Goal: Task Accomplishment & Management: Manage account settings

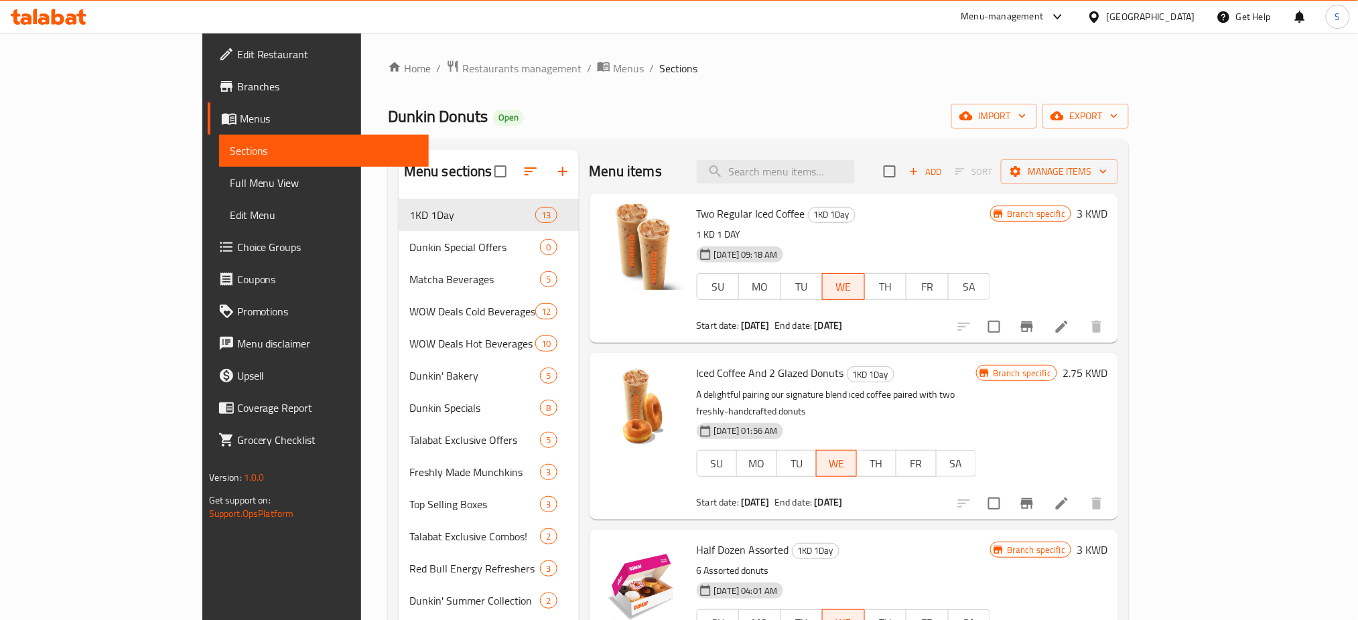
scroll to position [89, 0]
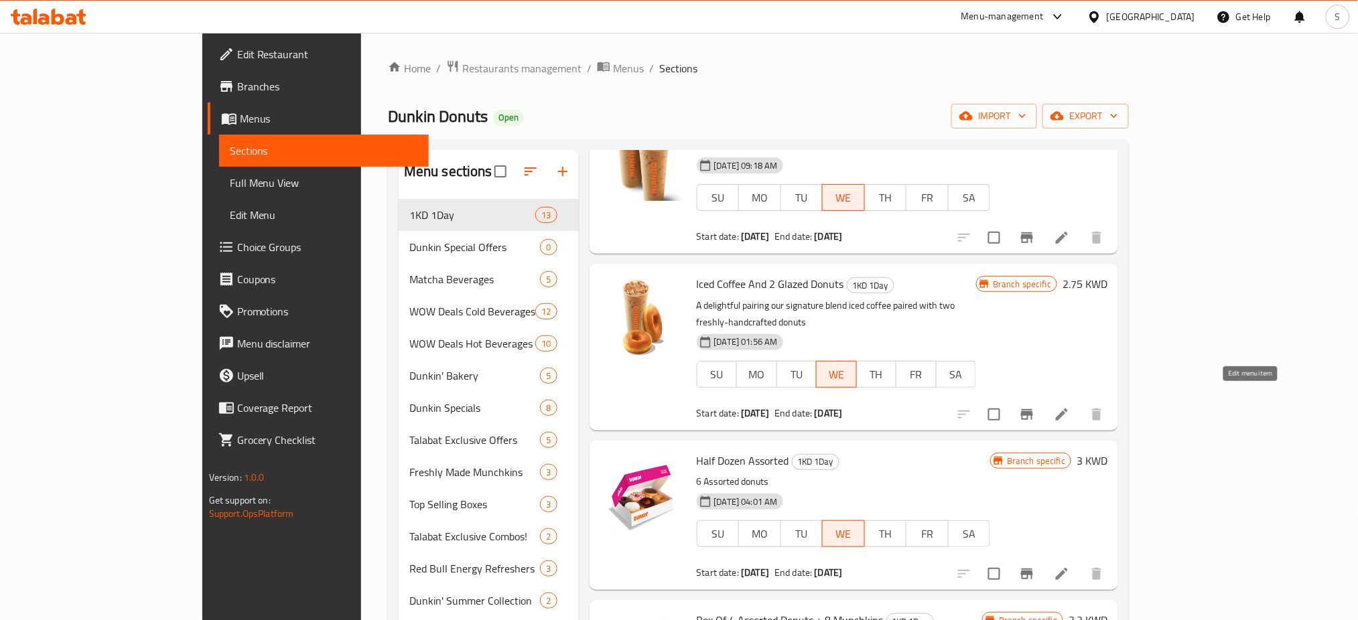
click at [1070, 407] on icon at bounding box center [1062, 415] width 16 height 16
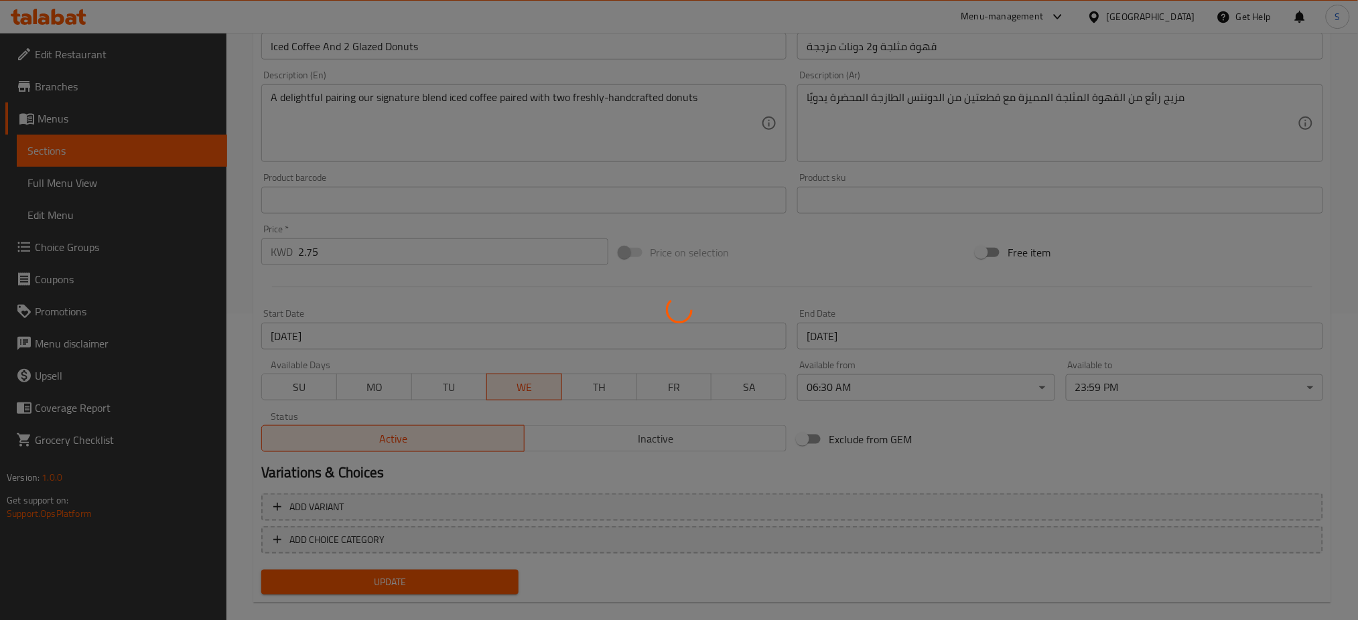
scroll to position [324, 0]
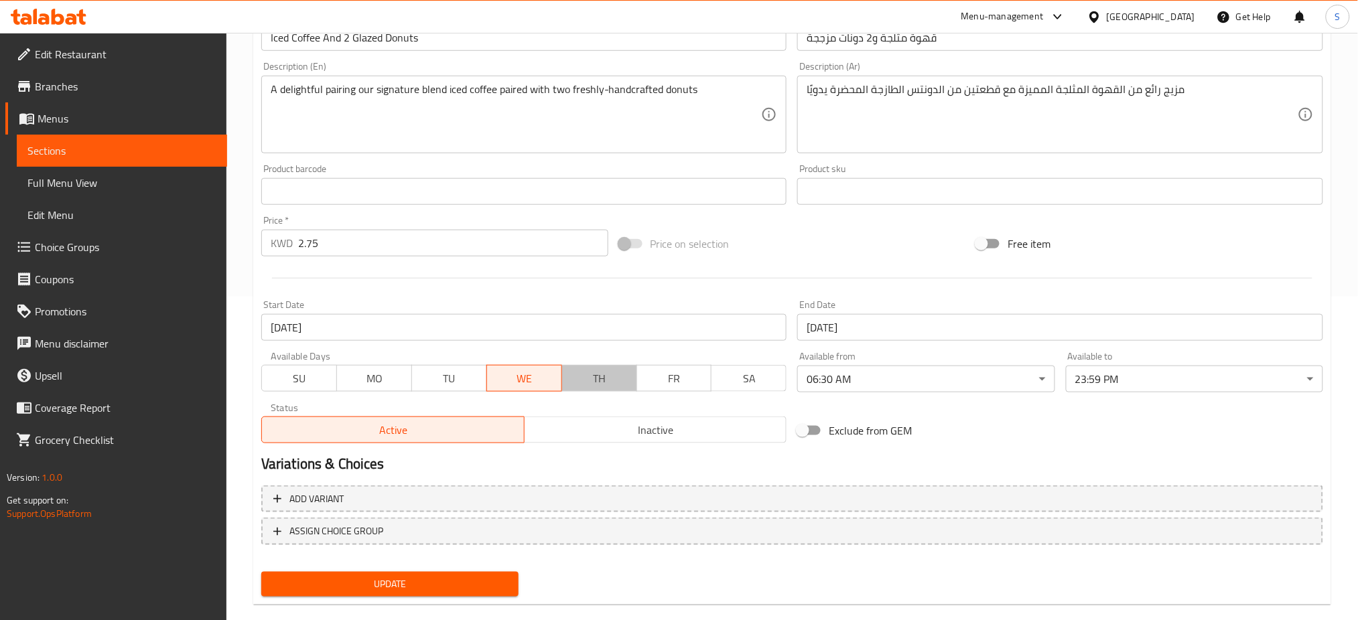
click at [594, 375] on span "TH" at bounding box center [600, 378] width 64 height 19
click at [434, 574] on button "Update" at bounding box center [389, 584] width 257 height 25
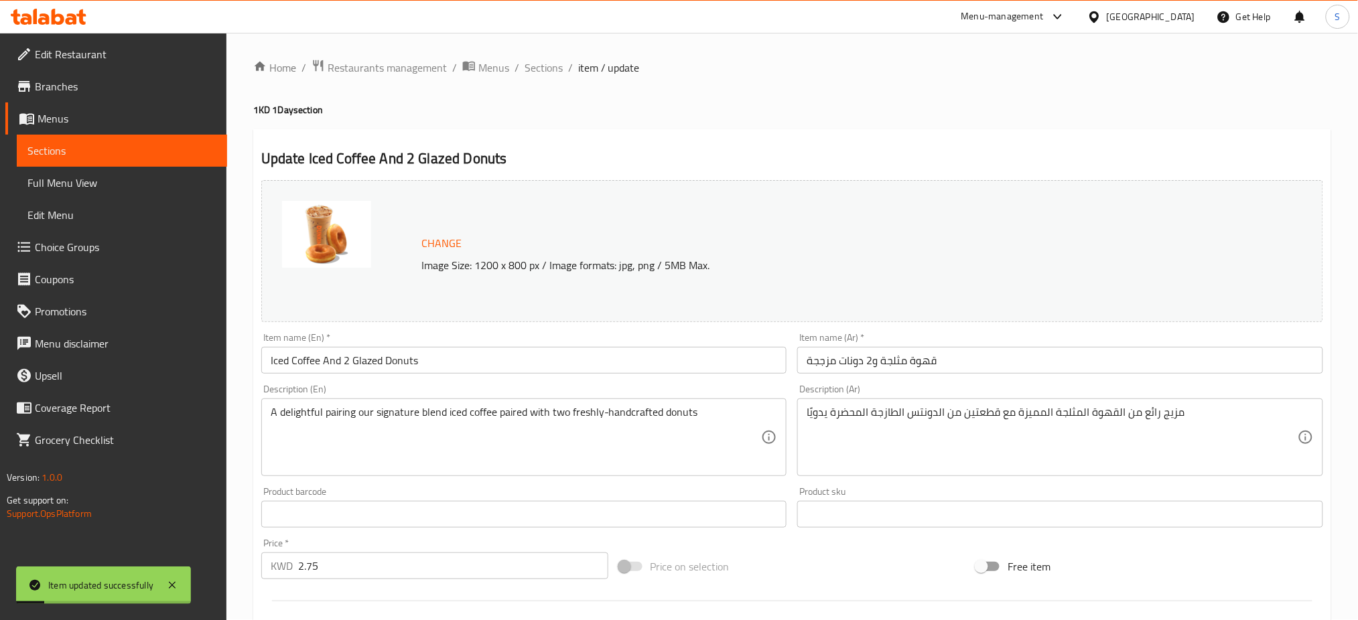
scroll to position [0, 0]
click at [545, 71] on span "Sections" at bounding box center [544, 68] width 38 height 16
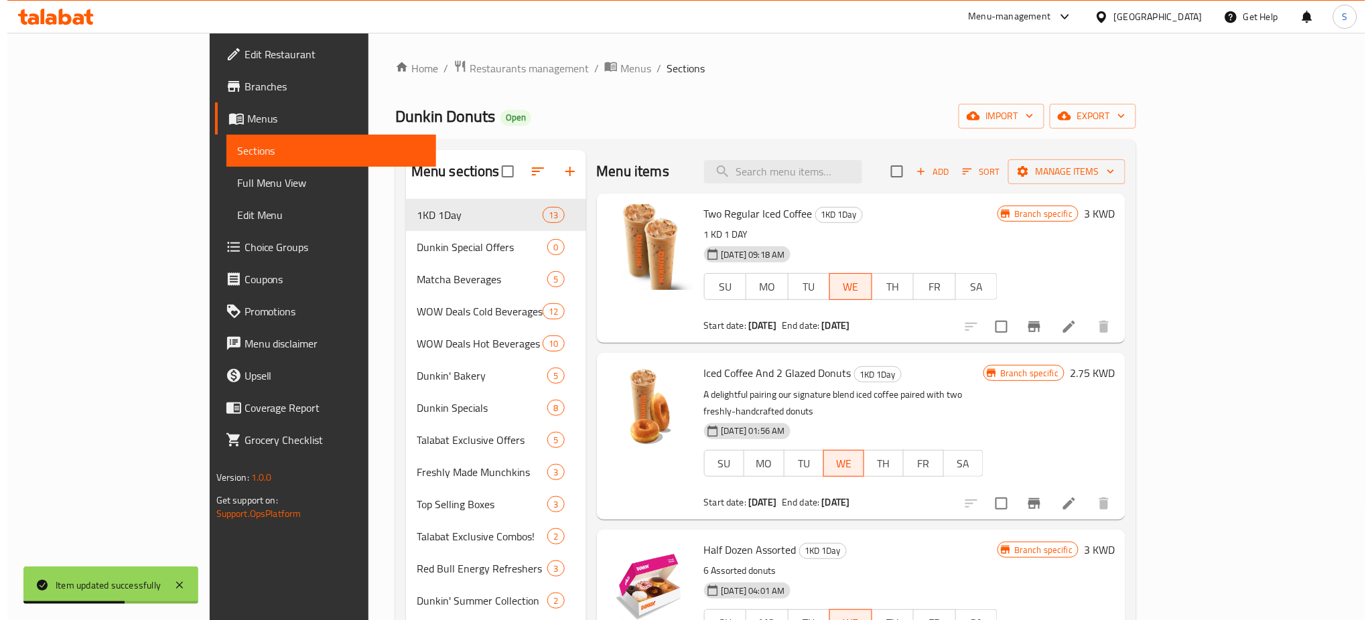
scroll to position [89, 0]
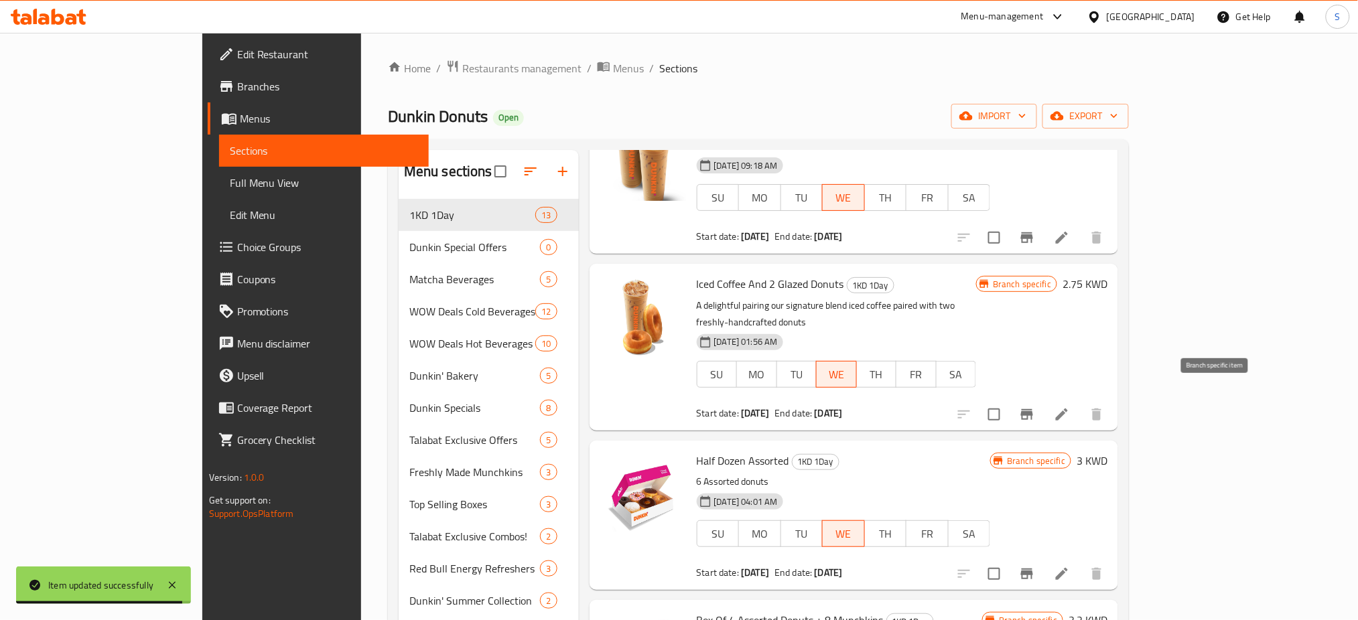
click at [1043, 399] on button "Branch-specific-item" at bounding box center [1027, 415] width 32 height 32
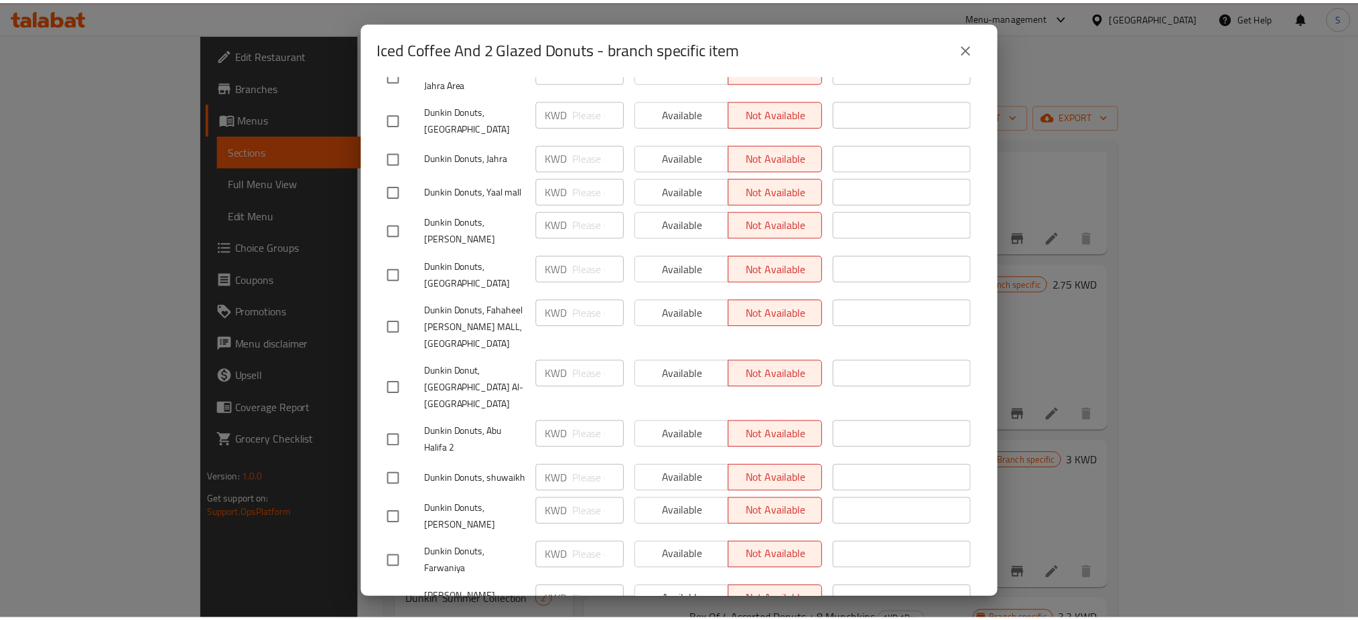
scroll to position [7, 0]
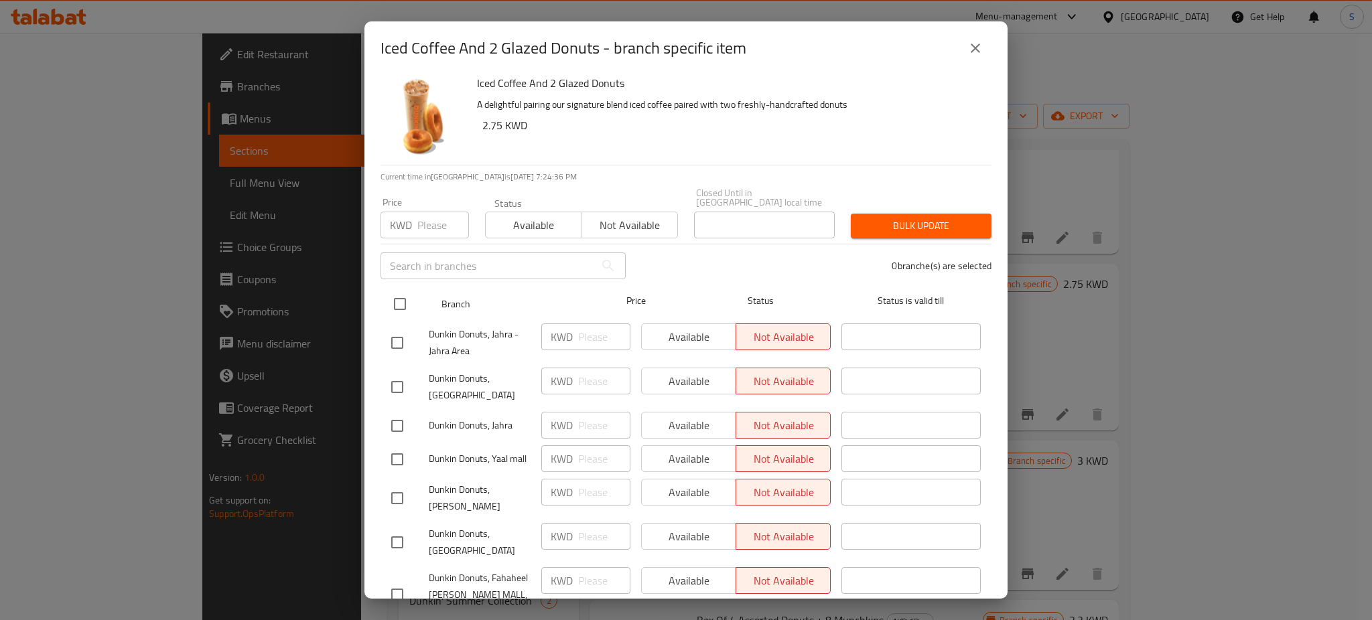
click at [408, 292] on input "checkbox" at bounding box center [400, 304] width 28 height 28
checkbox input "true"
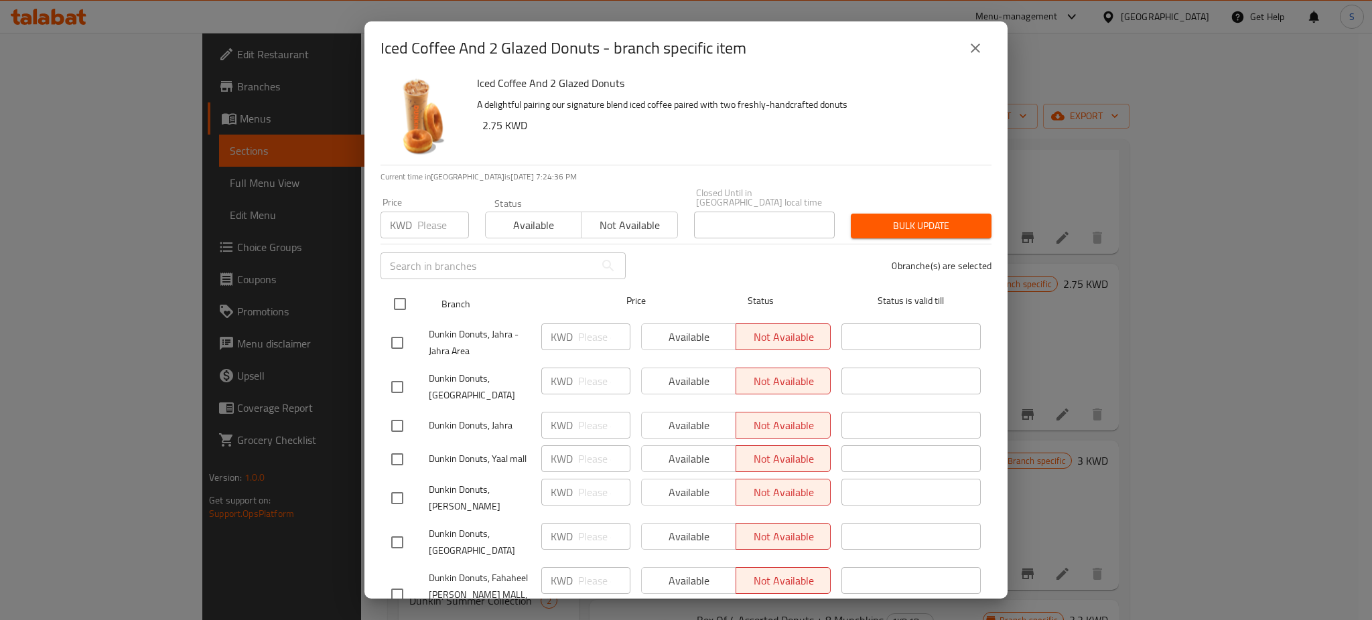
checkbox input "true"
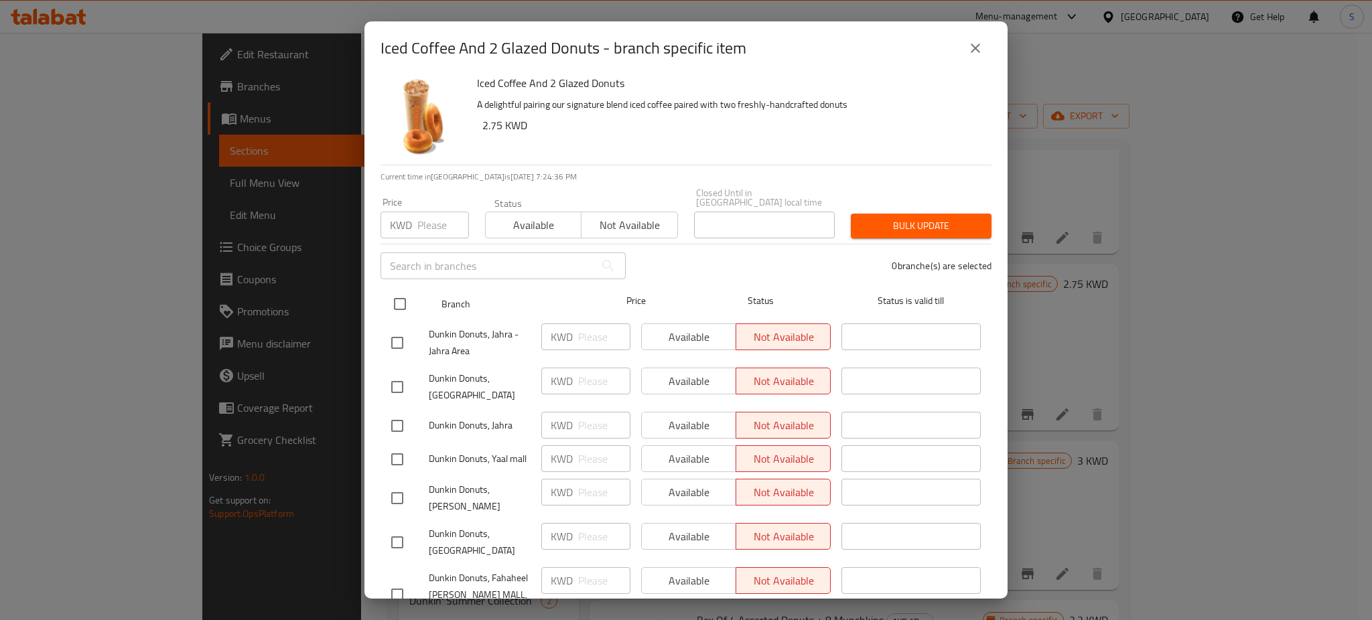
checkbox input "true"
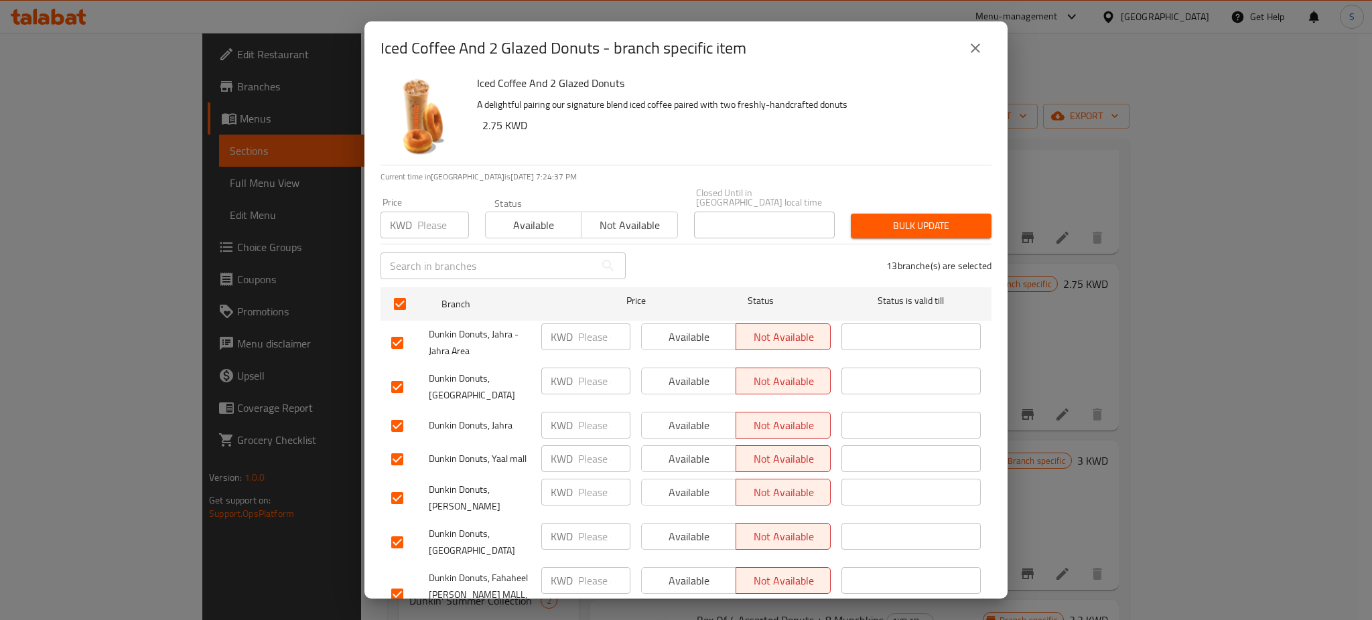
click at [557, 216] on span "Available" at bounding box center [533, 225] width 85 height 19
click at [888, 218] on span "Bulk update" at bounding box center [921, 226] width 119 height 17
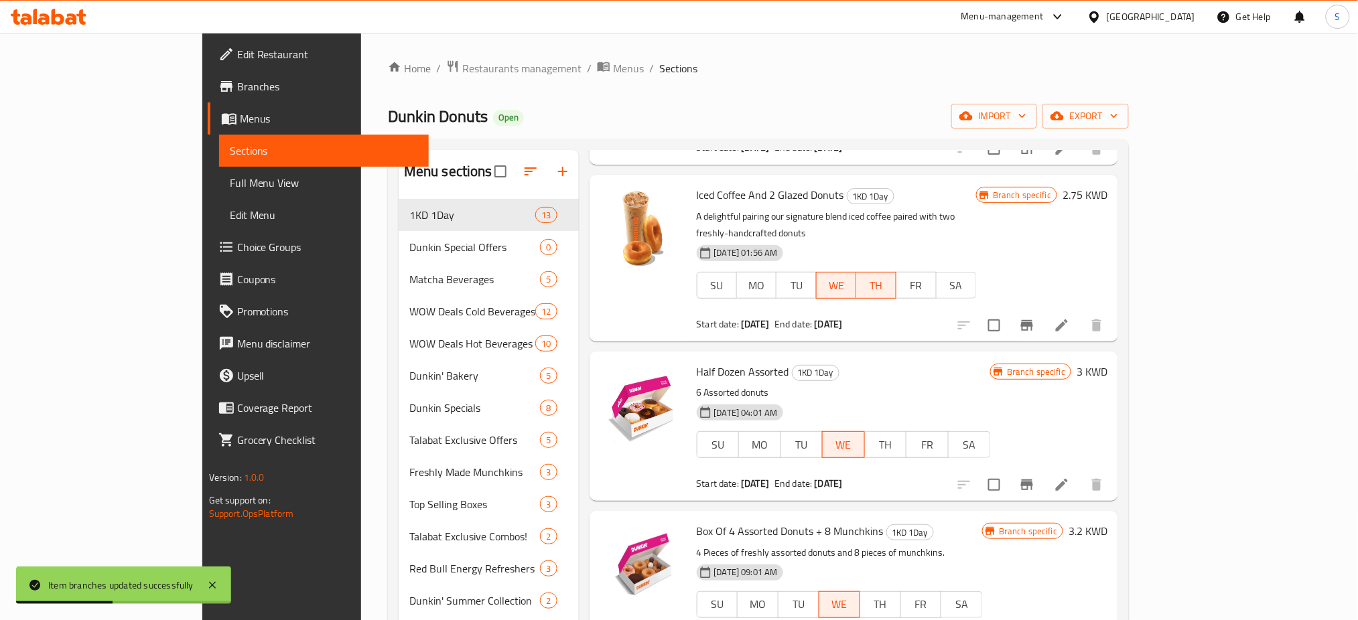
scroll to position [268, 0]
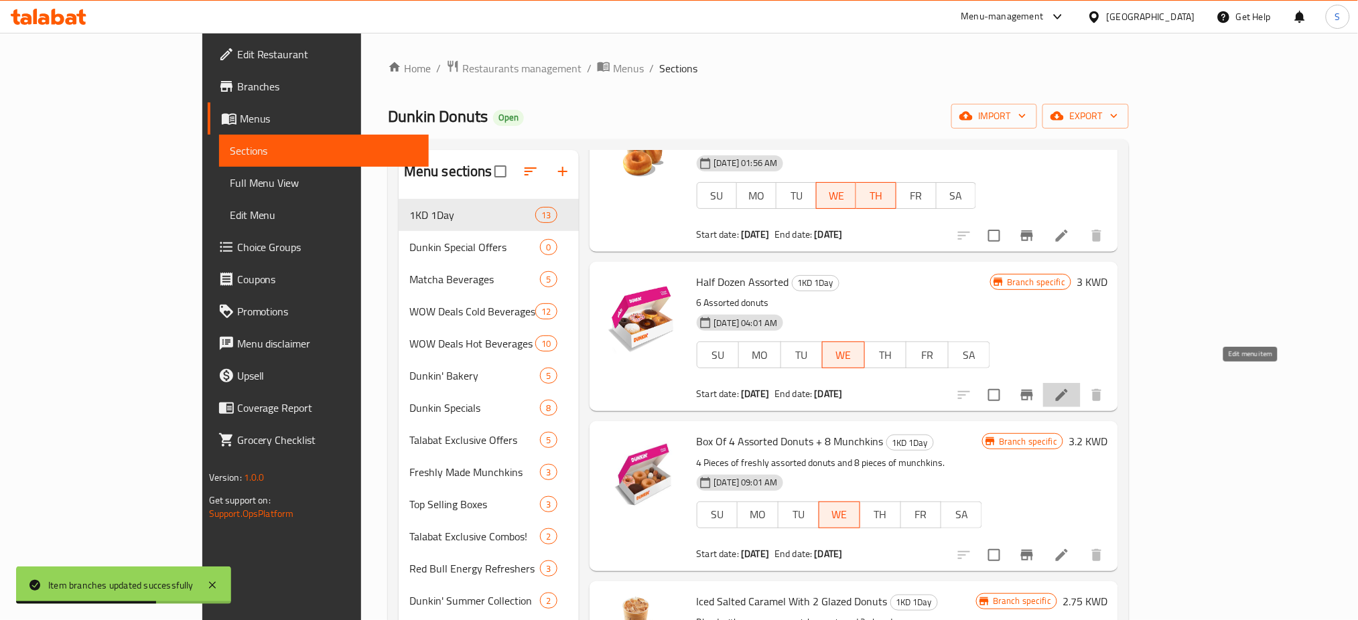
click at [1070, 387] on icon at bounding box center [1062, 395] width 16 height 16
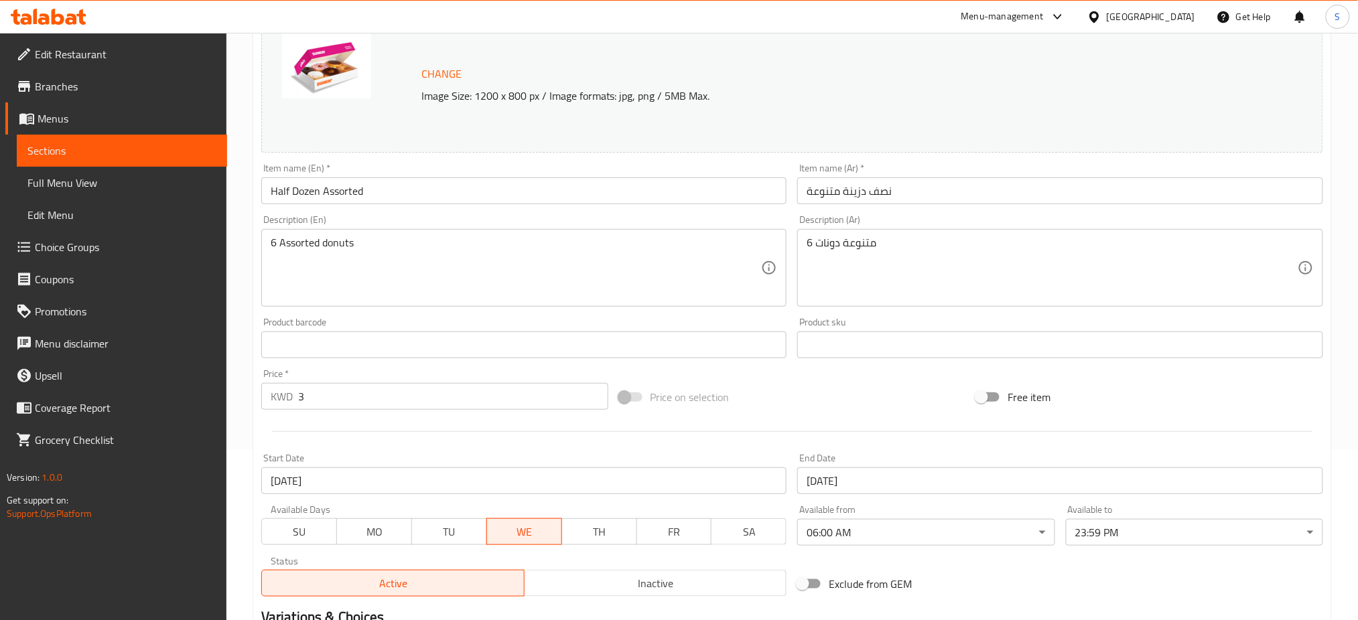
scroll to position [268, 0]
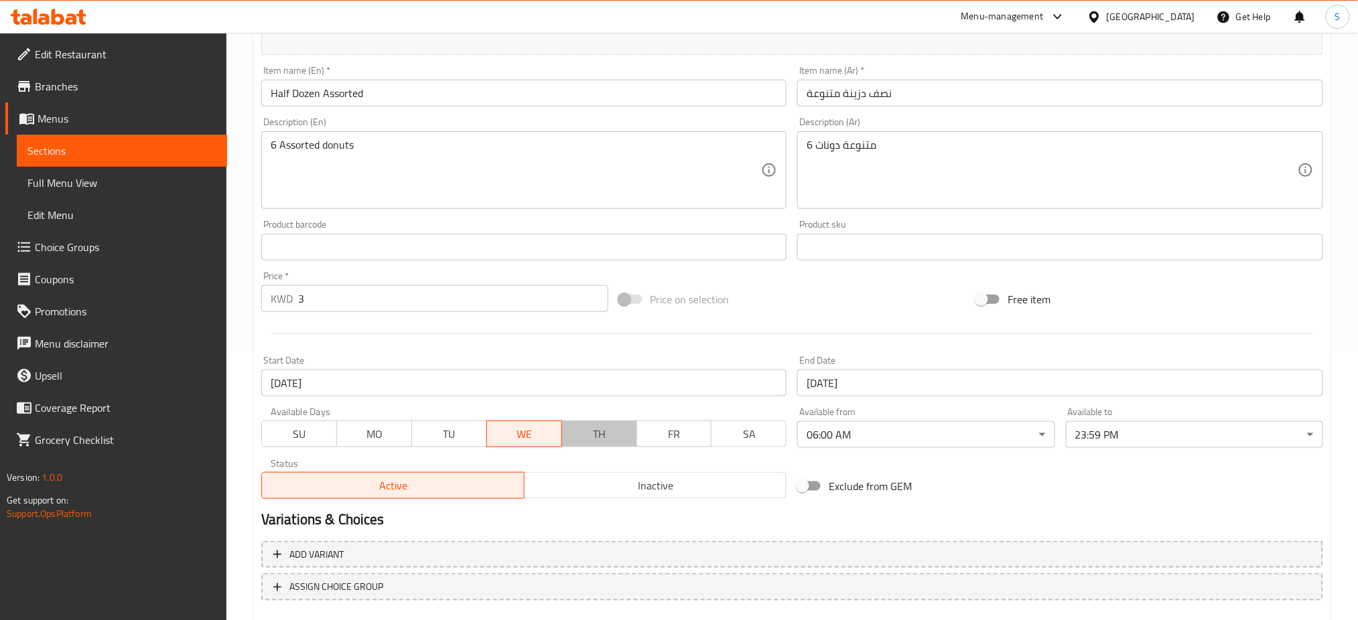
click at [591, 427] on span "TH" at bounding box center [600, 434] width 64 height 19
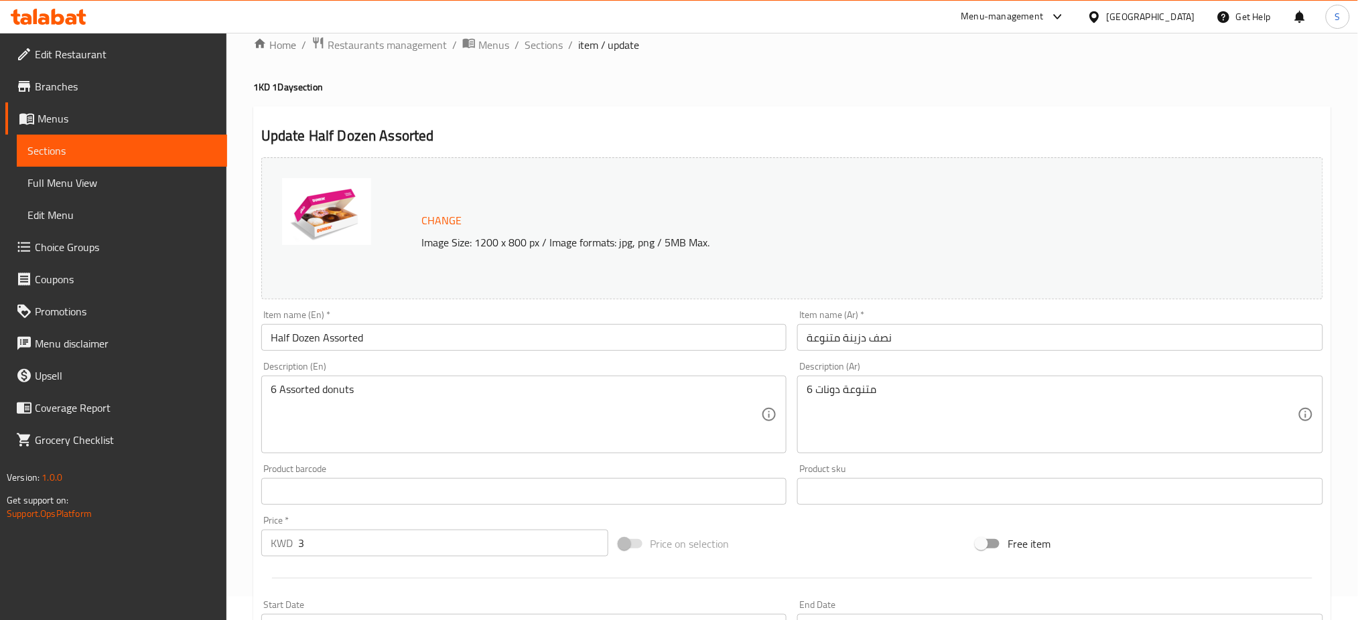
scroll to position [0, 0]
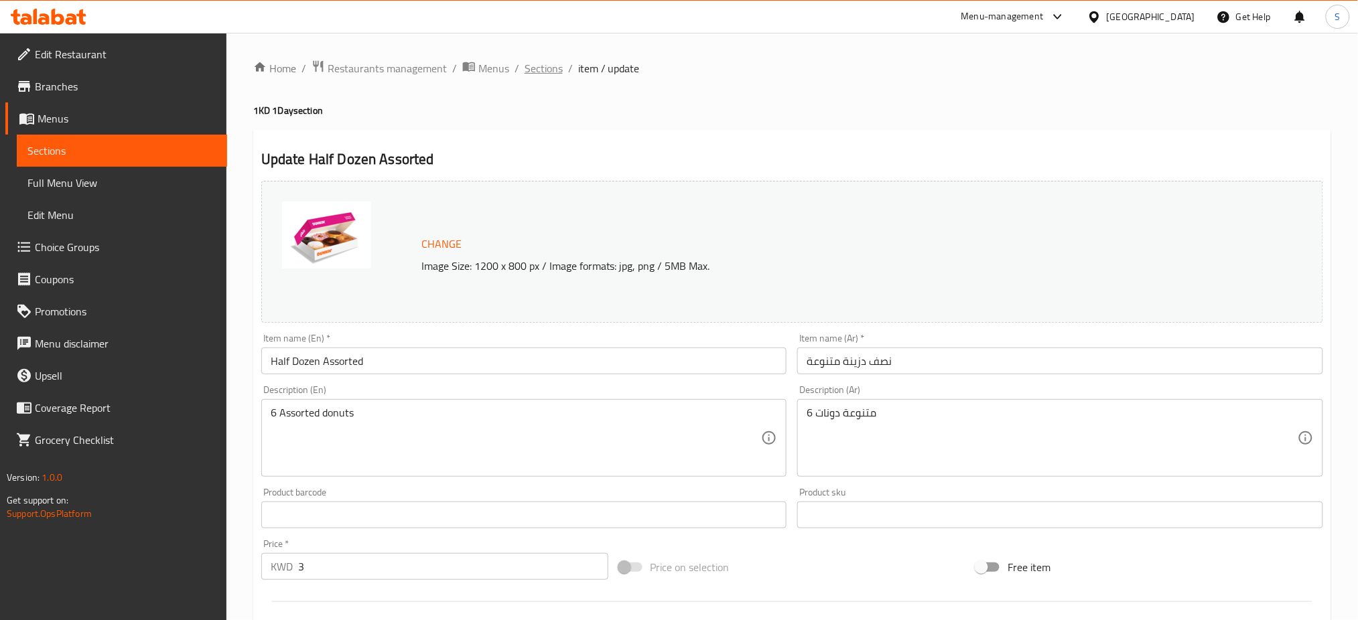
click at [537, 72] on span "Sections" at bounding box center [544, 68] width 38 height 16
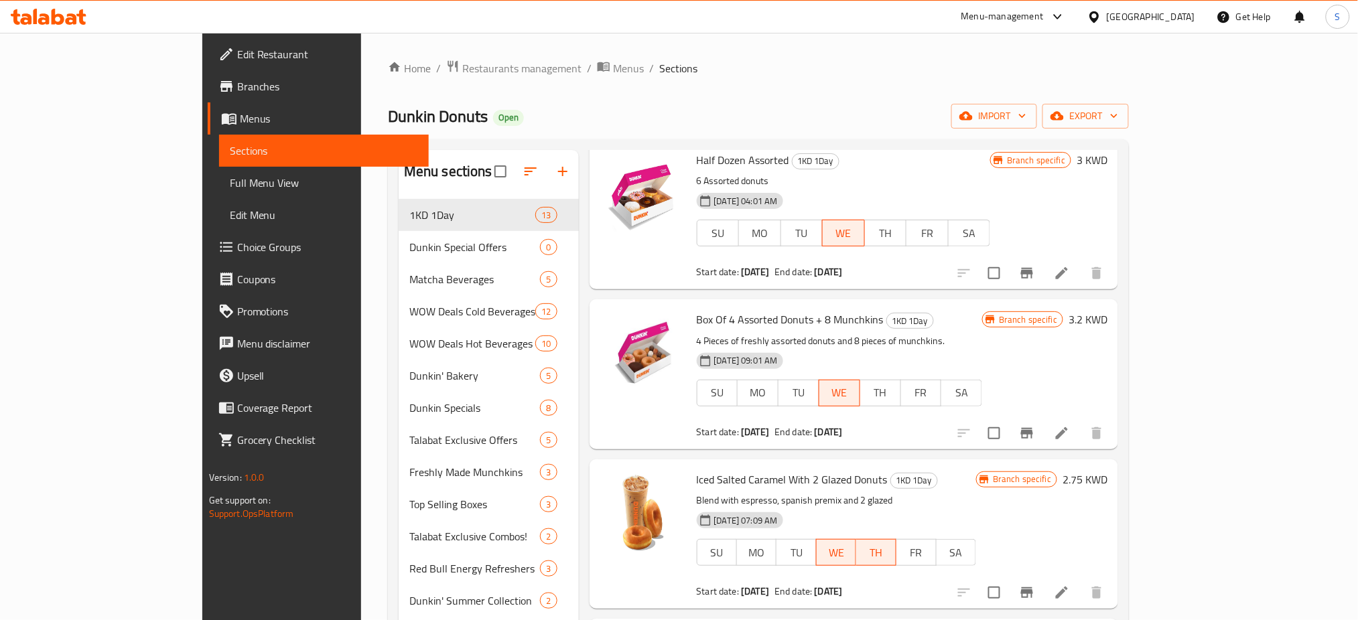
scroll to position [446, 0]
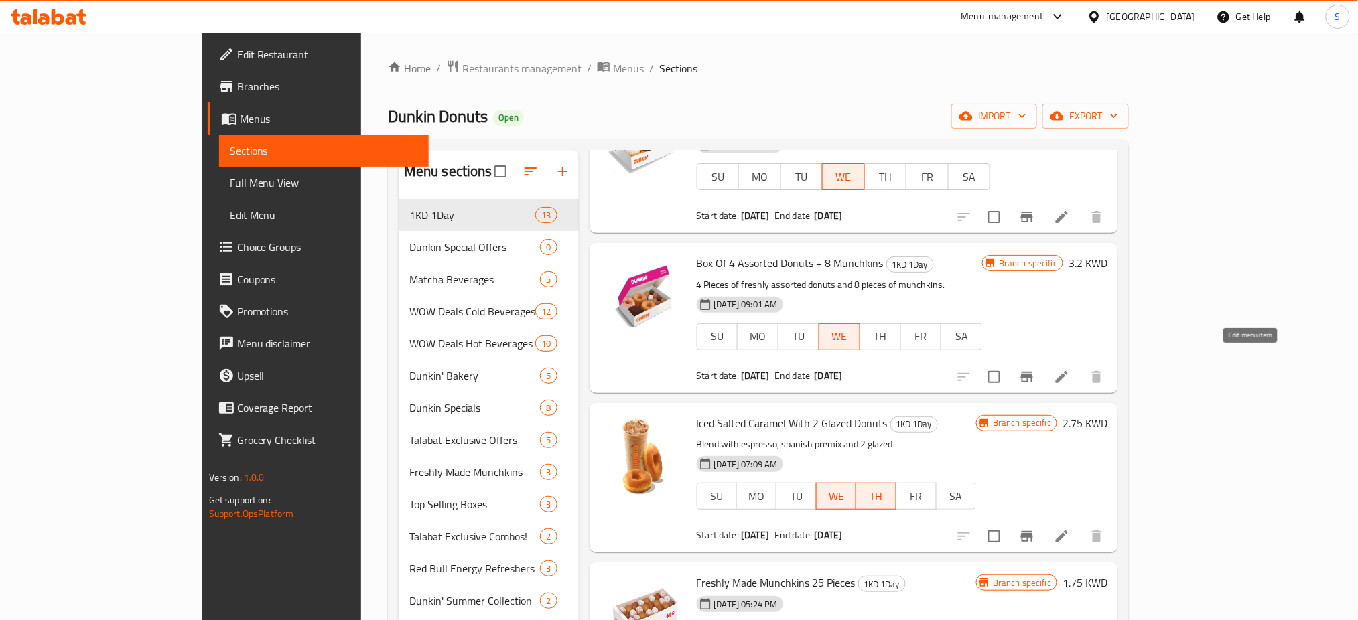
click at [1070, 369] on icon at bounding box center [1062, 377] width 16 height 16
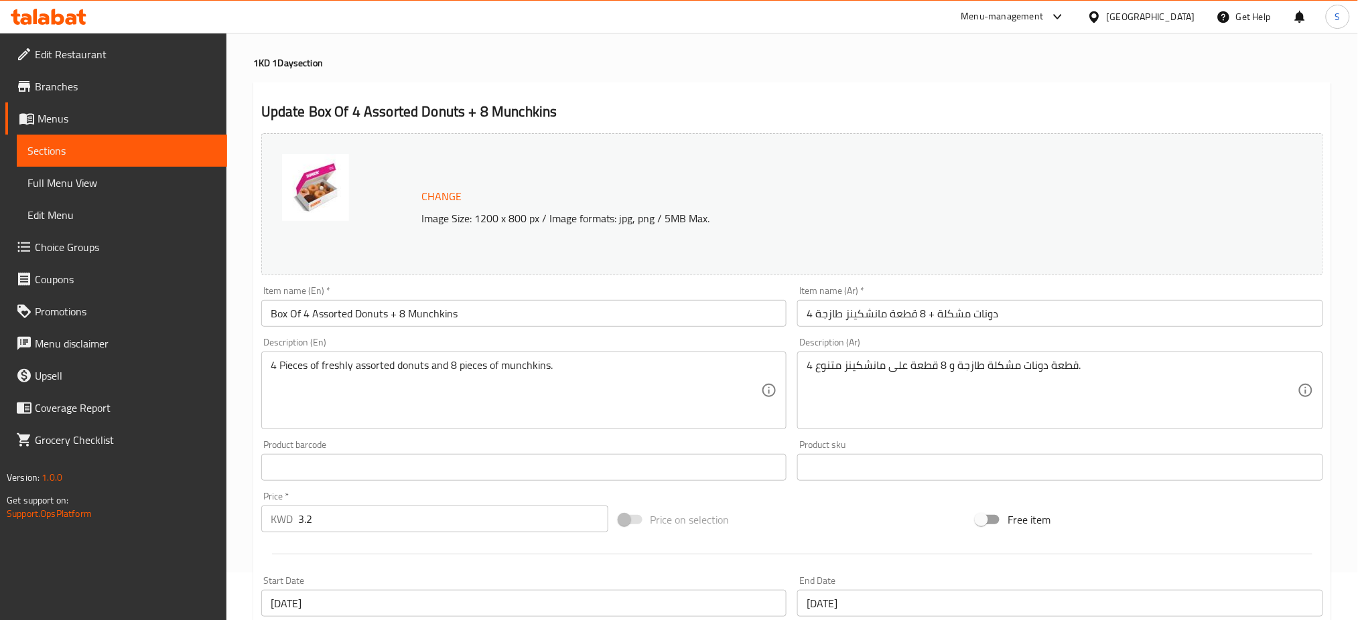
scroll to position [268, 0]
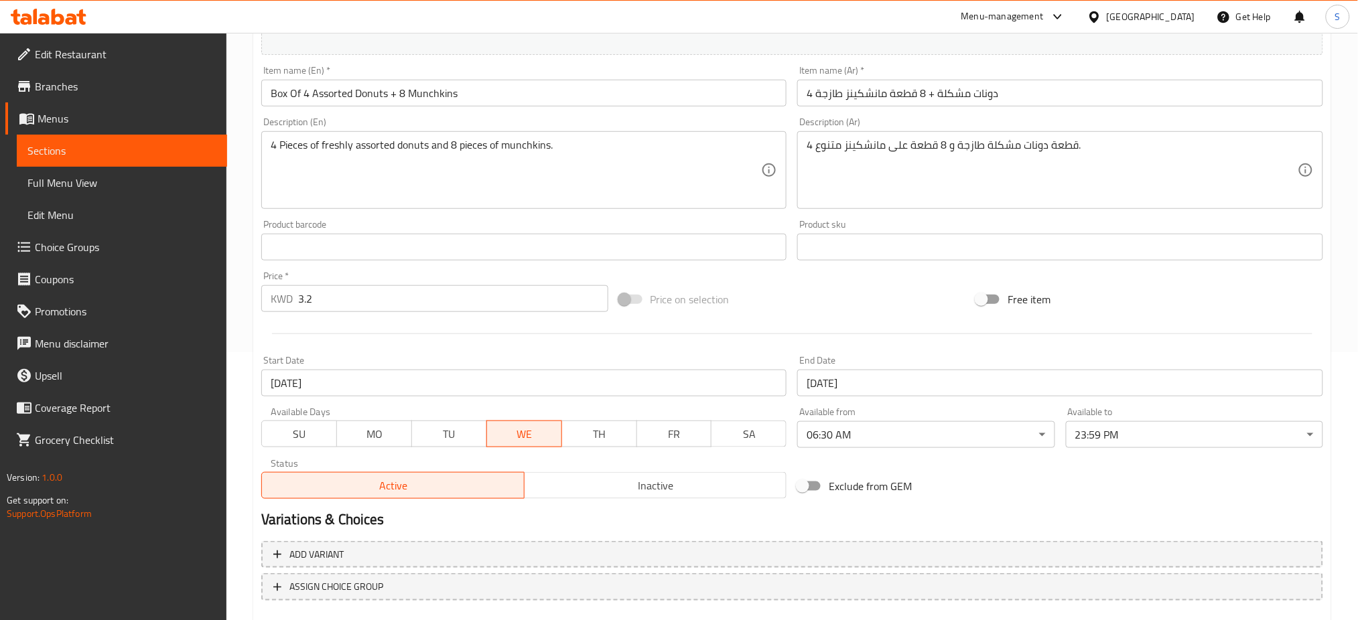
click at [616, 433] on span "TH" at bounding box center [600, 434] width 64 height 19
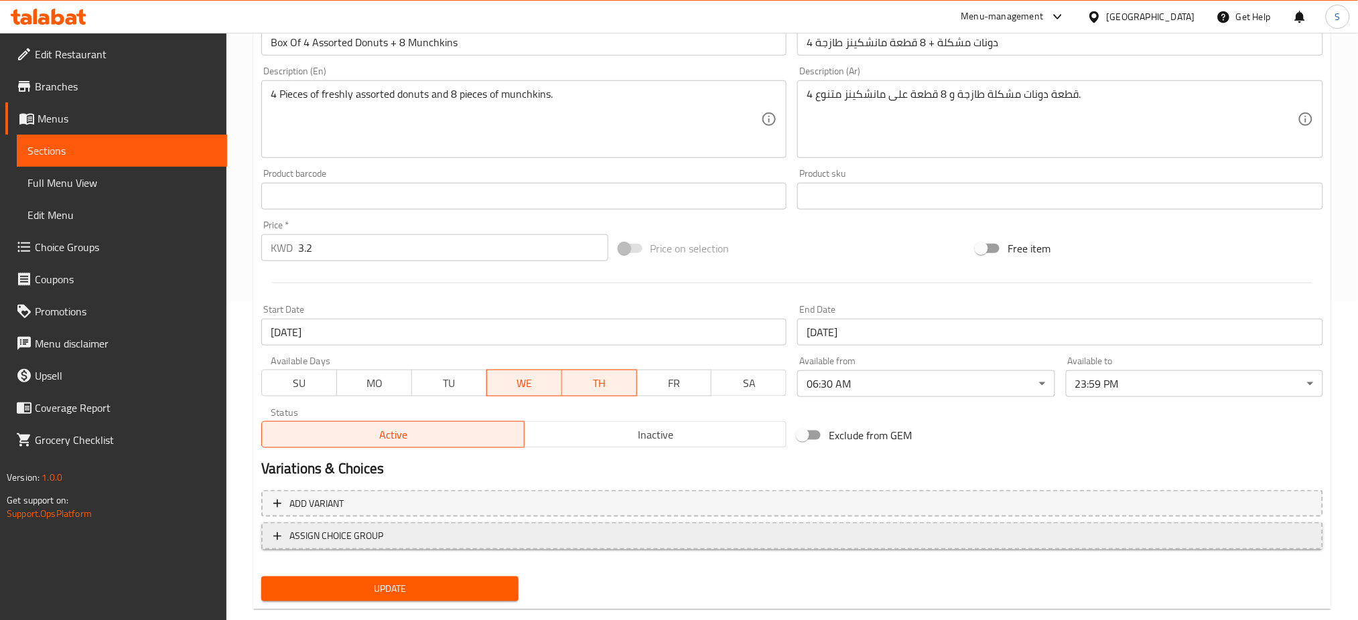
scroll to position [344, 0]
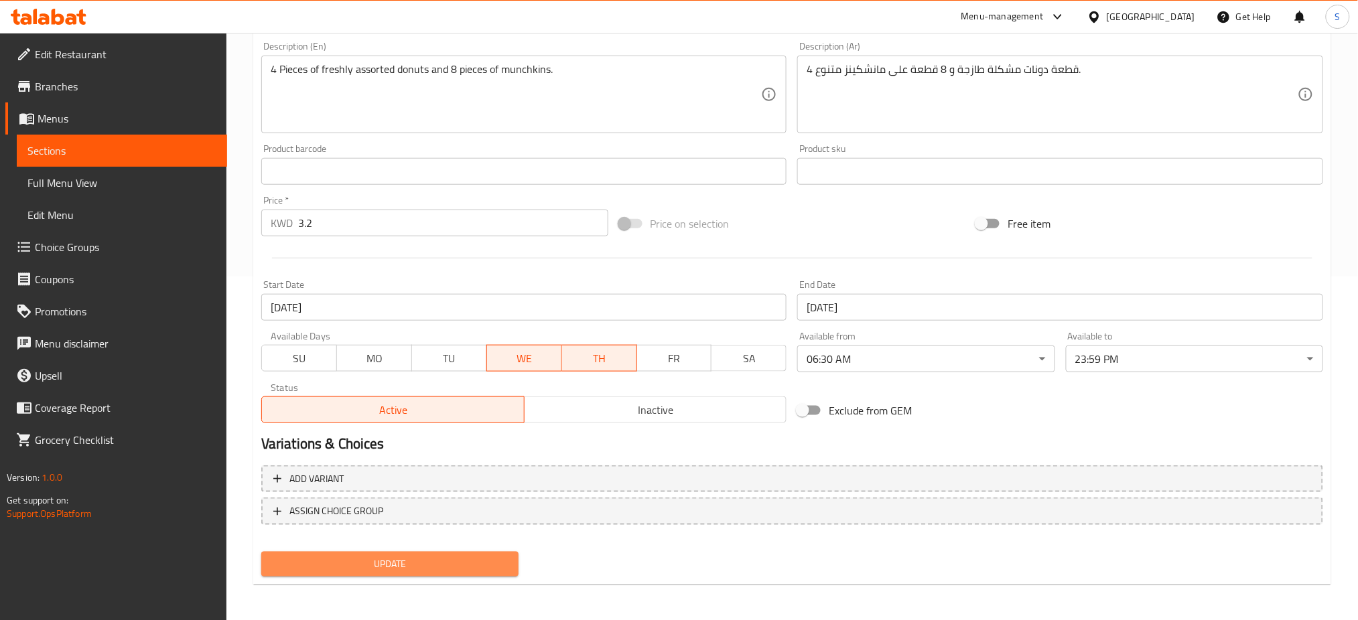
click at [470, 563] on span "Update" at bounding box center [390, 564] width 236 height 17
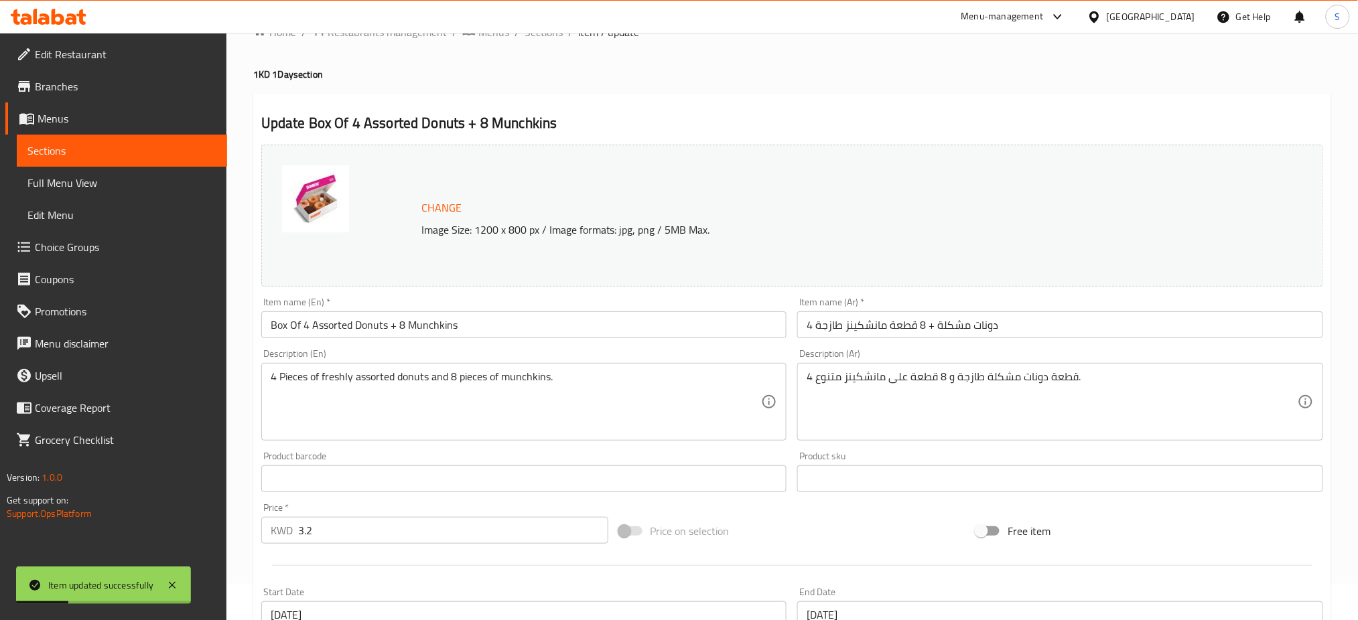
scroll to position [0, 0]
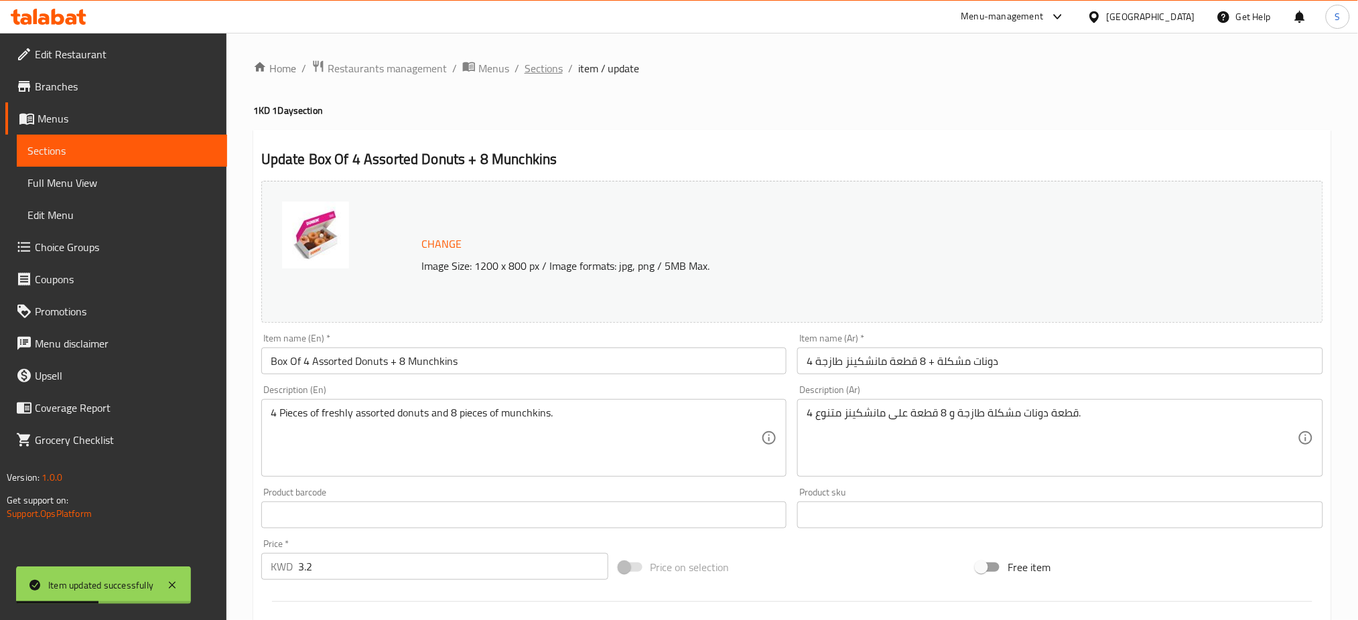
click at [541, 74] on span "Sections" at bounding box center [544, 68] width 38 height 16
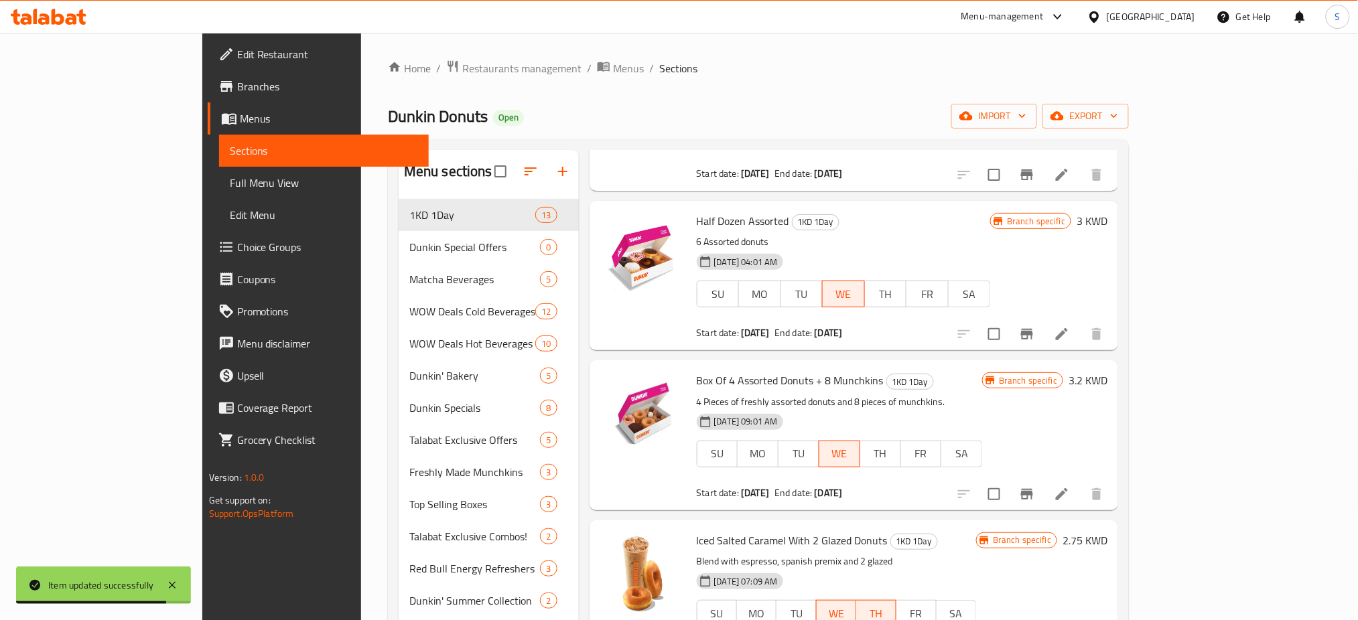
scroll to position [357, 0]
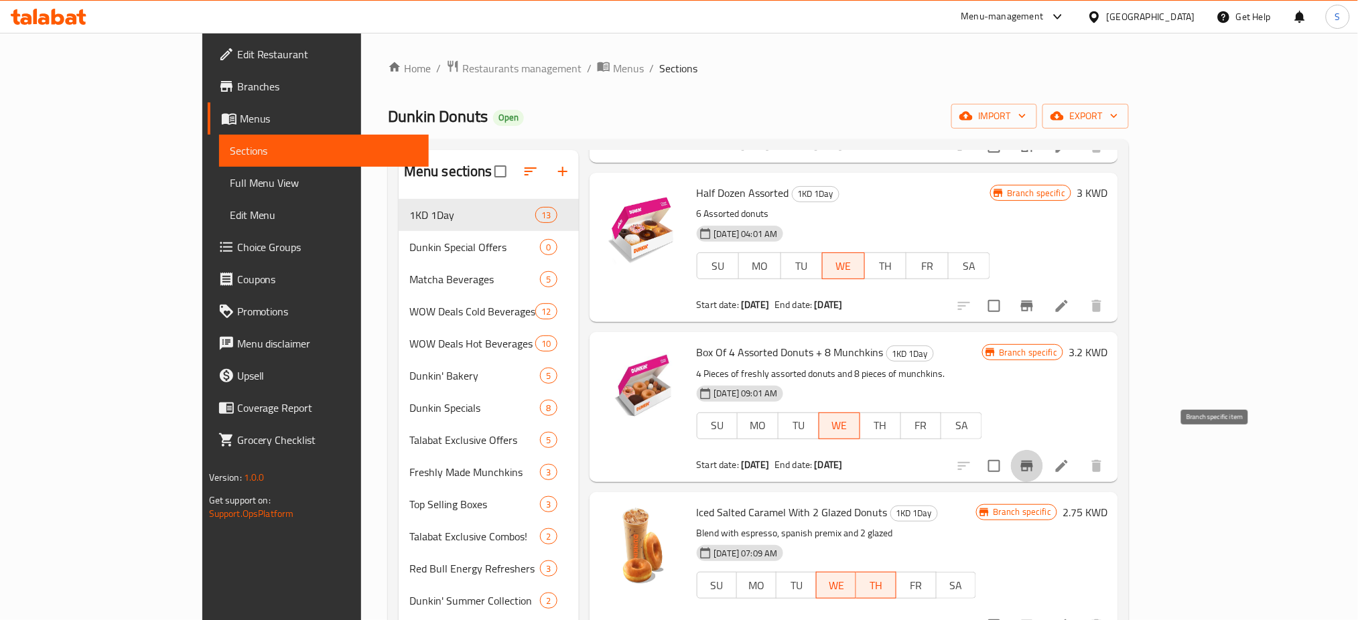
click at [1035, 458] on icon "Branch-specific-item" at bounding box center [1027, 466] width 16 height 16
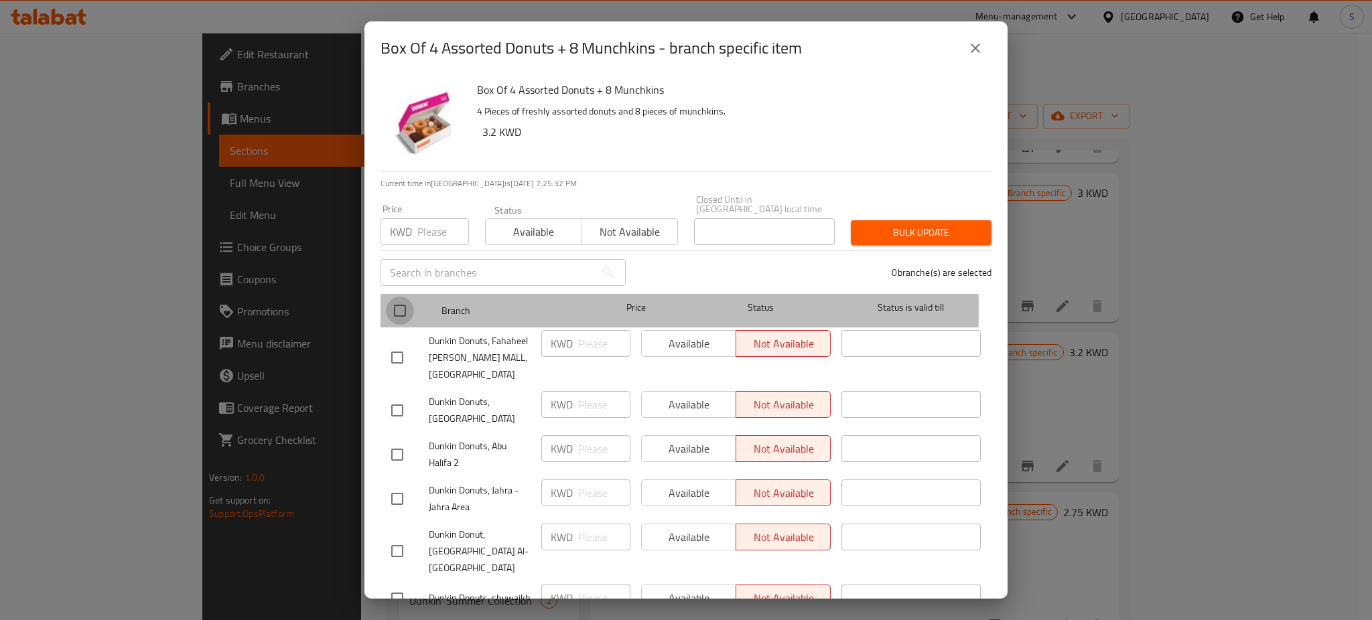
click at [405, 301] on input "checkbox" at bounding box center [400, 311] width 28 height 28
checkbox input "true"
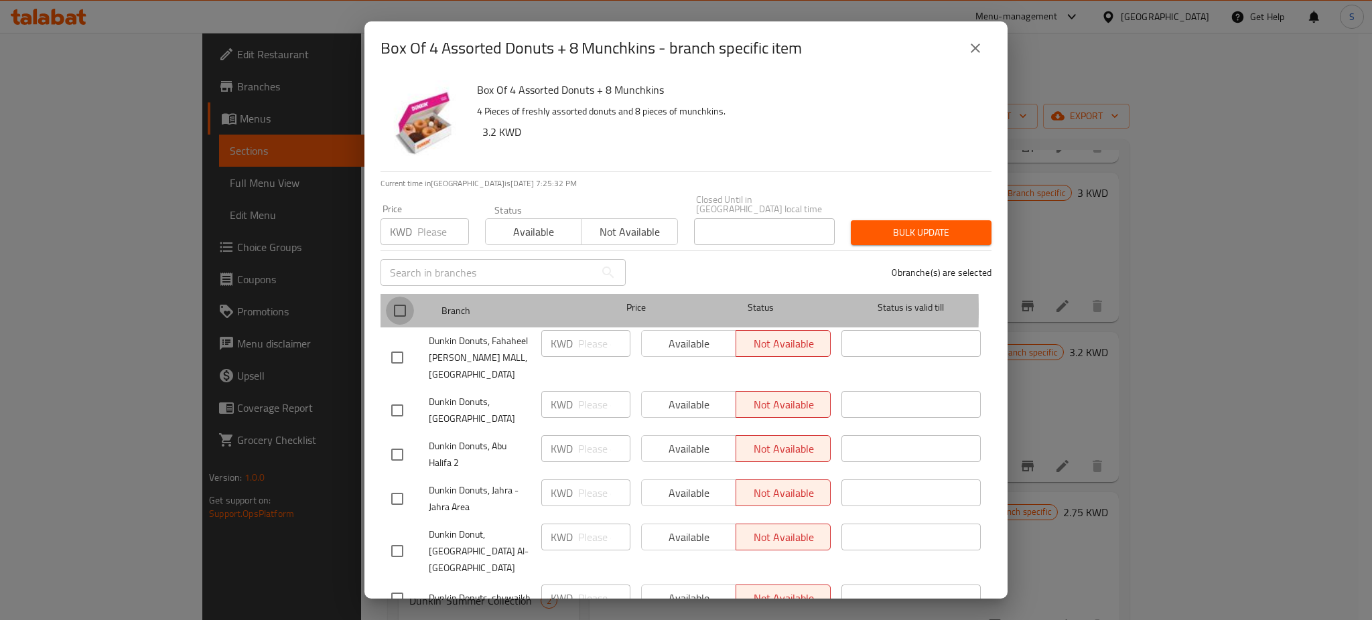
checkbox input "true"
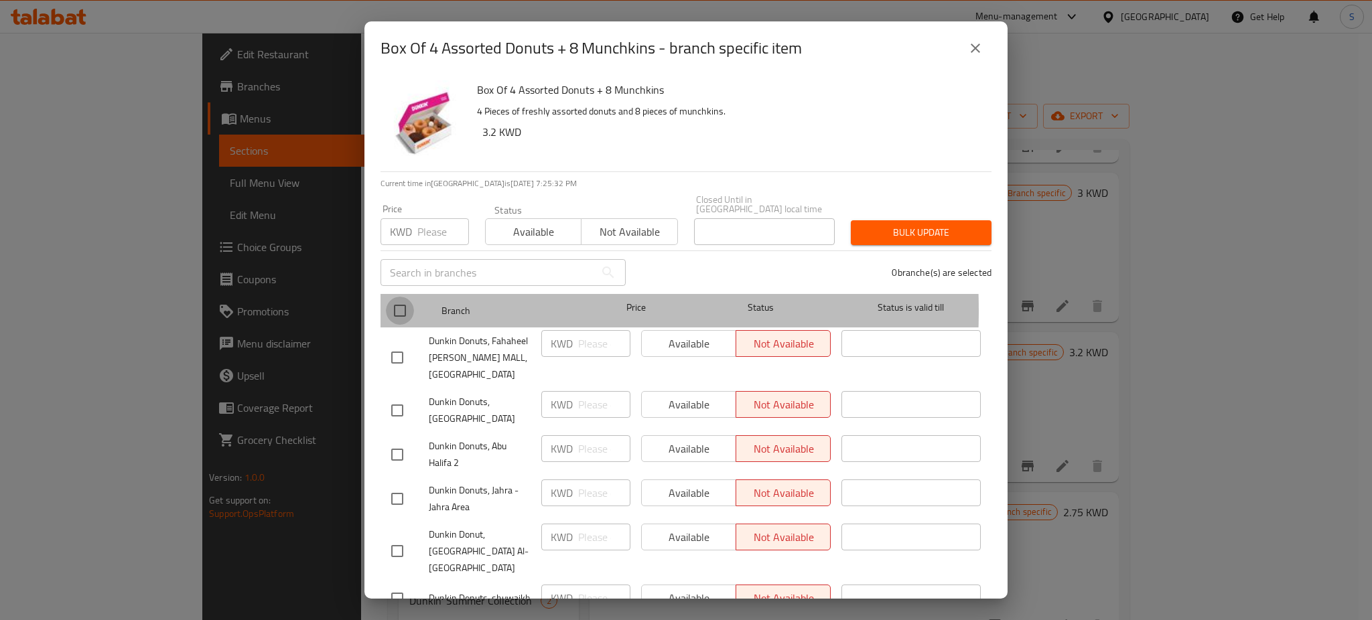
checkbox input "true"
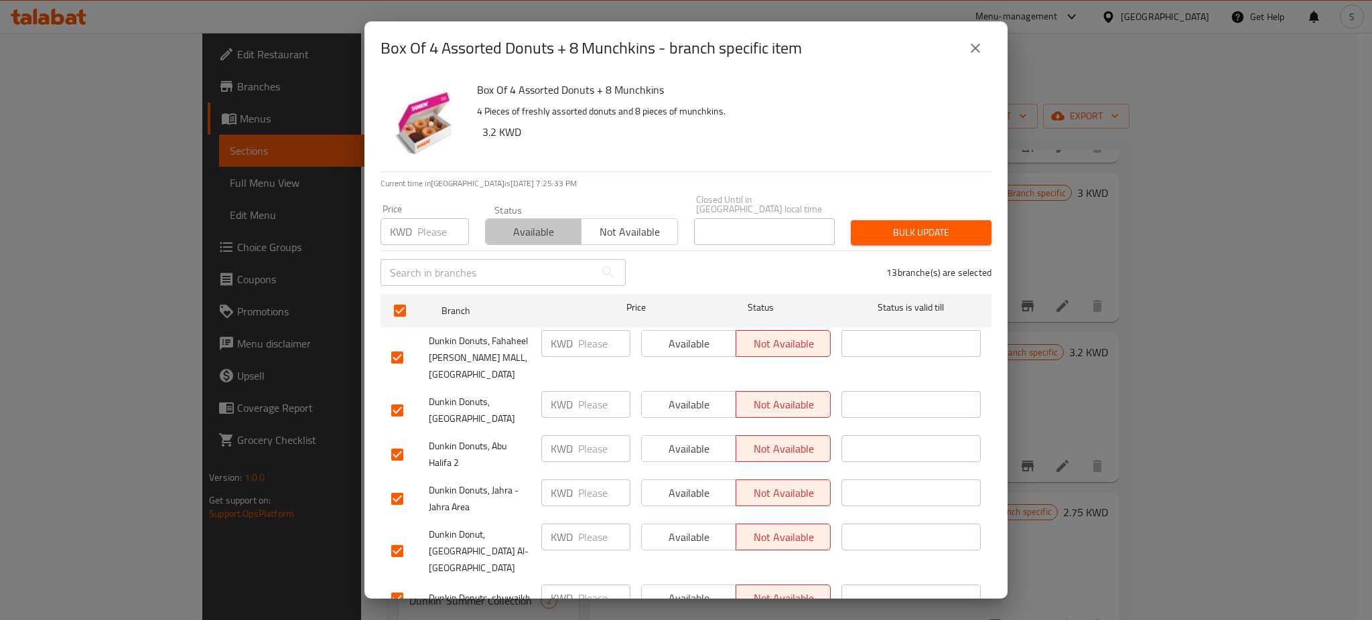
click at [561, 222] on span "Available" at bounding box center [533, 231] width 85 height 19
click at [876, 224] on span "Bulk update" at bounding box center [921, 232] width 119 height 17
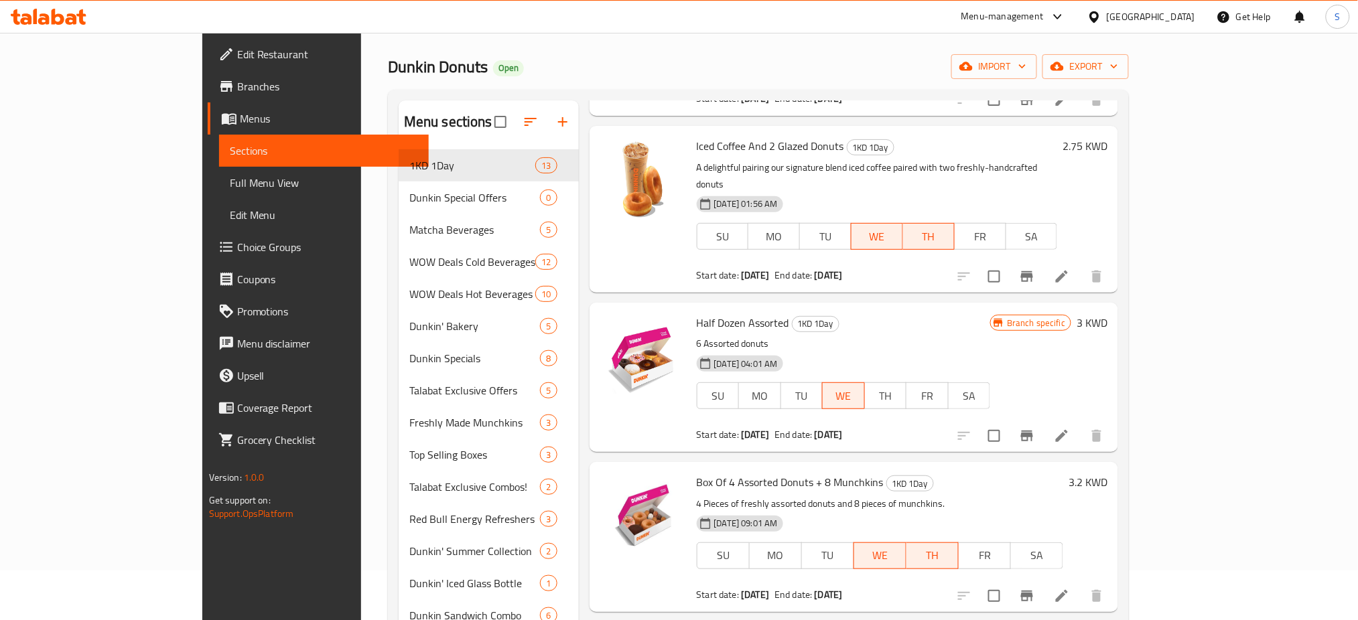
scroll to position [178, 0]
click at [1068, 429] on icon at bounding box center [1062, 435] width 12 height 12
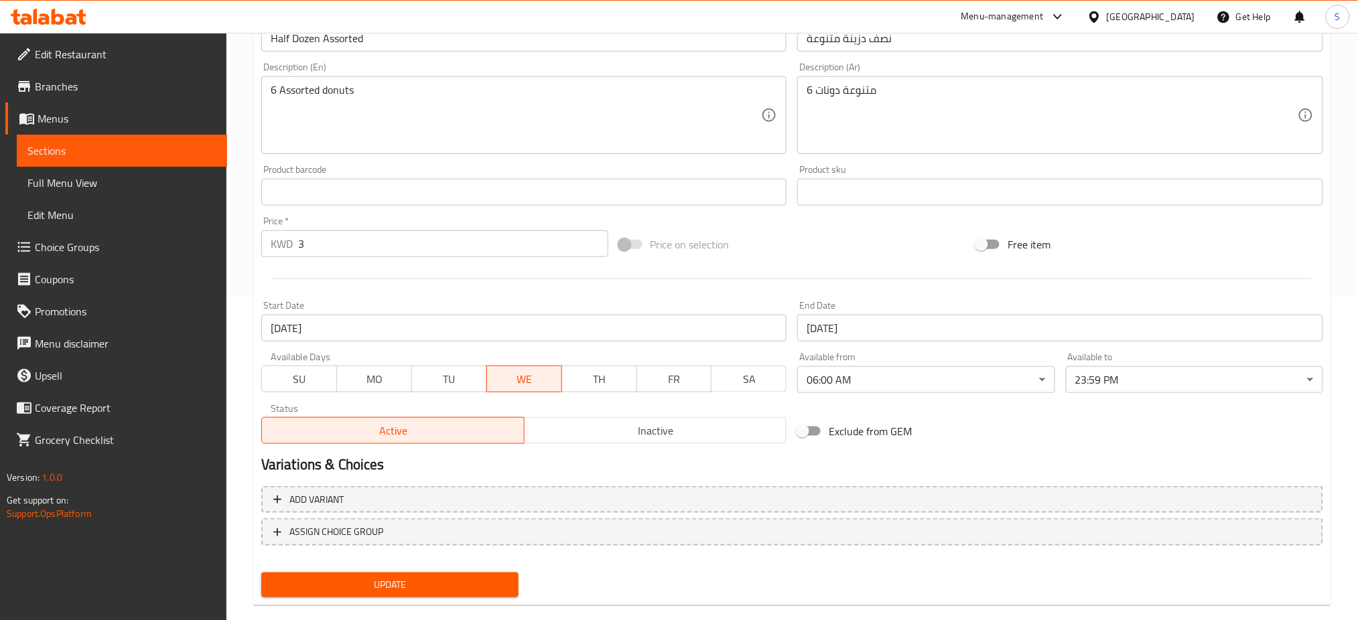
scroll to position [344, 0]
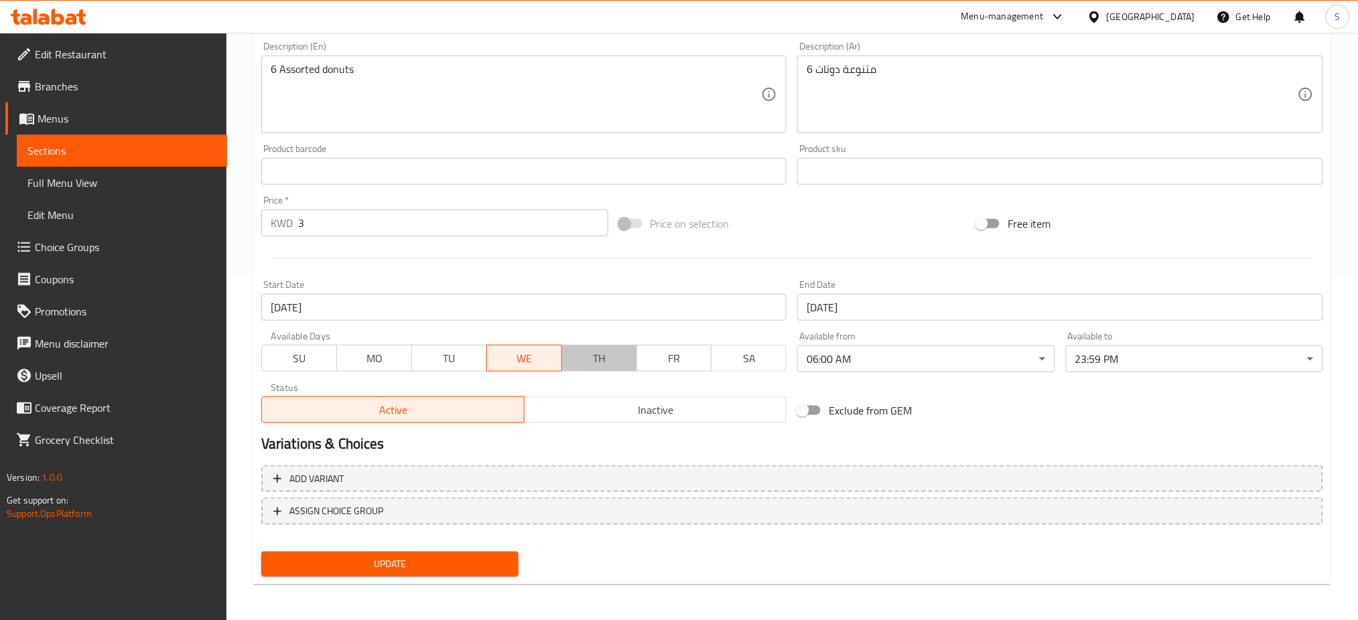
click at [604, 360] on span "TH" at bounding box center [600, 358] width 64 height 19
click at [505, 308] on input "18-08-2025" at bounding box center [524, 307] width 526 height 27
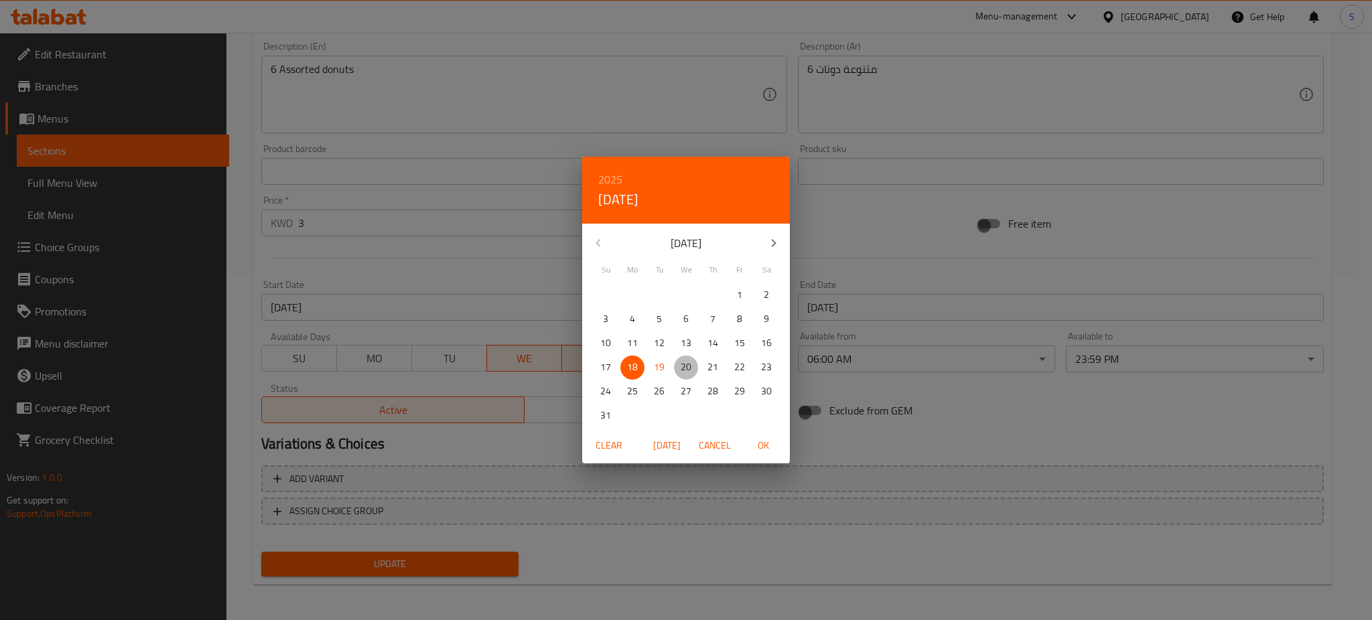
click at [687, 365] on p "20" at bounding box center [686, 367] width 11 height 17
click at [768, 446] on span "OK" at bounding box center [763, 446] width 32 height 17
type input "[DATE]"
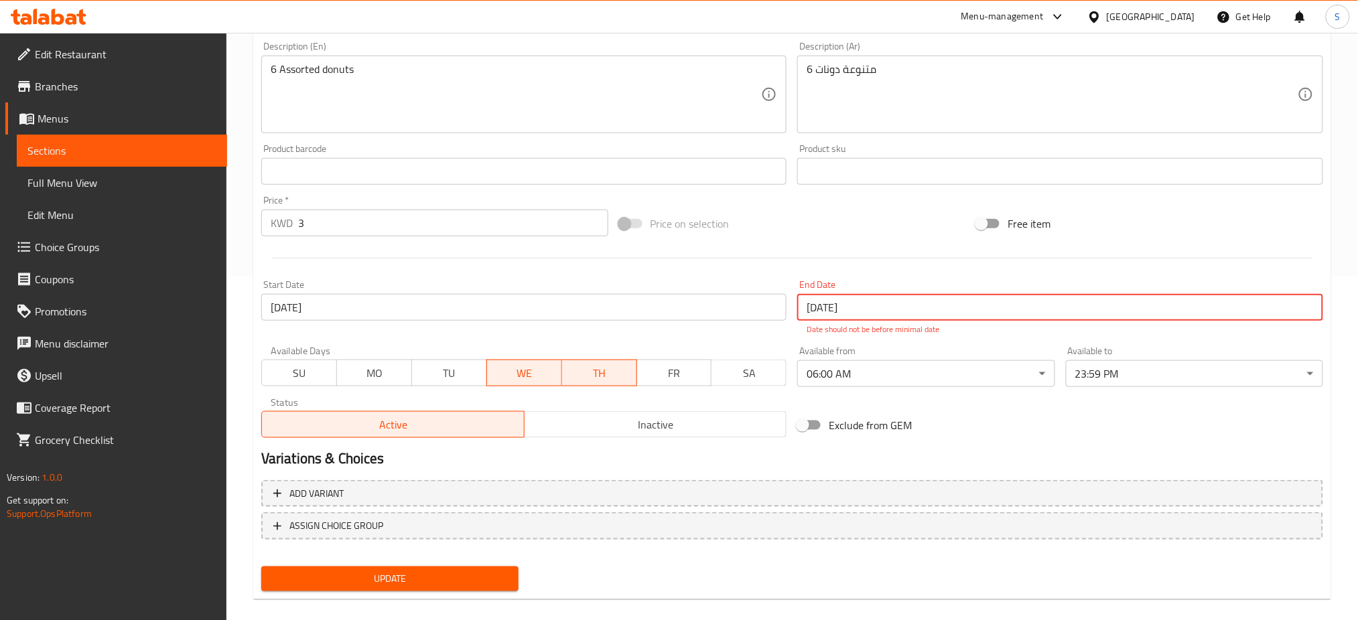
click at [839, 308] on input "18-08-2025" at bounding box center [1060, 307] width 526 height 27
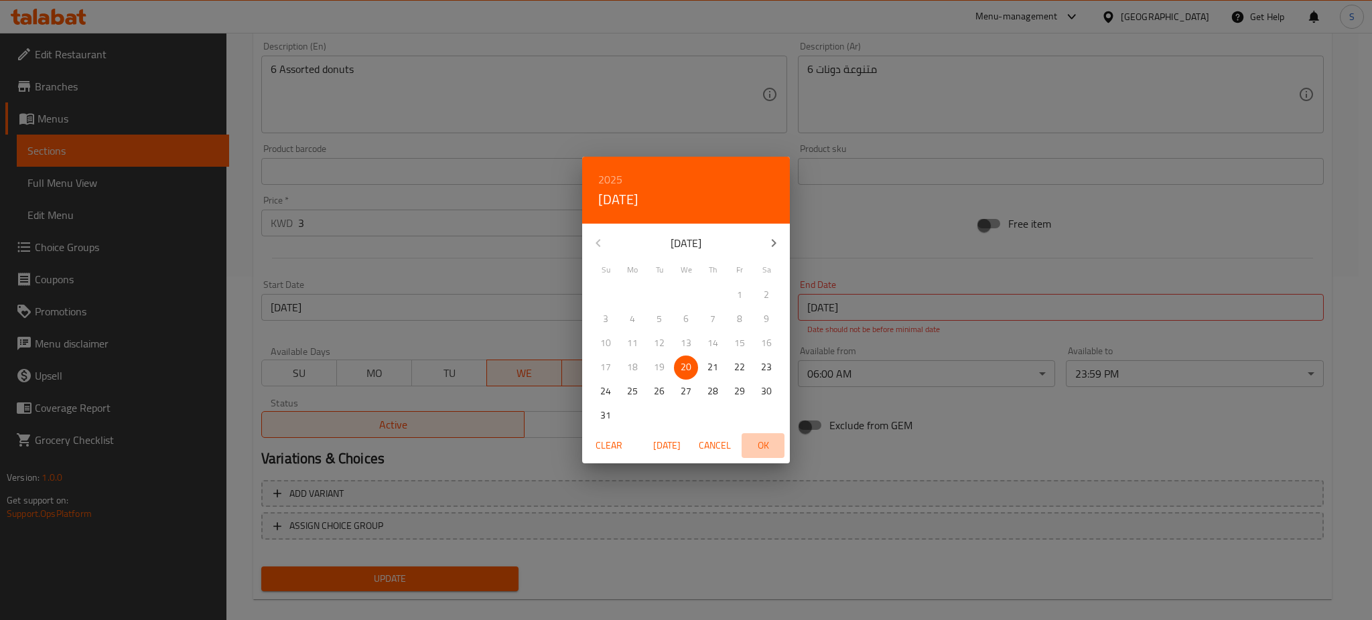
click at [765, 447] on span "OK" at bounding box center [763, 446] width 32 height 17
type input "[DATE]"
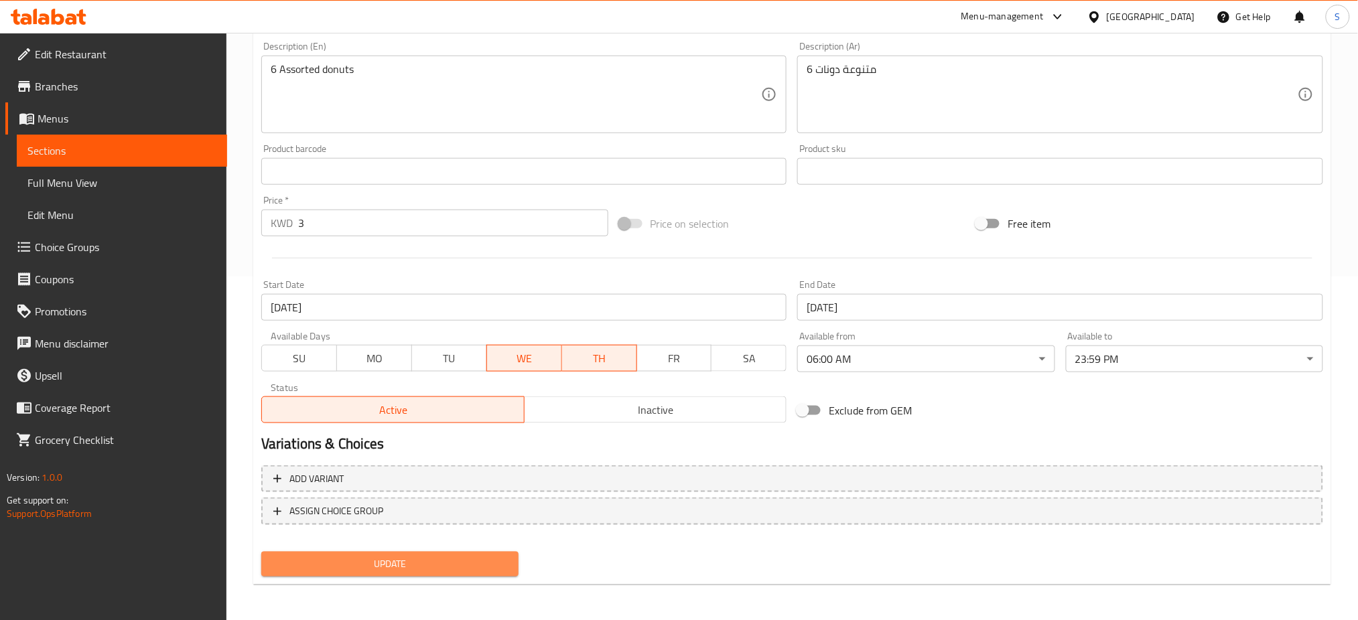
click at [493, 556] on span "Update" at bounding box center [390, 564] width 236 height 17
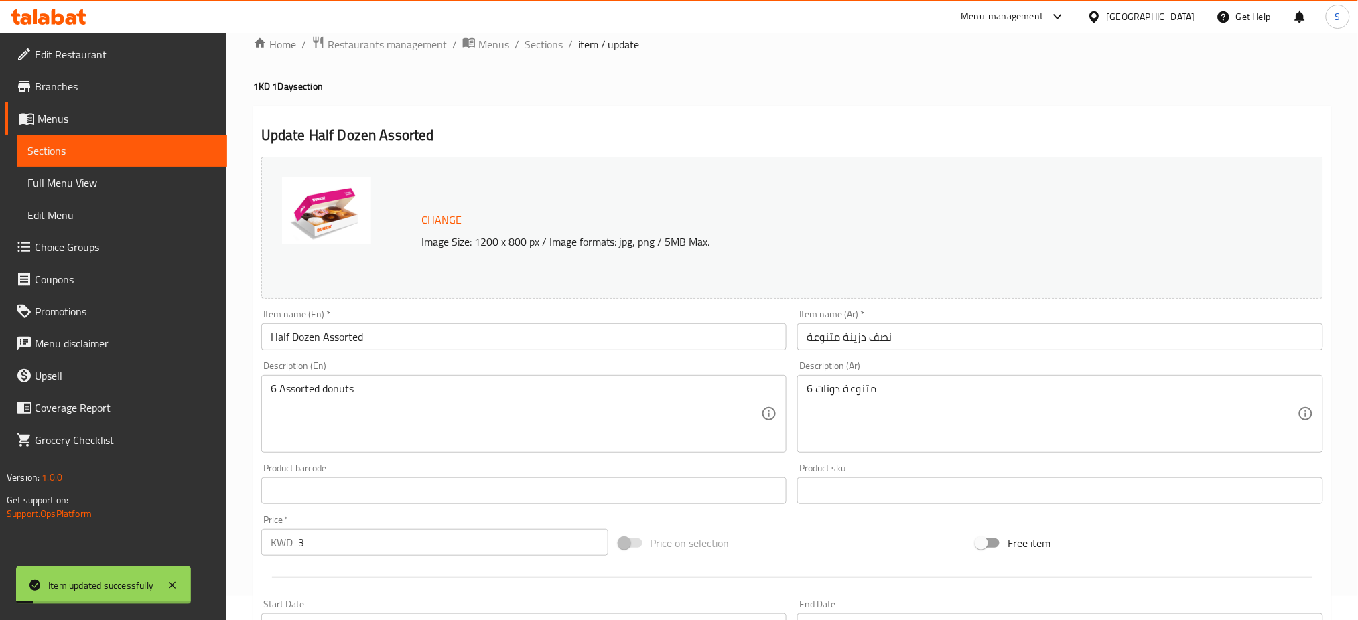
scroll to position [0, 0]
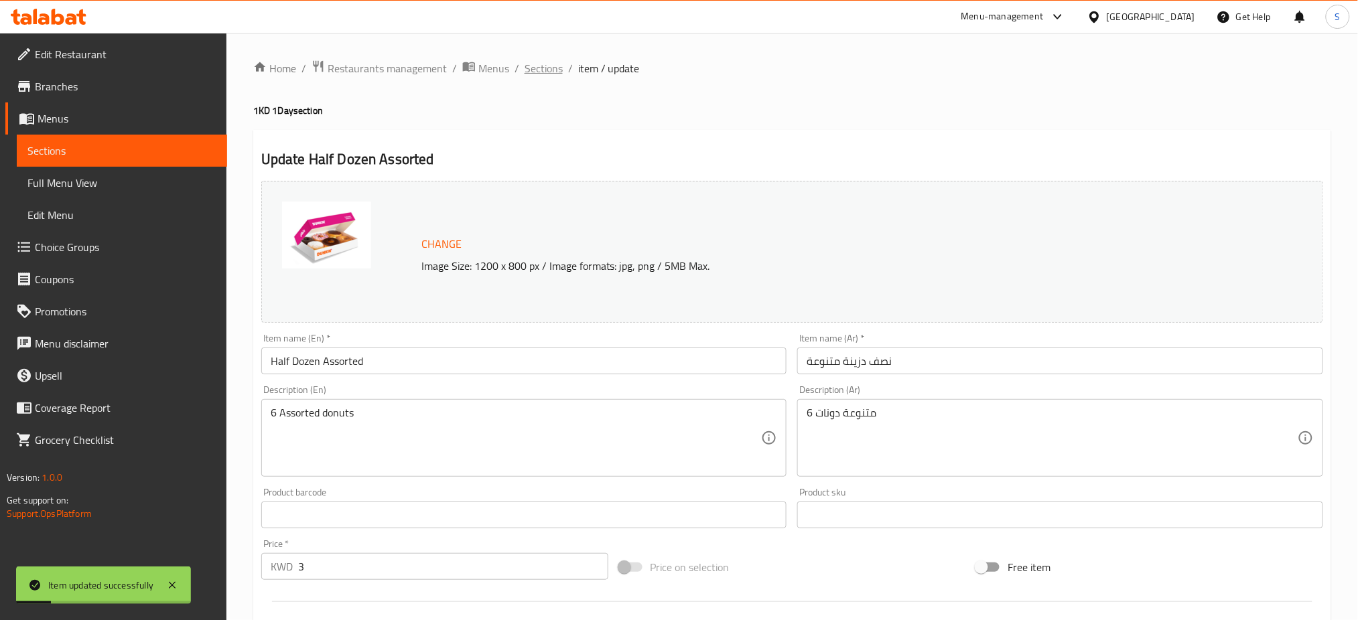
click at [542, 72] on span "Sections" at bounding box center [544, 68] width 38 height 16
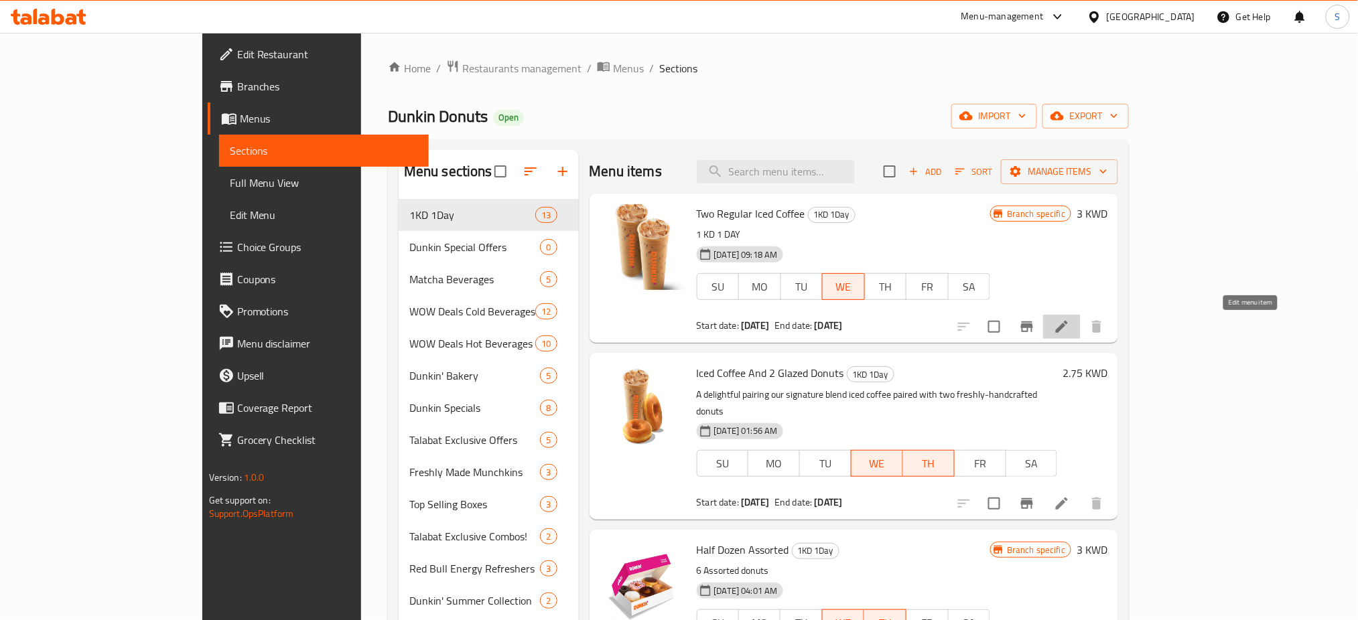
click at [1070, 330] on icon at bounding box center [1062, 327] width 16 height 16
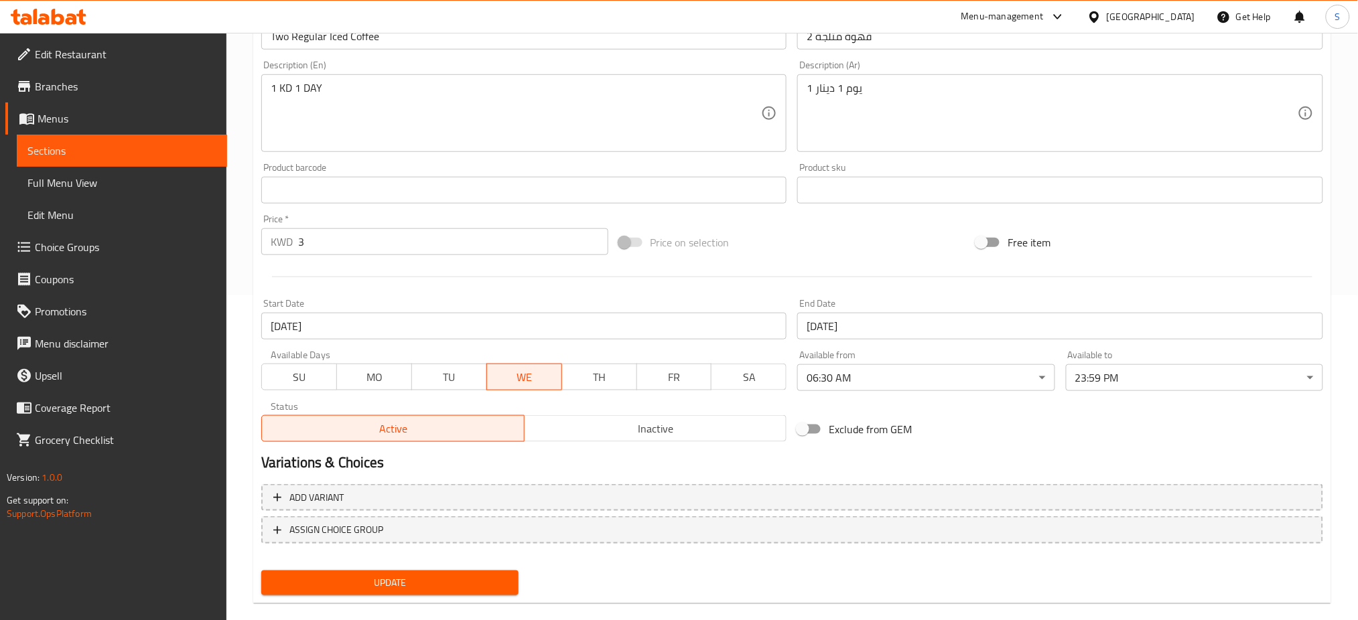
scroll to position [344, 0]
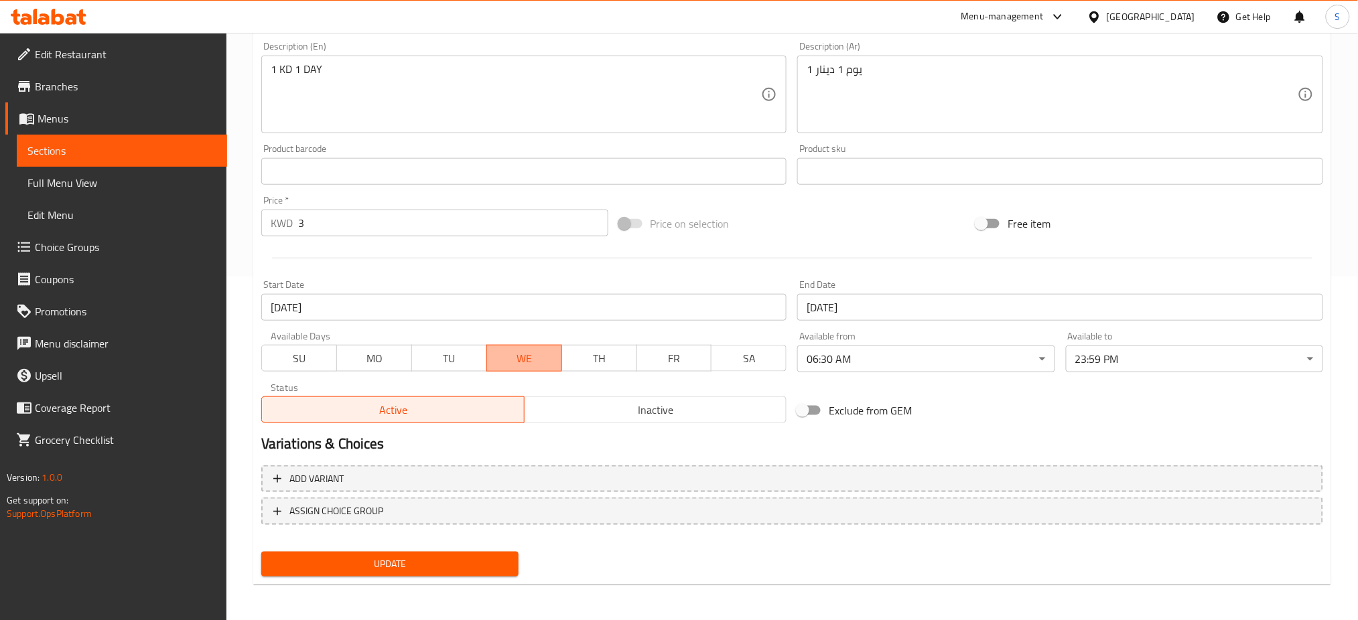
click at [541, 371] on button "WE" at bounding box center [524, 358] width 76 height 27
click at [658, 404] on span "Inactive" at bounding box center [656, 410] width 252 height 19
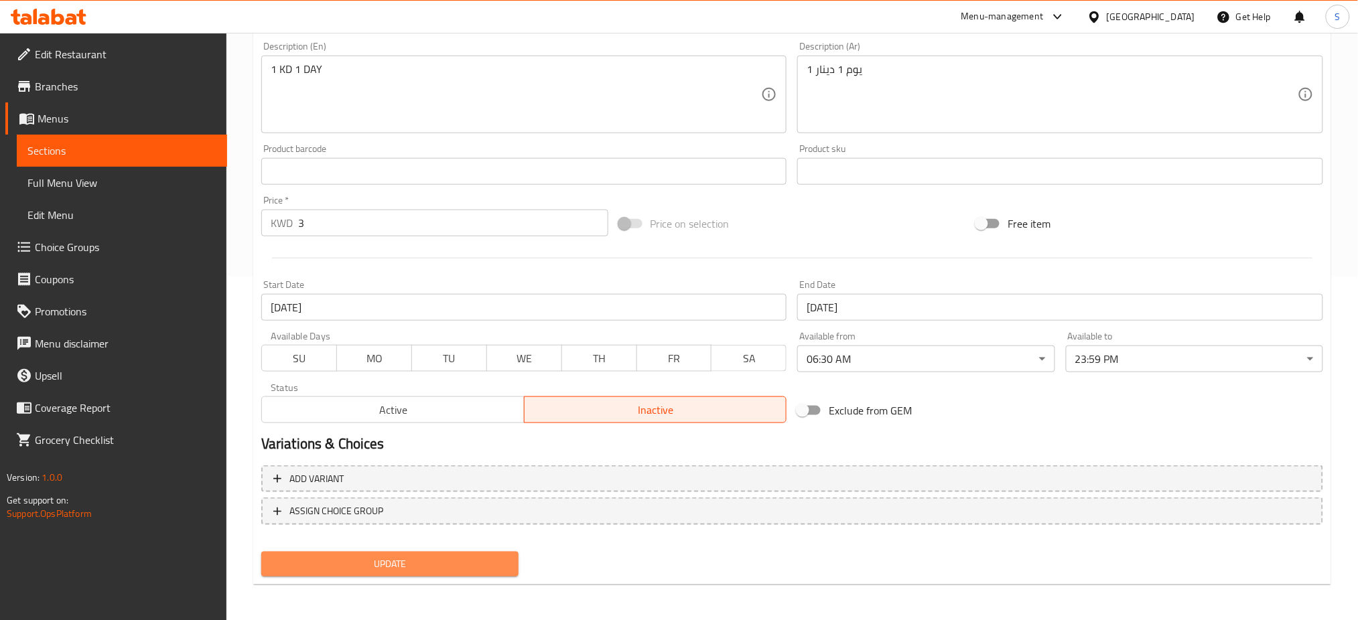
click at [480, 567] on span "Update" at bounding box center [390, 564] width 236 height 17
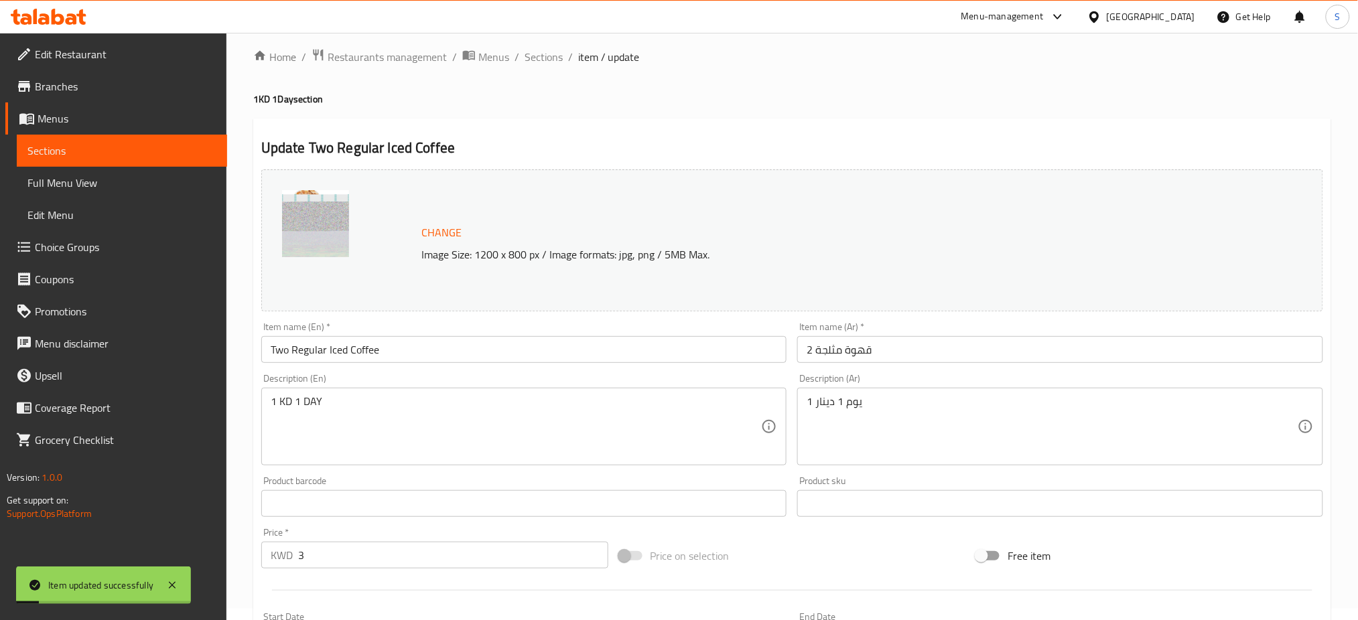
scroll to position [0, 0]
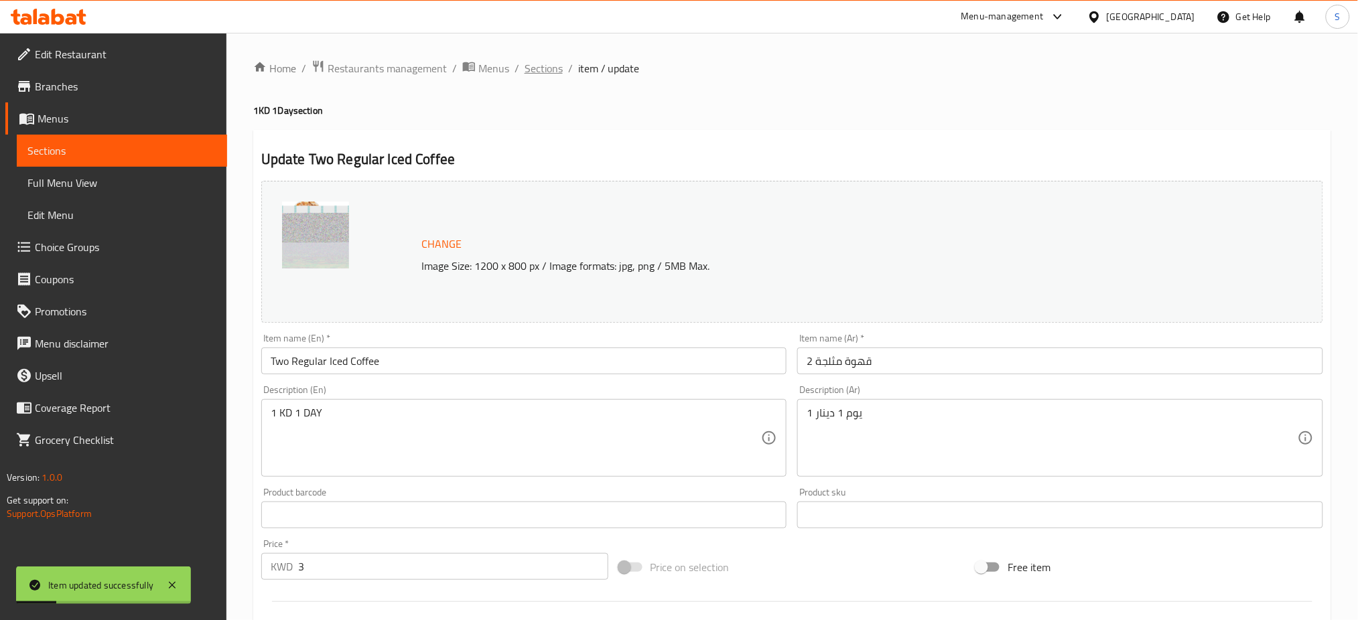
click at [545, 63] on span "Sections" at bounding box center [544, 68] width 38 height 16
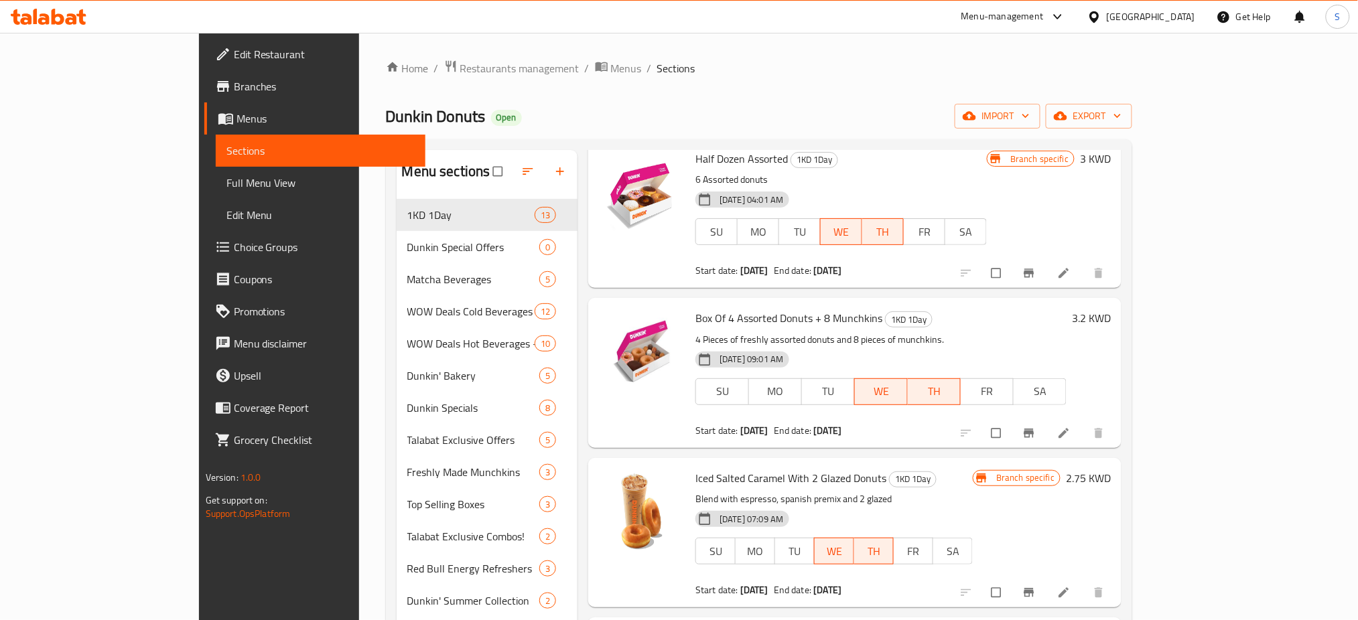
scroll to position [446, 0]
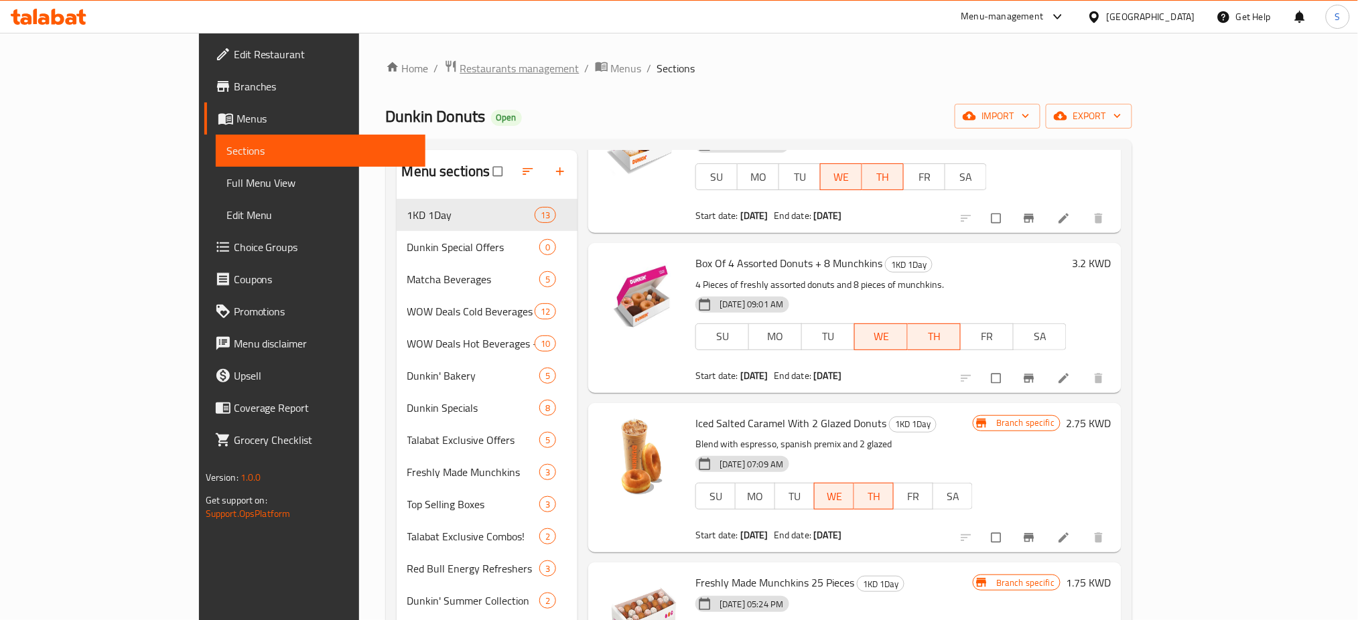
click at [460, 70] on span "Restaurants management" at bounding box center [519, 68] width 119 height 16
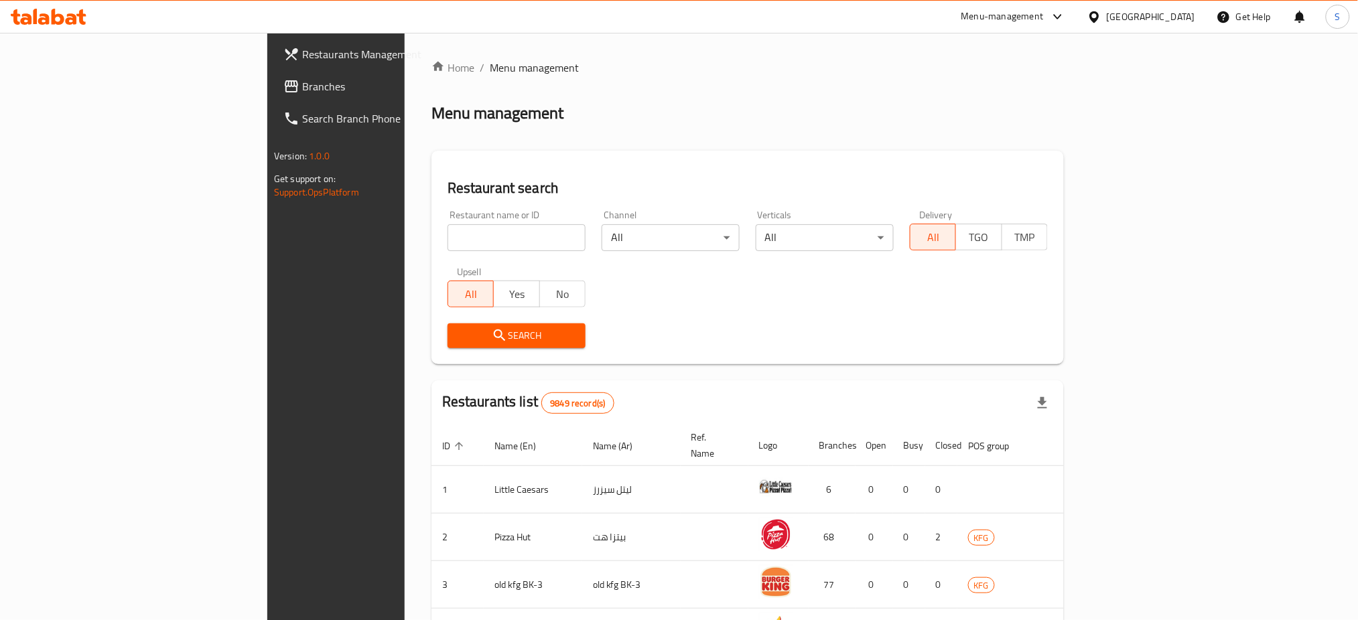
click at [448, 239] on input "search" at bounding box center [517, 237] width 138 height 27
paste input "24538"
type input "24538"
click button "Search" at bounding box center [517, 336] width 138 height 25
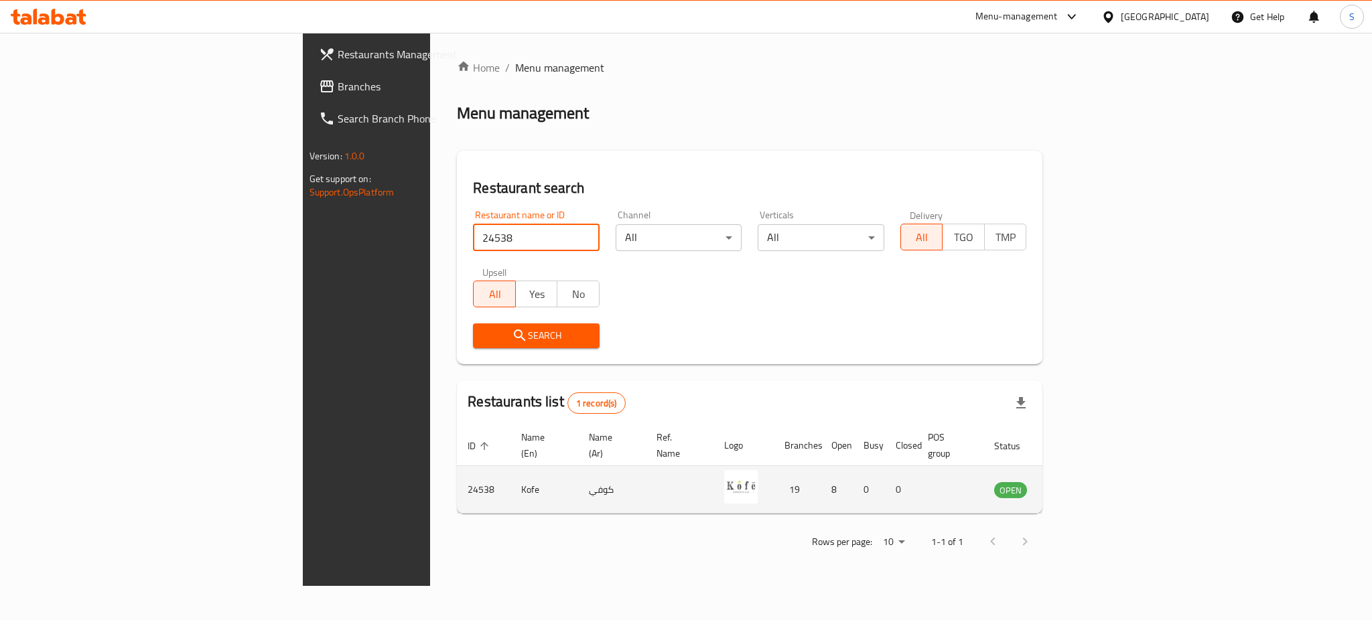
click at [1080, 485] on icon "enhanced table" at bounding box center [1072, 490] width 15 height 11
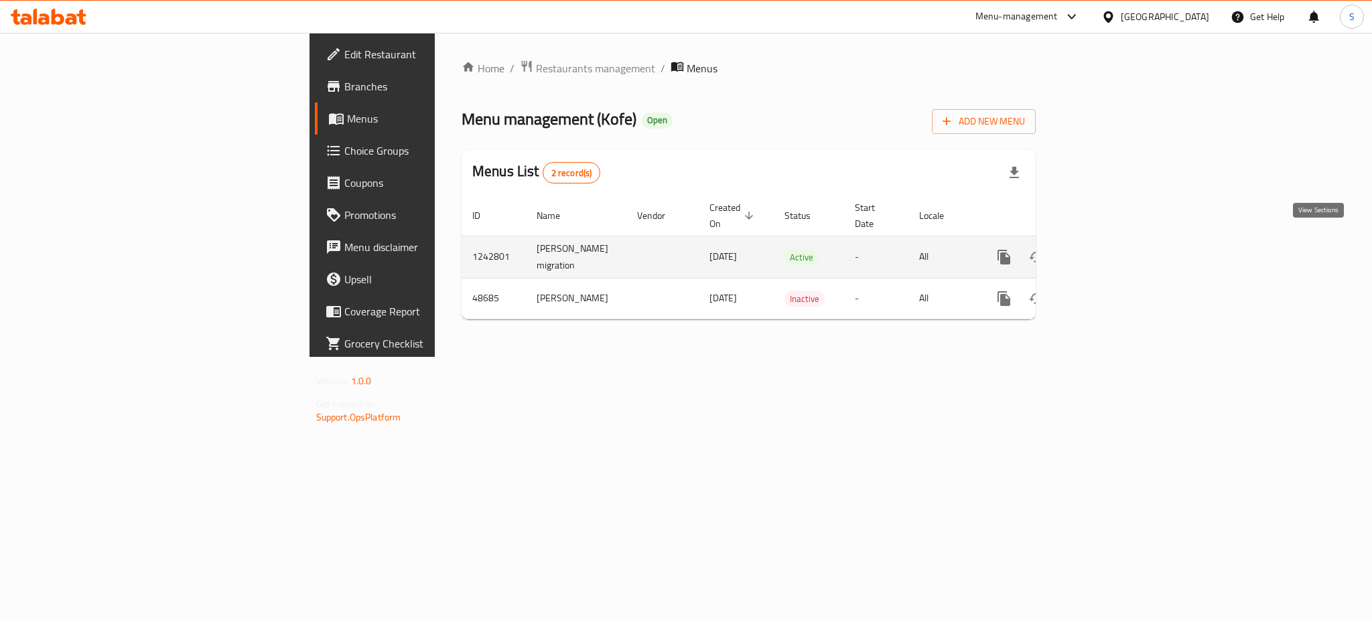
click at [1109, 249] on icon "enhanced table" at bounding box center [1101, 257] width 16 height 16
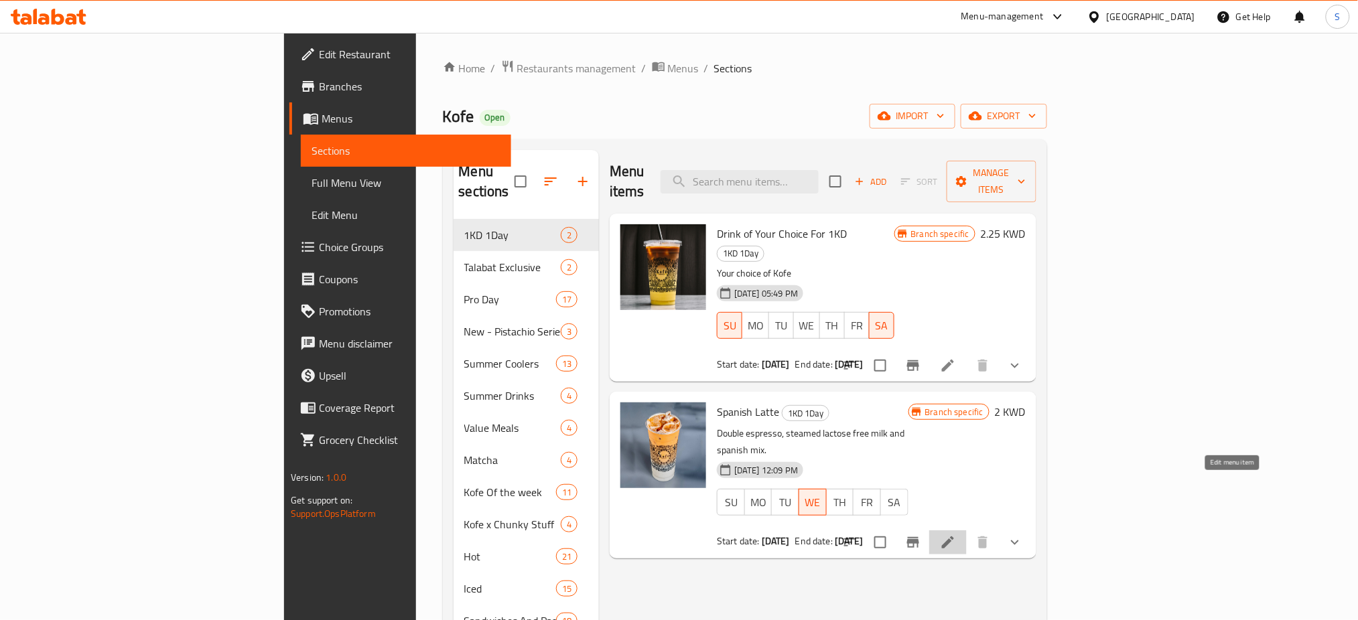
click at [954, 537] on icon at bounding box center [948, 543] width 12 height 12
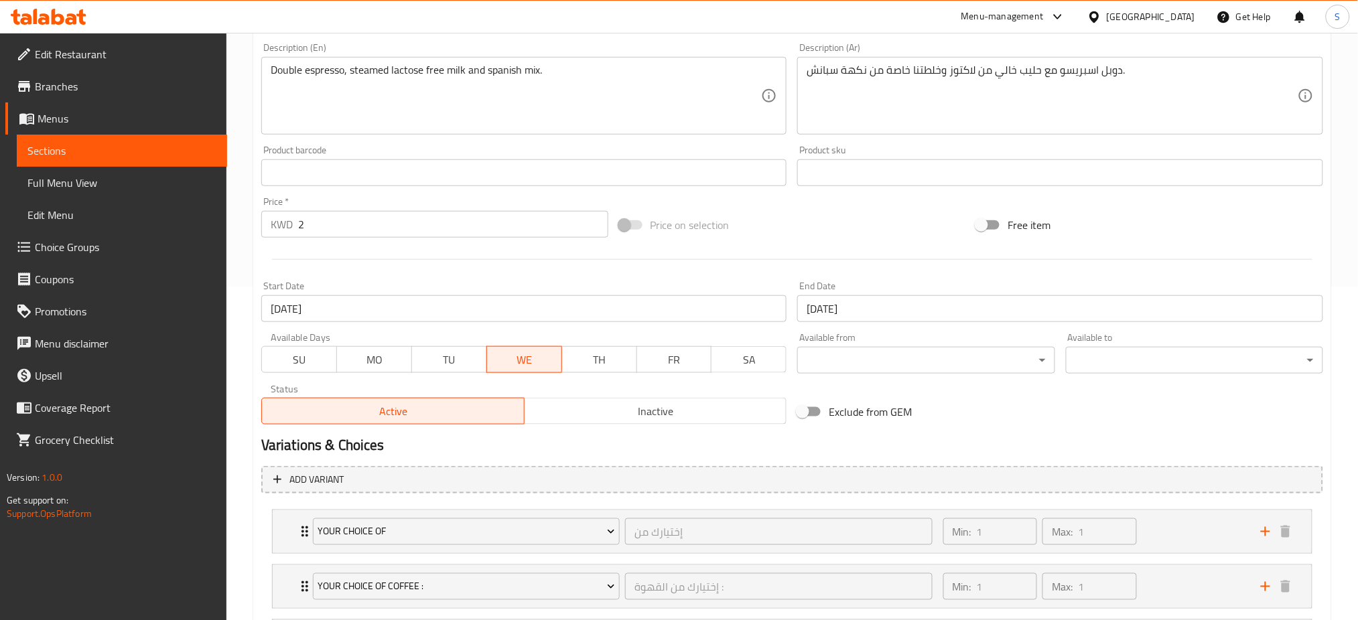
type input "إختيارك من"
type input "1"
type input "إختيارك من القهوة :"
type input "1"
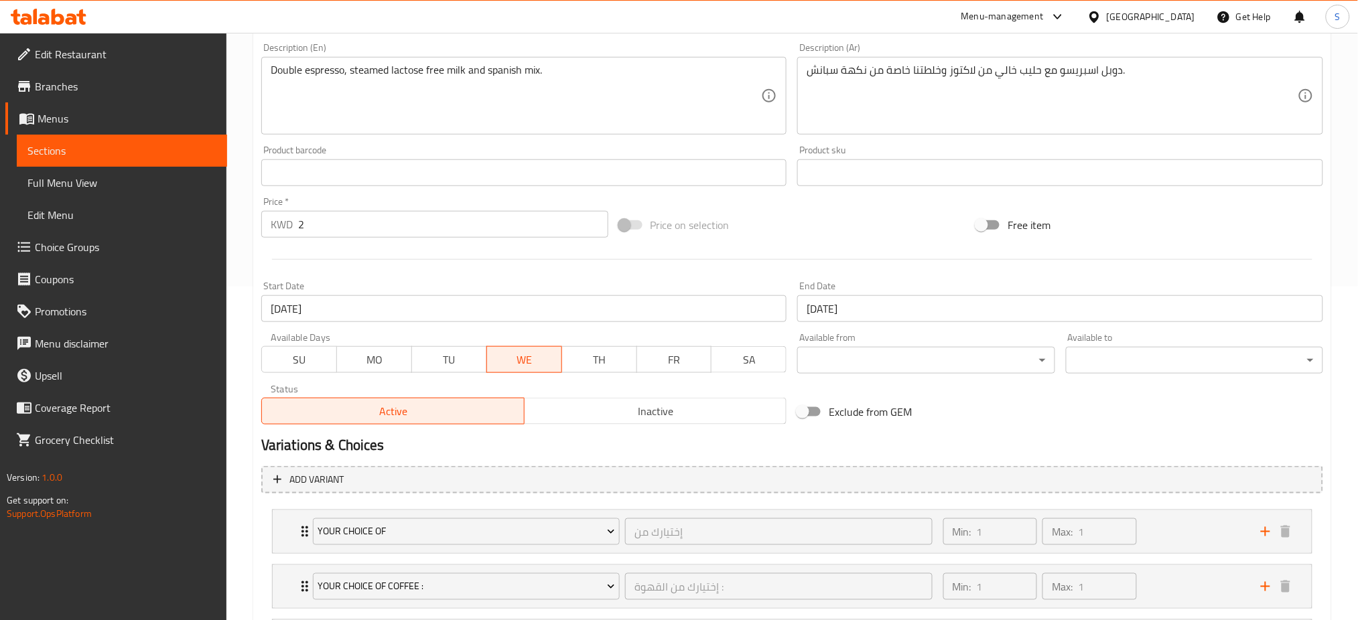
type input "1"
type input "إختيارك من الحليب:"
type input "1"
type input "الإضافات:"
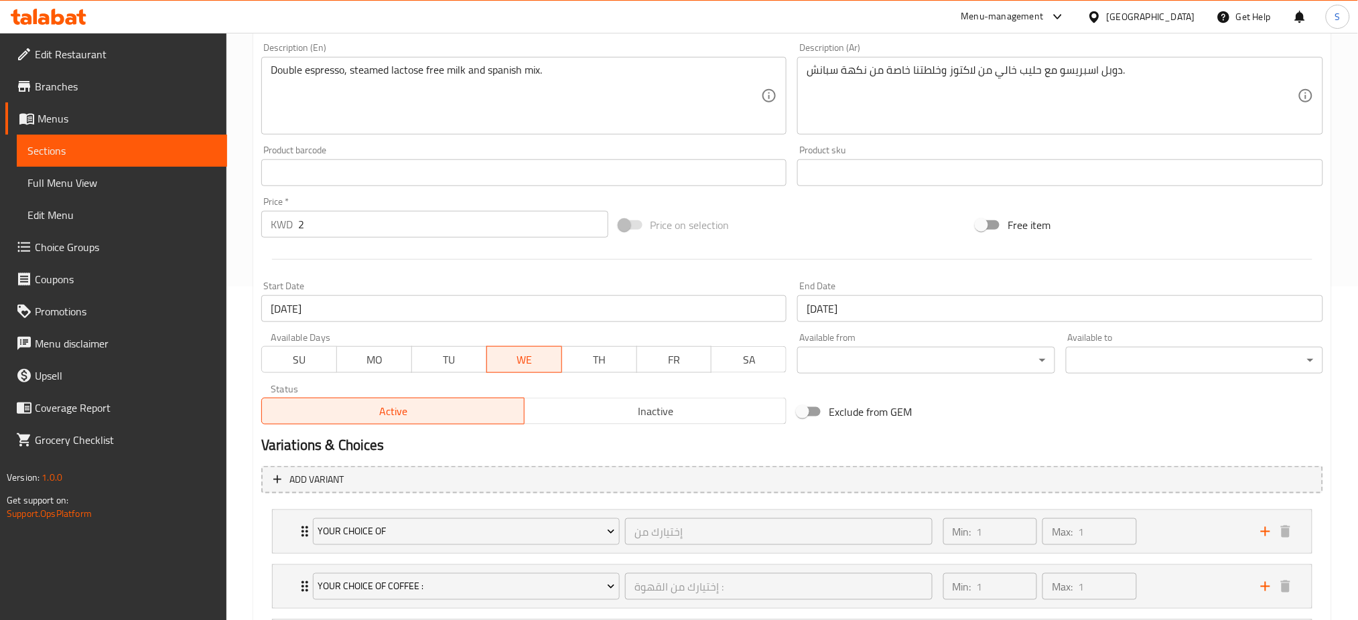
type input "0"
type input "9"
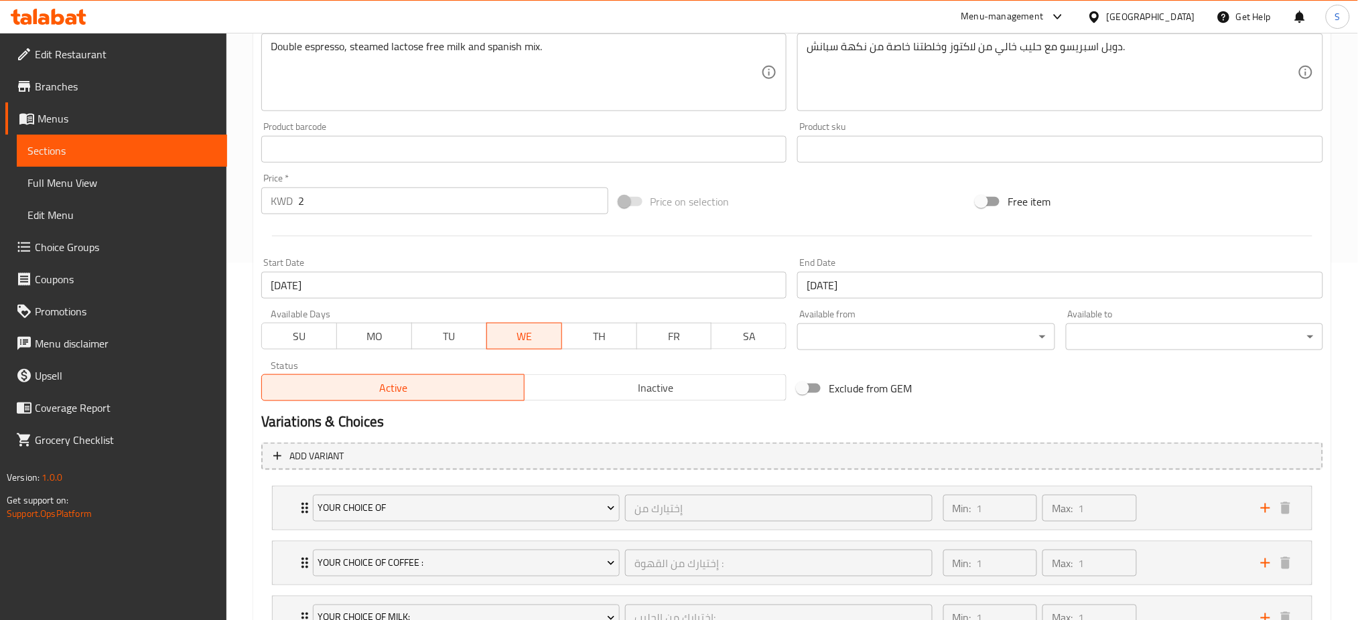
click at [602, 336] on span "TH" at bounding box center [600, 336] width 64 height 19
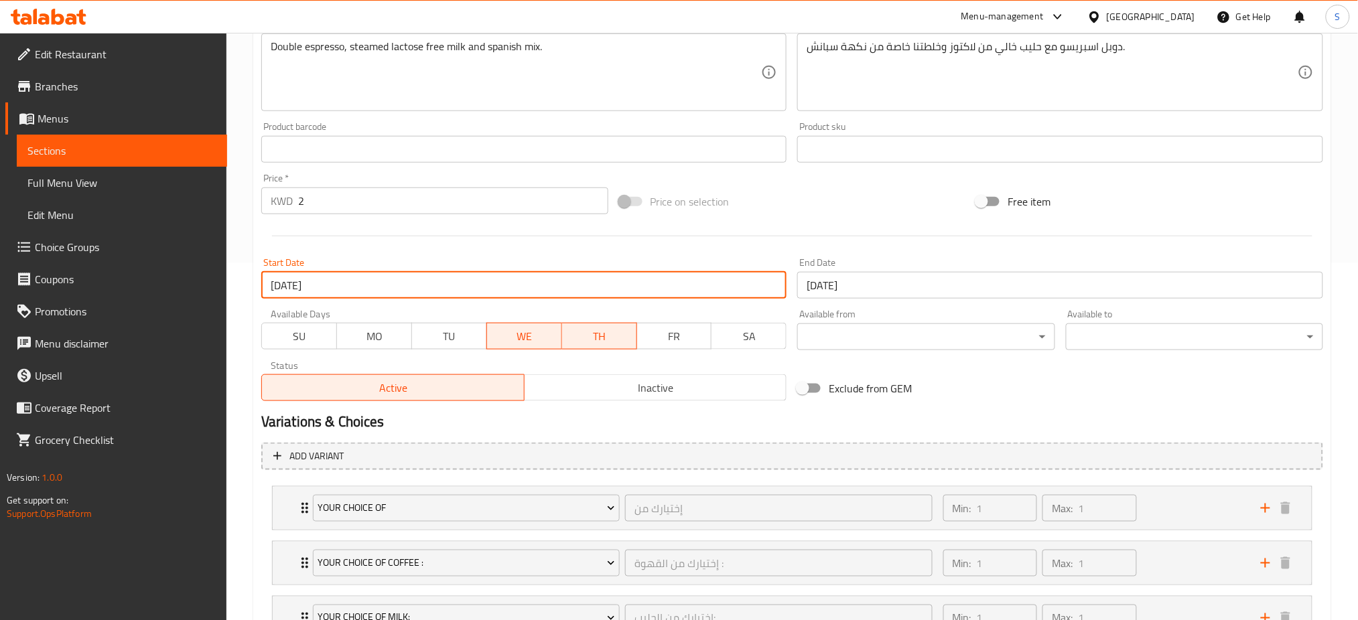
click at [346, 289] on input "[DATE]" at bounding box center [524, 285] width 526 height 27
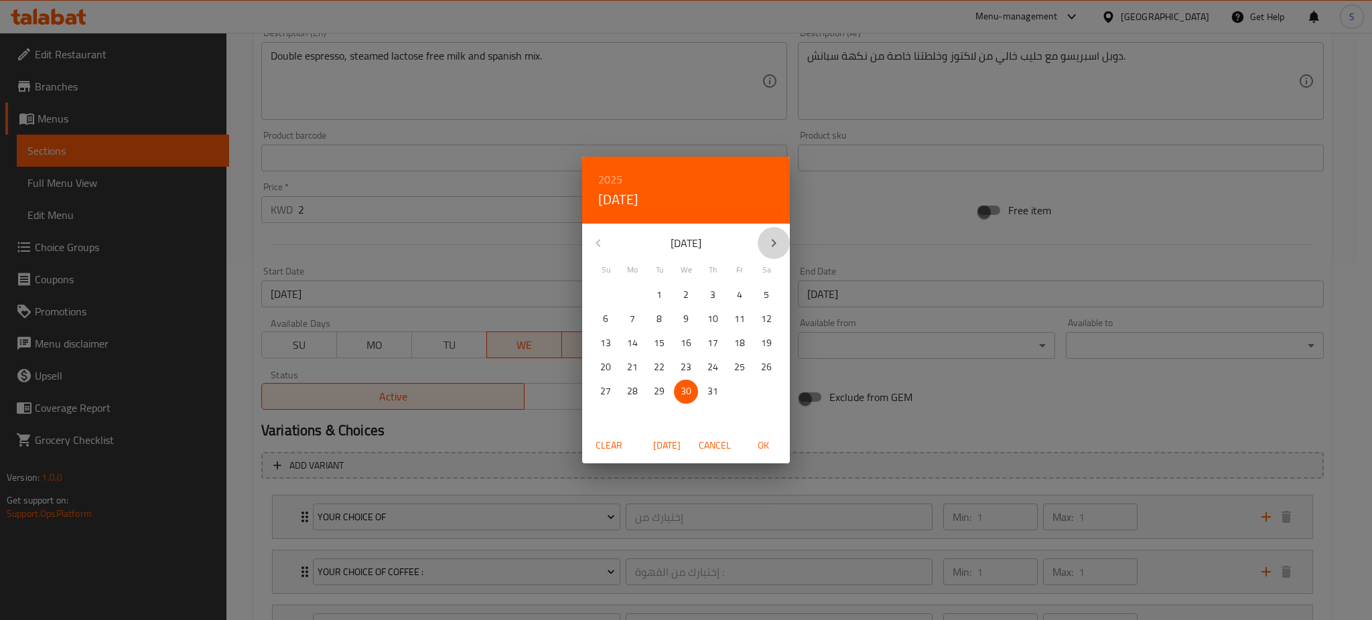
click at [773, 239] on icon "button" at bounding box center [774, 243] width 16 height 16
click at [601, 240] on div "September 2025" at bounding box center [686, 243] width 208 height 32
click at [676, 444] on span "[DATE]" at bounding box center [667, 446] width 32 height 17
click at [692, 367] on span "20" at bounding box center [686, 367] width 24 height 17
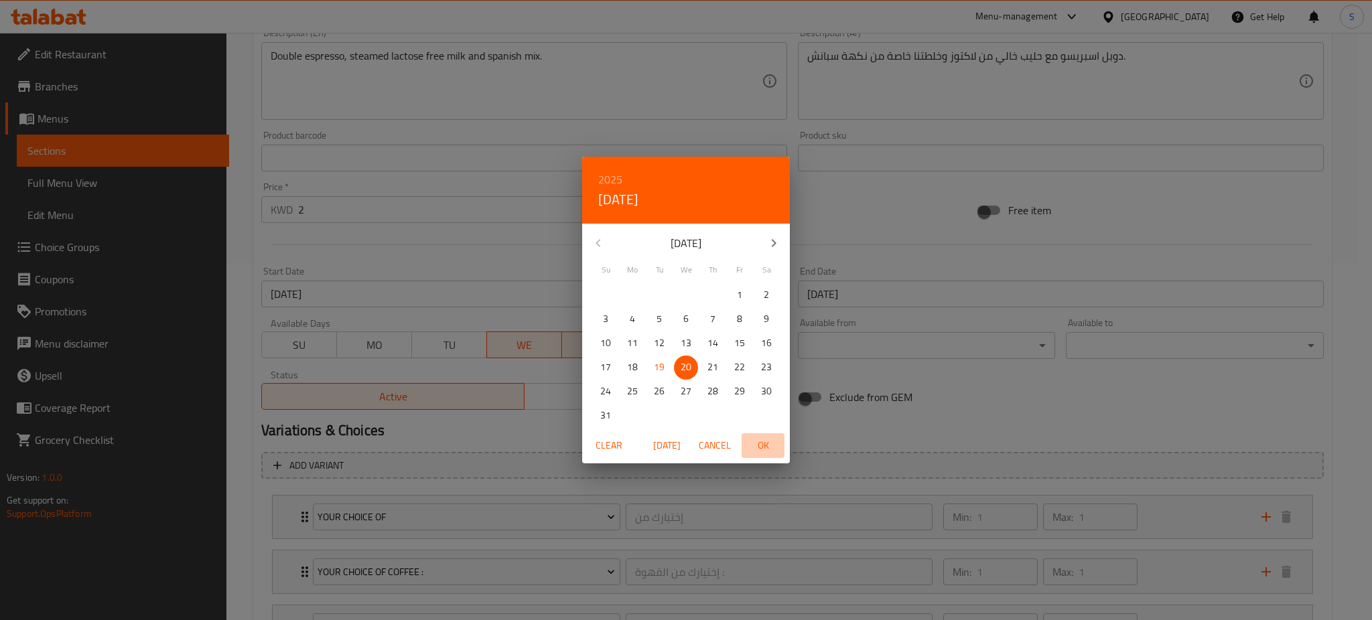
click at [760, 438] on span "OK" at bounding box center [763, 446] width 32 height 17
type input "[DATE]"
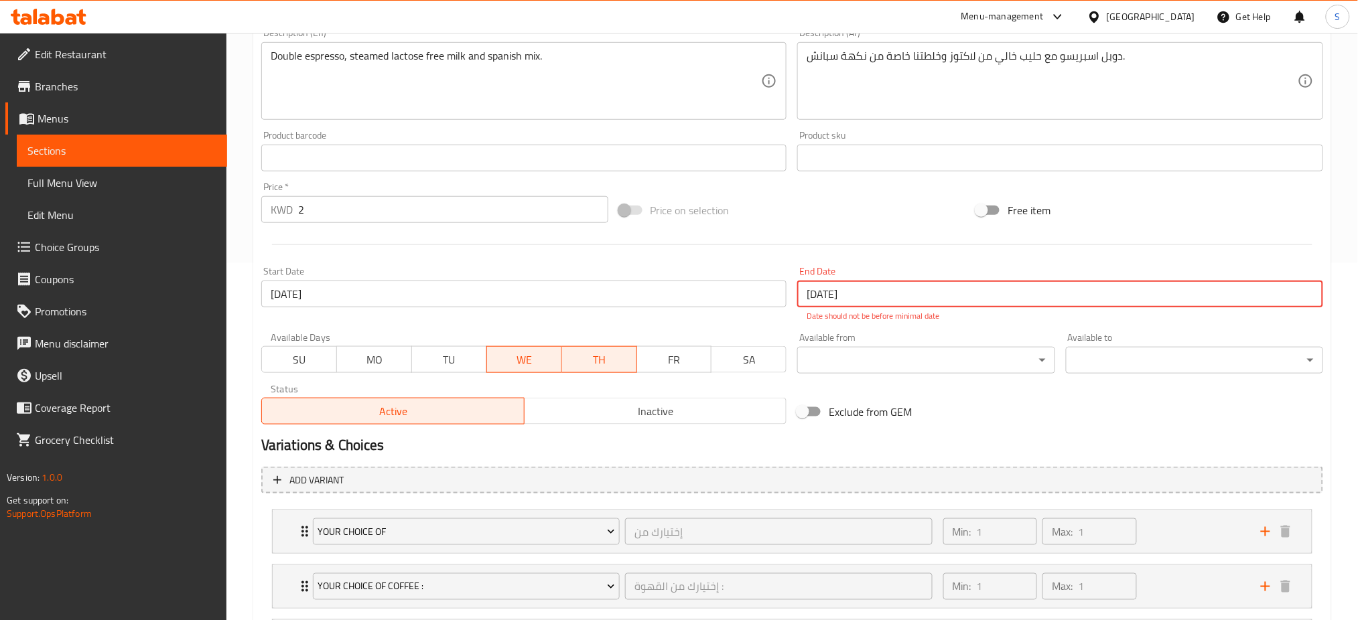
click at [859, 289] on input "[DATE]" at bounding box center [1060, 294] width 526 height 27
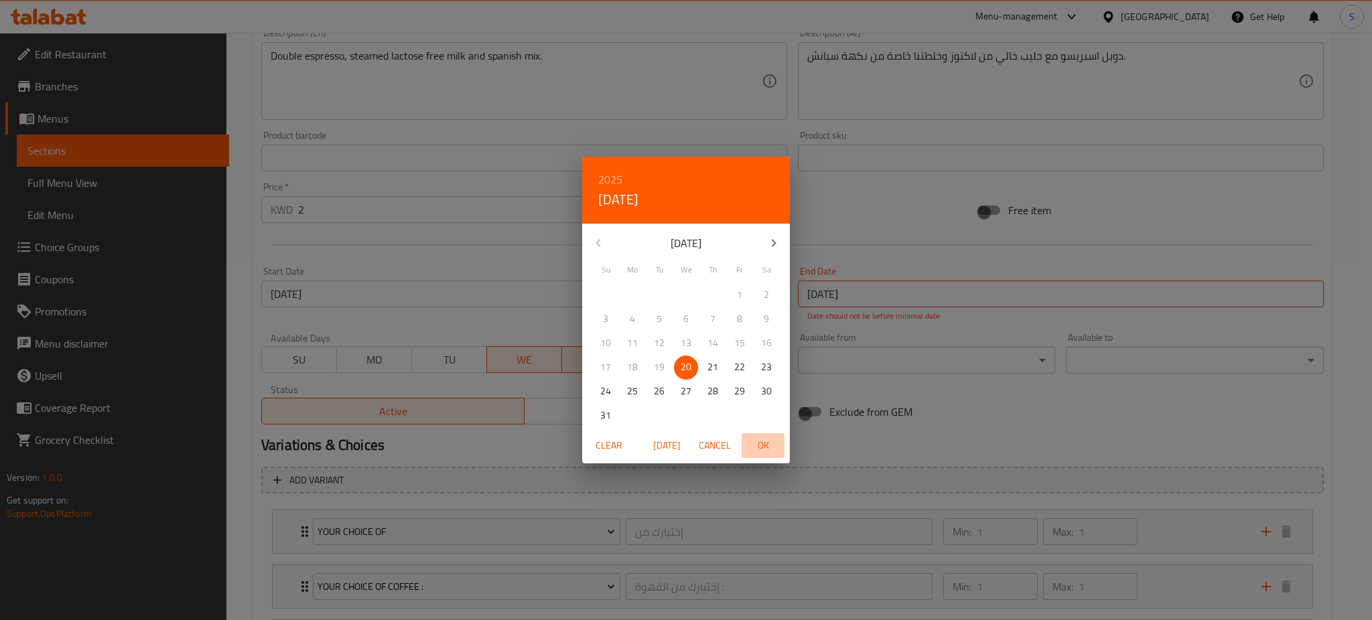
click at [759, 444] on span "OK" at bounding box center [763, 446] width 32 height 17
type input "[DATE]"
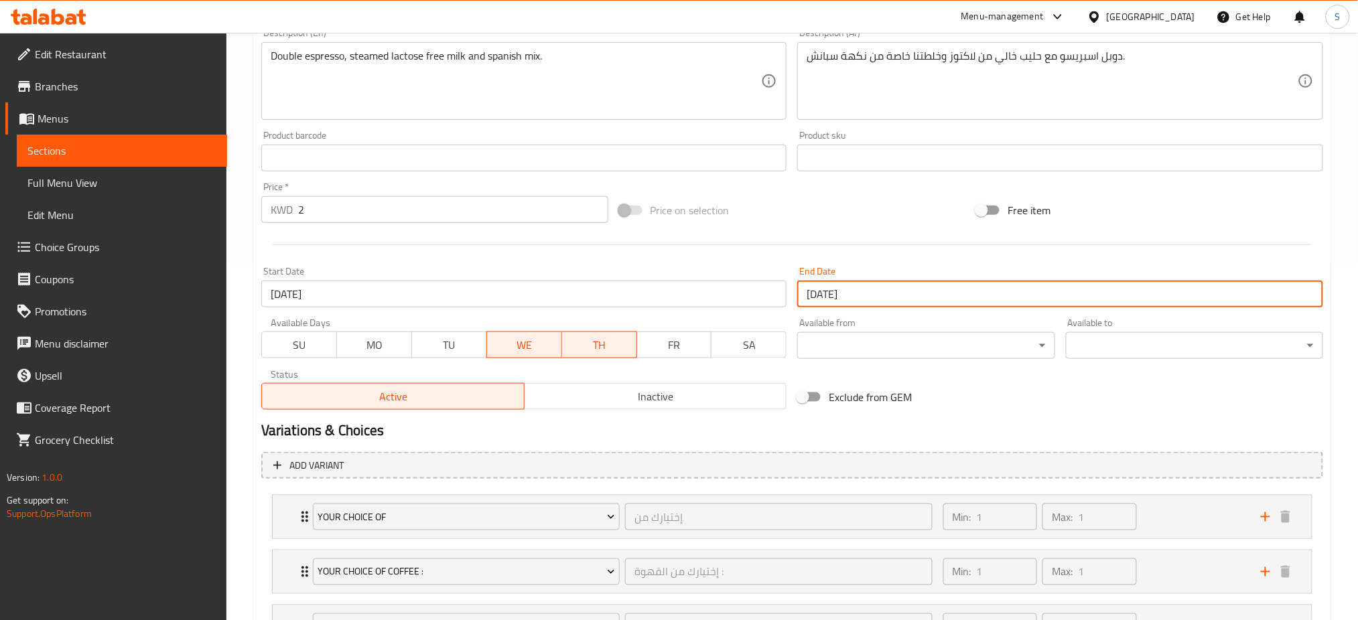
click at [1013, 409] on div "Exclude from GEM" at bounding box center [971, 397] width 358 height 36
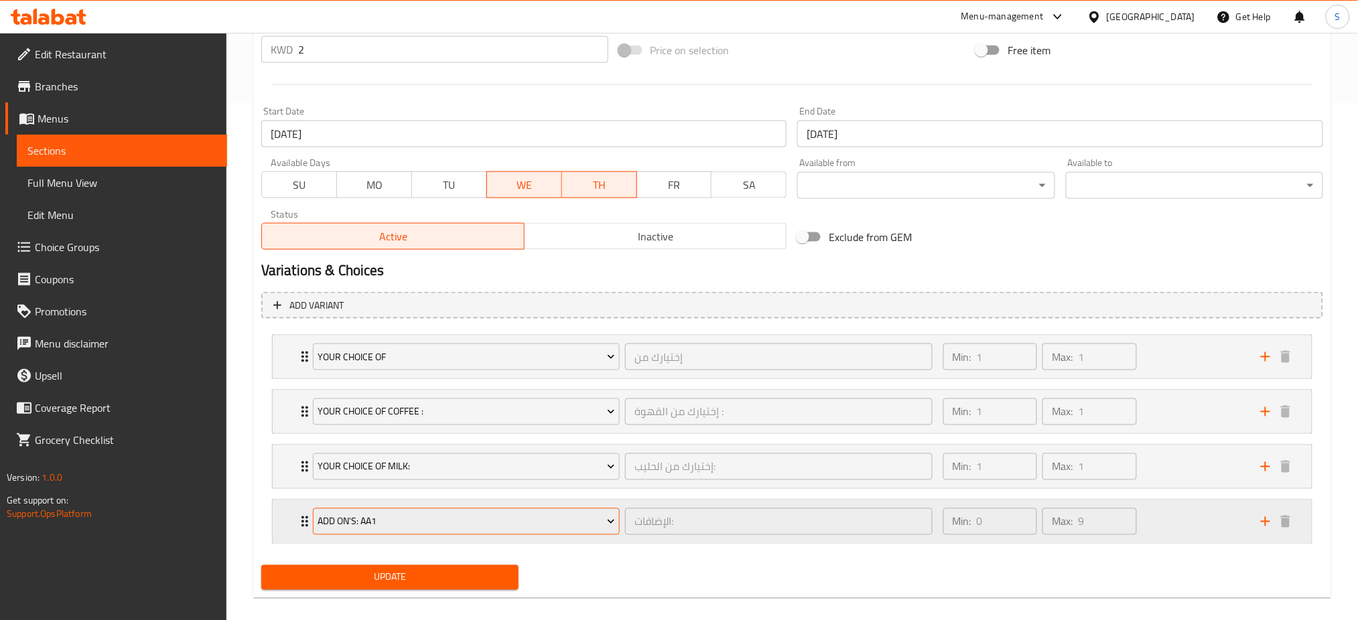
scroll to position [532, 0]
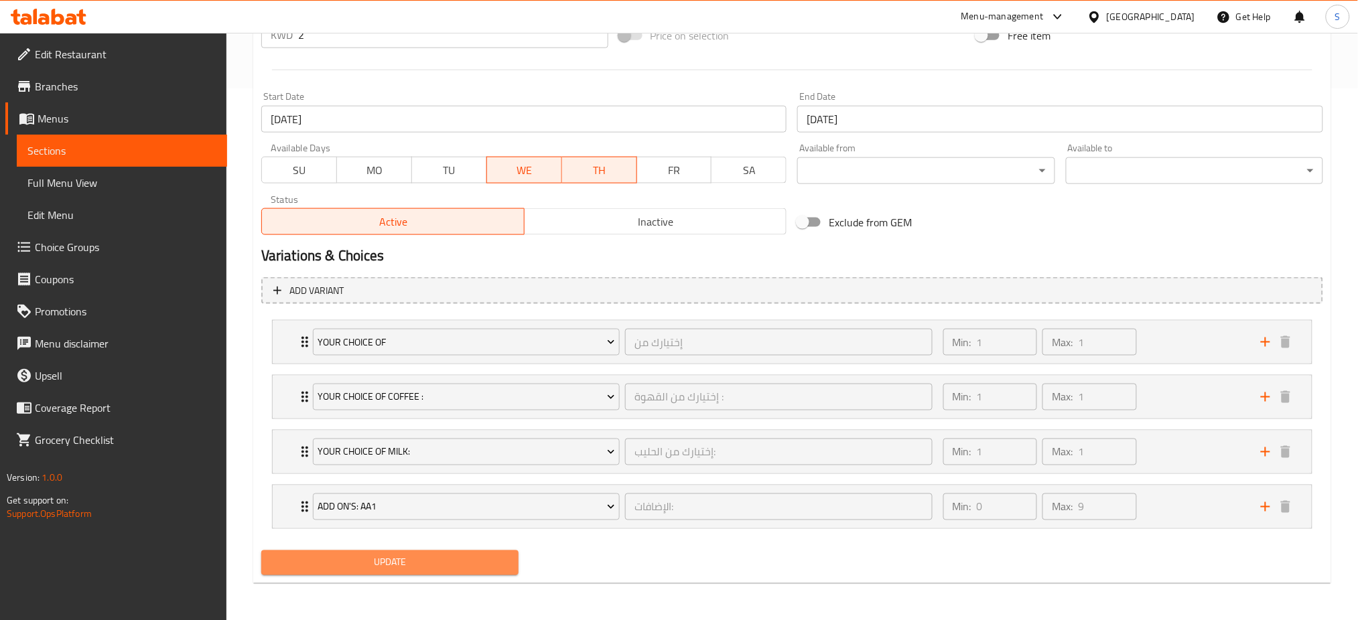
click at [451, 563] on span "Update" at bounding box center [390, 563] width 236 height 17
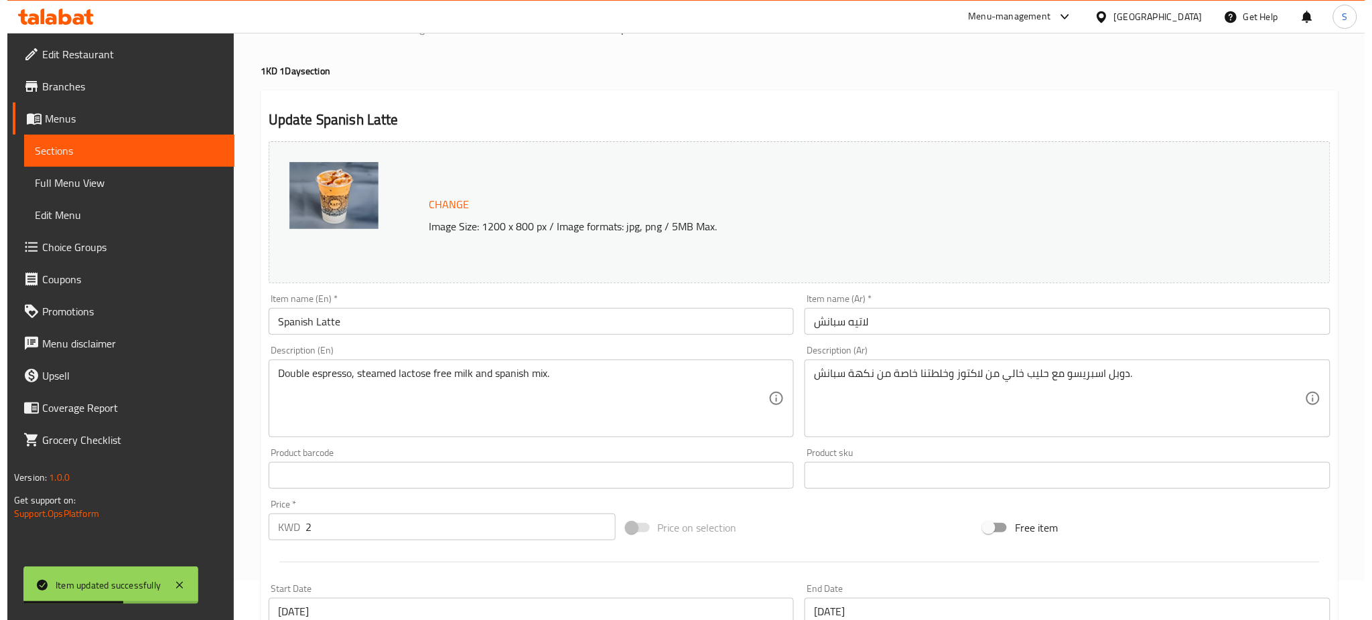
scroll to position [0, 0]
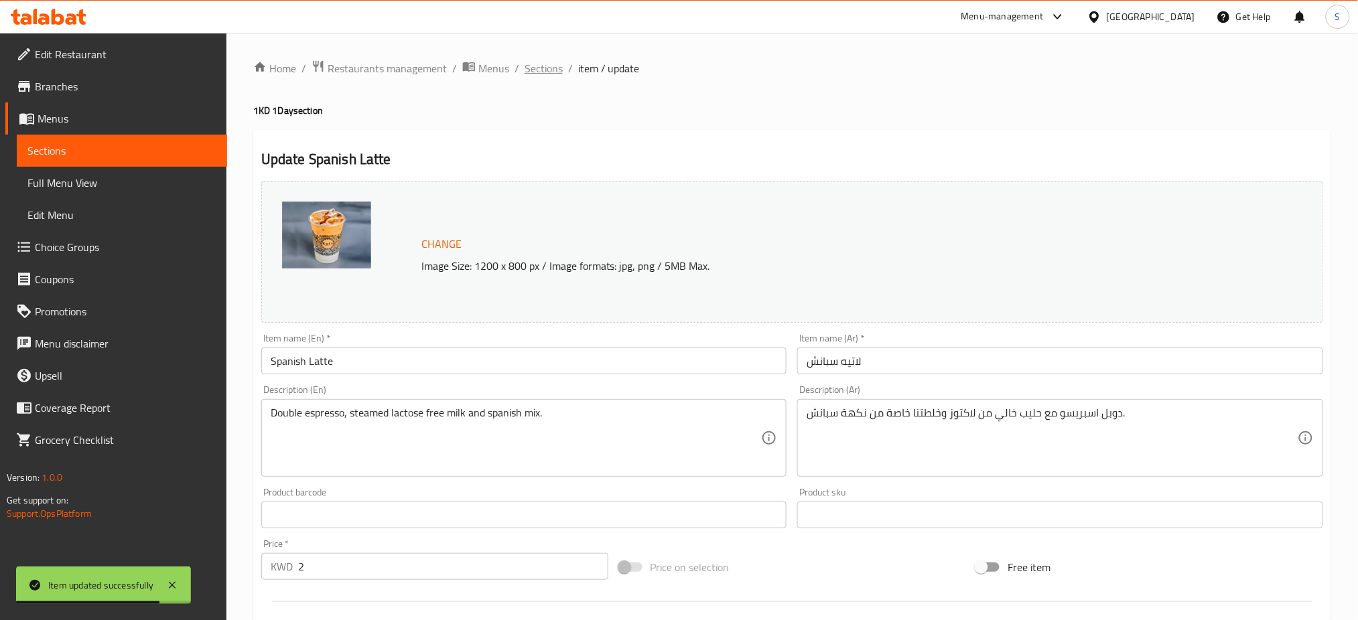
click at [548, 68] on span "Sections" at bounding box center [544, 68] width 38 height 16
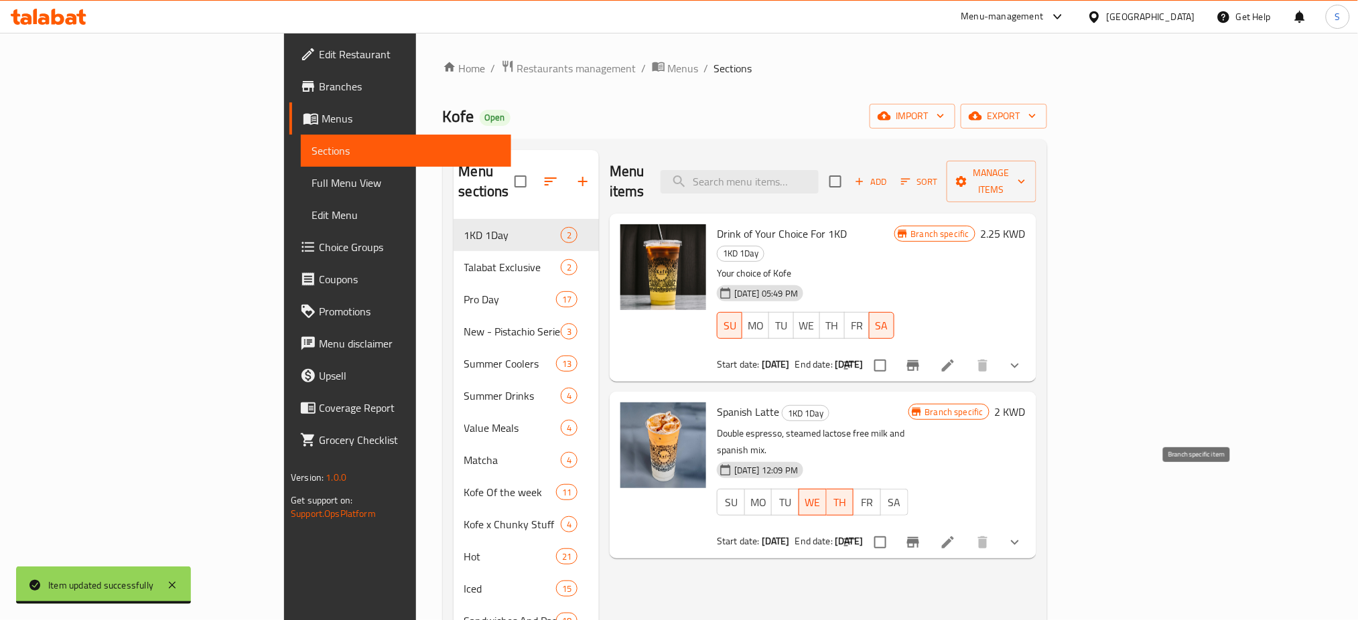
click at [929, 527] on button "Branch-specific-item" at bounding box center [913, 543] width 32 height 32
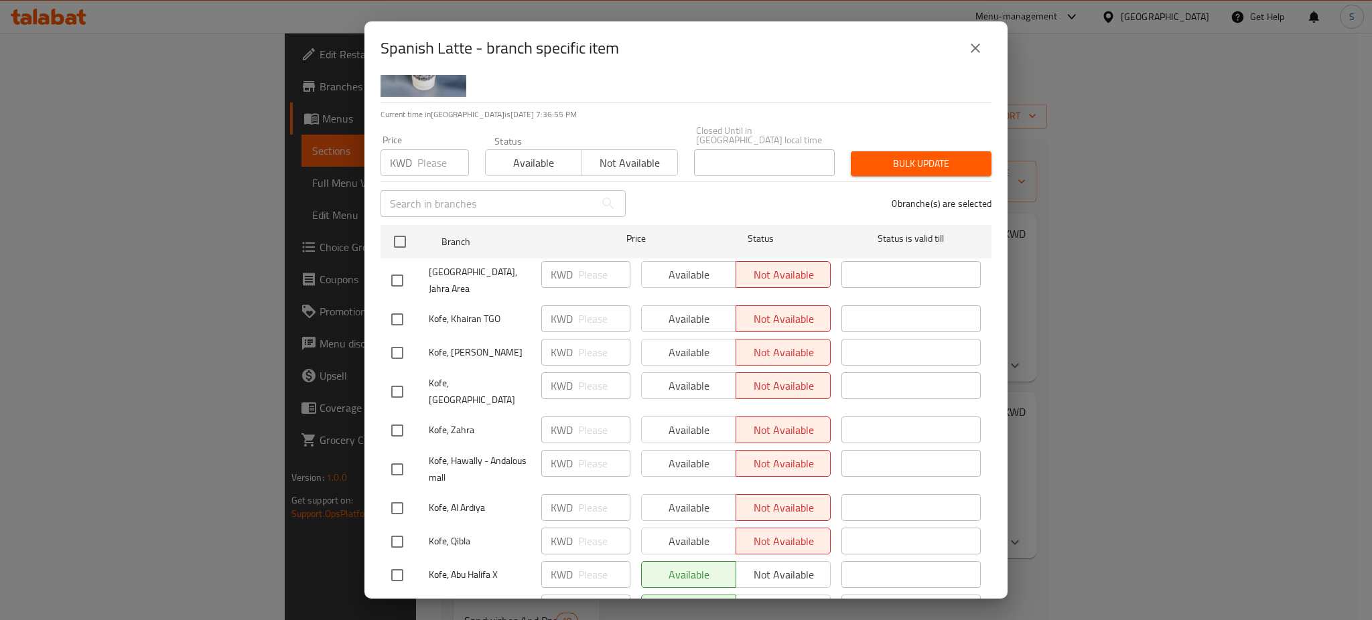
scroll to position [66, 0]
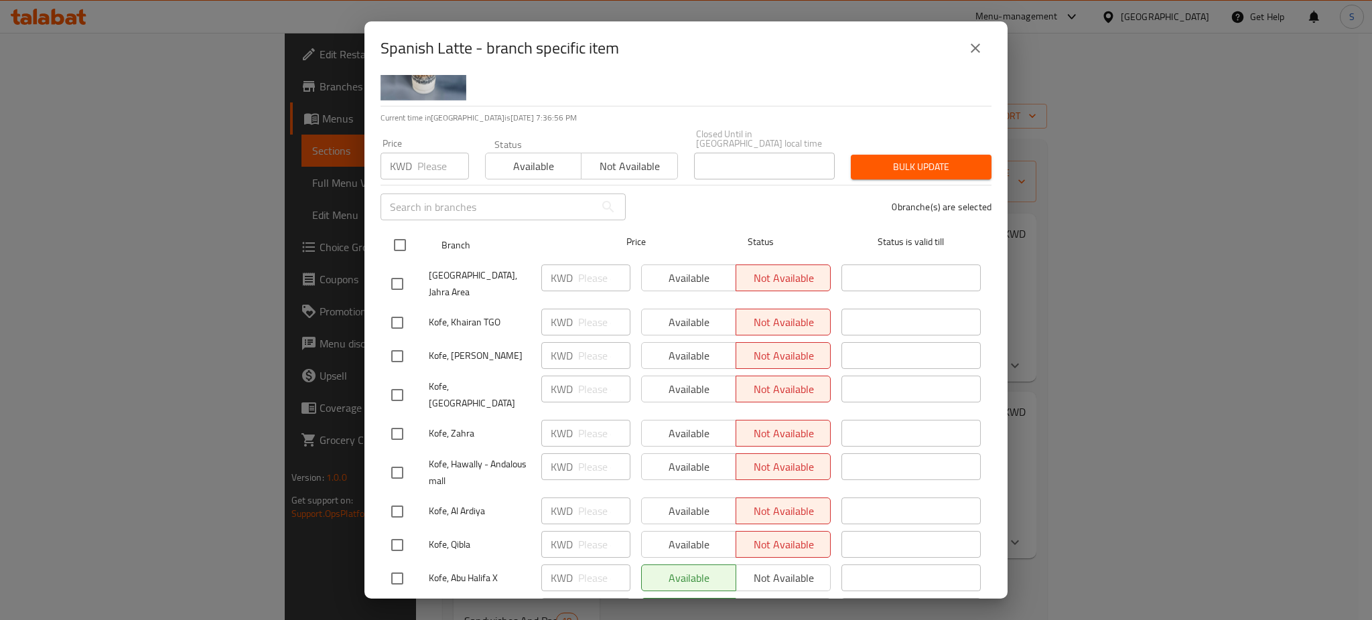
click at [403, 231] on input "checkbox" at bounding box center [400, 245] width 28 height 28
checkbox input "true"
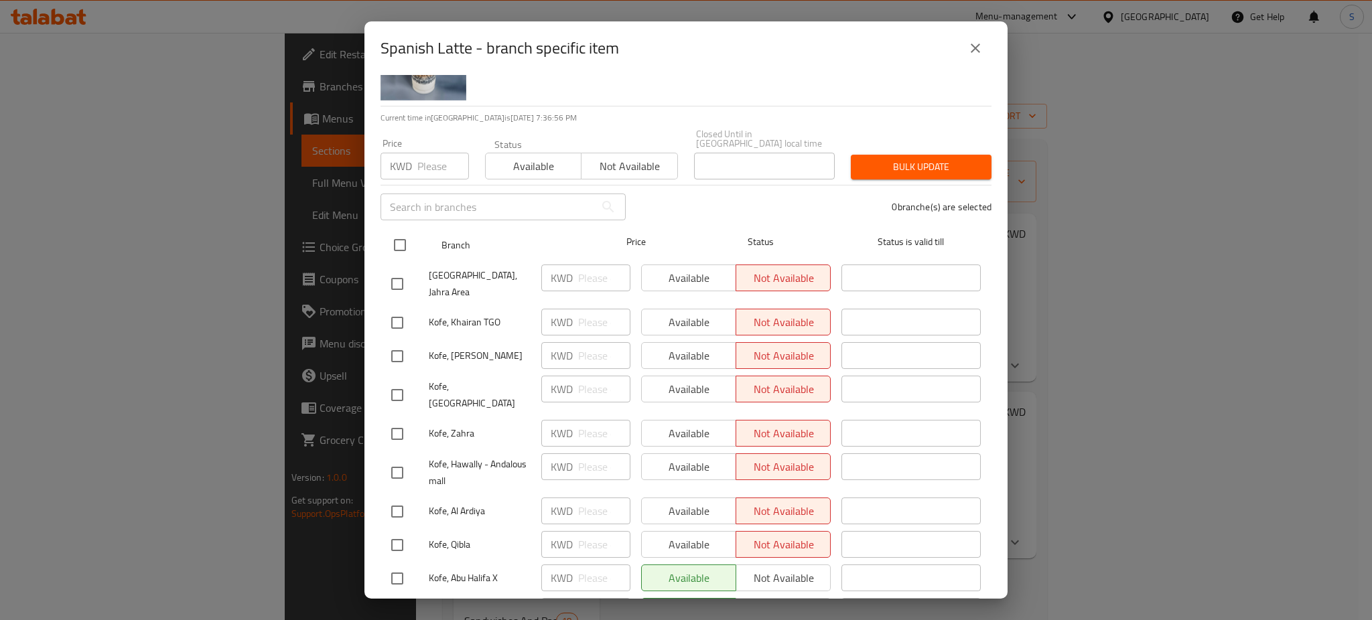
checkbox input "true"
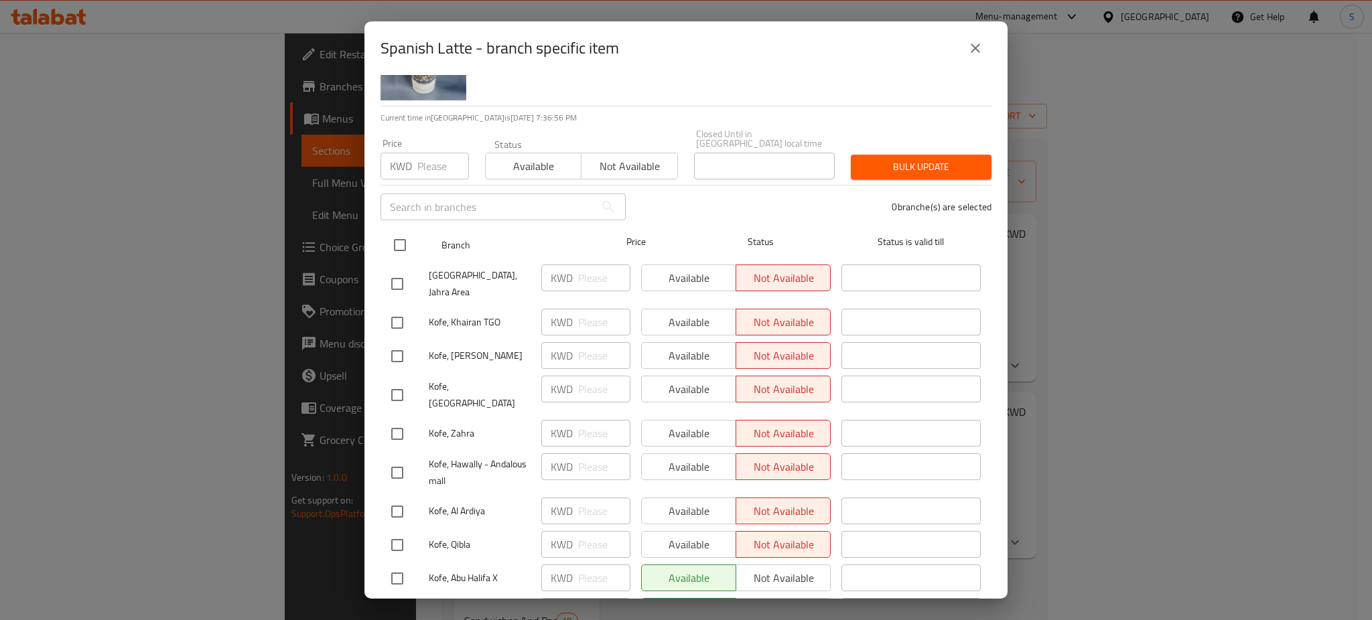
checkbox input "true"
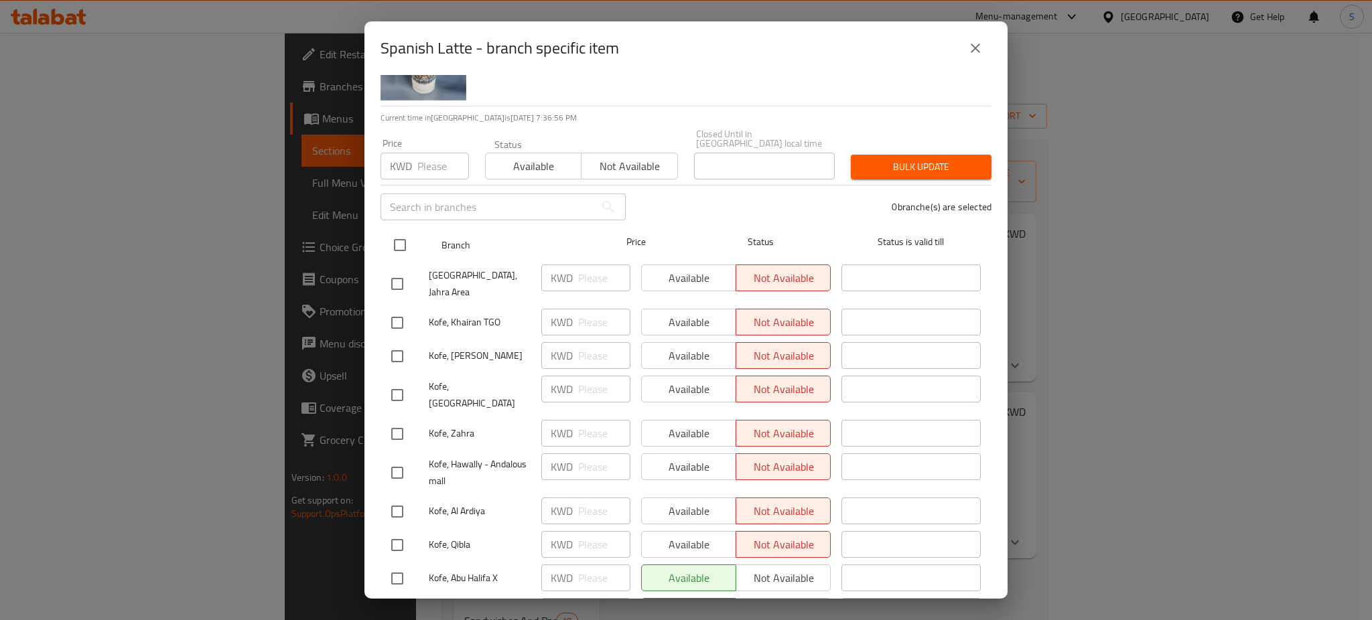
checkbox input "true"
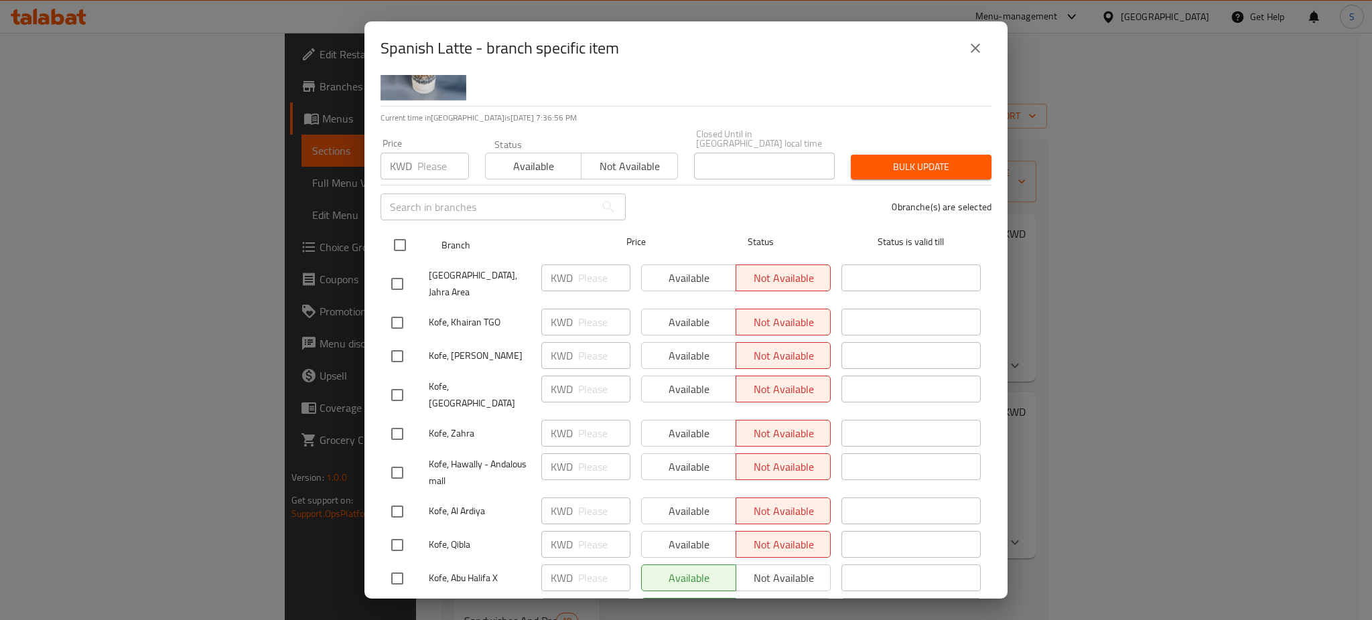
checkbox input "true"
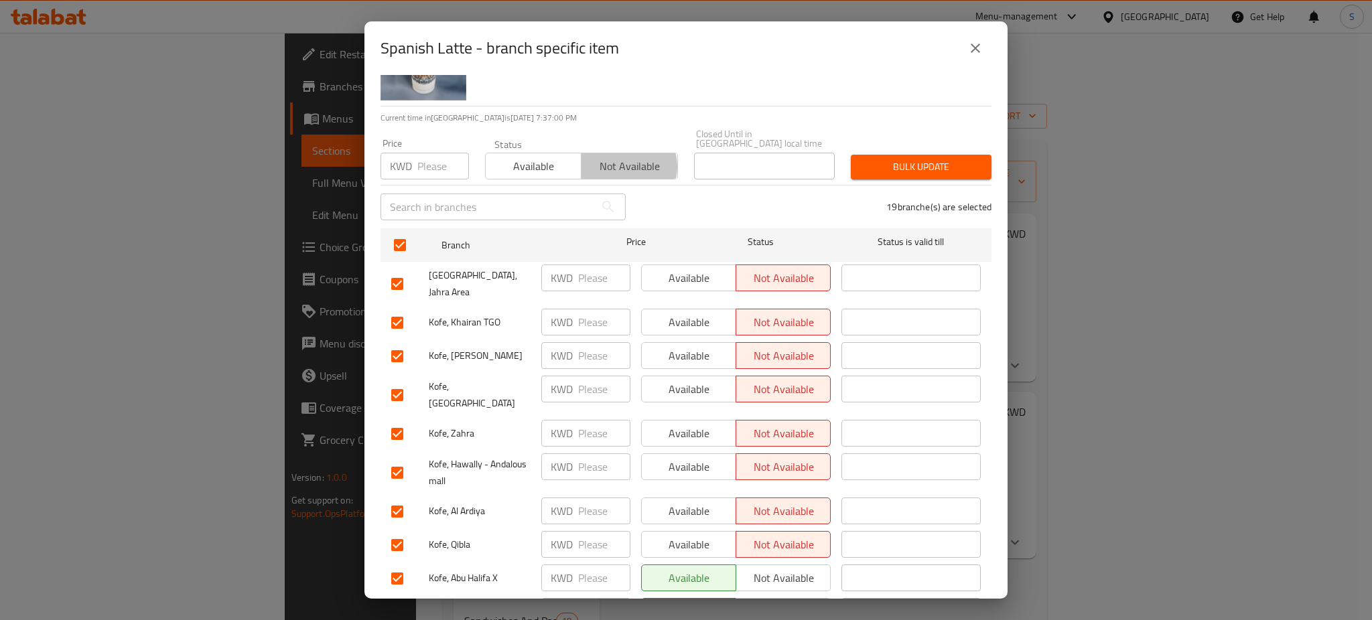
click at [620, 157] on span "Not available" at bounding box center [629, 166] width 85 height 19
click at [926, 159] on span "Bulk update" at bounding box center [921, 167] width 119 height 17
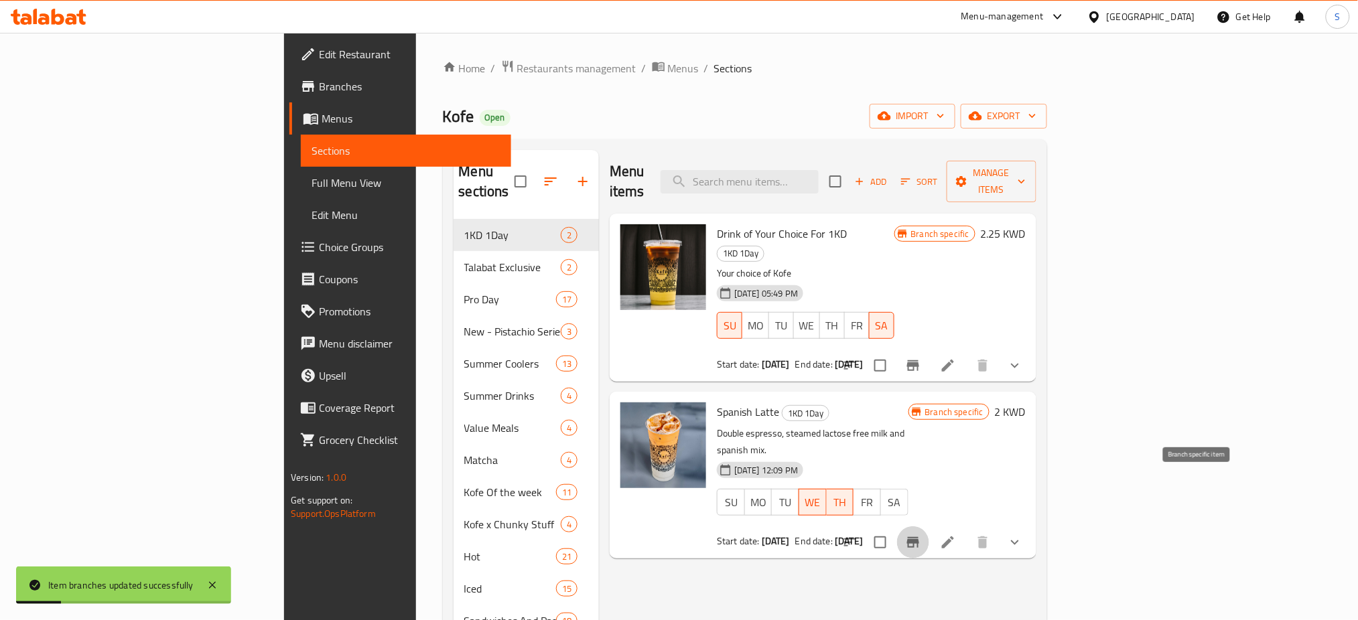
click at [919, 537] on icon "Branch-specific-item" at bounding box center [913, 542] width 12 height 11
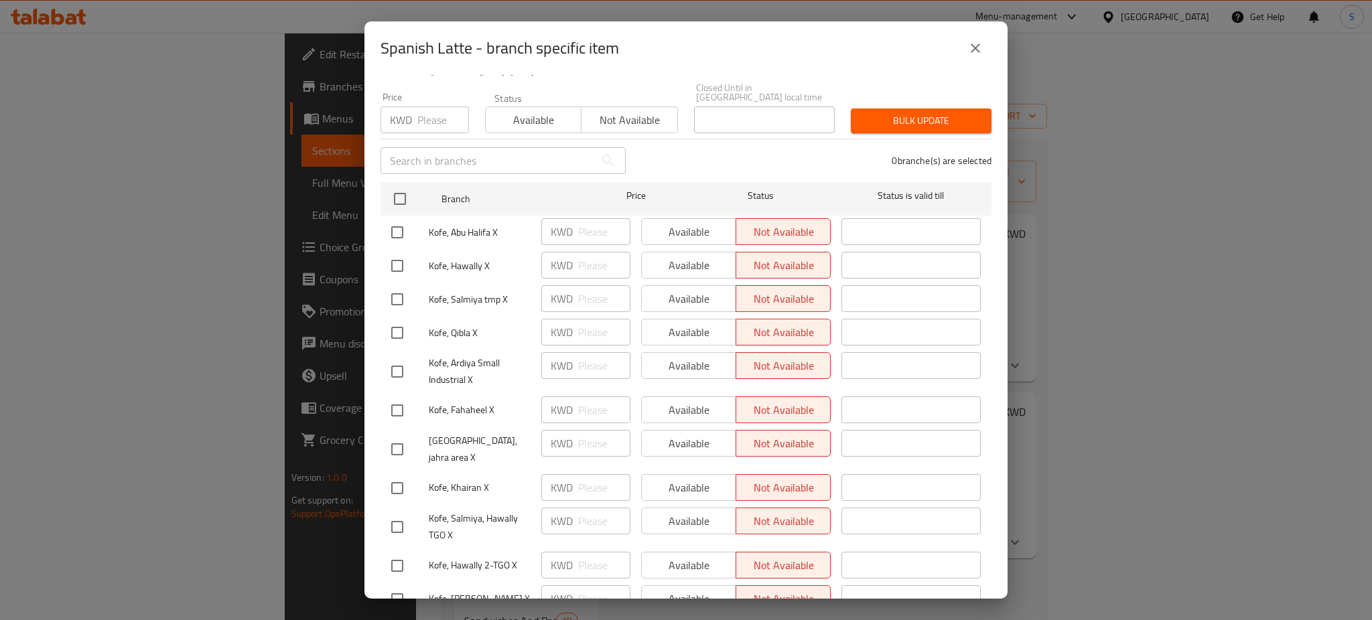
scroll to position [178, 0]
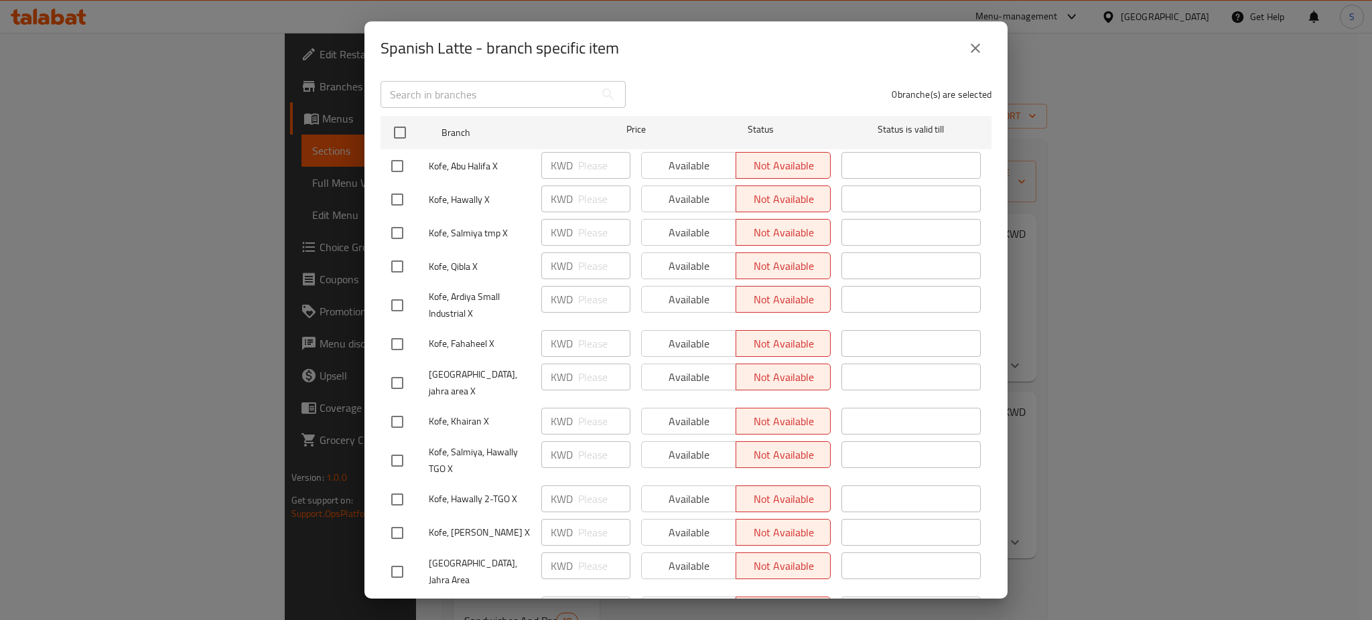
click at [401, 370] on input "checkbox" at bounding box center [397, 383] width 28 height 28
checkbox input "true"
click at [673, 368] on span "Available" at bounding box center [689, 377] width 84 height 19
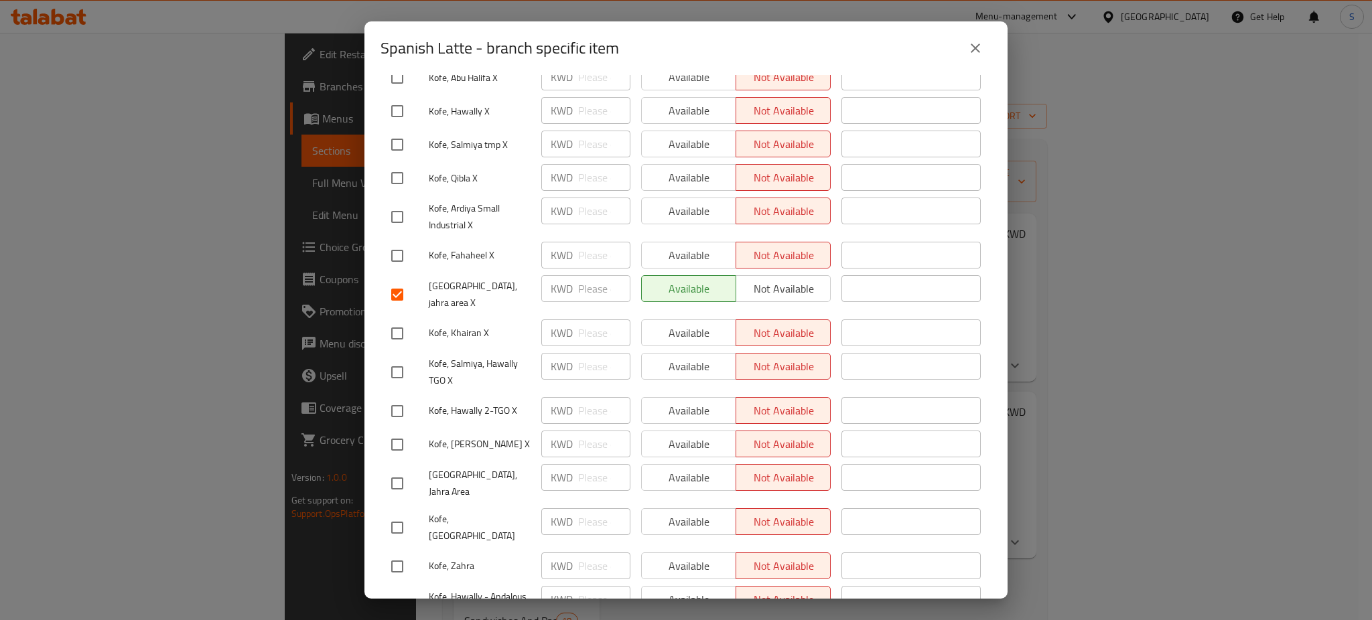
scroll to position [269, 0]
click at [401, 468] on input "checkbox" at bounding box center [397, 482] width 28 height 28
checkbox input "true"
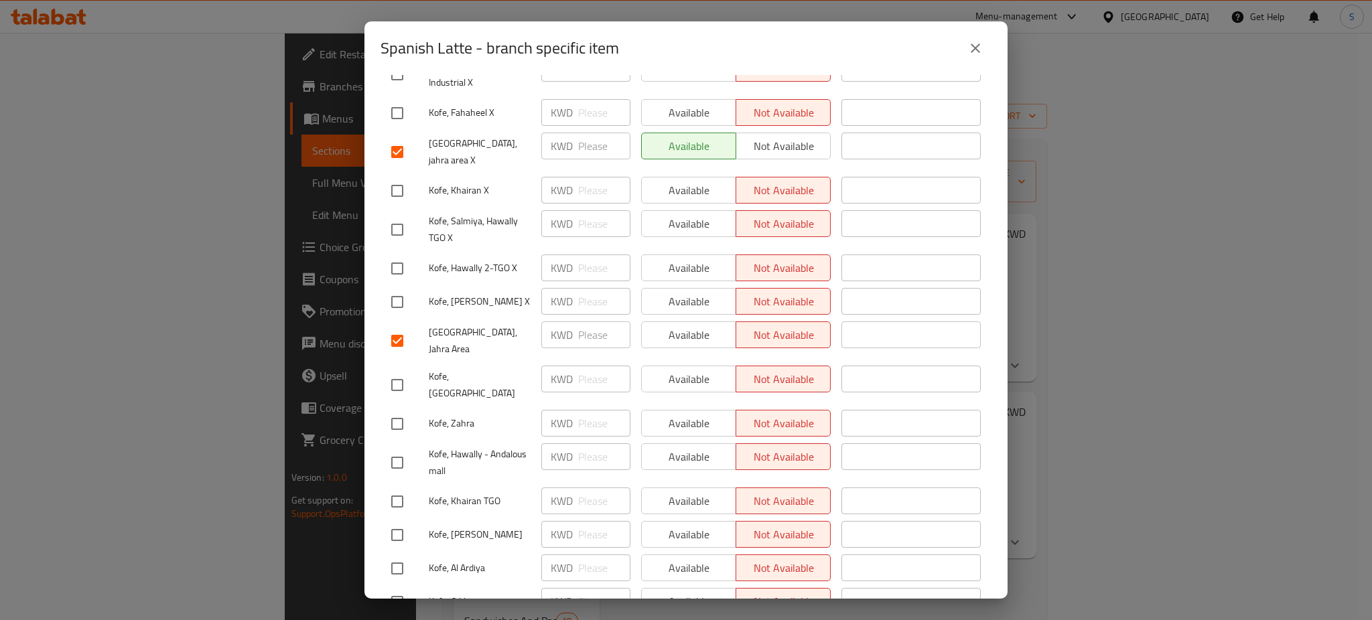
scroll to position [423, 0]
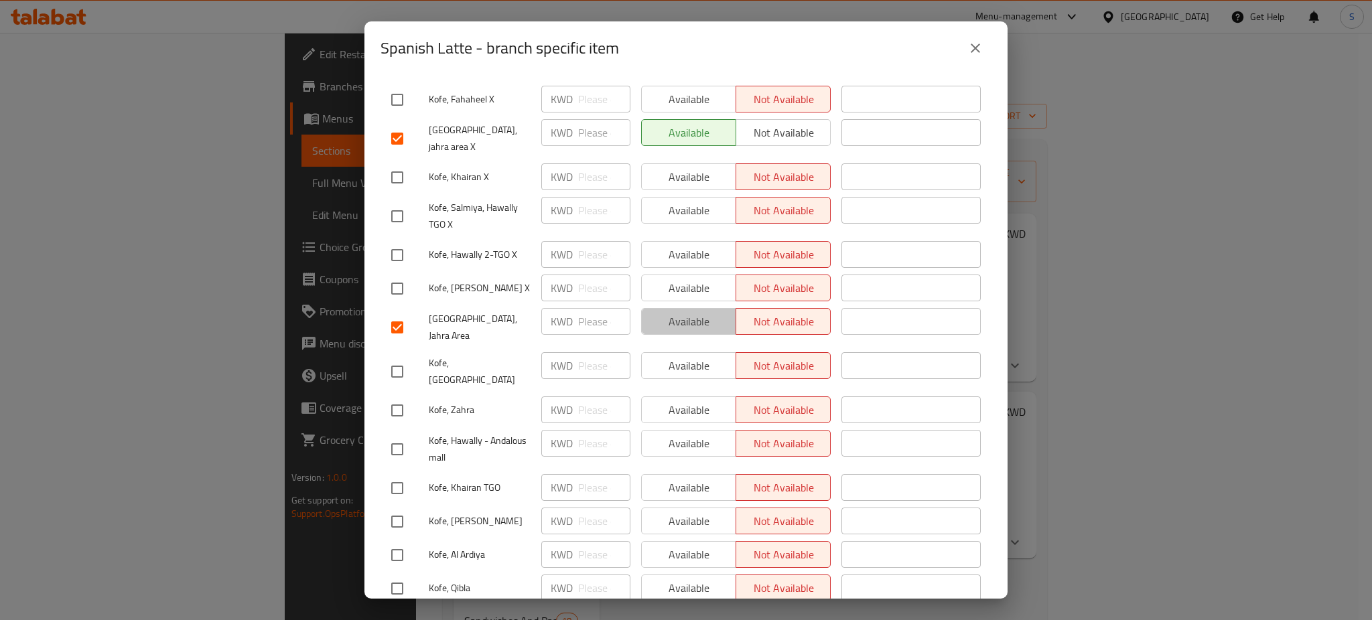
click at [690, 312] on span "Available" at bounding box center [689, 321] width 84 height 19
click at [762, 615] on span "Save" at bounding box center [686, 623] width 590 height 17
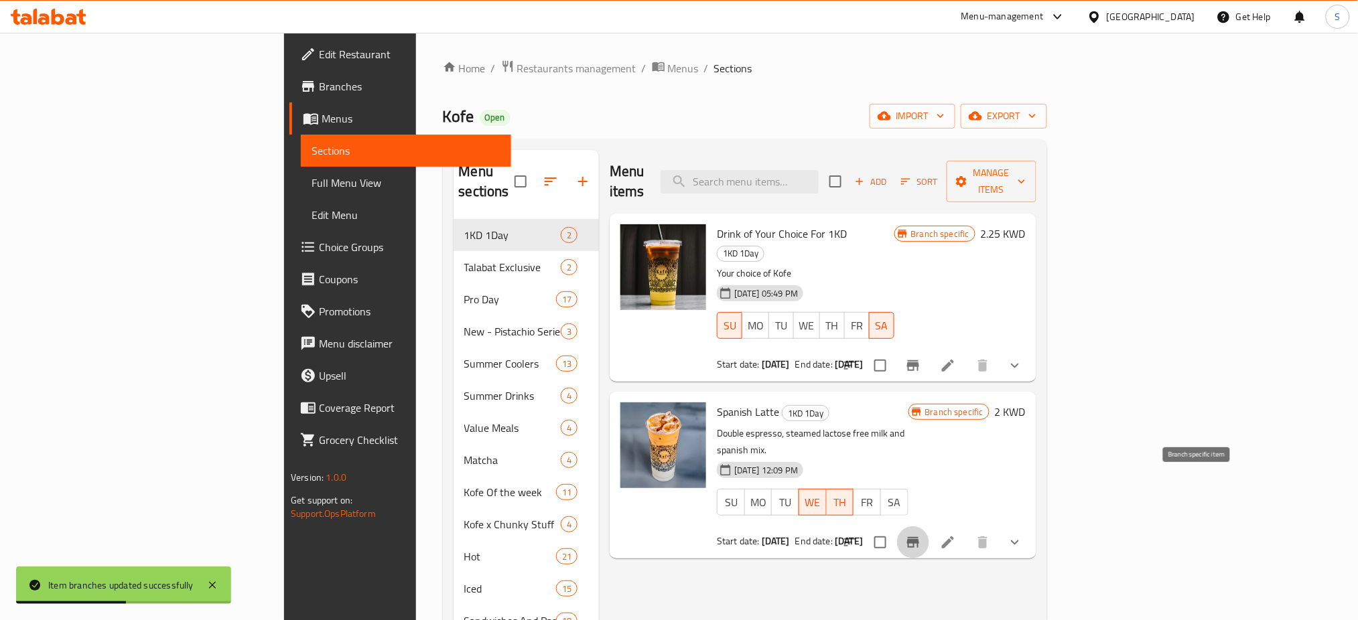
click at [921, 535] on icon "Branch-specific-item" at bounding box center [913, 543] width 16 height 16
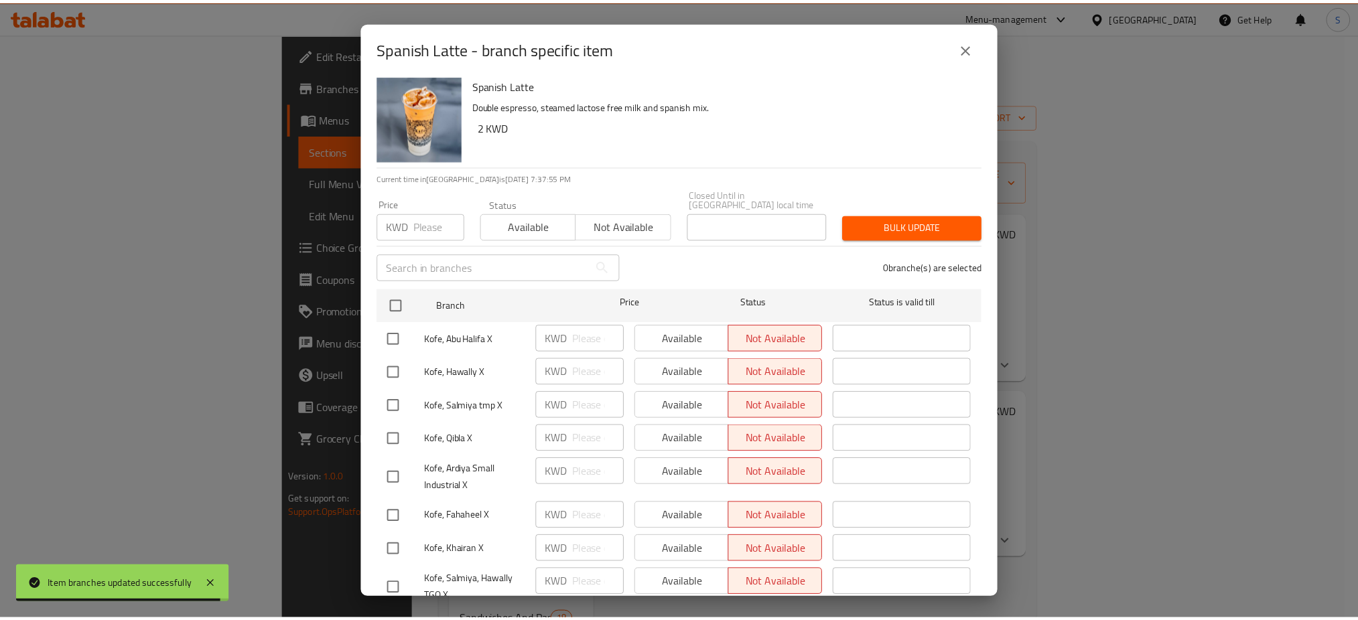
scroll to position [0, 0]
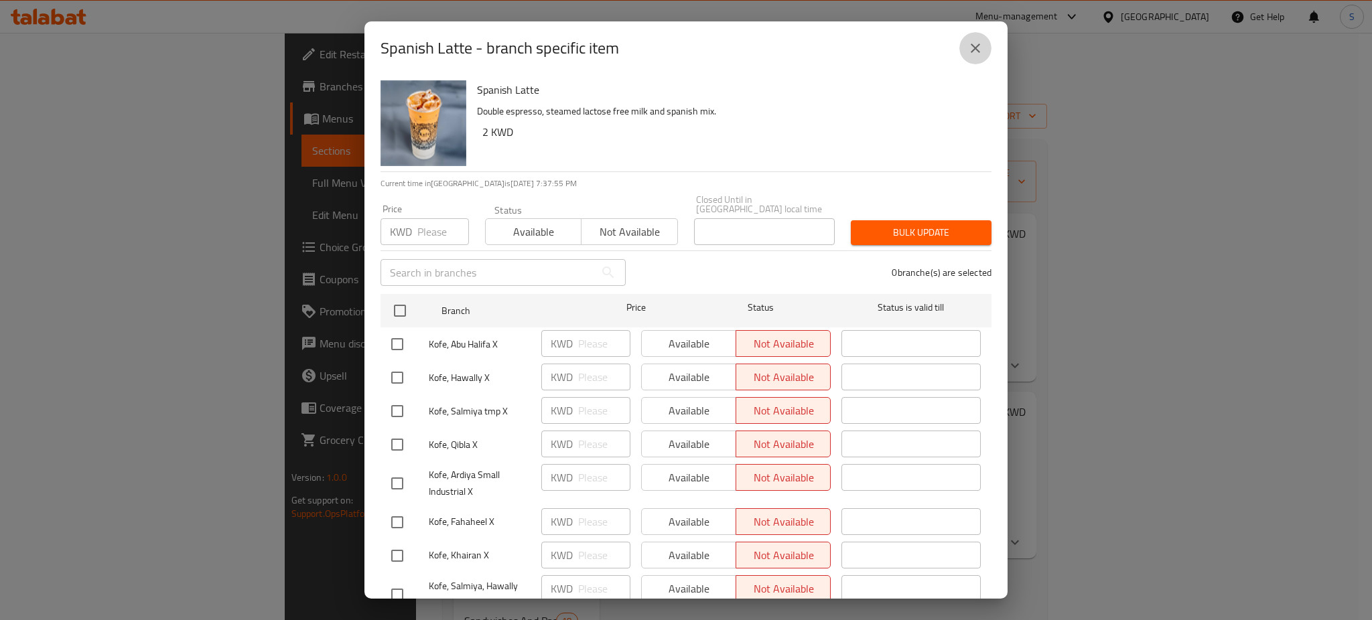
click at [978, 44] on icon "close" at bounding box center [976, 48] width 16 height 16
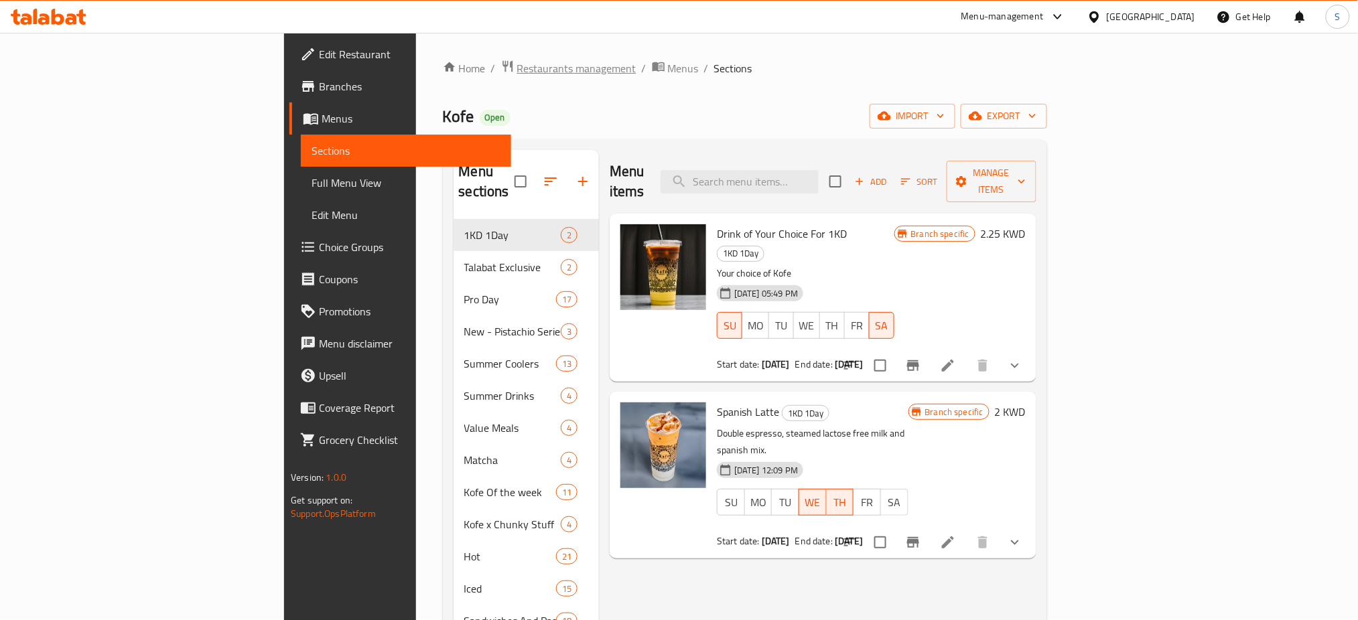
click at [517, 69] on span "Restaurants management" at bounding box center [576, 68] width 119 height 16
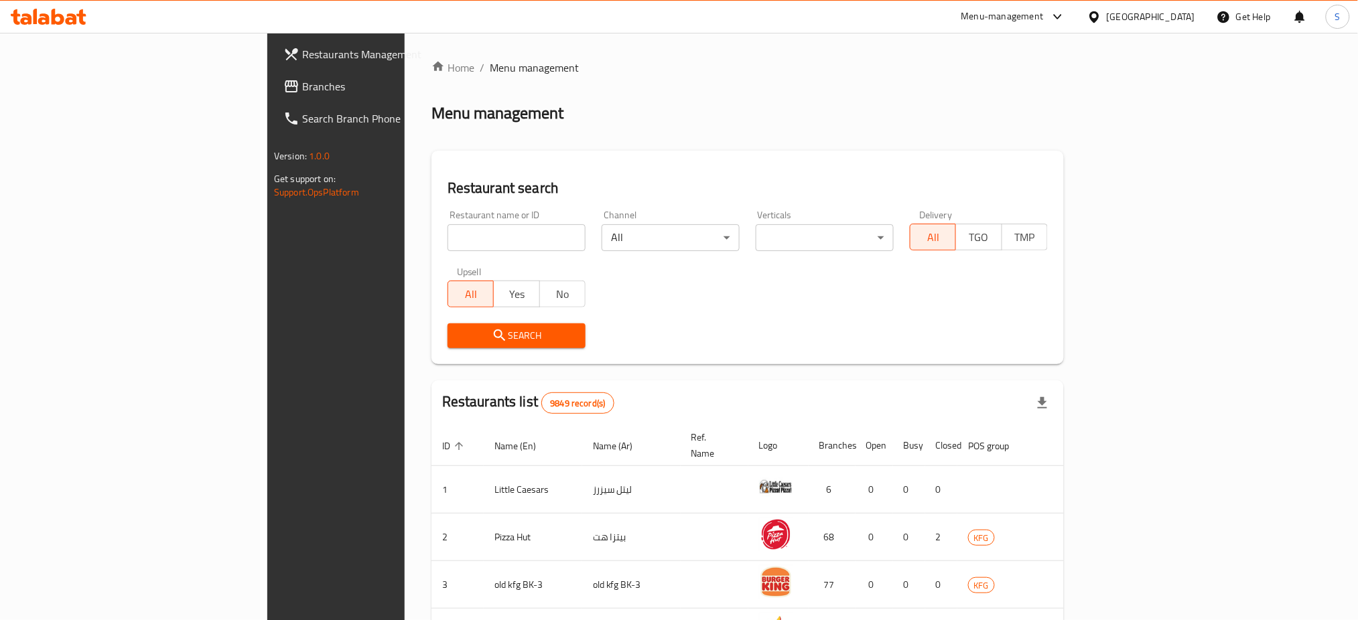
click at [448, 222] on div "Restaurant name or ID Restaurant name or ID" at bounding box center [517, 230] width 138 height 41
click at [448, 233] on input "search" at bounding box center [517, 237] width 138 height 27
paste input "26640"
type input "26640"
click button "Search" at bounding box center [517, 336] width 138 height 25
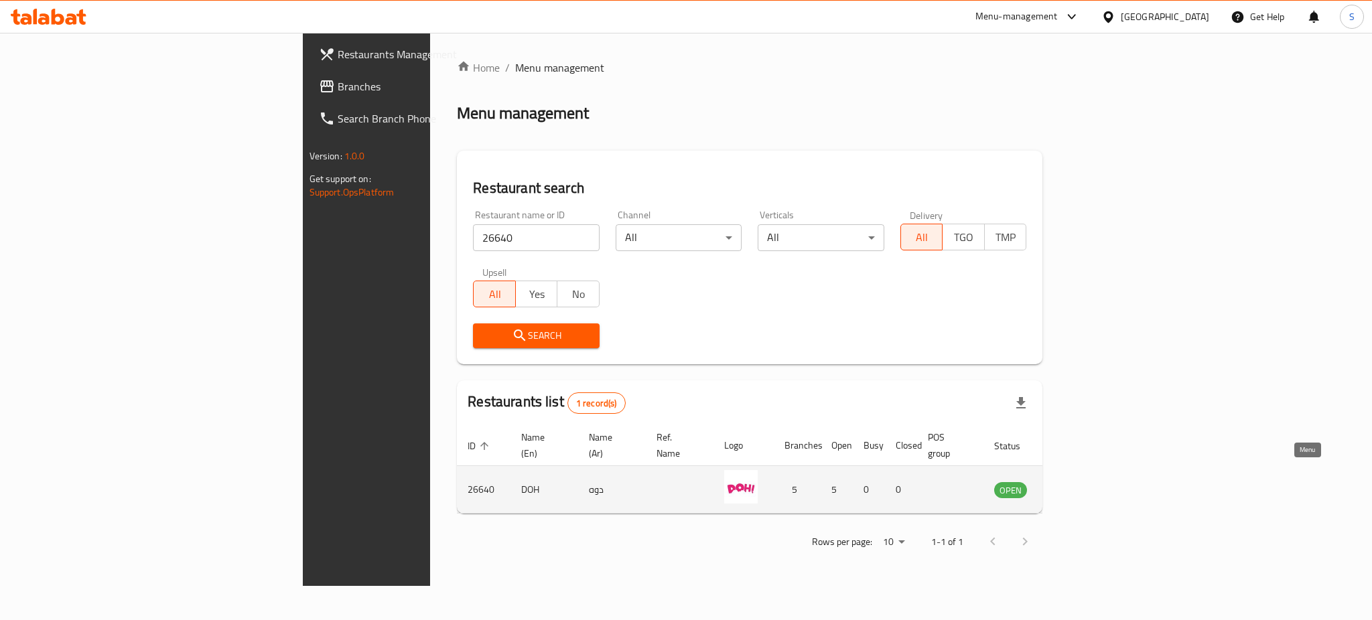
click at [1081, 482] on icon "enhanced table" at bounding box center [1073, 490] width 16 height 16
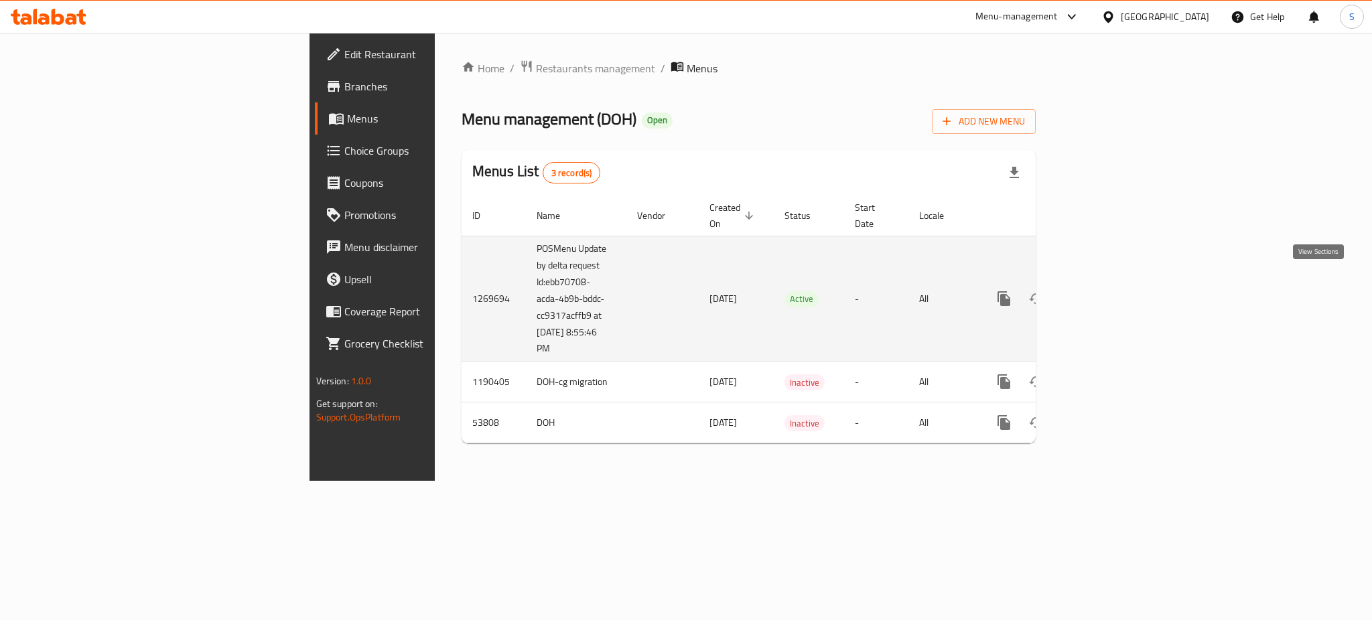
click at [1107, 293] on icon "enhanced table" at bounding box center [1101, 299] width 12 height 12
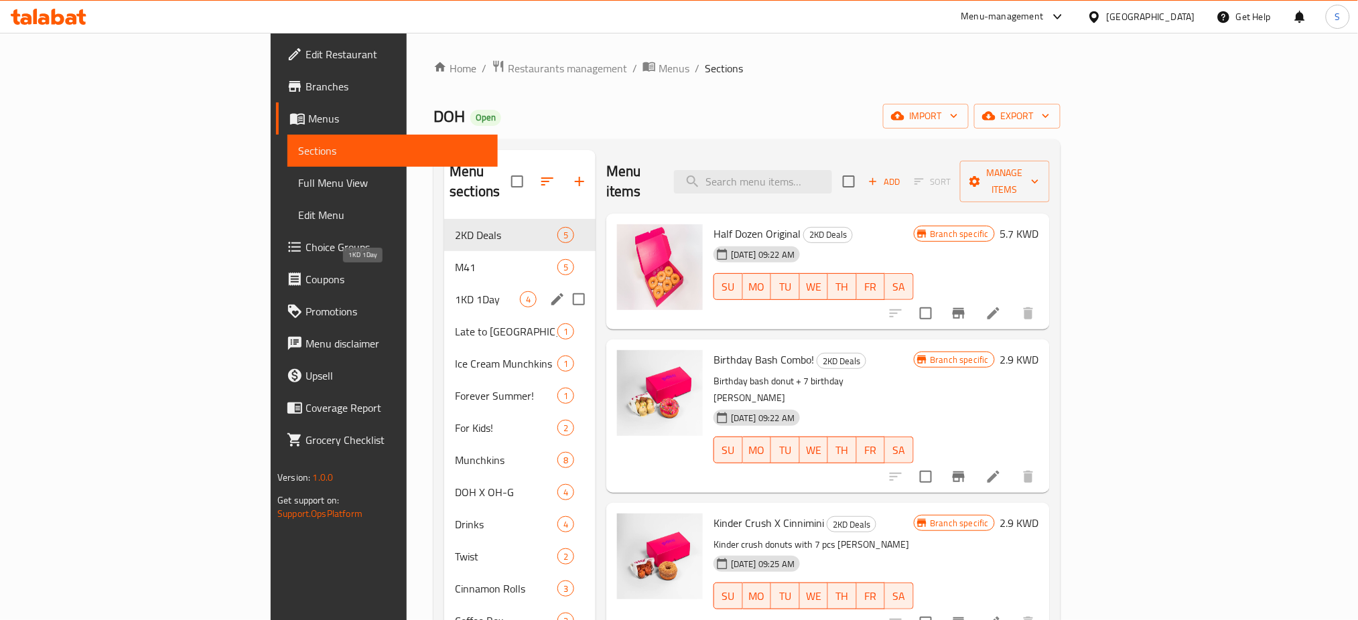
click at [455, 291] on span "1KD 1Day" at bounding box center [487, 299] width 65 height 16
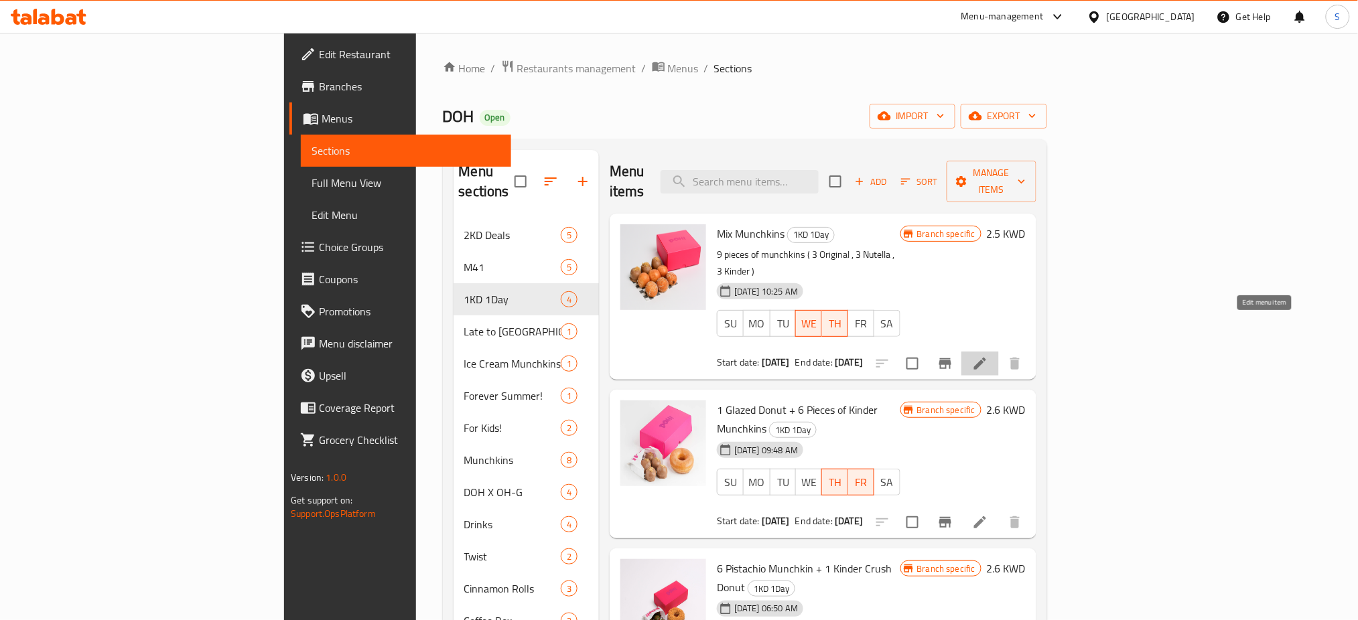
click at [988, 356] on icon at bounding box center [980, 364] width 16 height 16
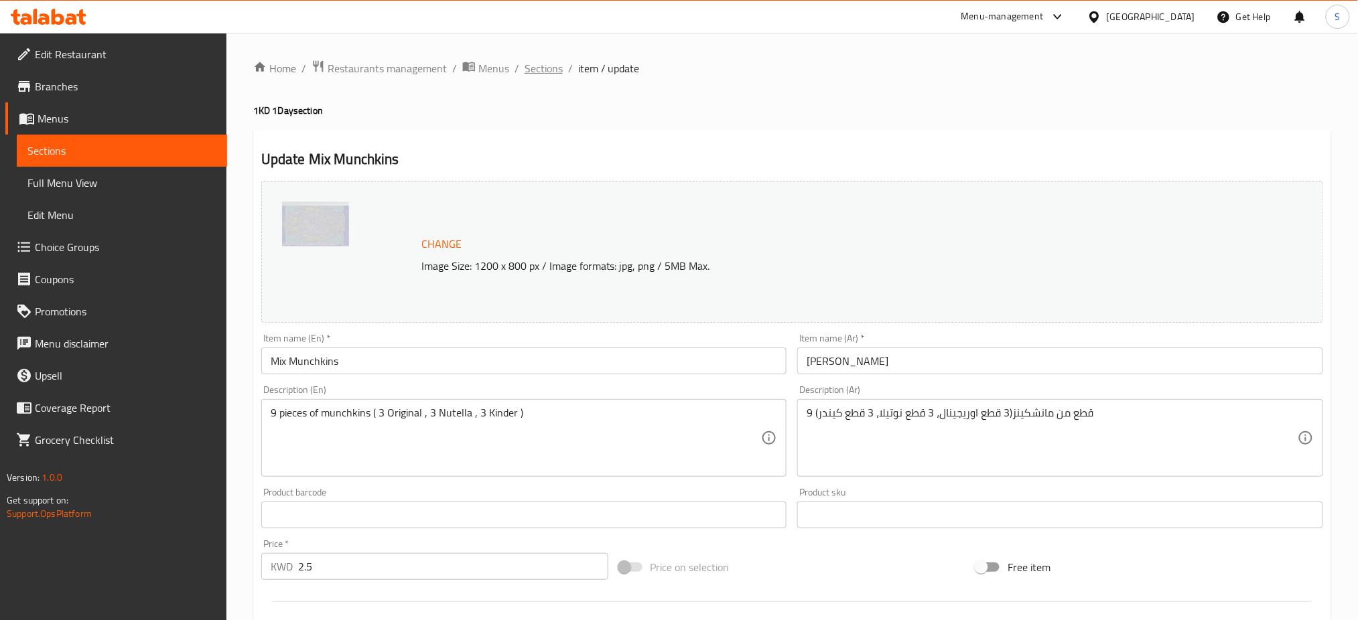
click at [537, 70] on span "Sections" at bounding box center [544, 68] width 38 height 16
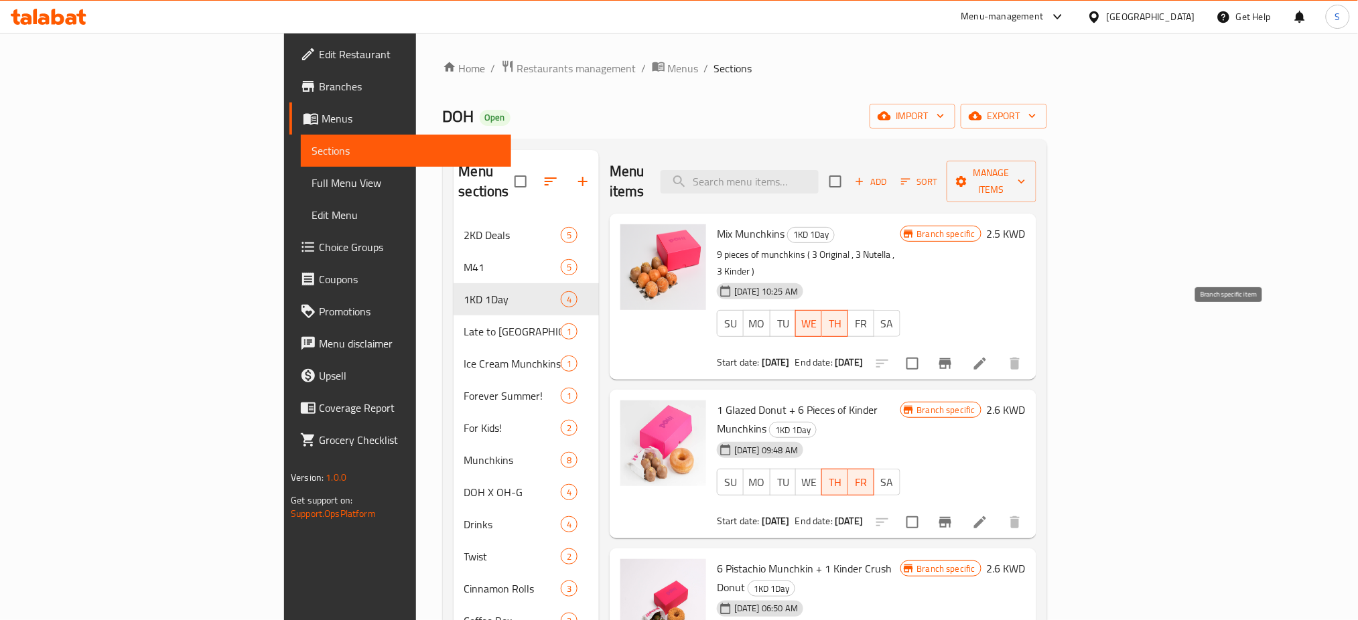
click at [953, 356] on icon "Branch-specific-item" at bounding box center [945, 364] width 16 height 16
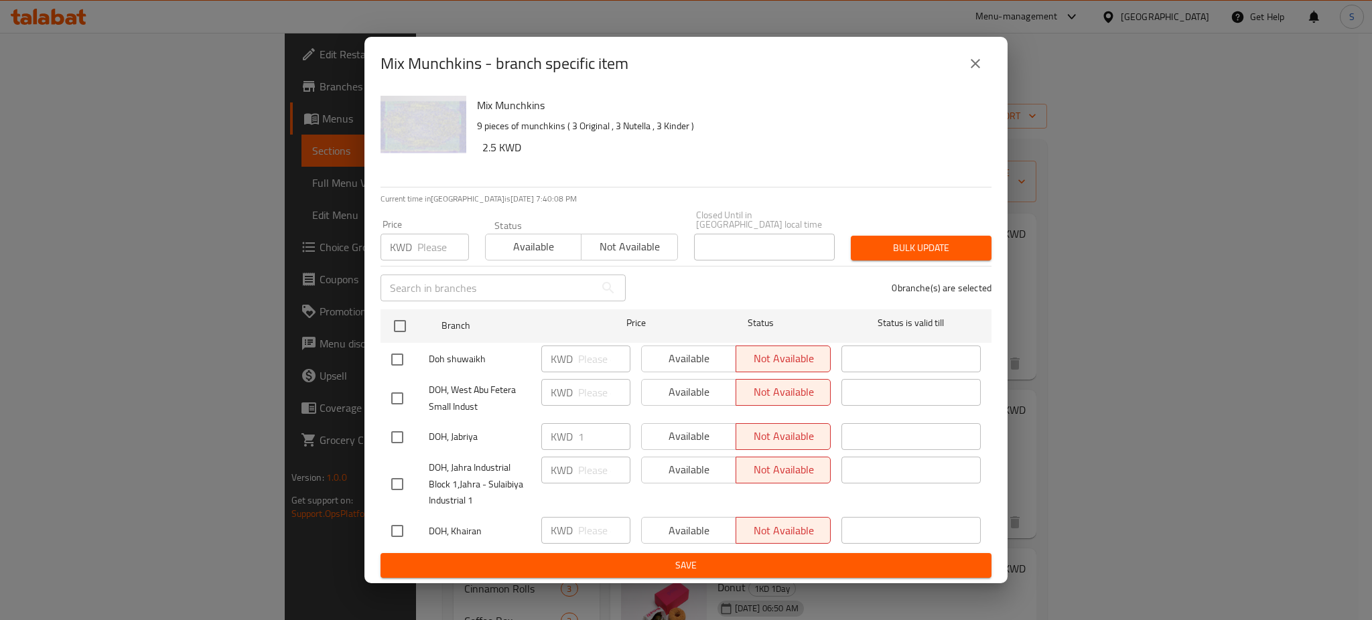
click at [395, 474] on input "checkbox" at bounding box center [397, 484] width 28 height 28
checkbox input "true"
click at [691, 467] on span "Available" at bounding box center [689, 469] width 84 height 19
click at [918, 240] on span "Bulk update" at bounding box center [921, 248] width 119 height 17
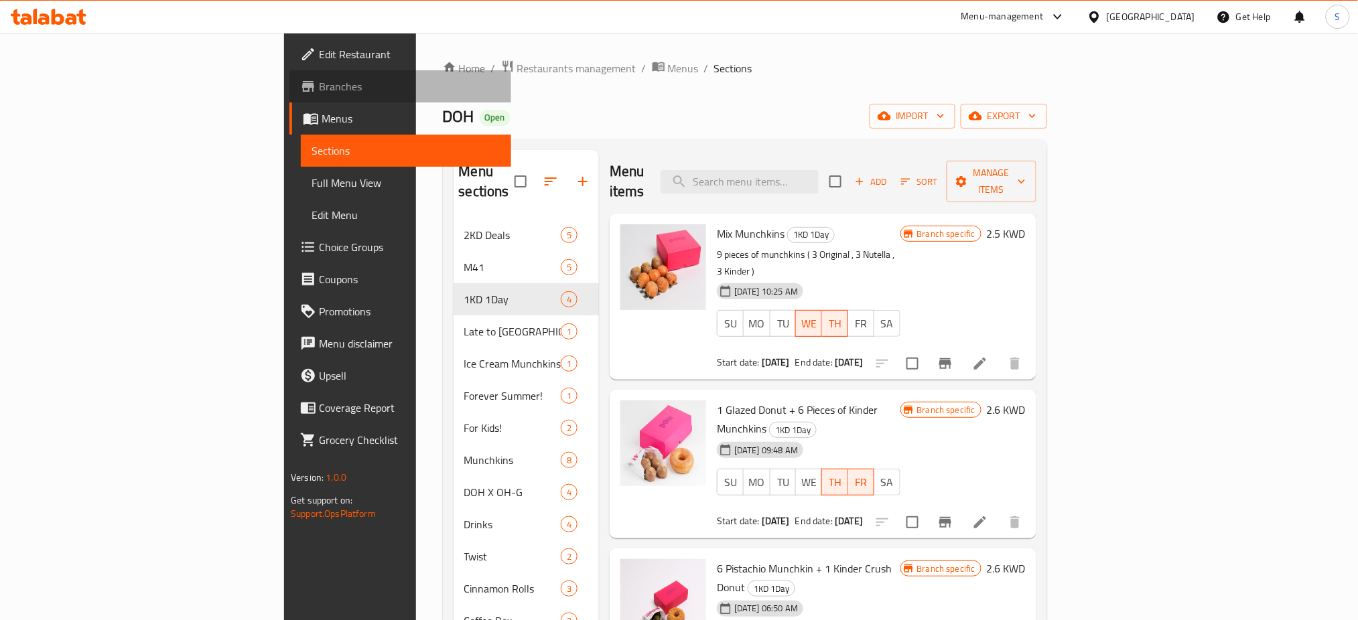
click at [319, 85] on span "Branches" at bounding box center [410, 86] width 182 height 16
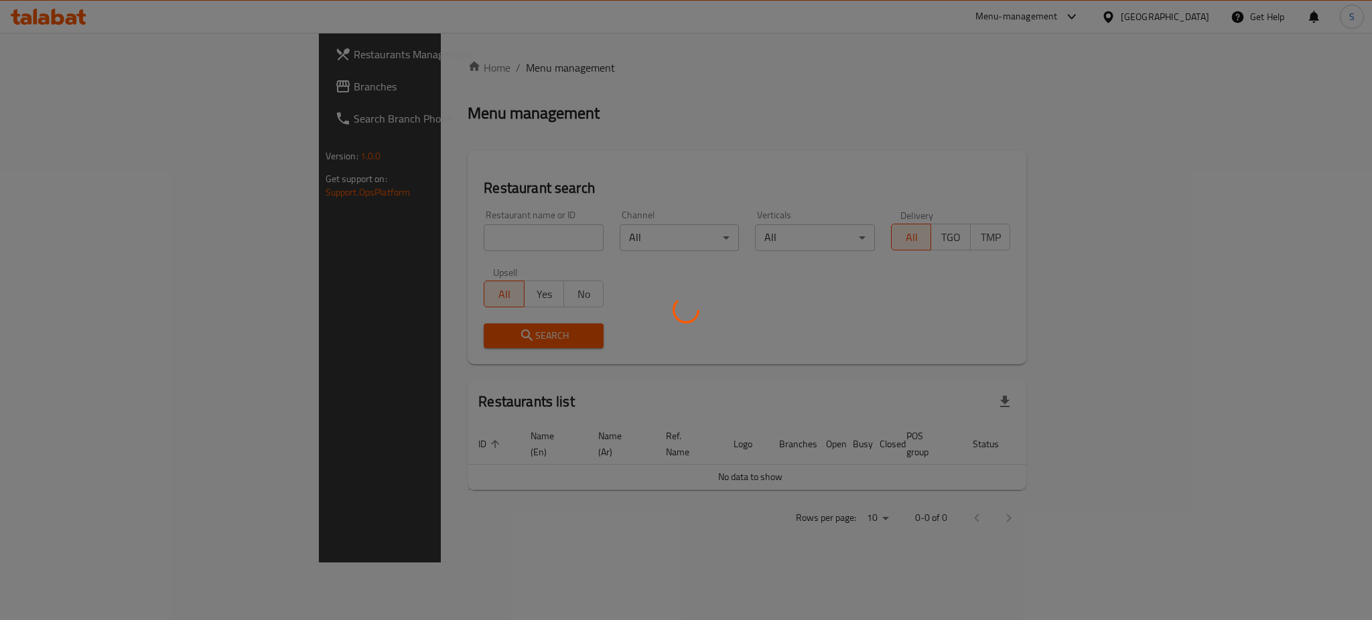
click at [385, 232] on div at bounding box center [686, 310] width 1372 height 620
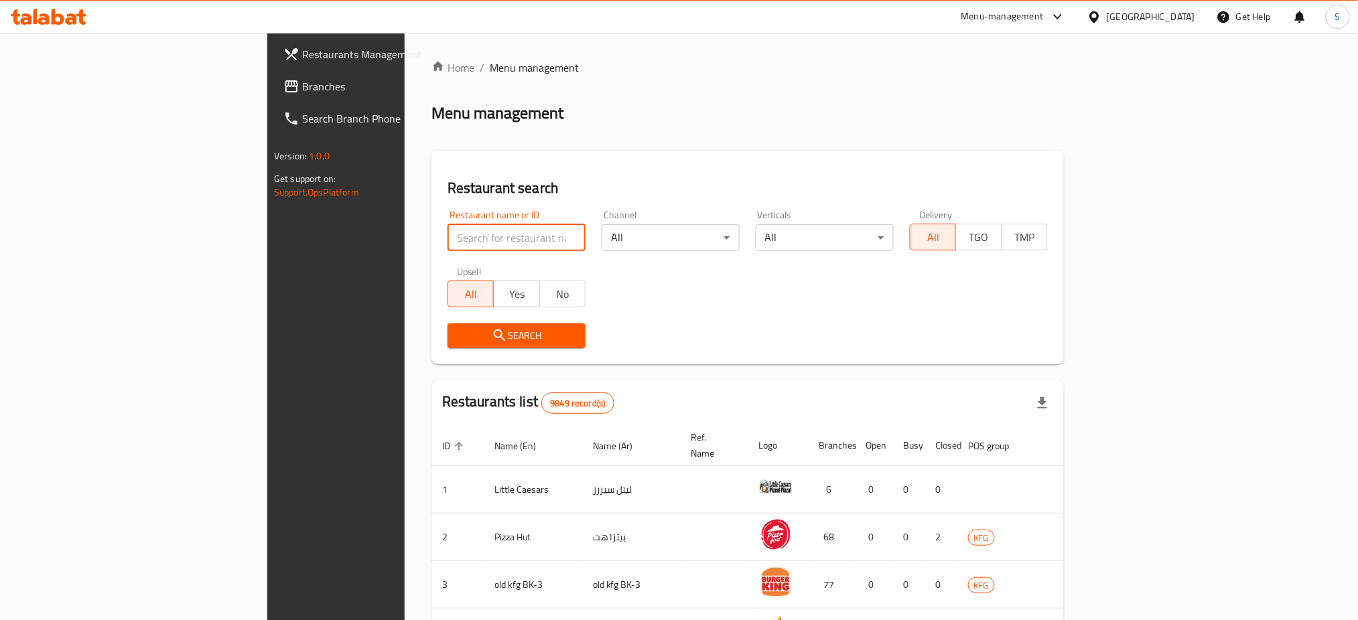
click at [448, 232] on input "search" at bounding box center [517, 237] width 138 height 27
type input "Dunkin Donuts"
click button "Search" at bounding box center [517, 336] width 138 height 25
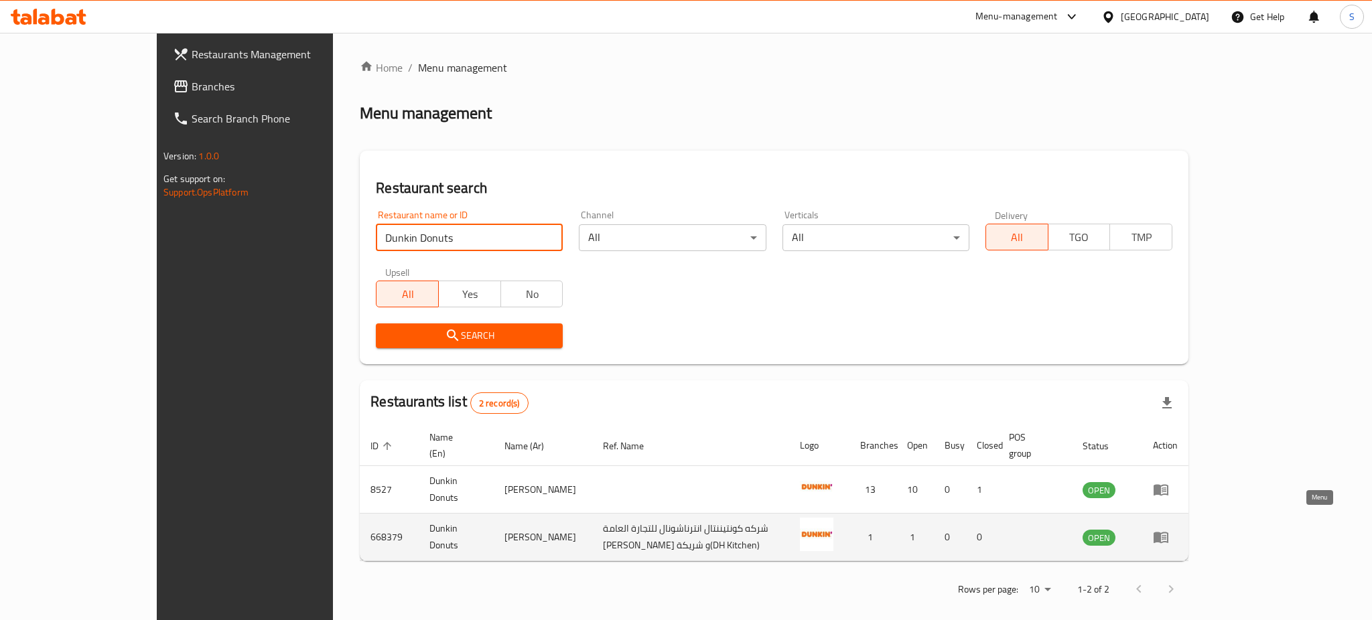
click at [1169, 529] on icon "enhanced table" at bounding box center [1161, 537] width 16 height 16
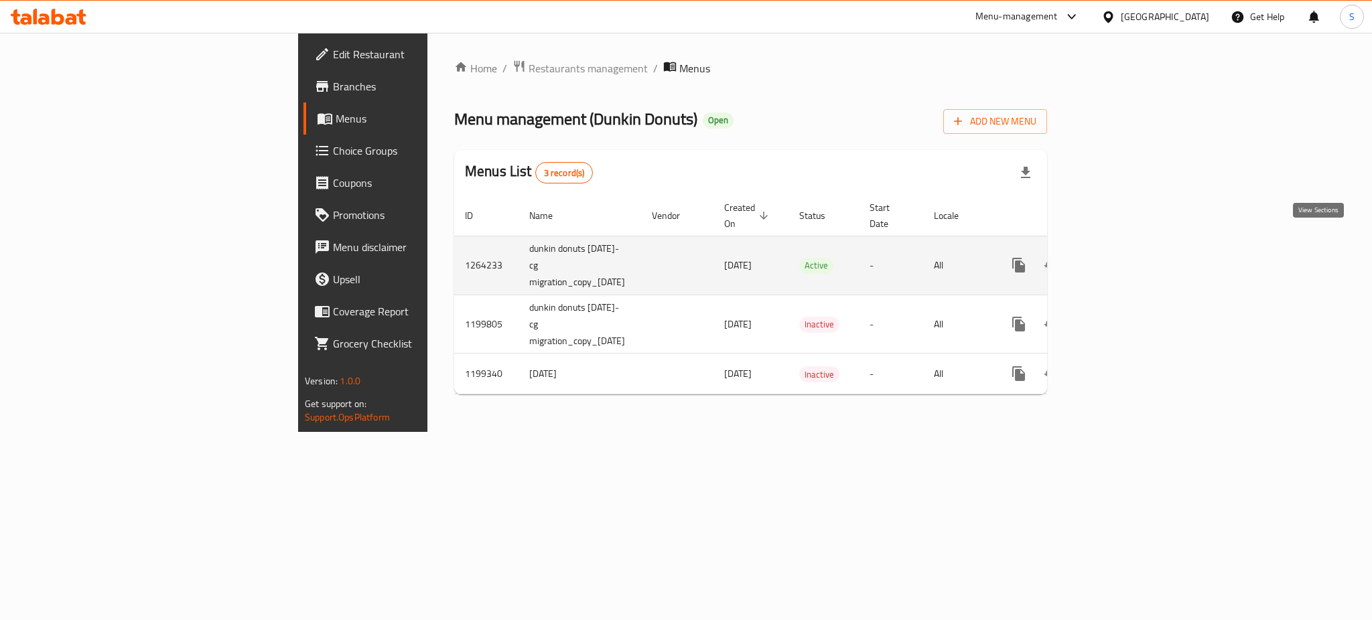
click at [1124, 257] on icon "enhanced table" at bounding box center [1116, 265] width 16 height 16
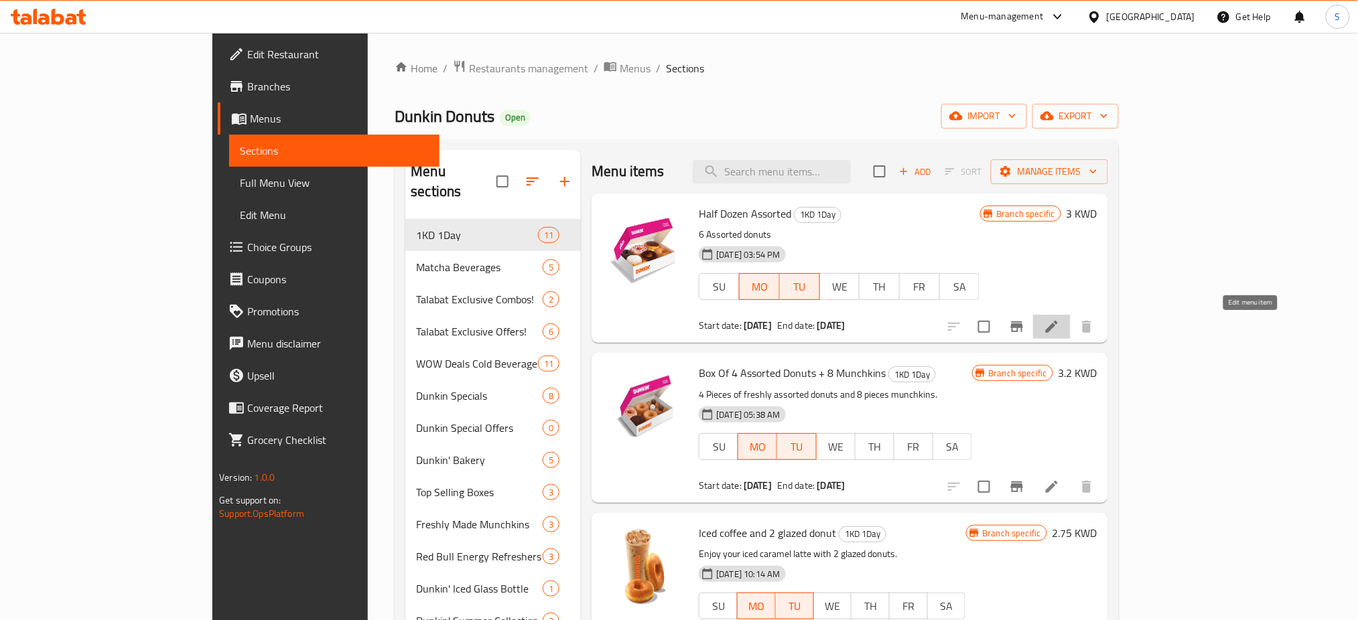
click at [1058, 333] on icon at bounding box center [1052, 327] width 12 height 12
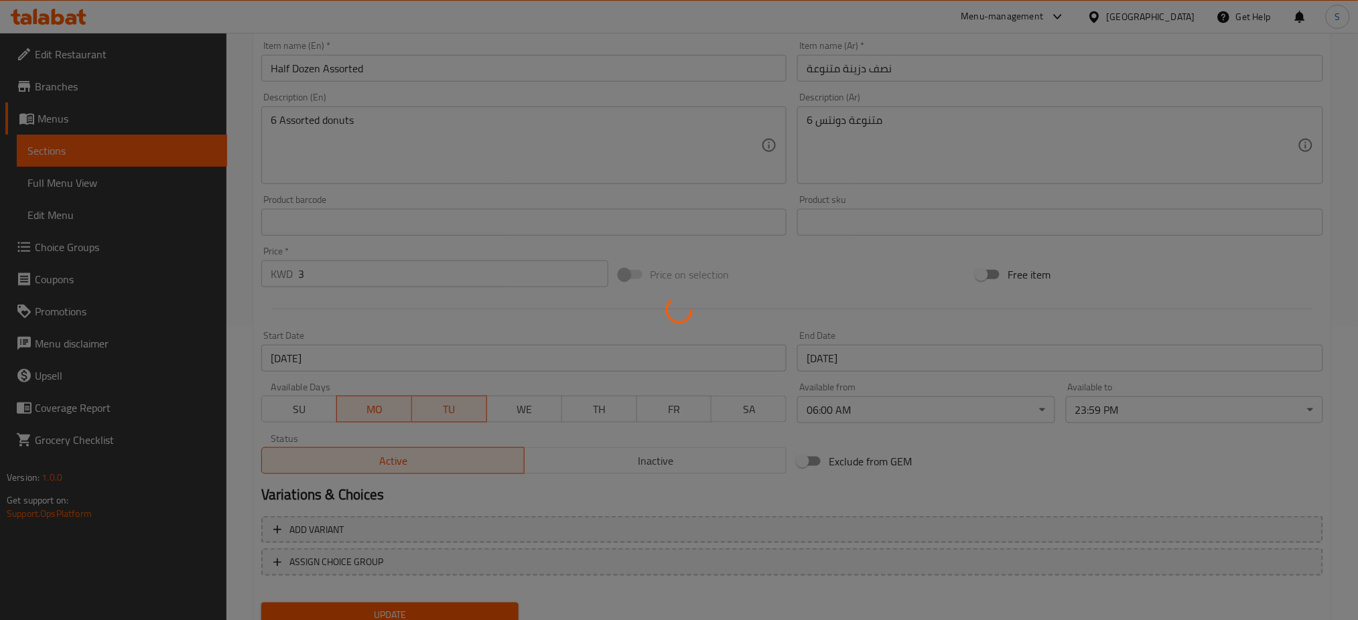
scroll to position [344, 0]
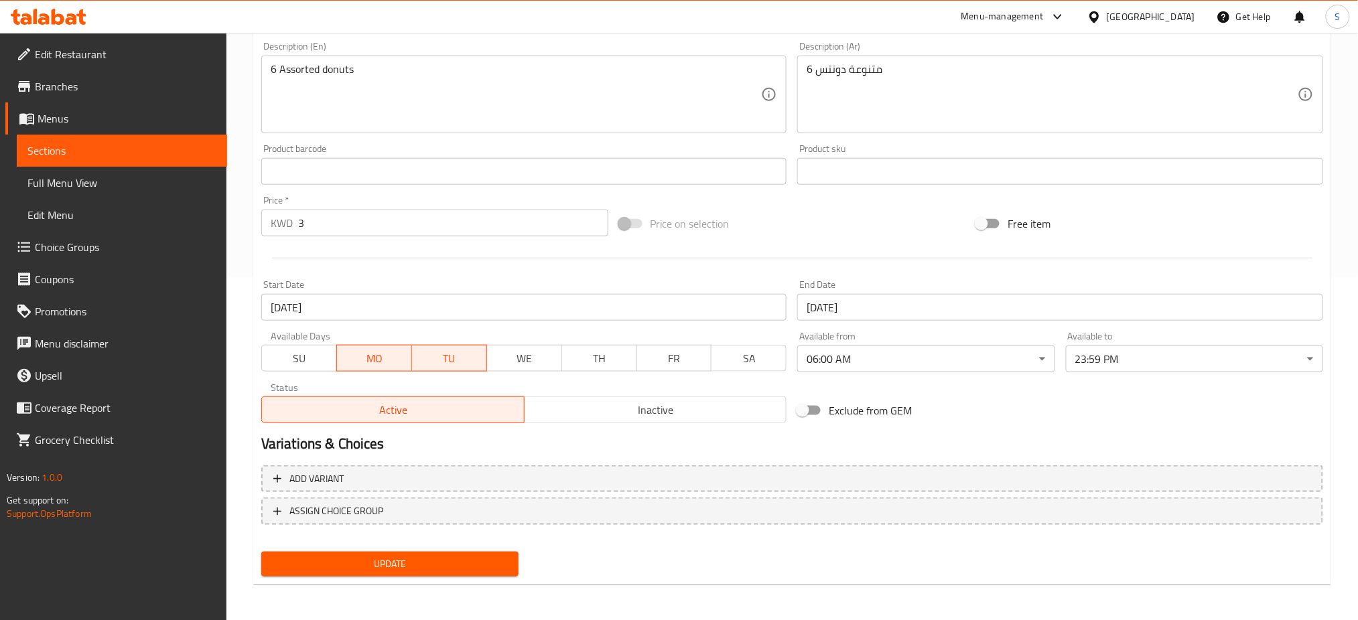
click at [387, 361] on div "Home / Restaurants management / Menus / Sections / item / update 1KD 1Day secti…" at bounding box center [792, 156] width 1078 height 880
click at [387, 360] on span "MO" at bounding box center [374, 358] width 64 height 19
drag, startPoint x: 460, startPoint y: 363, endPoint x: 532, endPoint y: 348, distance: 73.8
click at [464, 362] on span "TU" at bounding box center [449, 358] width 64 height 19
click at [532, 348] on button "WE" at bounding box center [524, 358] width 76 height 27
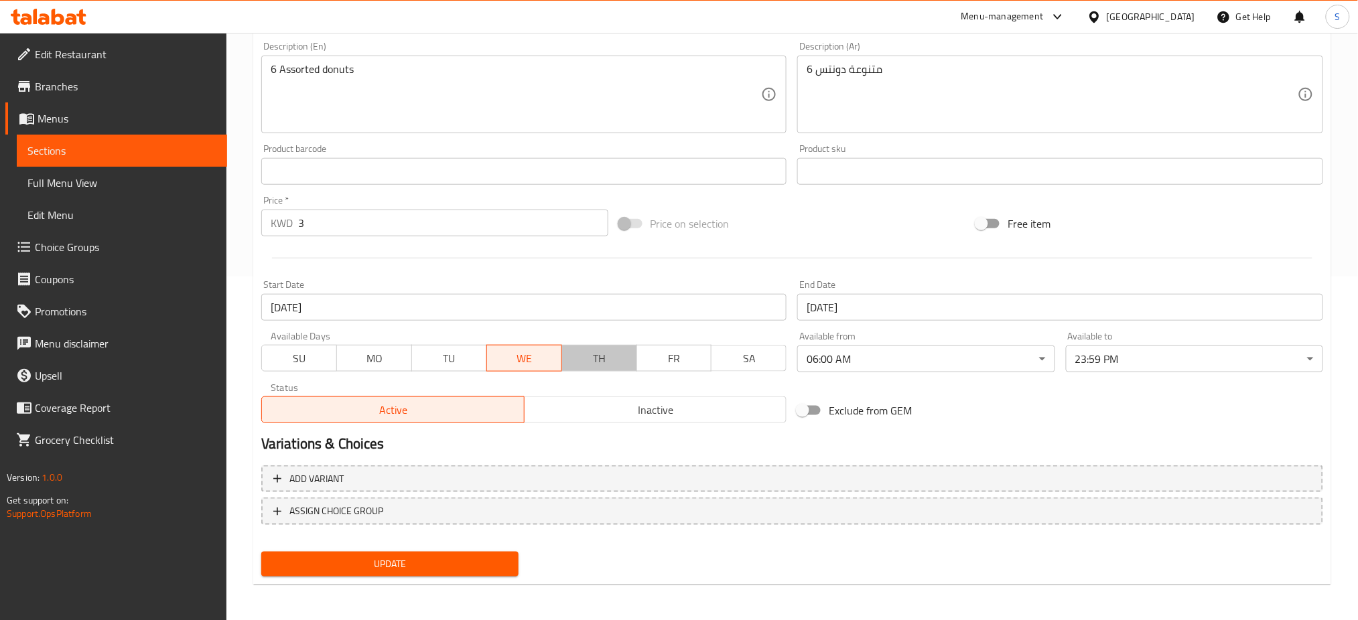
click at [575, 361] on span "TH" at bounding box center [600, 358] width 64 height 19
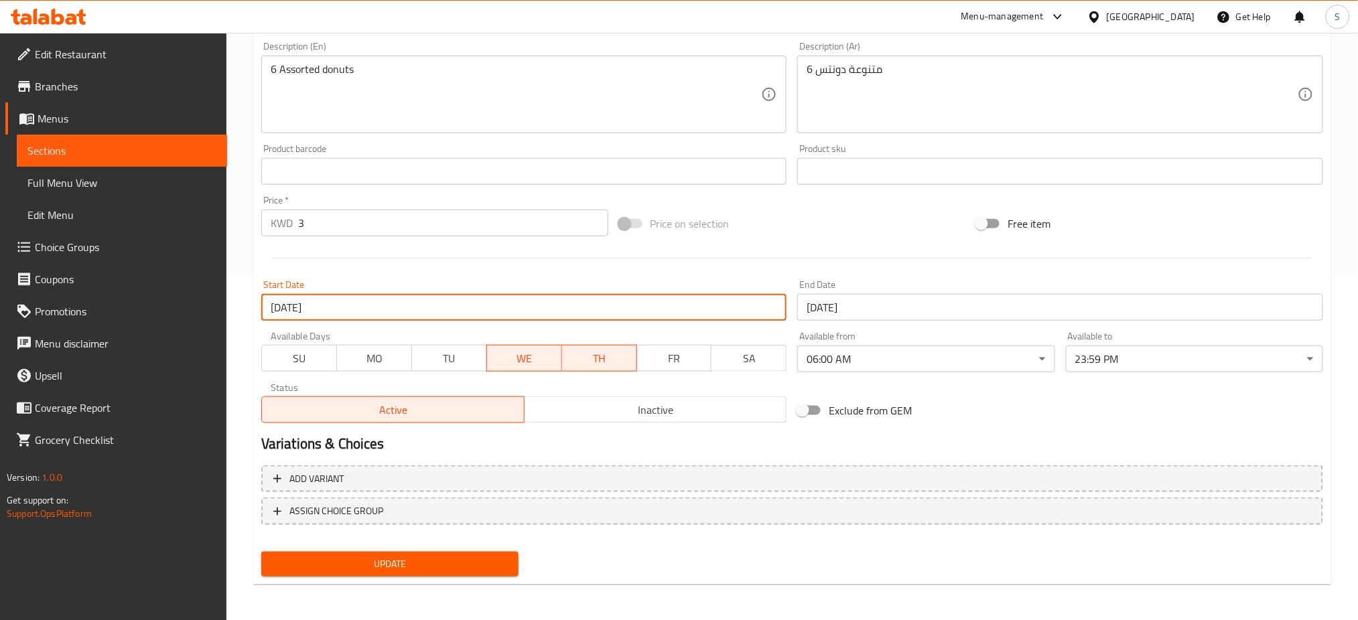
click at [360, 310] on input "18-08-2025" at bounding box center [524, 307] width 526 height 27
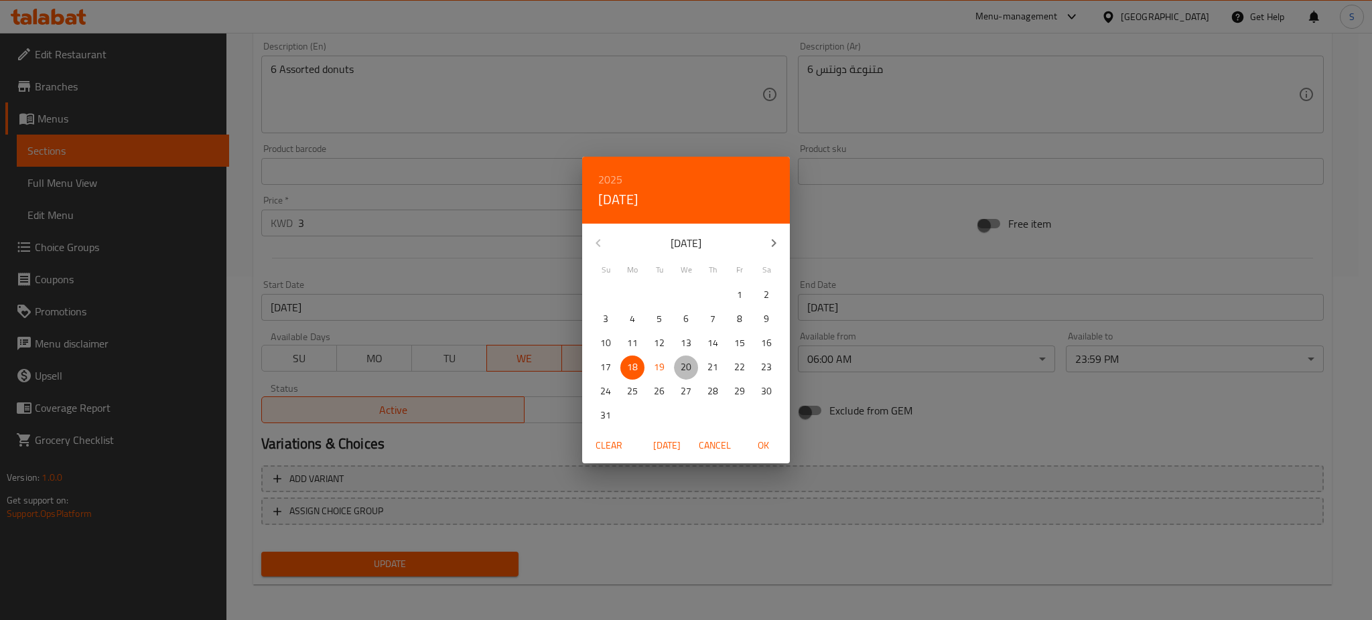
click at [679, 368] on span "20" at bounding box center [686, 367] width 24 height 17
click at [761, 440] on span "OK" at bounding box center [763, 446] width 32 height 17
type input "[DATE]"
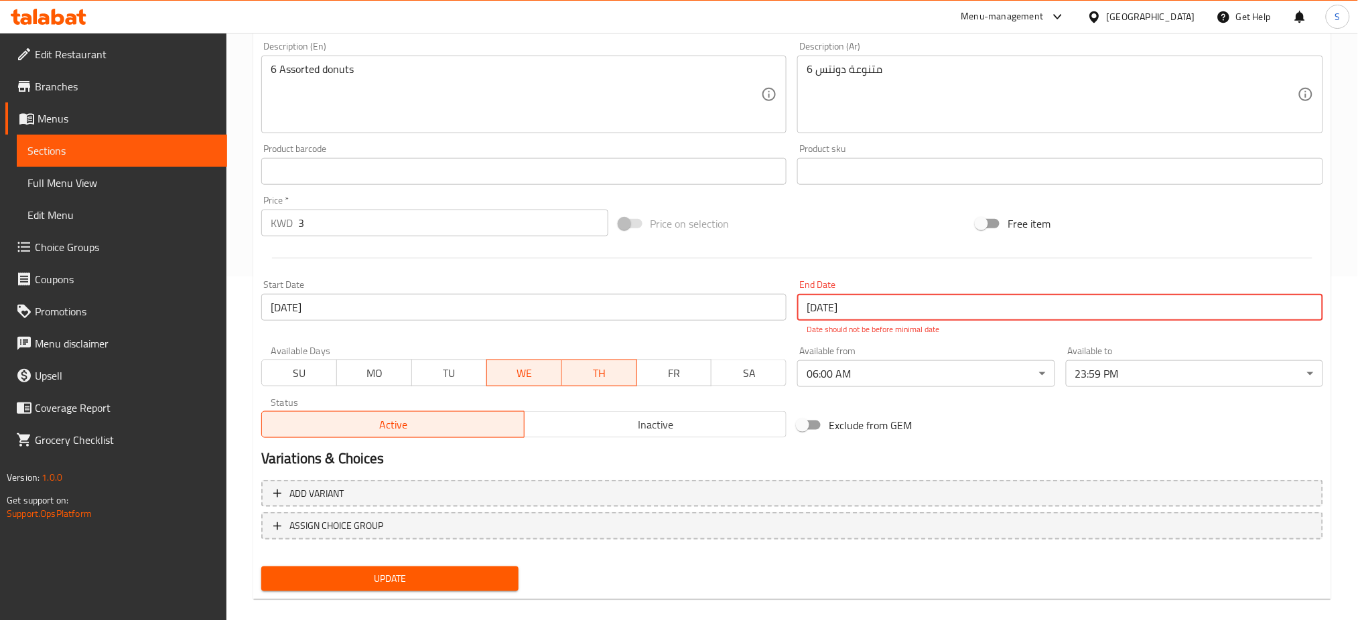
click at [858, 308] on input "18-08-2025" at bounding box center [1060, 307] width 526 height 27
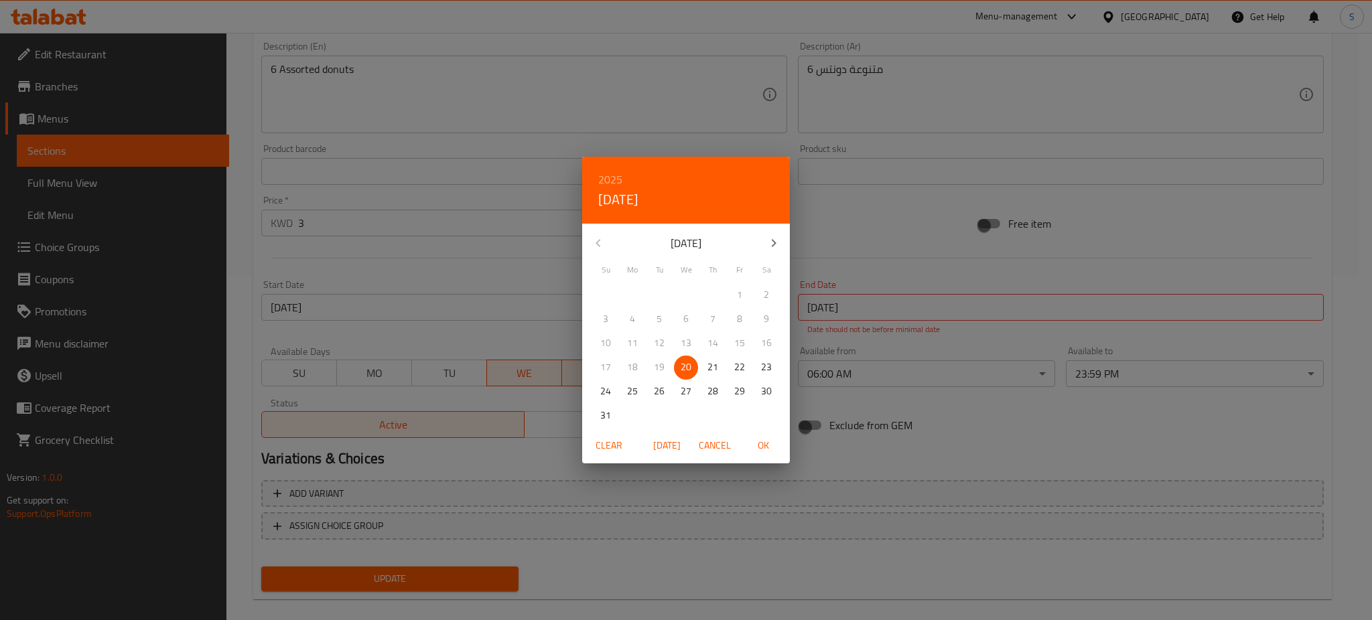
click at [769, 450] on span "OK" at bounding box center [763, 446] width 32 height 17
type input "[DATE]"
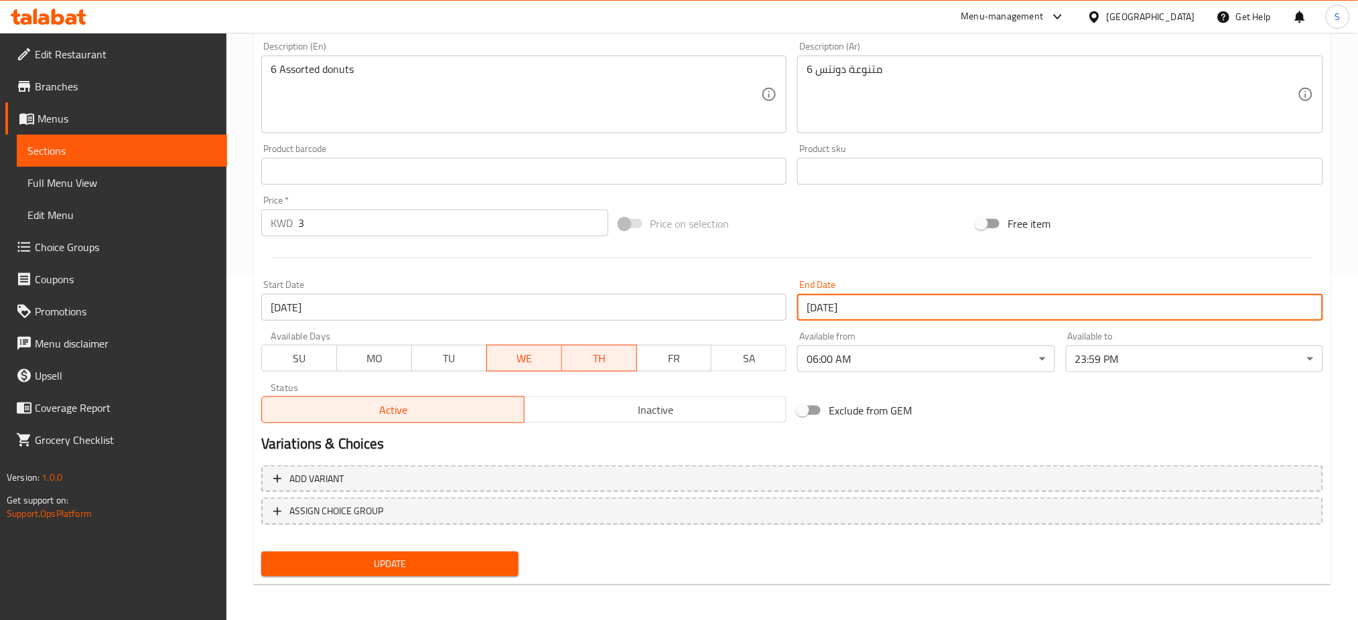
click at [464, 557] on span "Update" at bounding box center [390, 564] width 236 height 17
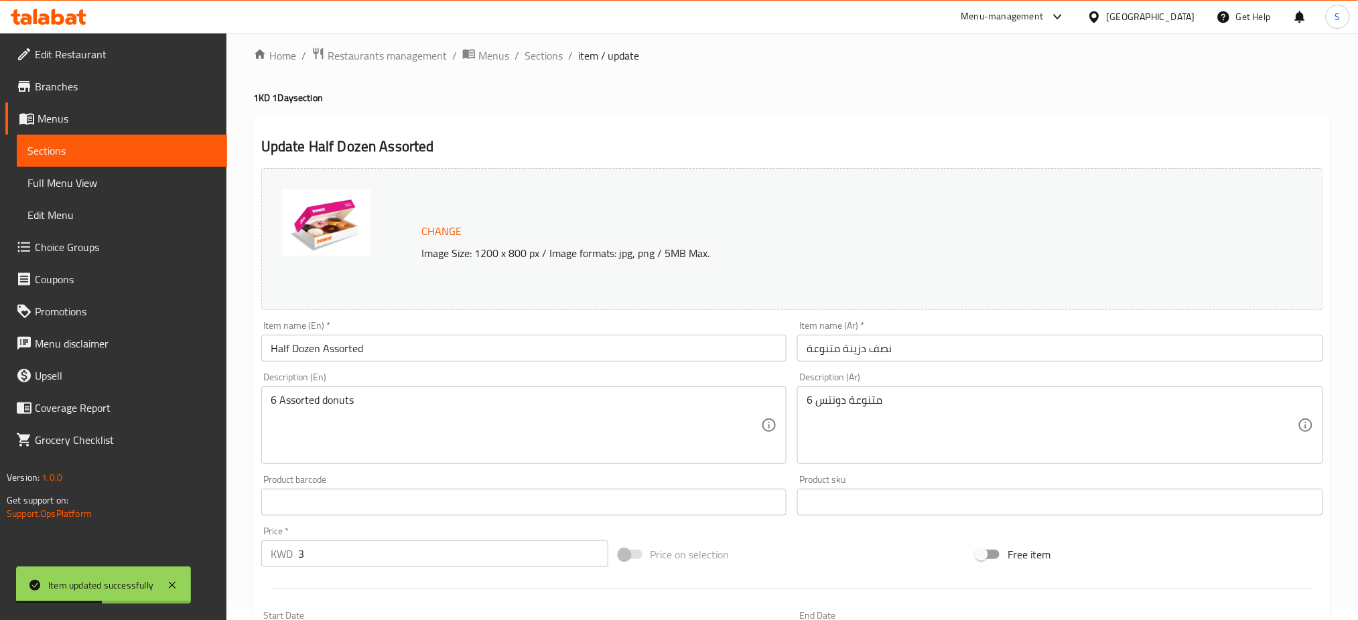
scroll to position [0, 0]
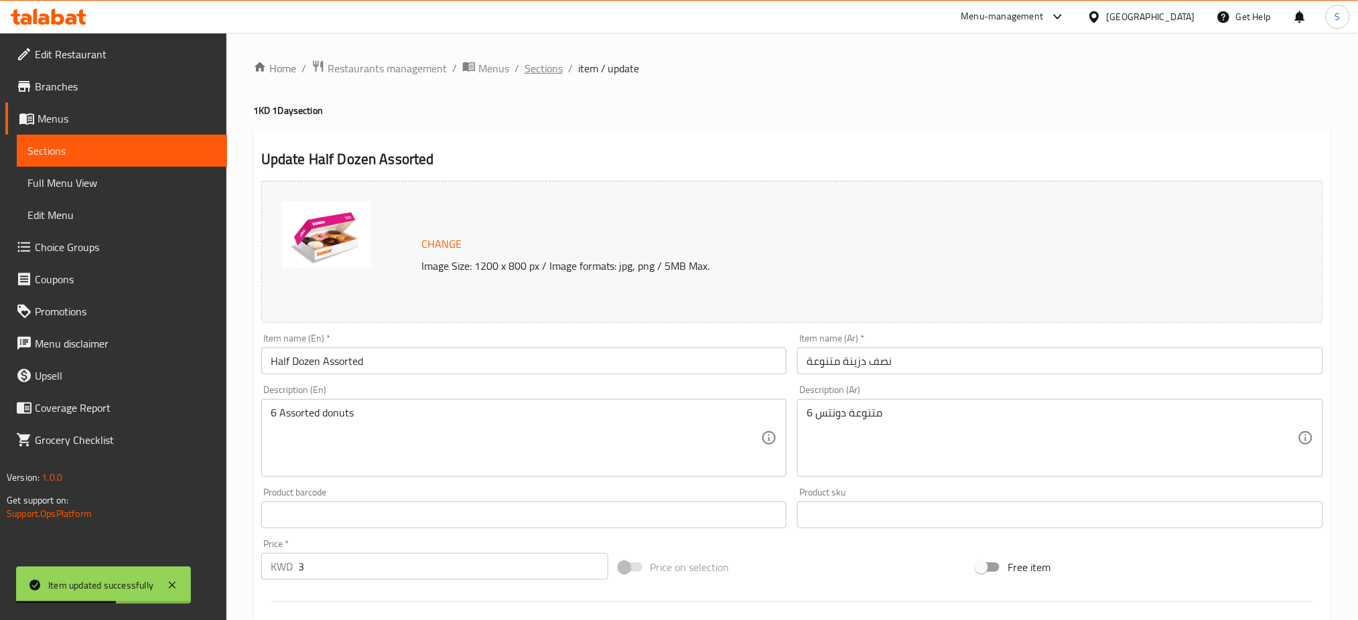
click at [545, 70] on span "Sections" at bounding box center [544, 68] width 38 height 16
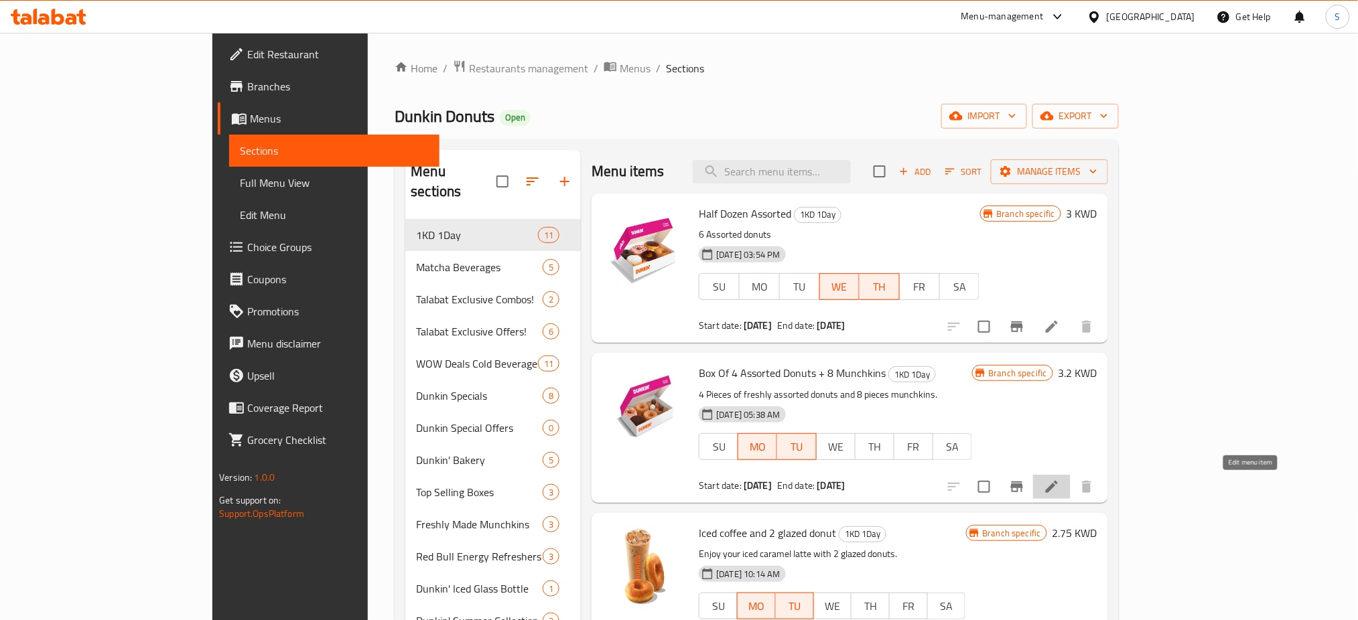
click at [1060, 492] on icon at bounding box center [1052, 487] width 16 height 16
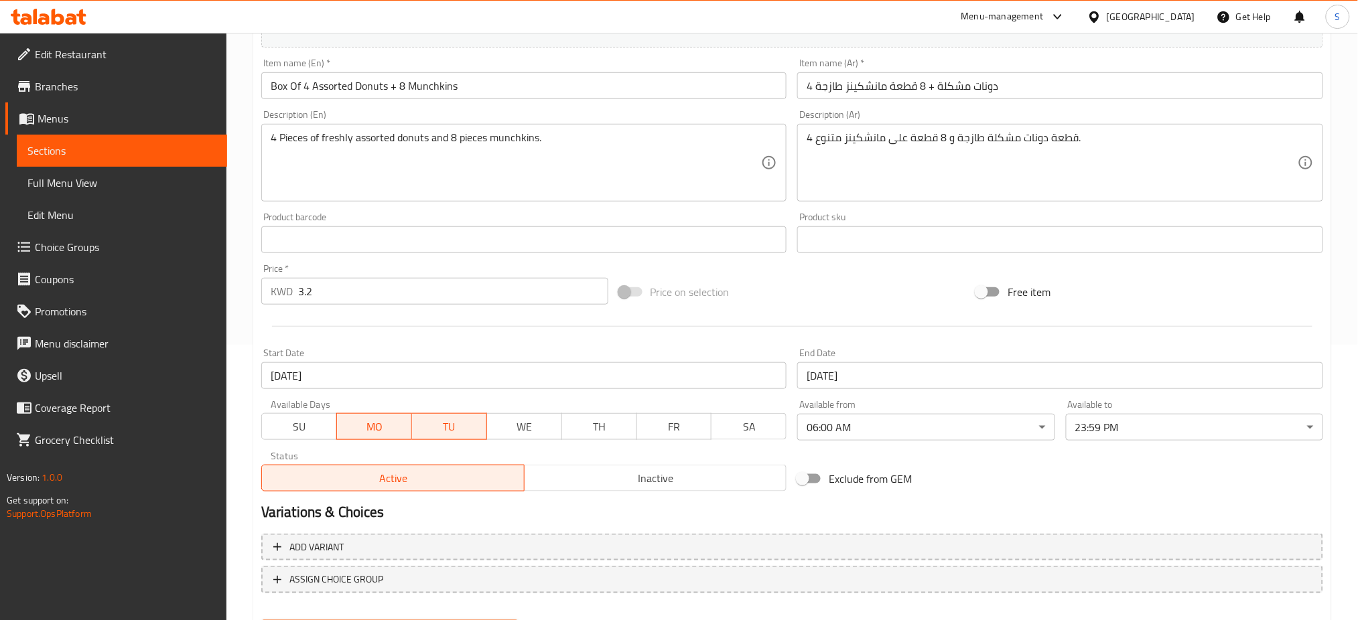
scroll to position [344, 0]
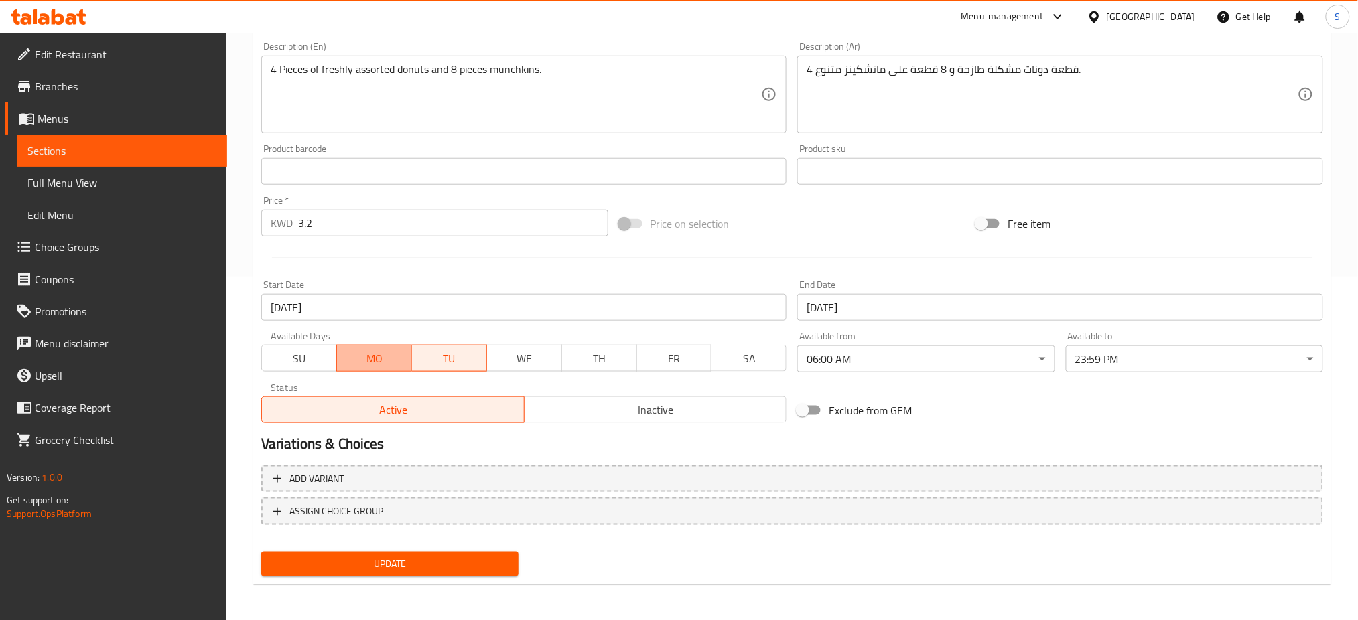
click at [394, 358] on span "MO" at bounding box center [374, 358] width 64 height 19
click at [454, 362] on span "TU" at bounding box center [449, 358] width 64 height 19
click at [543, 364] on span "WE" at bounding box center [524, 358] width 64 height 19
click at [598, 359] on span "TH" at bounding box center [600, 358] width 64 height 19
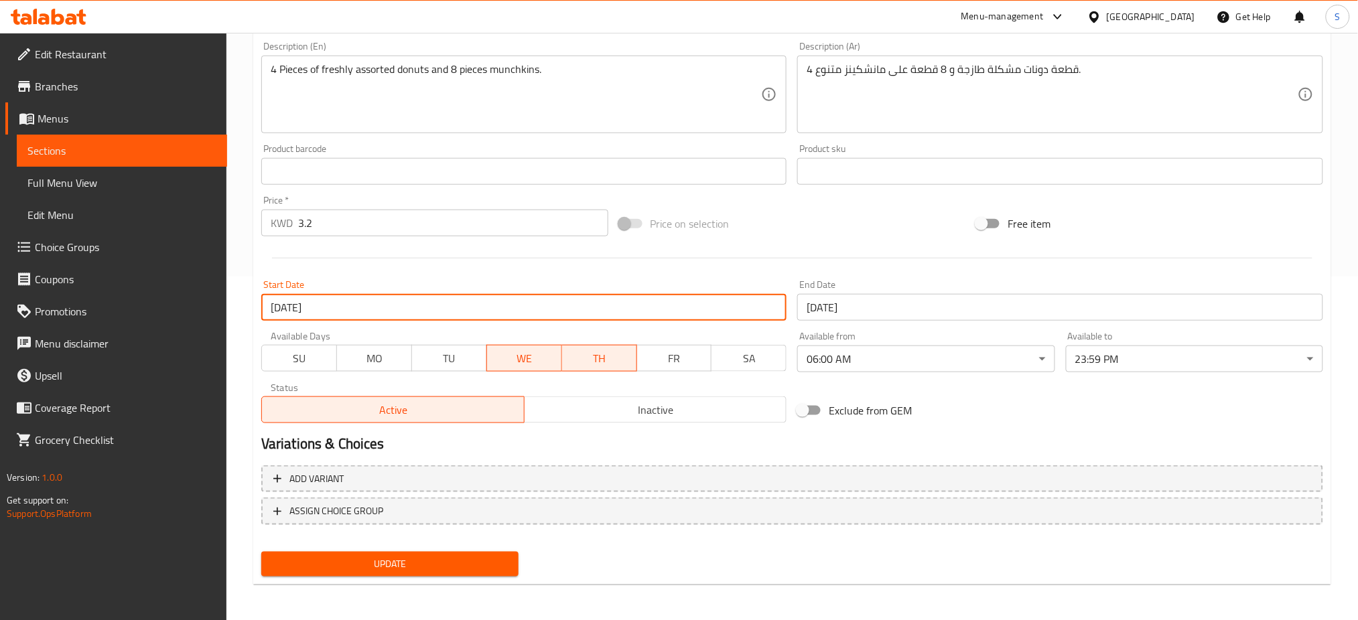
click at [487, 306] on input "18-08-2025" at bounding box center [524, 307] width 526 height 27
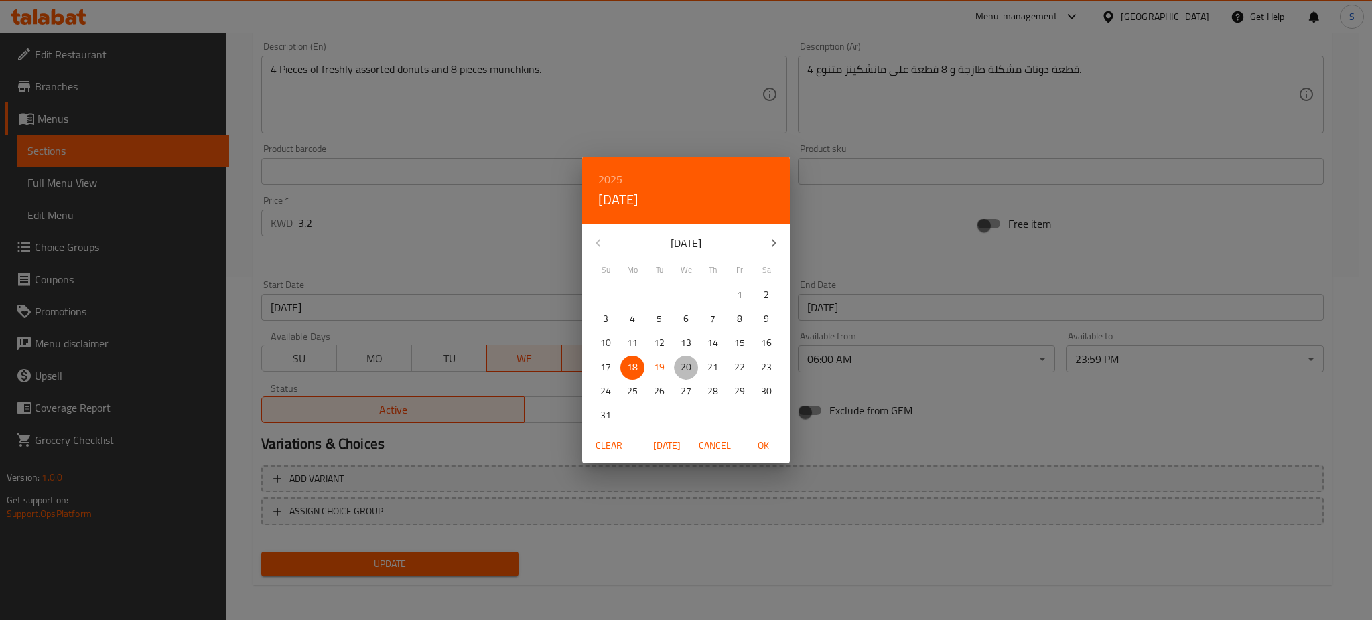
click at [687, 363] on p "20" at bounding box center [686, 367] width 11 height 17
click at [765, 443] on span "OK" at bounding box center [763, 446] width 32 height 17
type input "[DATE]"
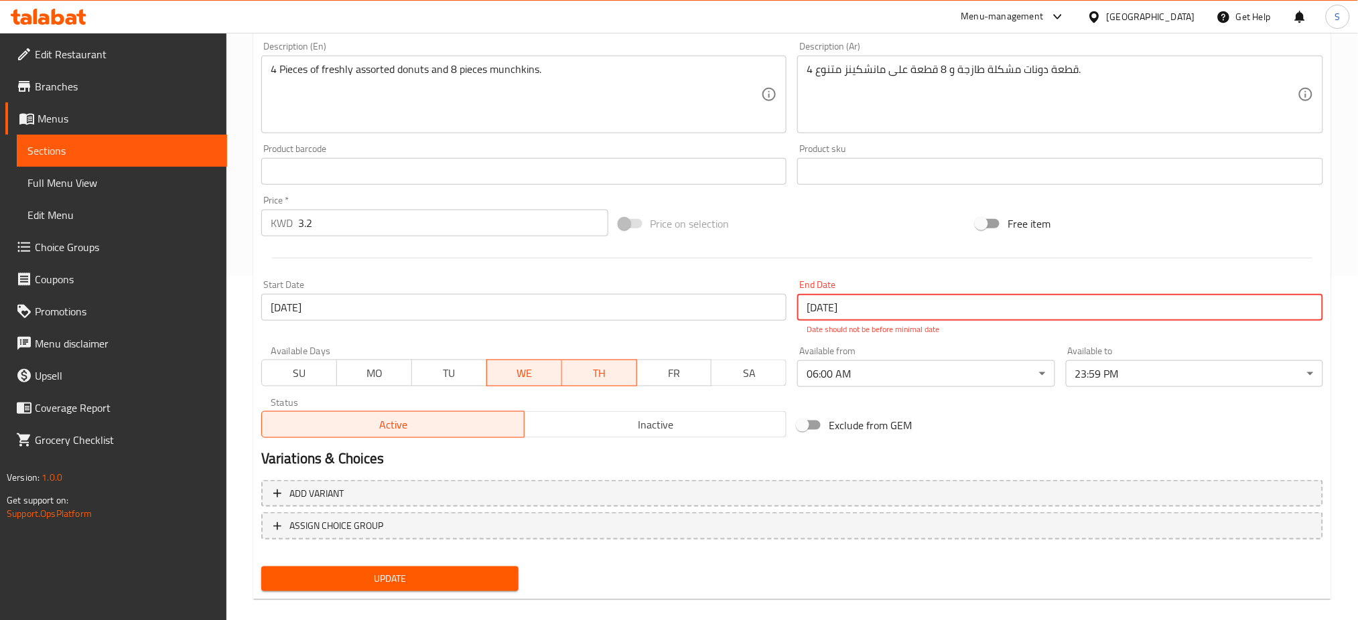
click at [844, 305] on input "18-08-2025" at bounding box center [1060, 307] width 526 height 27
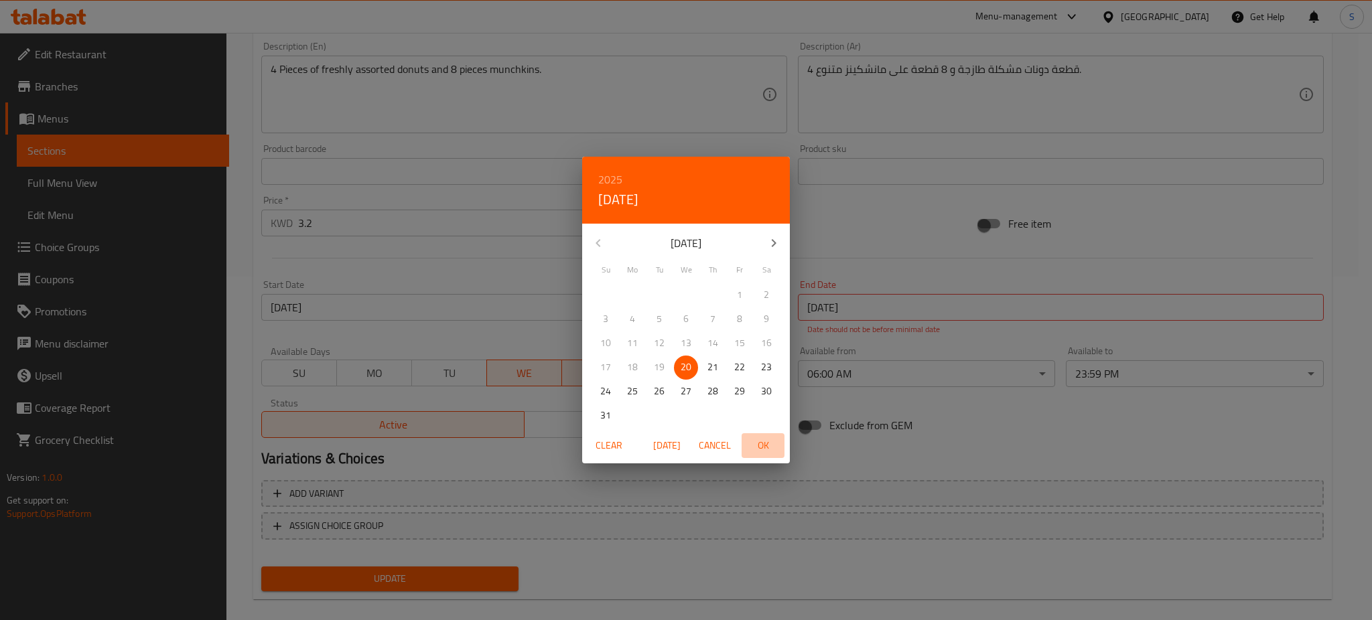
click at [763, 447] on span "OK" at bounding box center [763, 446] width 32 height 17
type input "[DATE]"
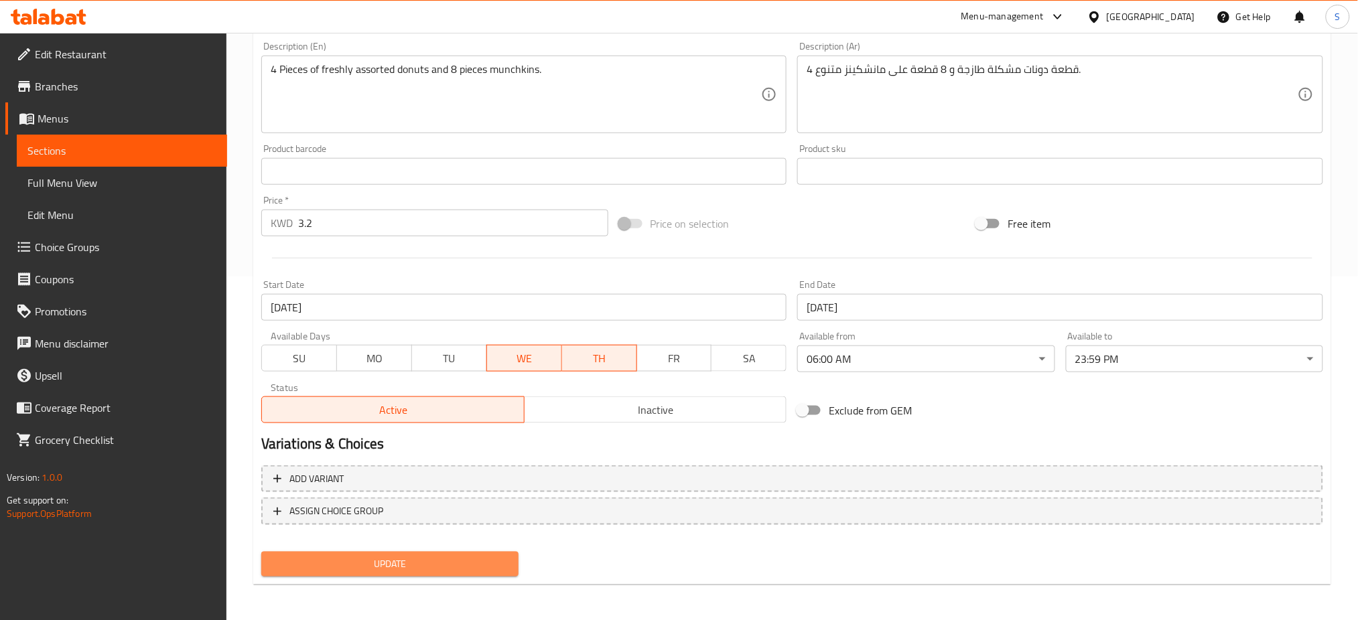
drag, startPoint x: 489, startPoint y: 565, endPoint x: 513, endPoint y: 548, distance: 29.4
click at [513, 548] on div "Update" at bounding box center [390, 565] width 268 height 36
drag, startPoint x: 443, startPoint y: 561, endPoint x: 452, endPoint y: 550, distance: 13.8
click at [452, 553] on button "Update" at bounding box center [389, 564] width 257 height 25
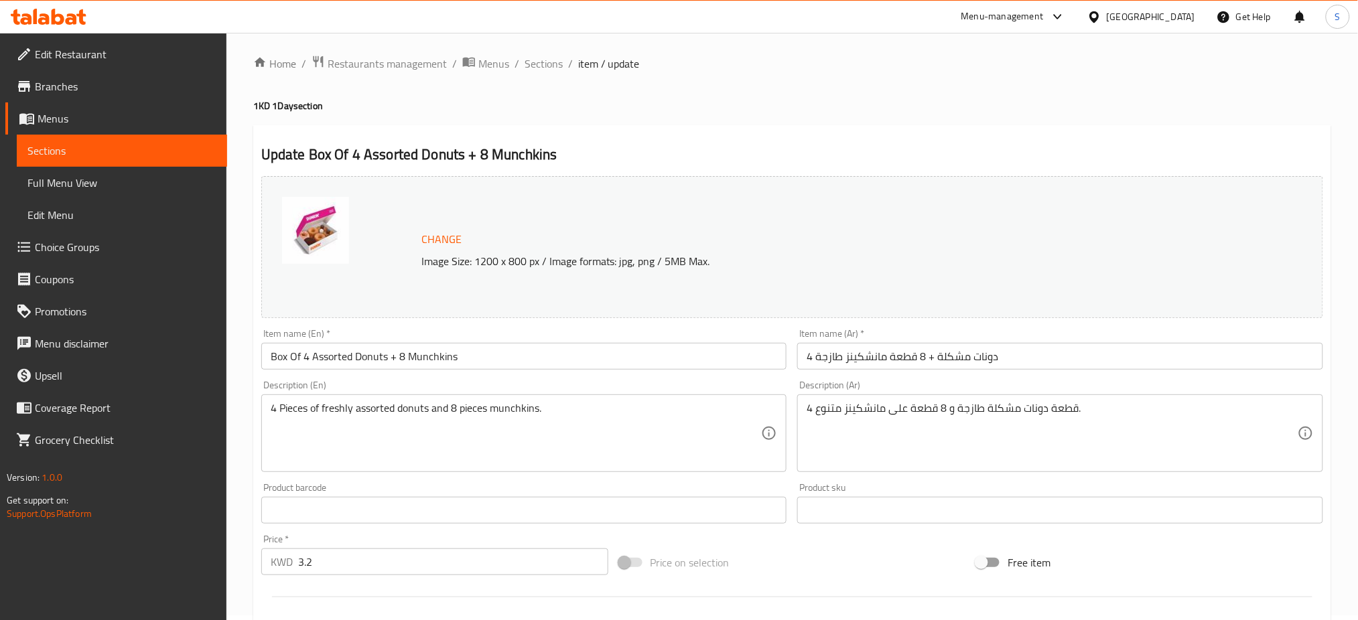
scroll to position [0, 0]
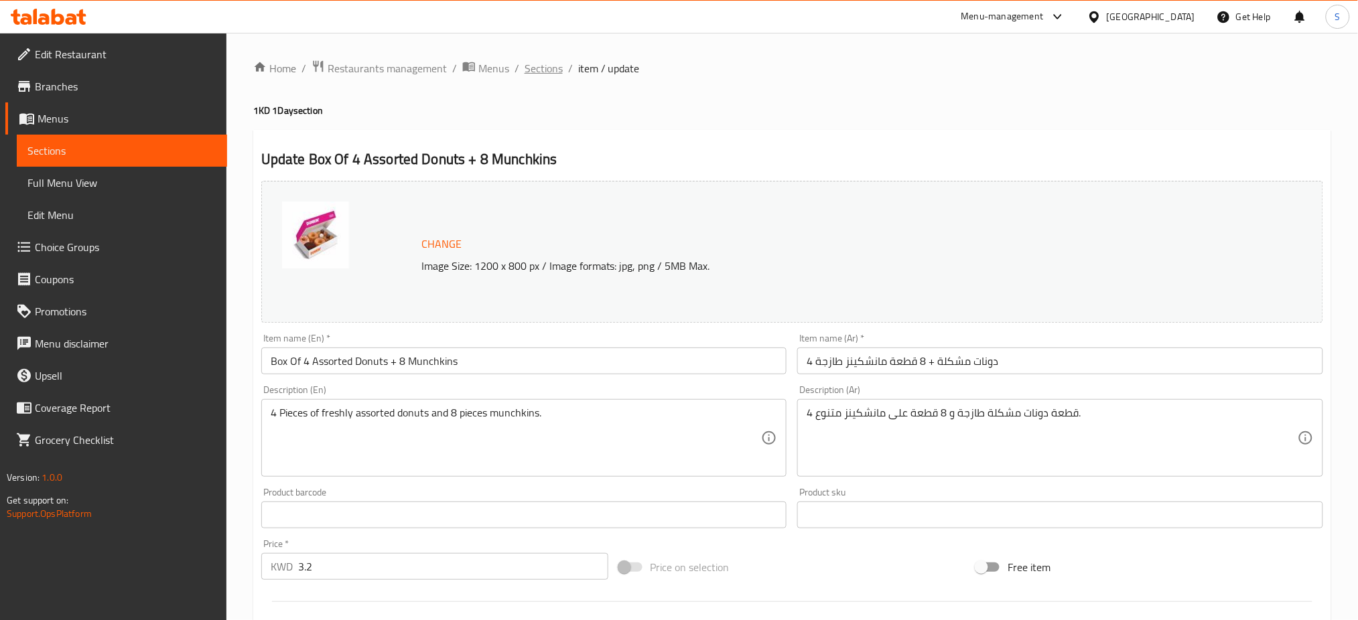
click at [548, 62] on span "Sections" at bounding box center [544, 68] width 38 height 16
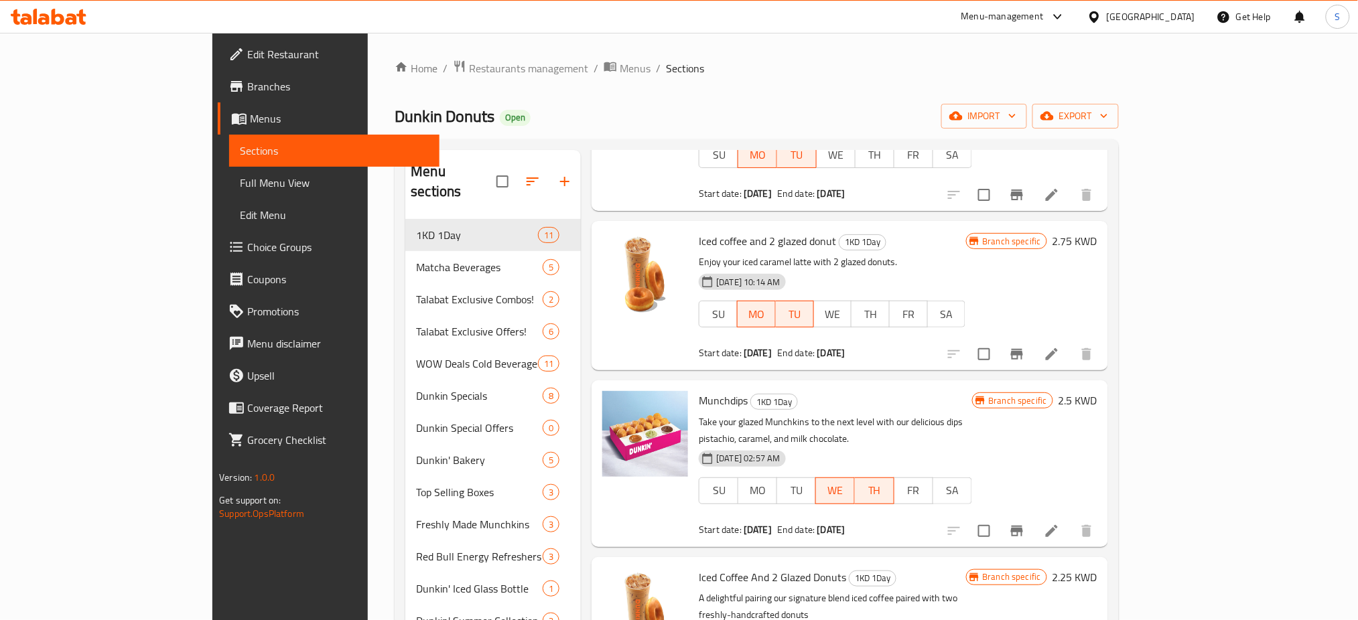
scroll to position [268, 0]
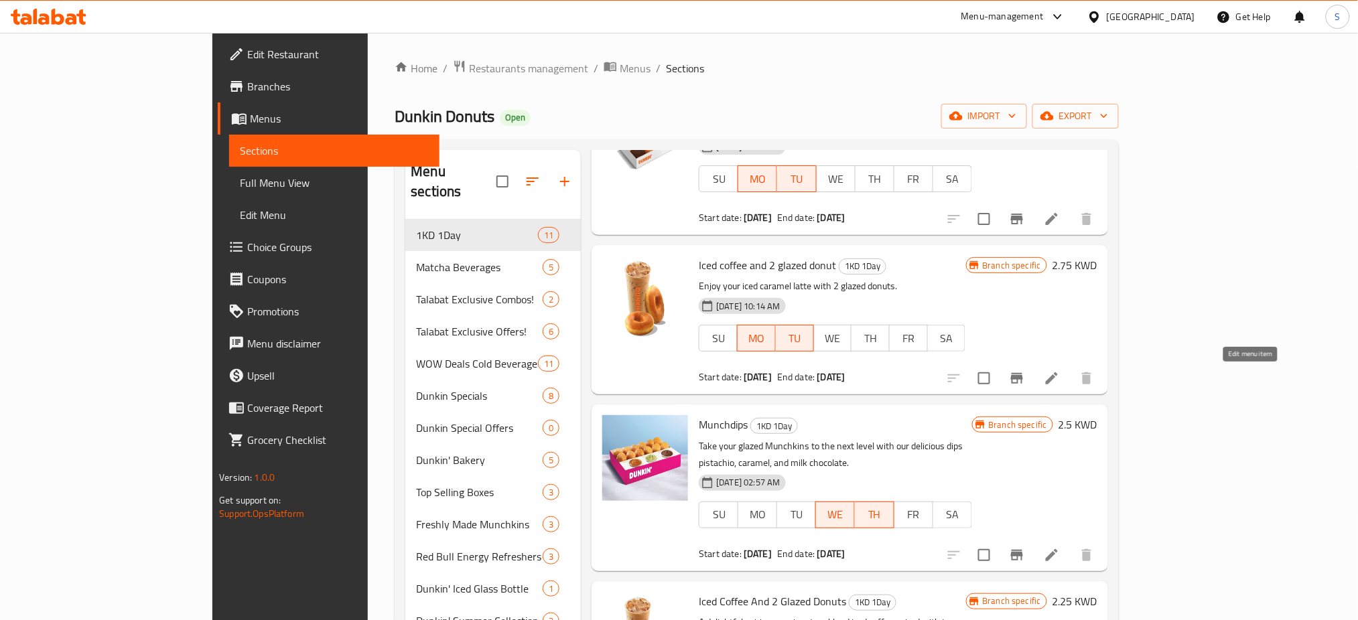
click at [1058, 383] on icon at bounding box center [1052, 379] width 12 height 12
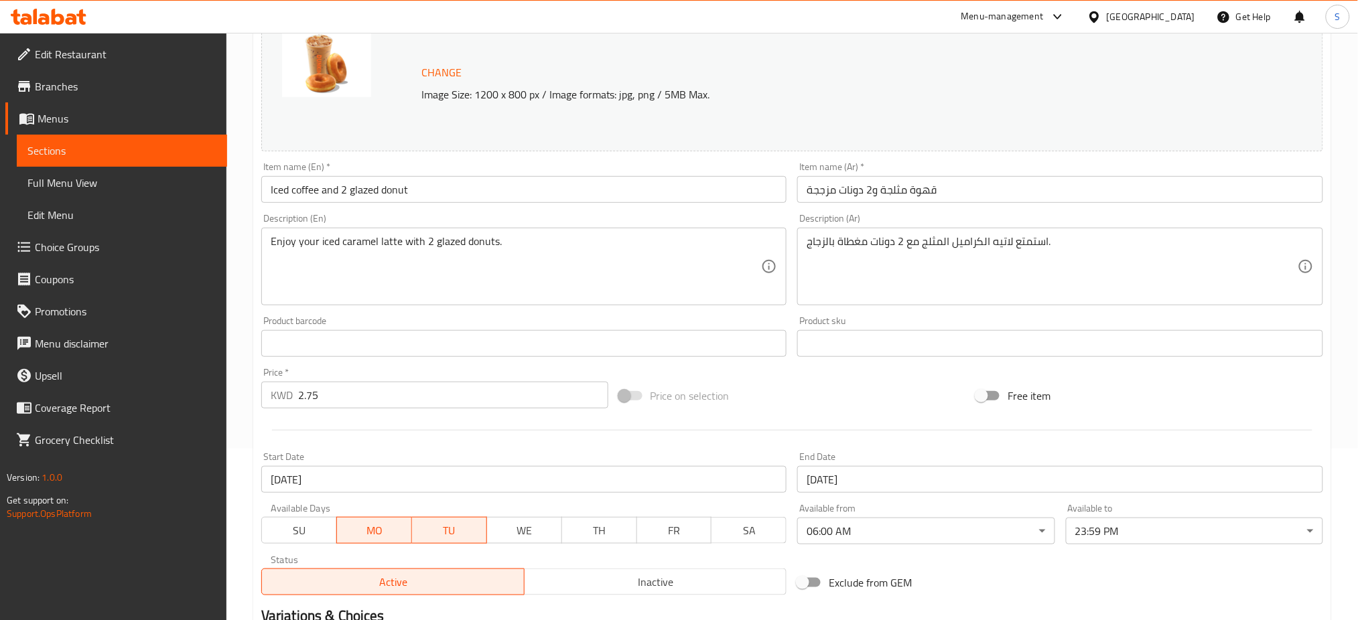
scroll to position [268, 0]
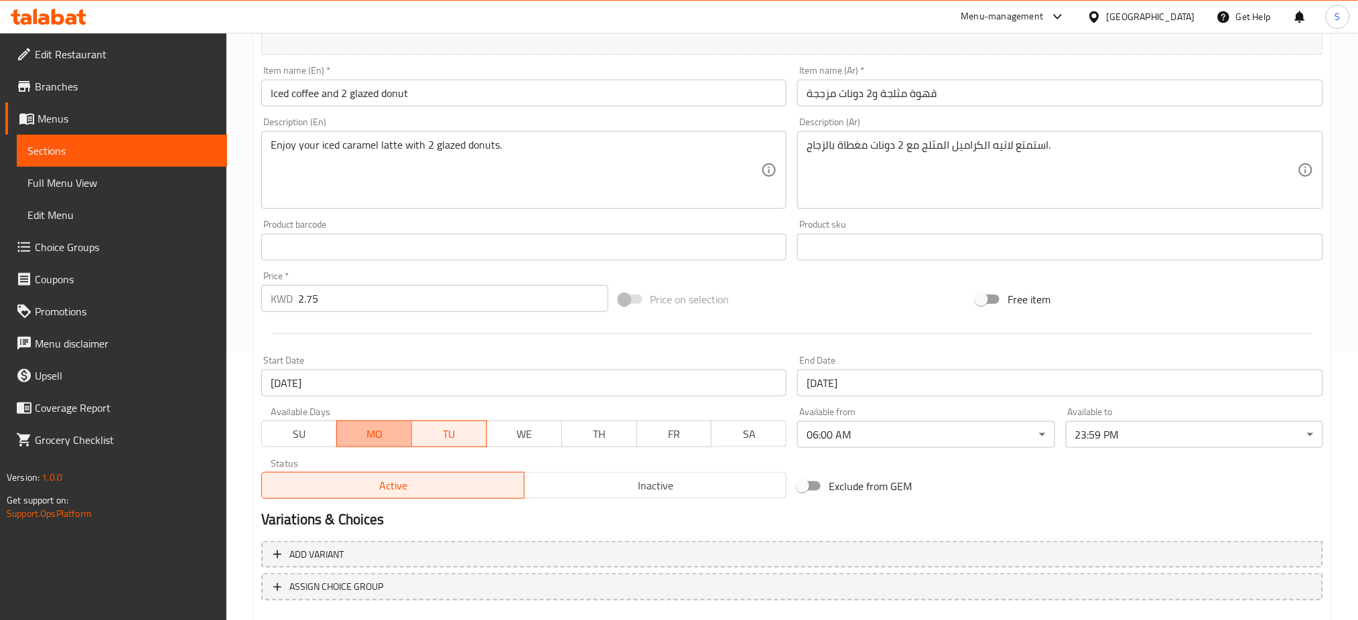
drag, startPoint x: 385, startPoint y: 446, endPoint x: 436, endPoint y: 442, distance: 51.1
click at [387, 444] on button "MO" at bounding box center [374, 434] width 76 height 27
drag, startPoint x: 438, startPoint y: 440, endPoint x: 487, endPoint y: 443, distance: 49.7
click at [446, 440] on span "TU" at bounding box center [449, 434] width 64 height 19
click at [529, 432] on span "WE" at bounding box center [524, 434] width 64 height 19
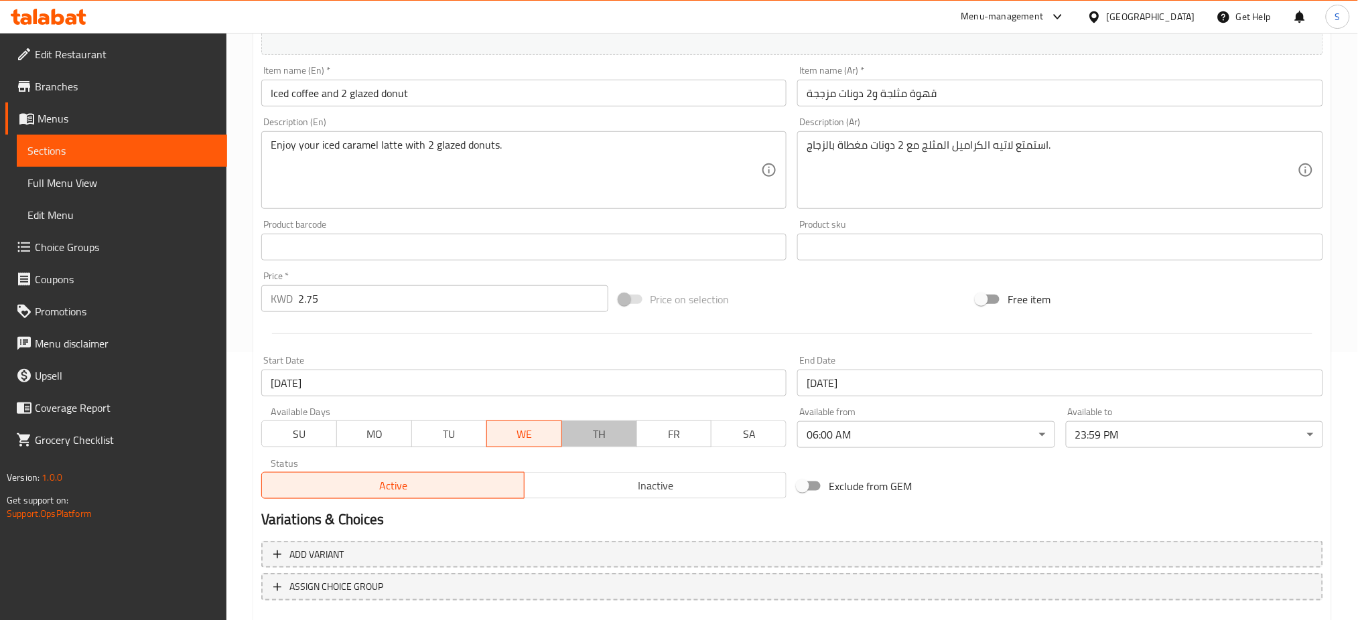
click at [588, 438] on span "TH" at bounding box center [600, 434] width 64 height 19
click at [405, 377] on input "18-08-2025" at bounding box center [524, 383] width 526 height 27
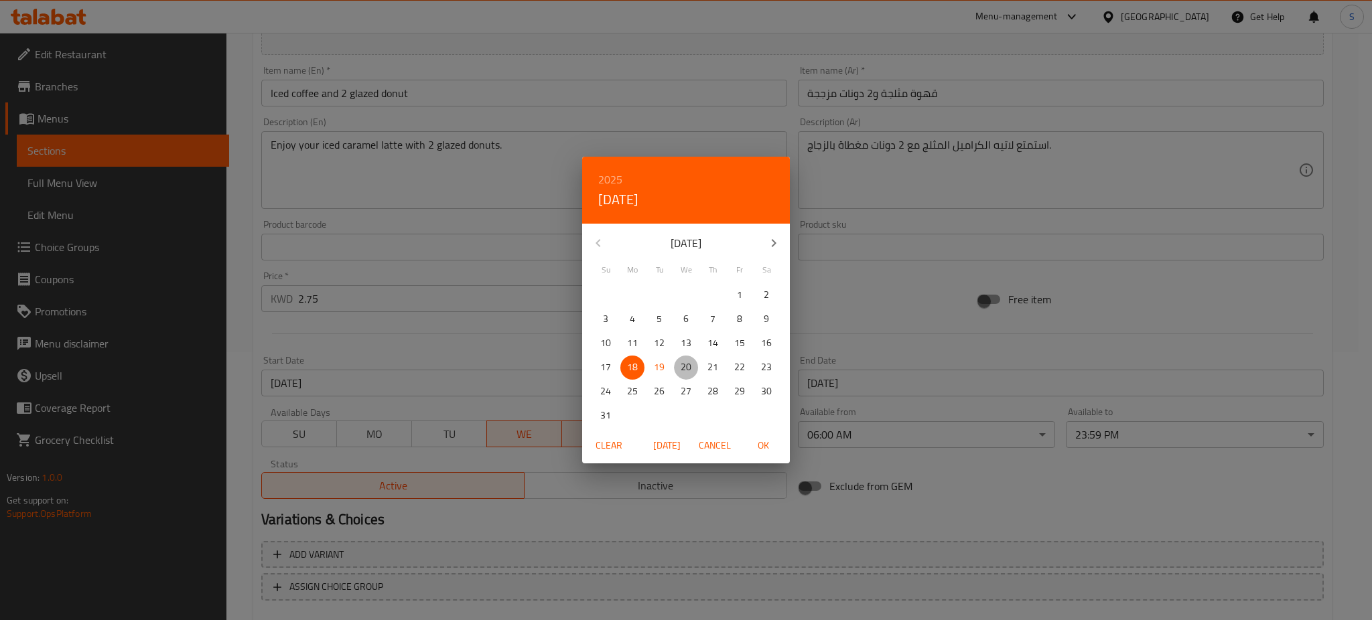
click at [679, 366] on span "20" at bounding box center [686, 367] width 24 height 17
click at [760, 443] on span "OK" at bounding box center [763, 446] width 32 height 17
type input "[DATE]"
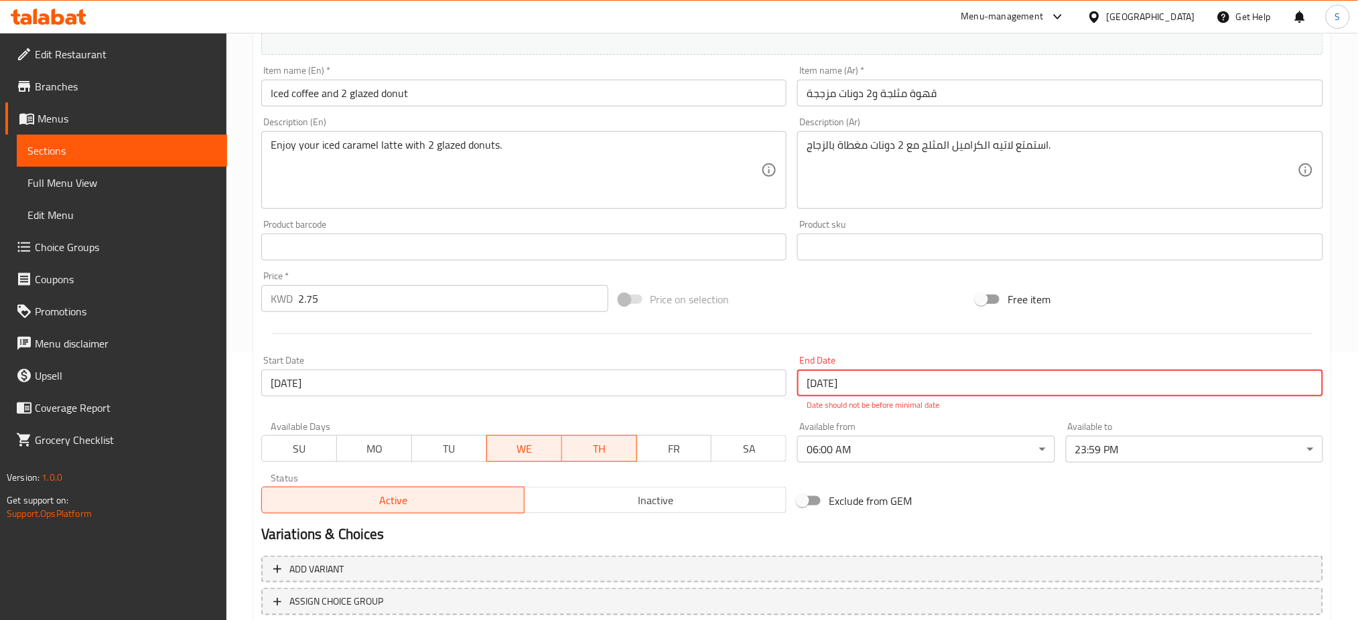
click at [842, 385] on input "18-08-2025" at bounding box center [1060, 383] width 526 height 27
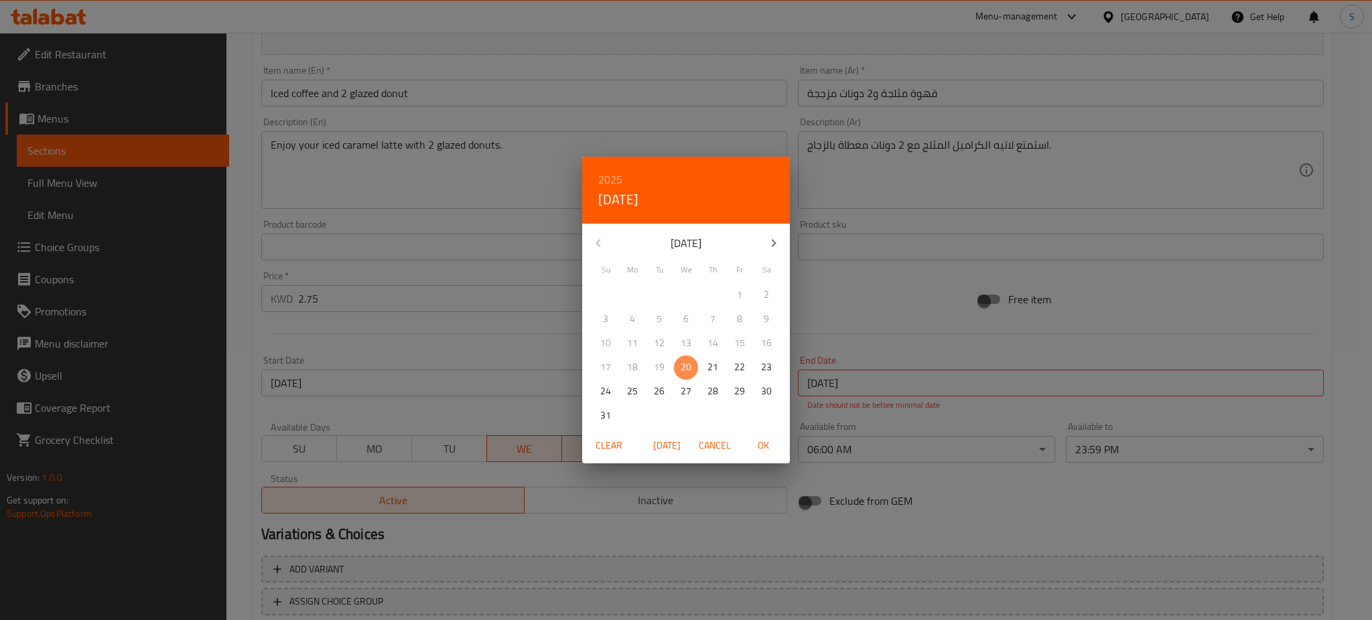
click at [689, 369] on p "20" at bounding box center [686, 367] width 11 height 17
click at [762, 447] on span "OK" at bounding box center [763, 446] width 32 height 17
type input "[DATE]"
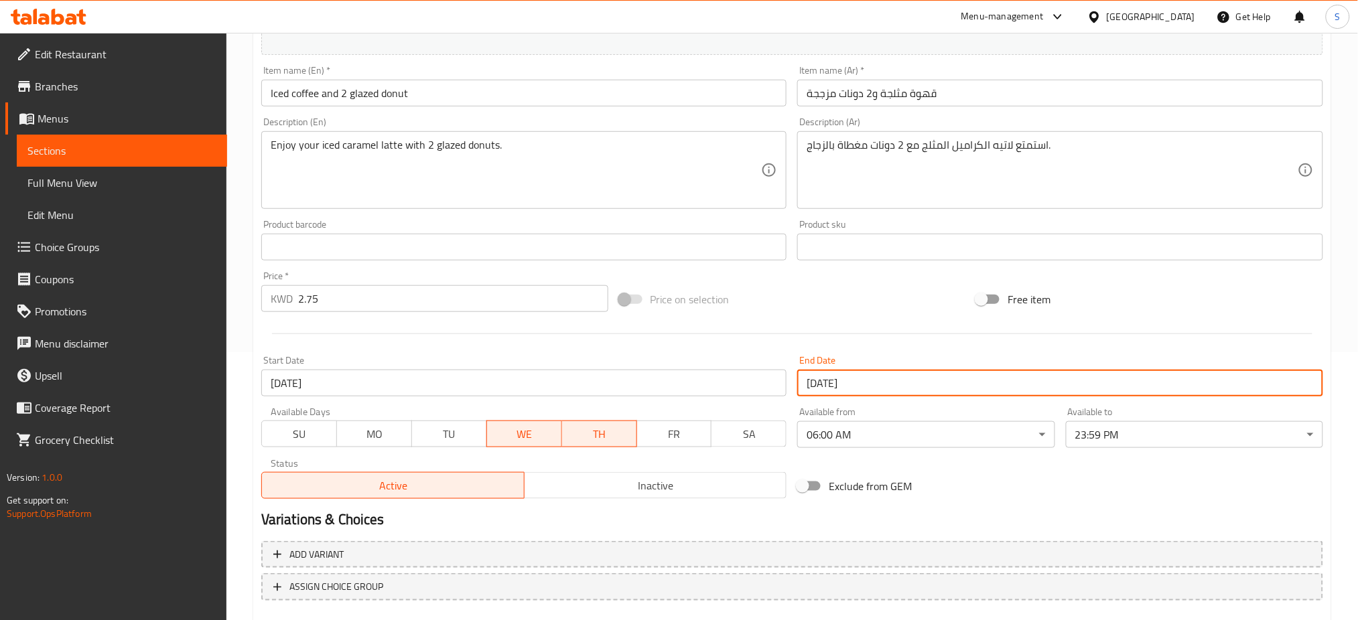
scroll to position [344, 0]
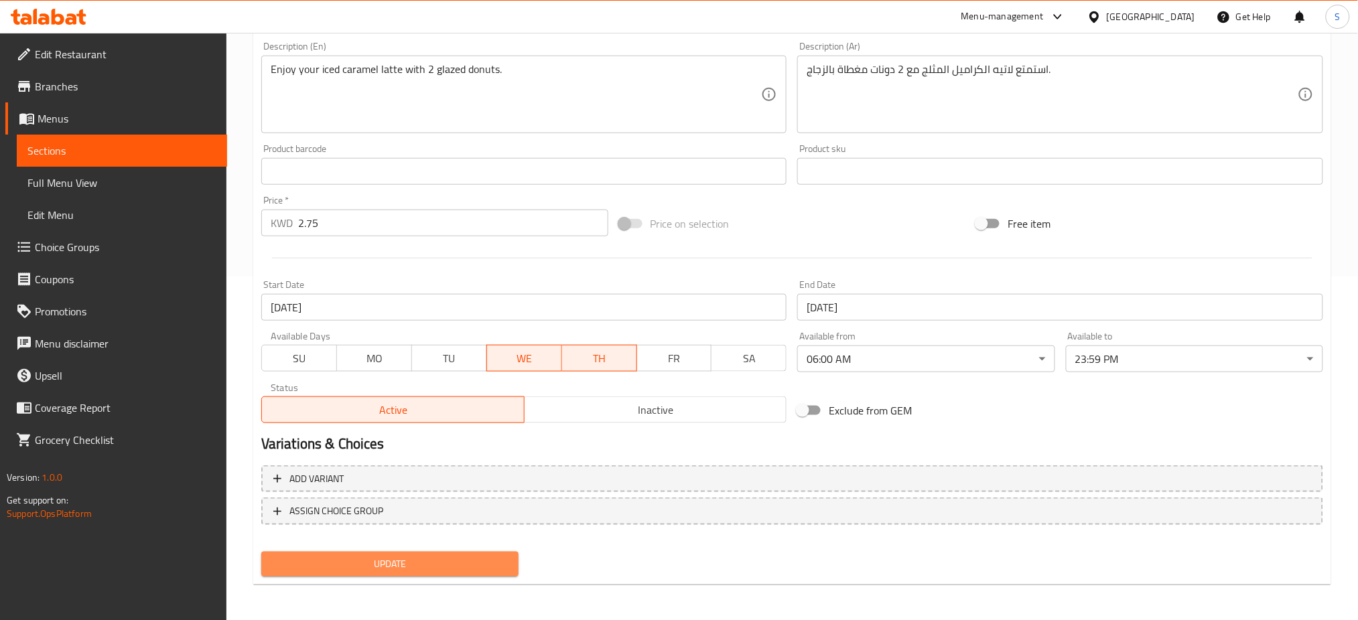
click at [478, 565] on span "Update" at bounding box center [390, 564] width 236 height 17
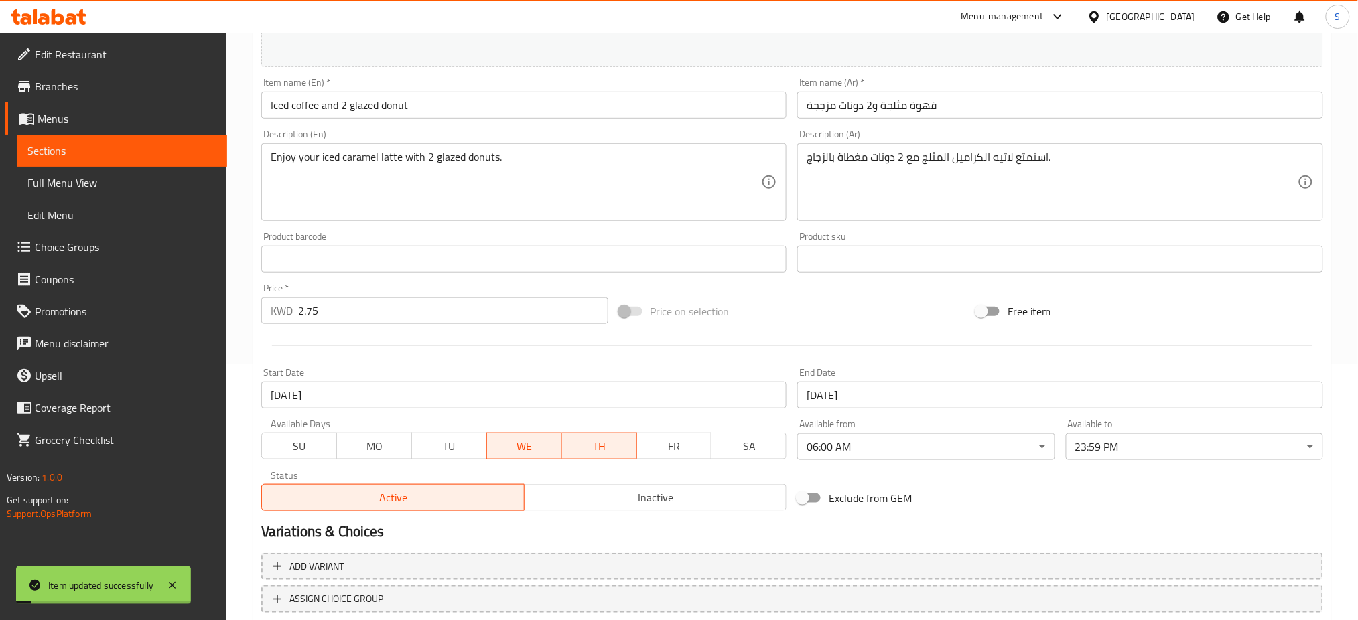
scroll to position [0, 0]
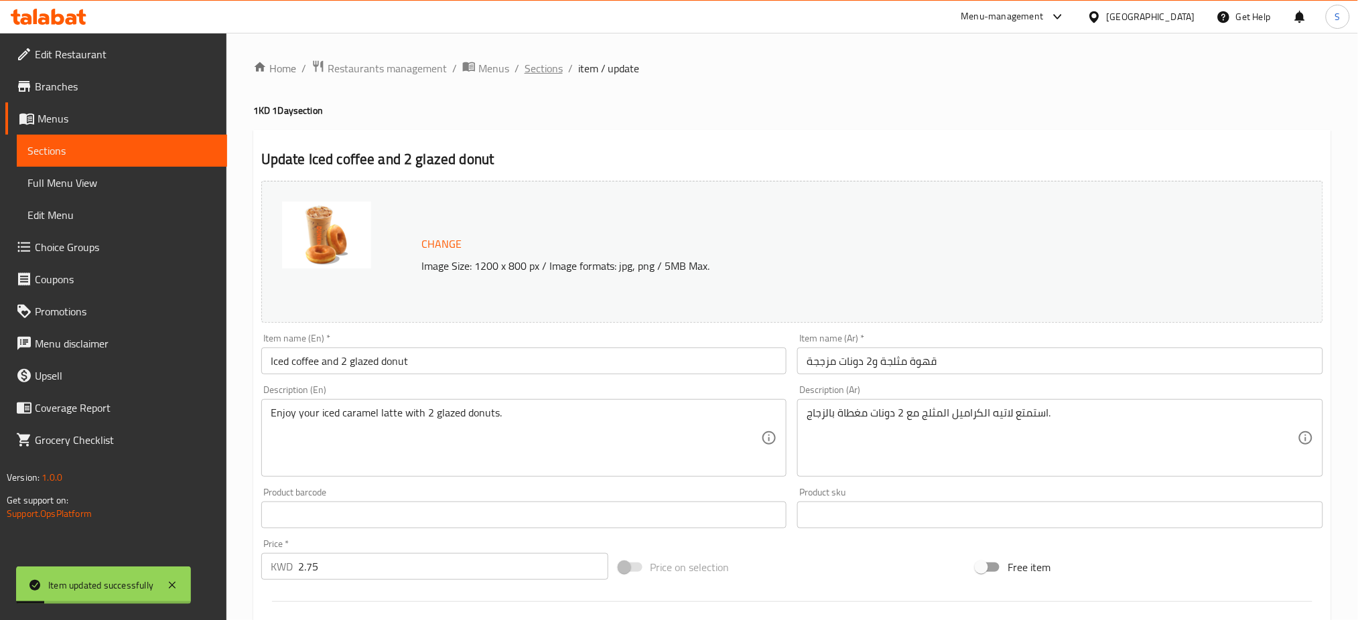
click at [545, 72] on span "Sections" at bounding box center [544, 68] width 38 height 16
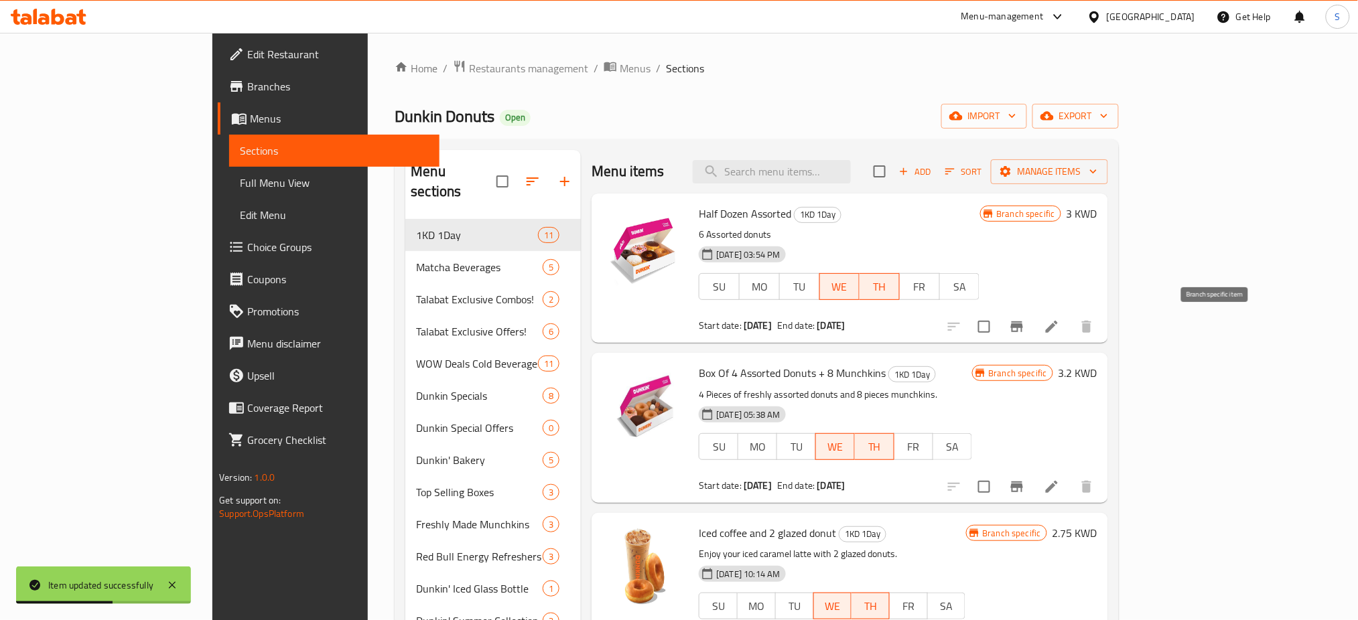
click at [1023, 330] on icon "Branch-specific-item" at bounding box center [1017, 327] width 12 height 11
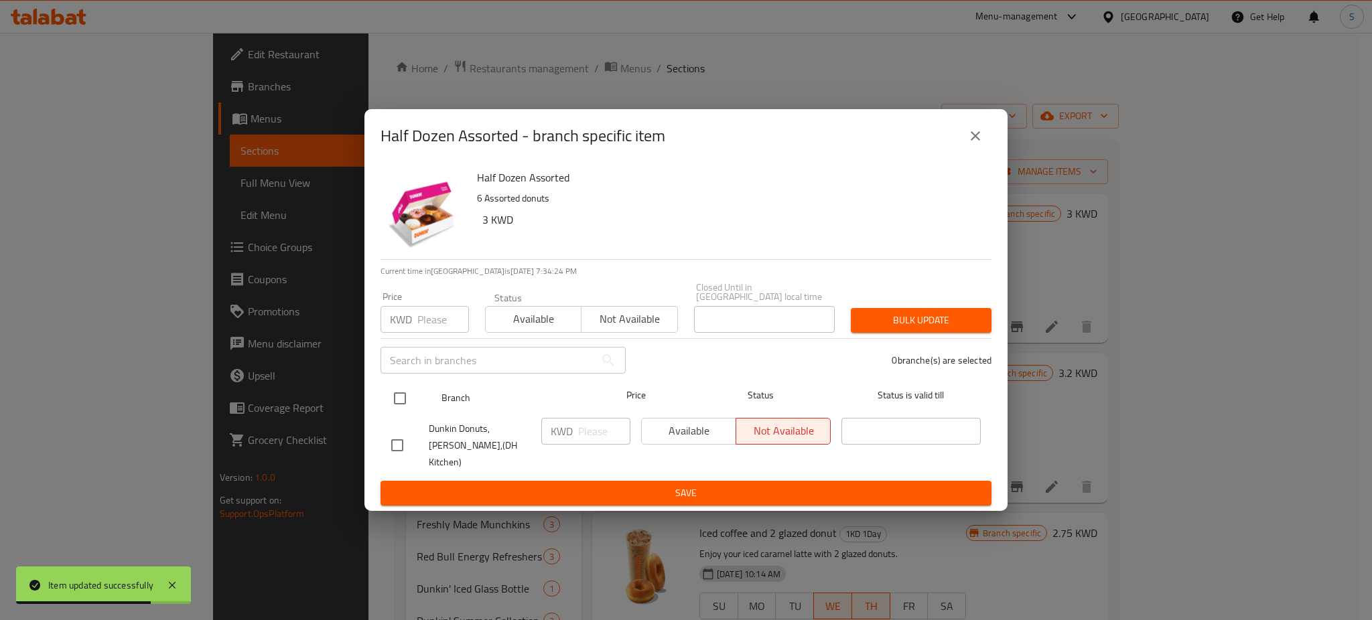
click at [403, 393] on input "checkbox" at bounding box center [400, 399] width 28 height 28
checkbox input "true"
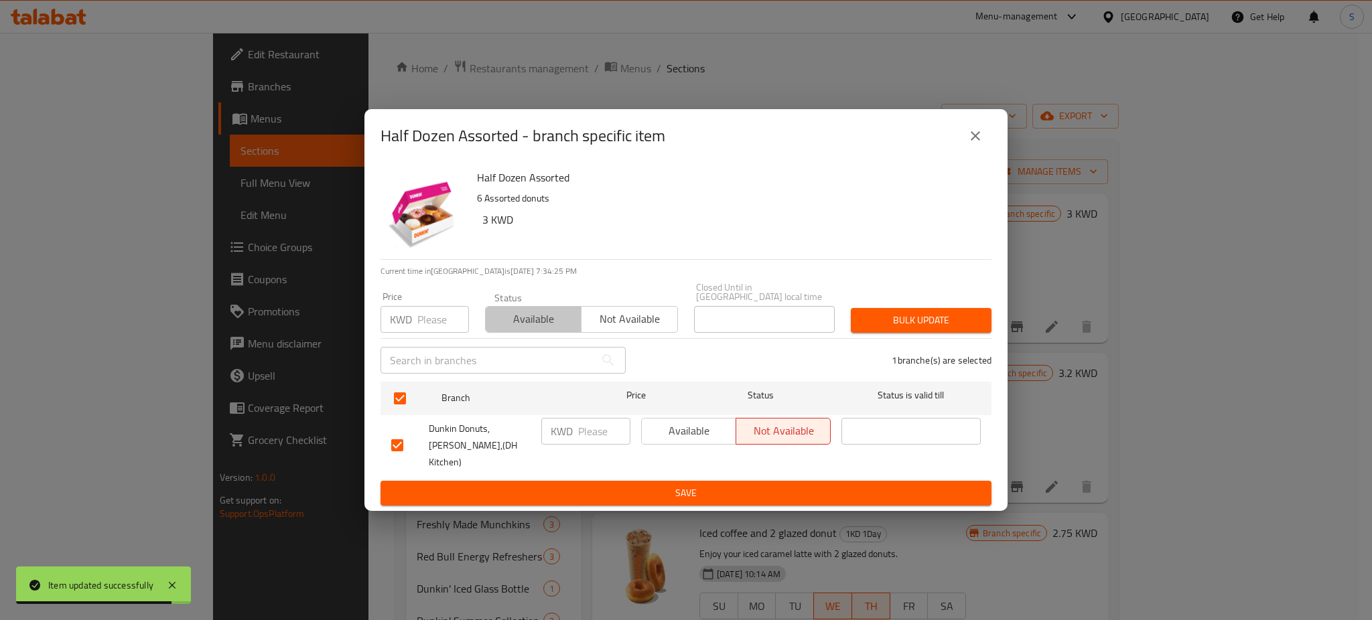
click at [533, 329] on span "Available" at bounding box center [533, 319] width 85 height 19
click at [921, 326] on span "Bulk update" at bounding box center [921, 320] width 119 height 17
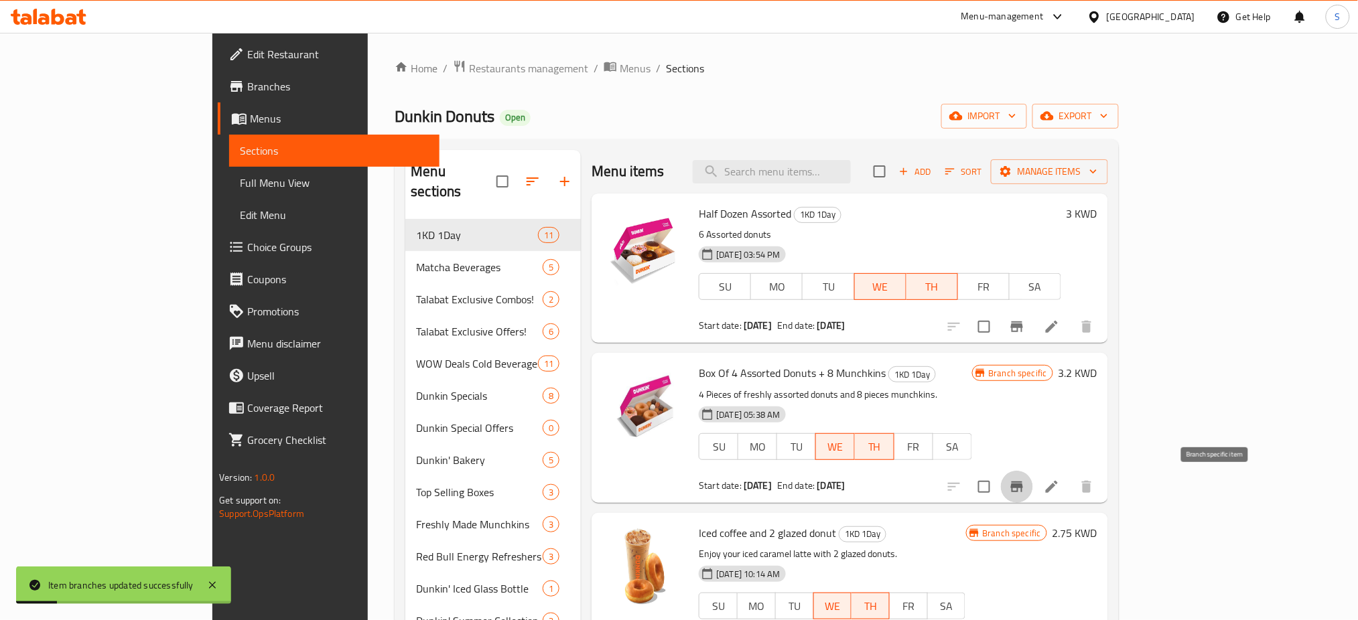
click at [1023, 485] on icon "Branch-specific-item" at bounding box center [1017, 487] width 12 height 11
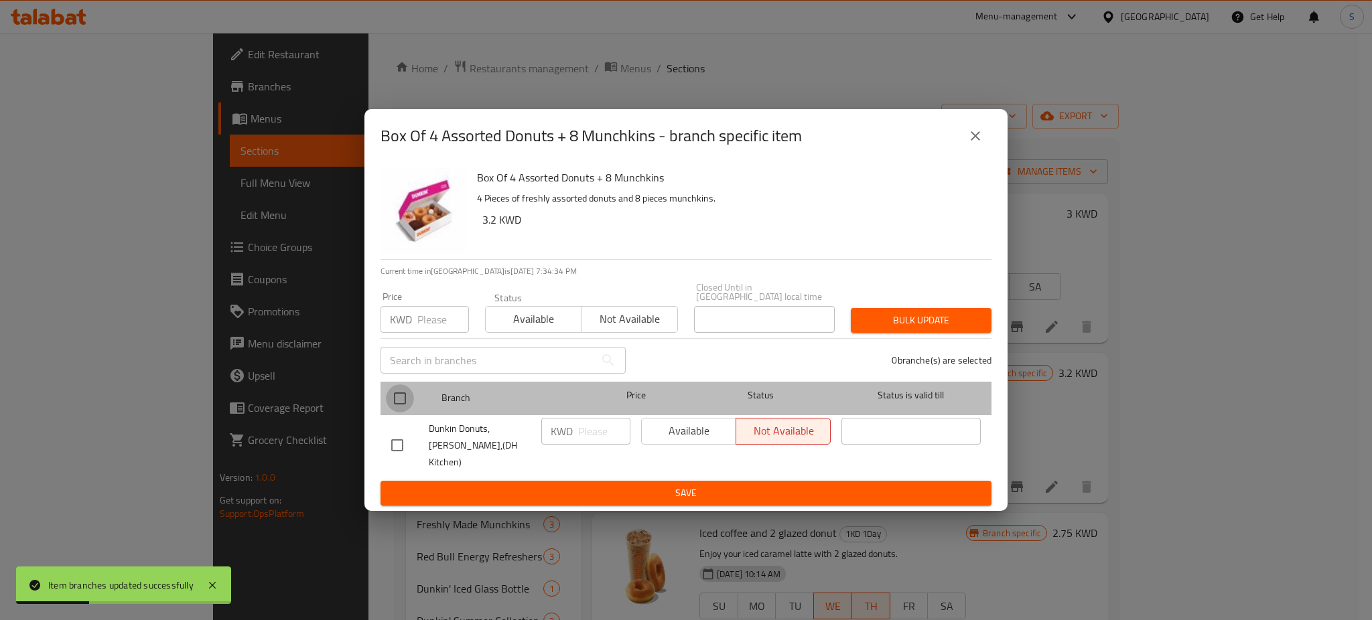
click at [404, 397] on input "checkbox" at bounding box center [400, 399] width 28 height 28
checkbox input "true"
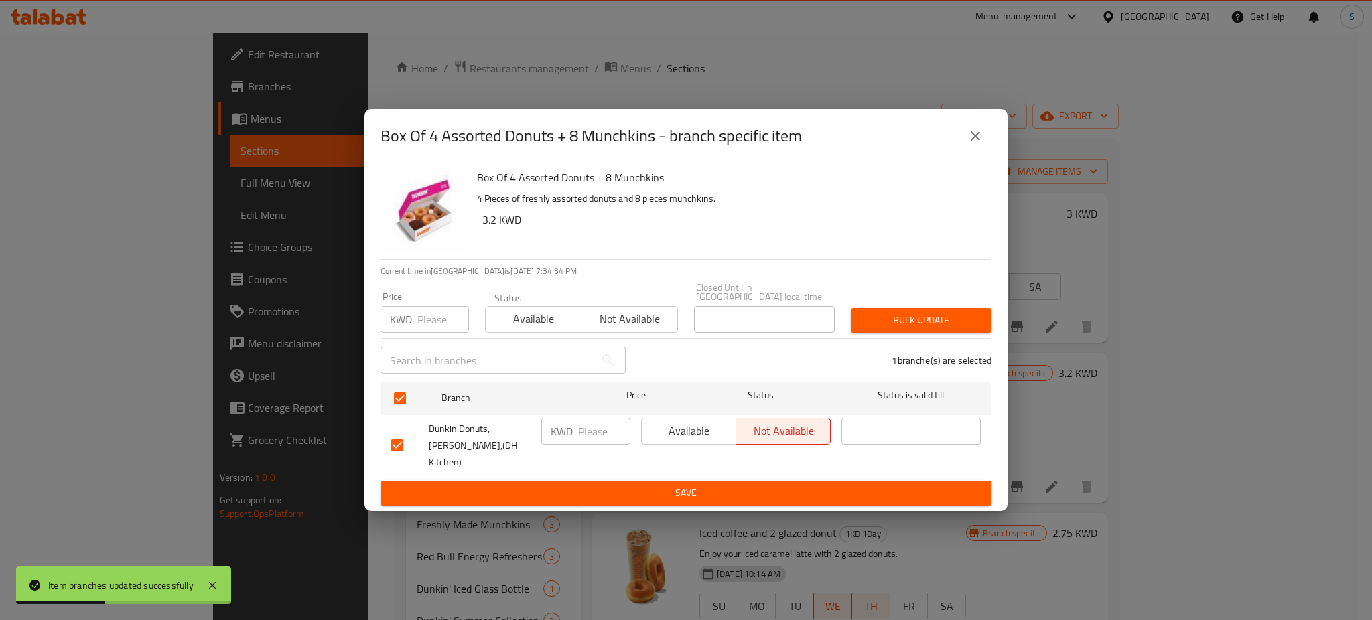
click at [516, 329] on span "Available" at bounding box center [533, 319] width 85 height 19
click at [955, 323] on span "Bulk update" at bounding box center [921, 320] width 119 height 17
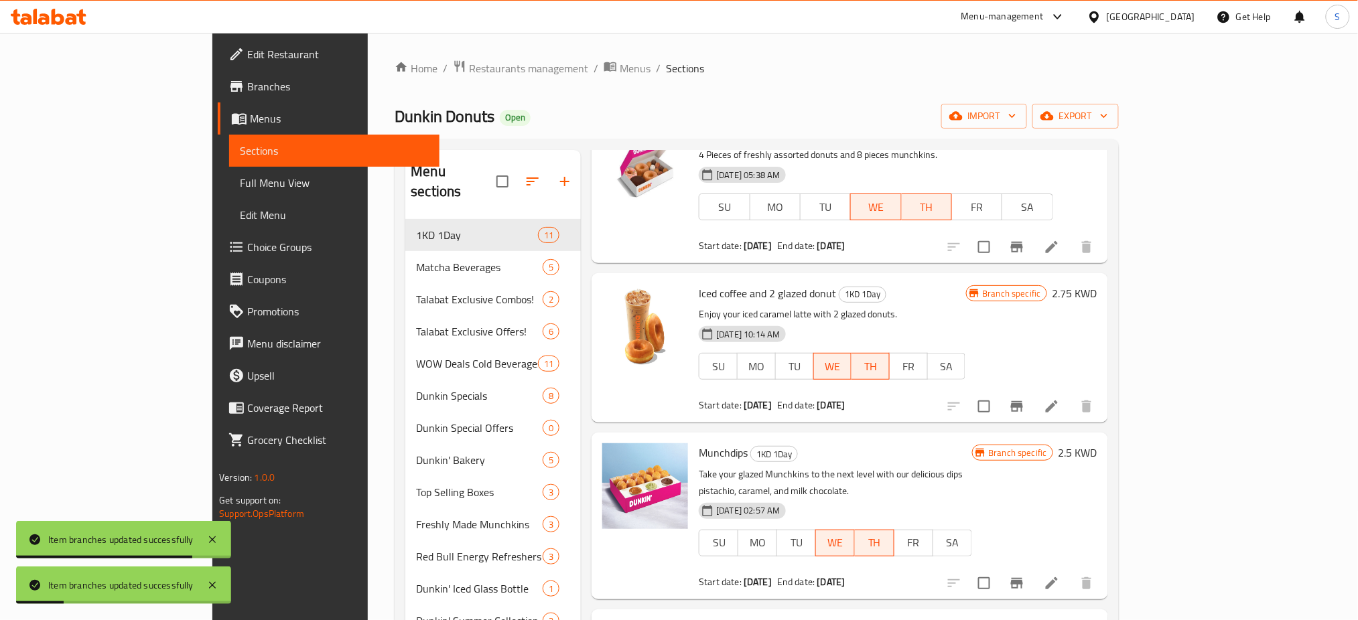
scroll to position [268, 0]
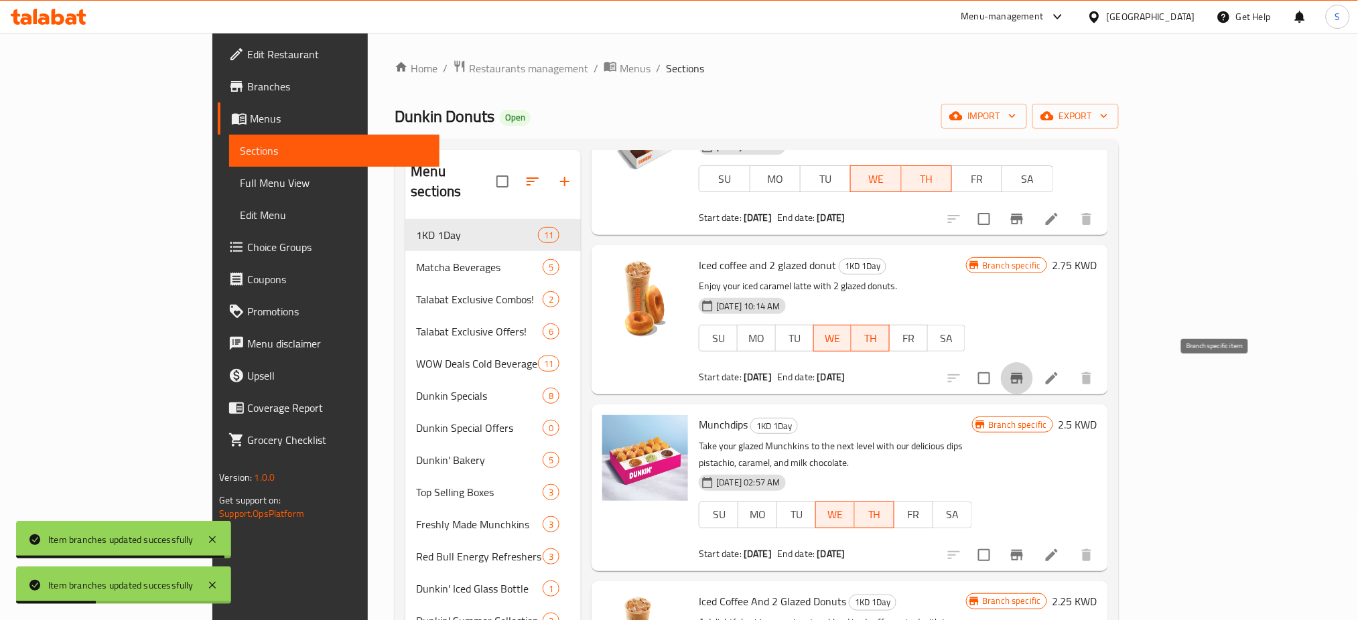
click at [1025, 382] on icon "Branch-specific-item" at bounding box center [1017, 379] width 16 height 16
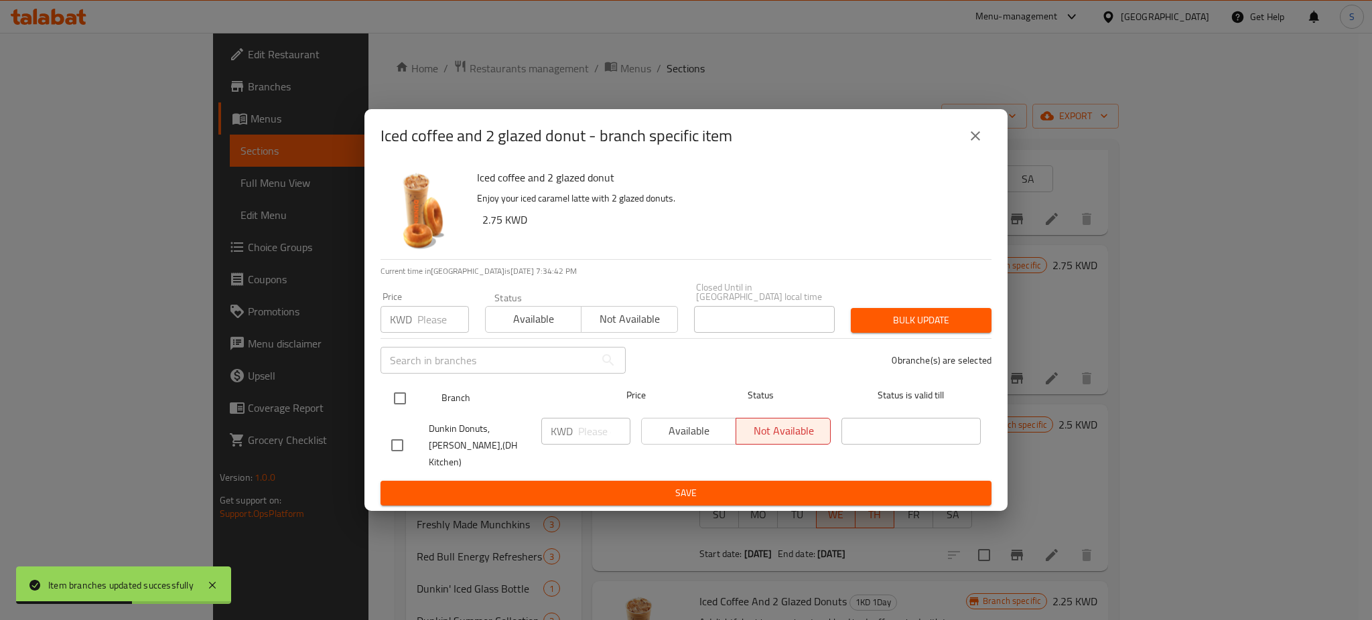
drag, startPoint x: 397, startPoint y: 401, endPoint x: 531, endPoint y: 346, distance: 145.5
click at [398, 401] on input "checkbox" at bounding box center [400, 399] width 28 height 28
checkbox input "true"
click at [552, 322] on span "Available" at bounding box center [533, 319] width 85 height 19
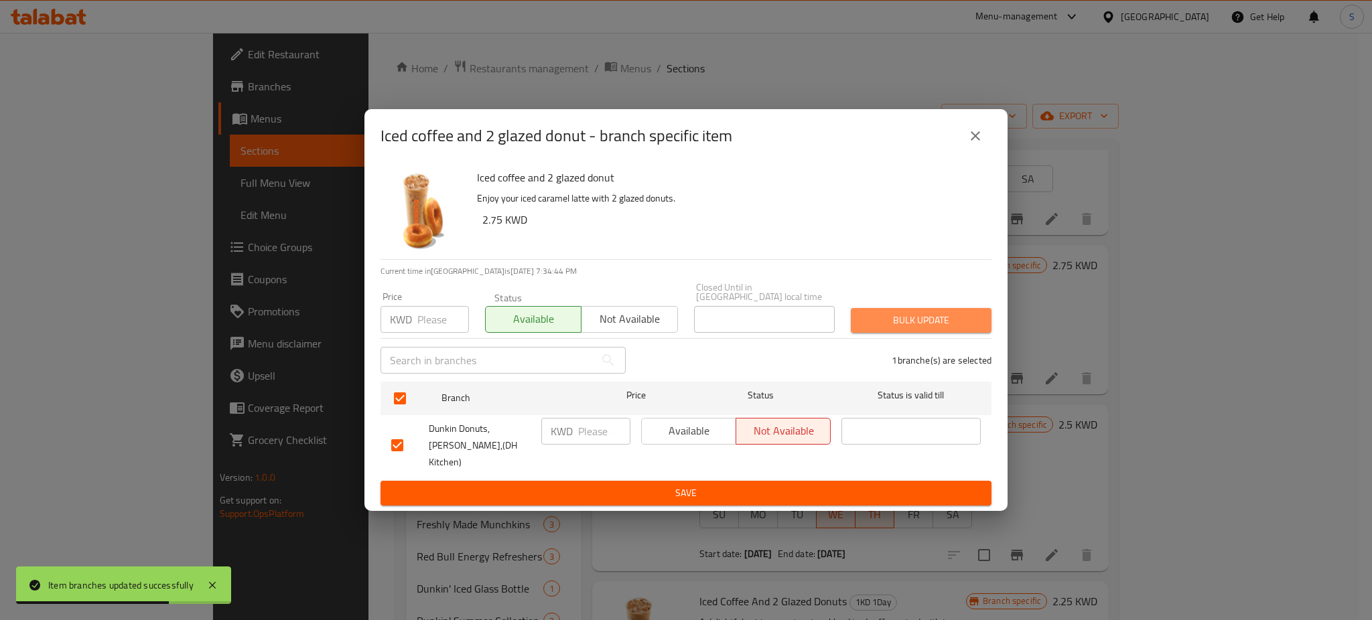
drag, startPoint x: 937, startPoint y: 318, endPoint x: 938, endPoint y: 309, distance: 8.7
click at [935, 316] on span "Bulk update" at bounding box center [921, 320] width 119 height 17
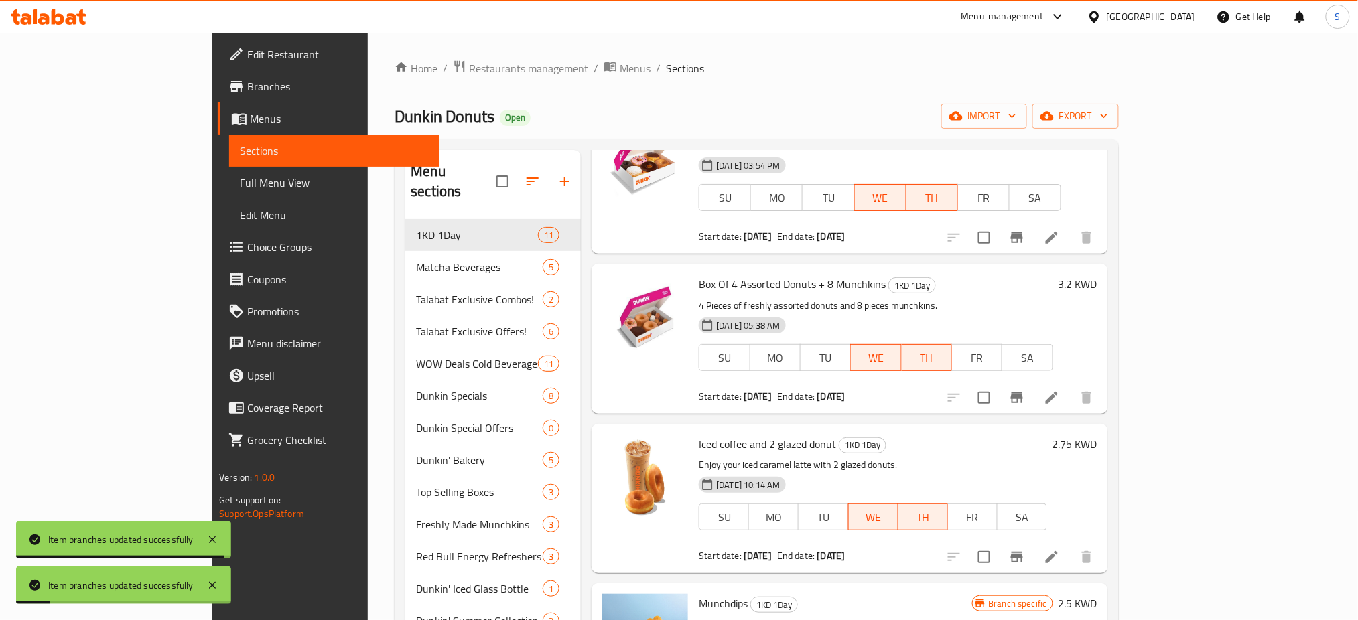
scroll to position [0, 0]
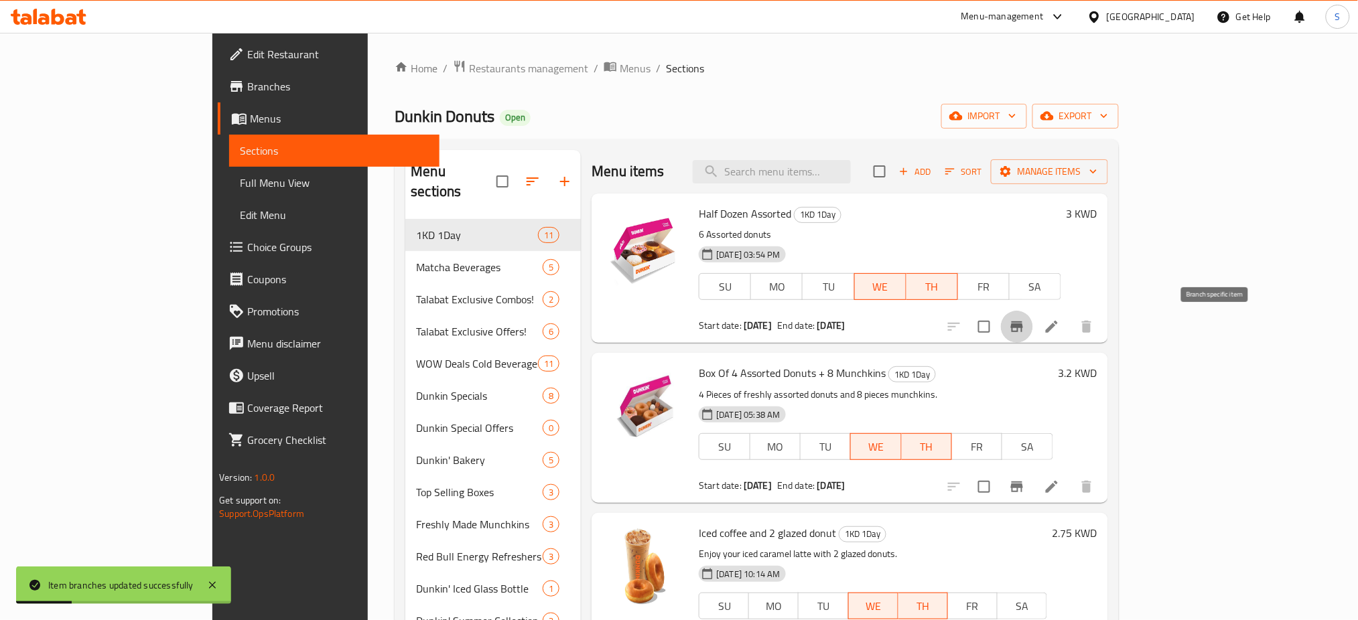
click at [1025, 322] on icon "Branch-specific-item" at bounding box center [1017, 327] width 16 height 16
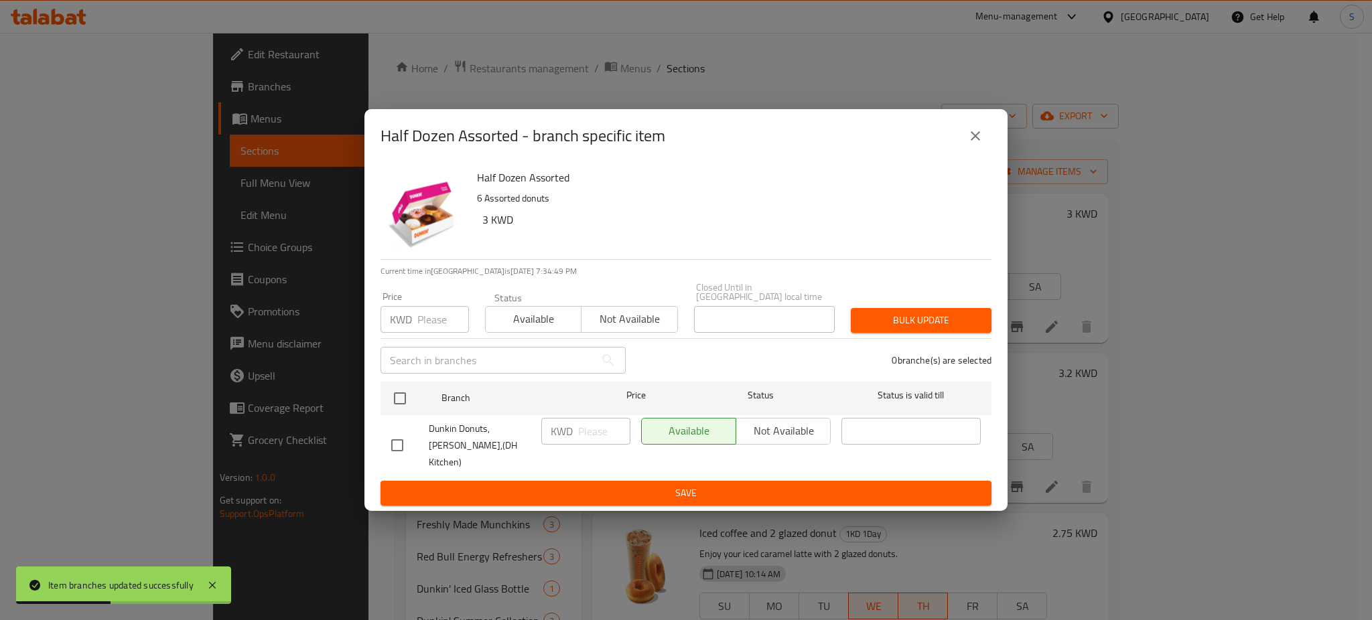
click at [978, 144] on icon "close" at bounding box center [976, 136] width 16 height 16
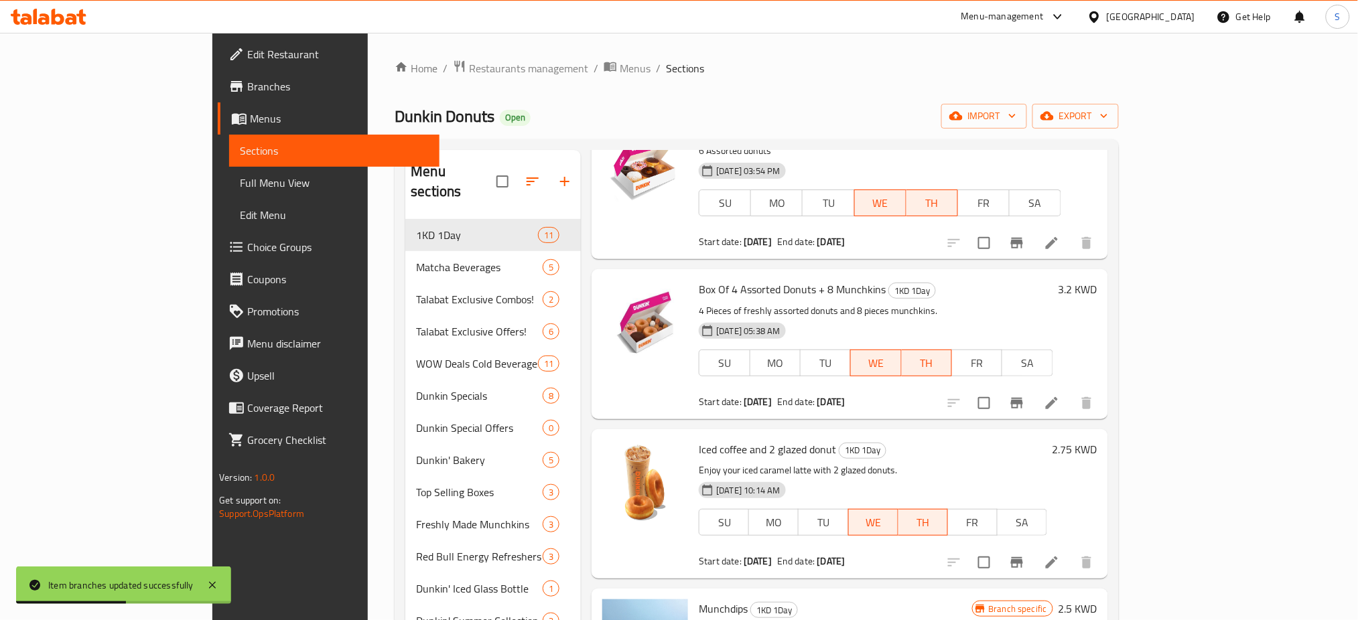
scroll to position [89, 0]
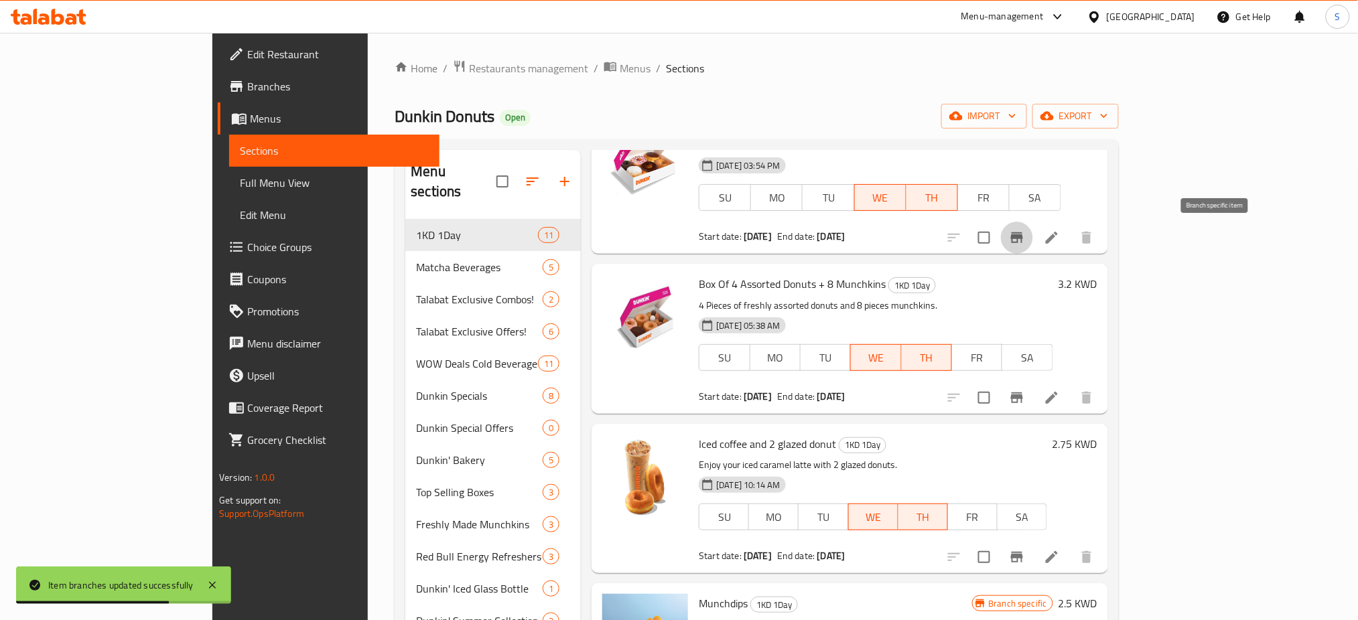
click at [1023, 239] on icon "Branch-specific-item" at bounding box center [1017, 237] width 12 height 11
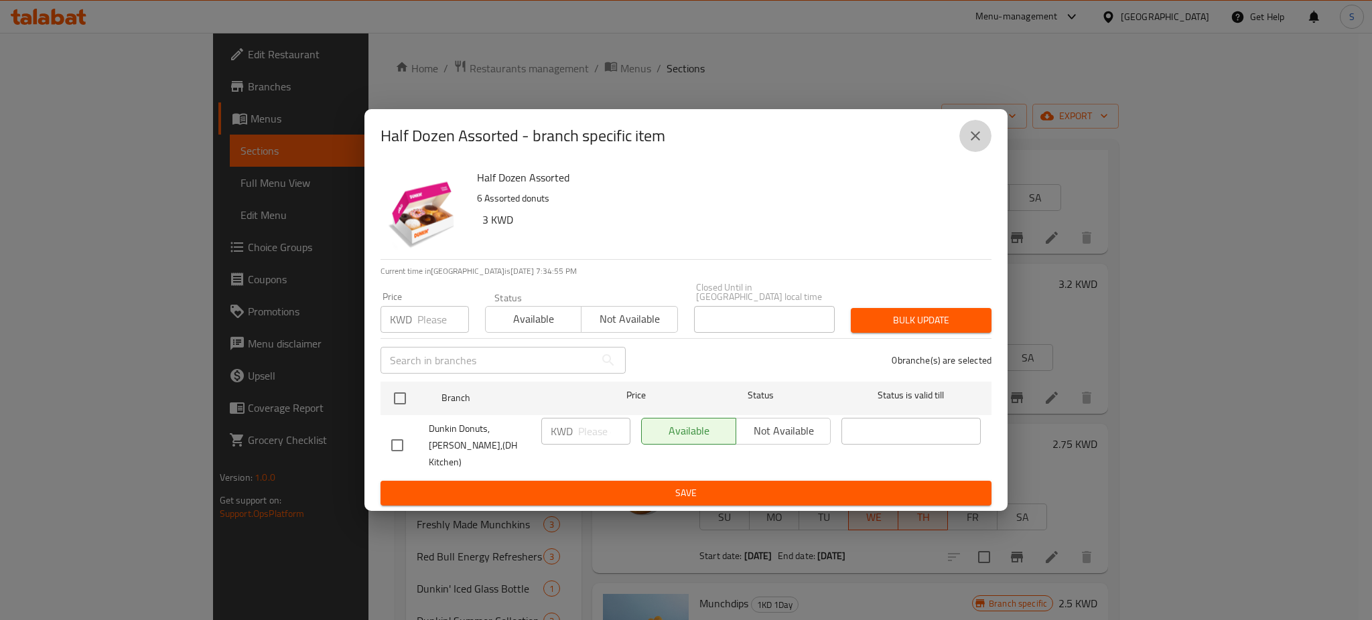
click at [980, 141] on icon "close" at bounding box center [975, 135] width 9 height 9
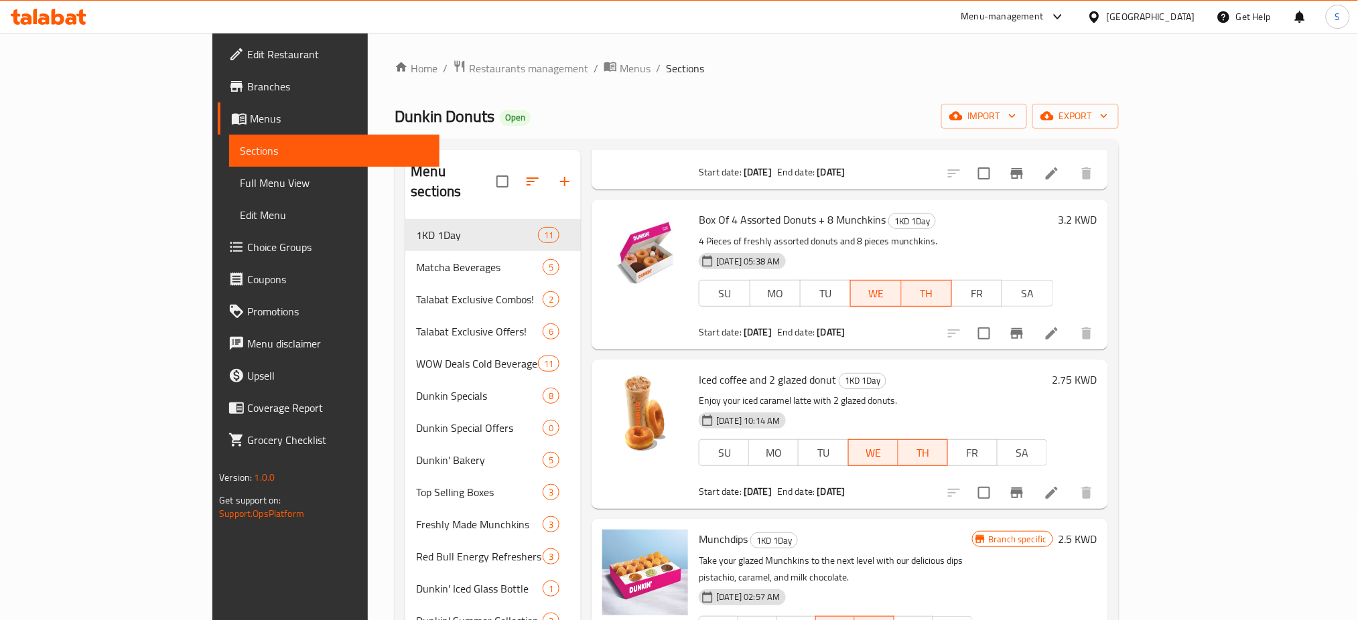
scroll to position [178, 0]
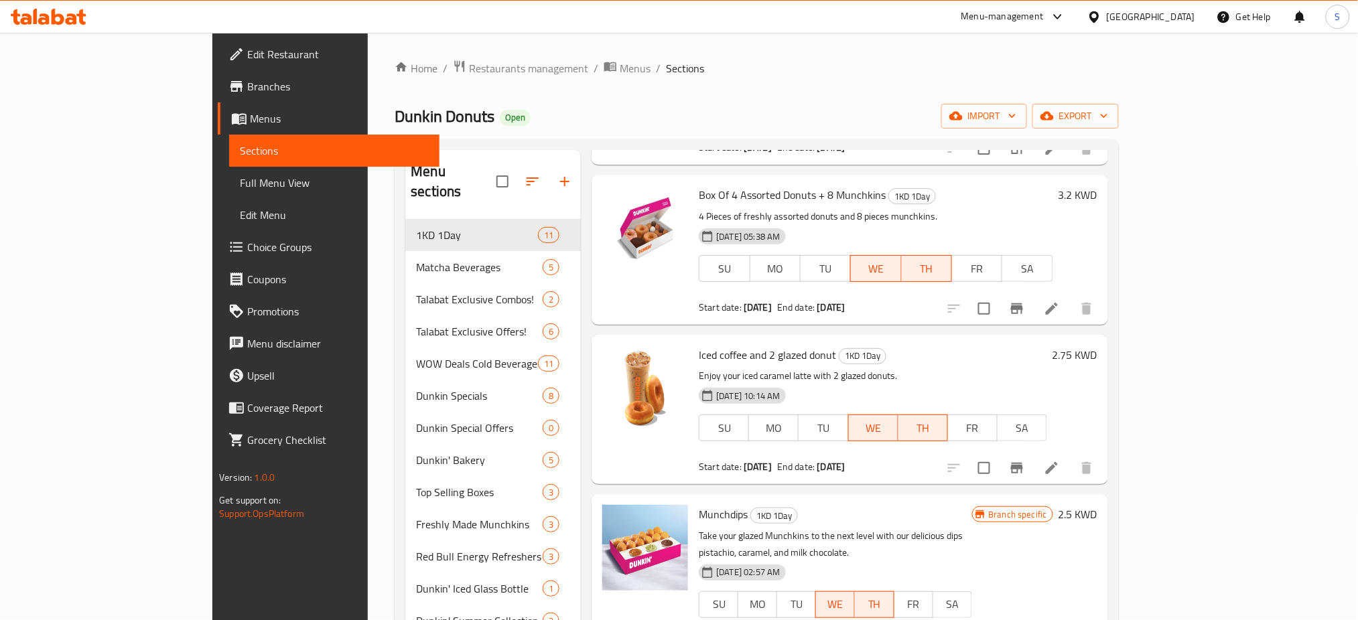
click at [1025, 476] on icon "Branch-specific-item" at bounding box center [1017, 468] width 16 height 16
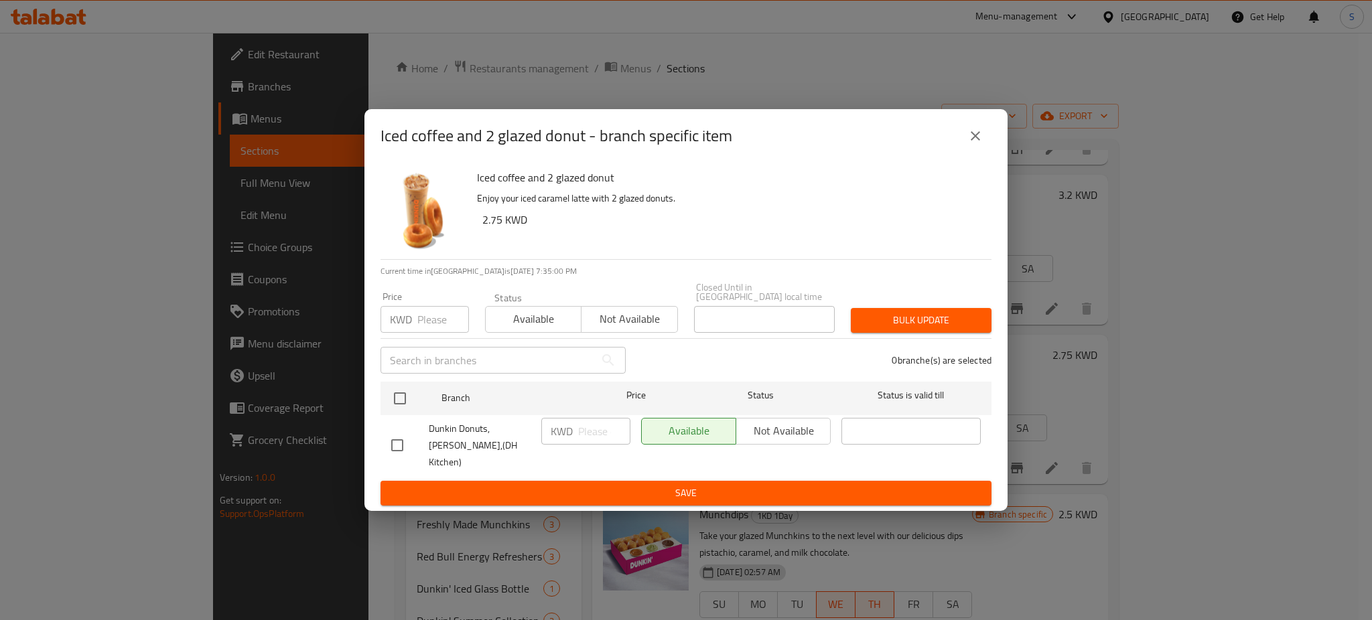
click at [976, 152] on button "close" at bounding box center [975, 136] width 32 height 32
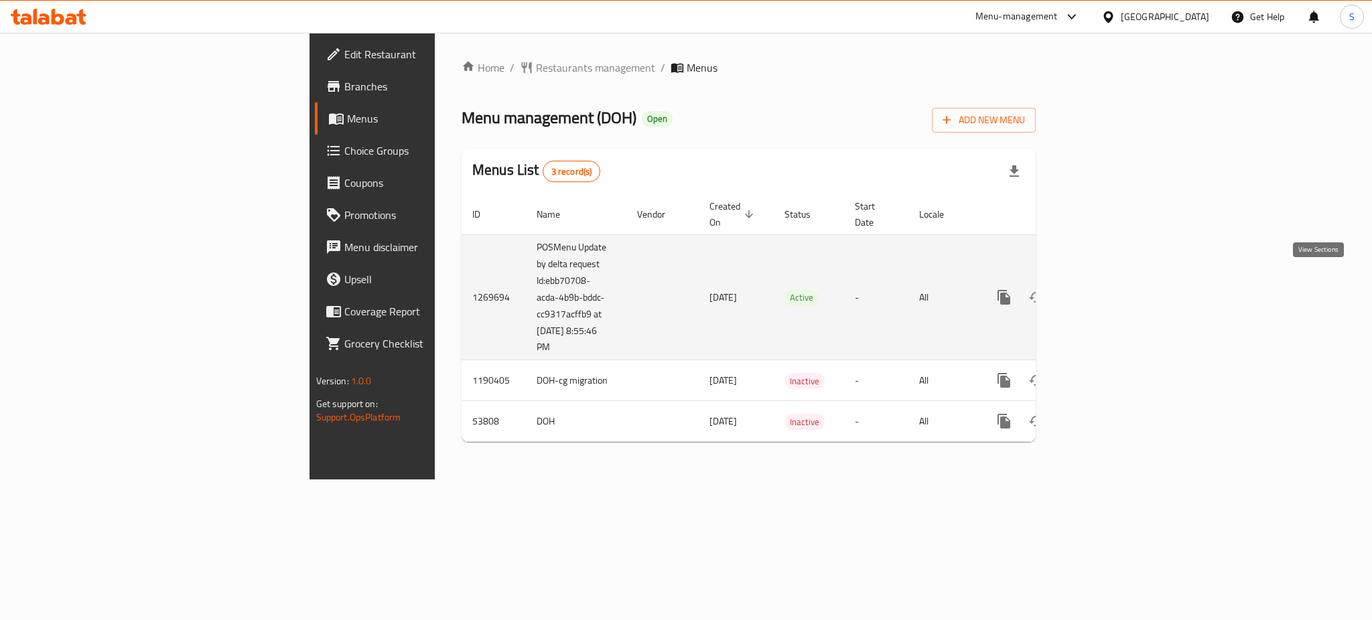
click at [1109, 289] on icon "enhanced table" at bounding box center [1101, 297] width 16 height 16
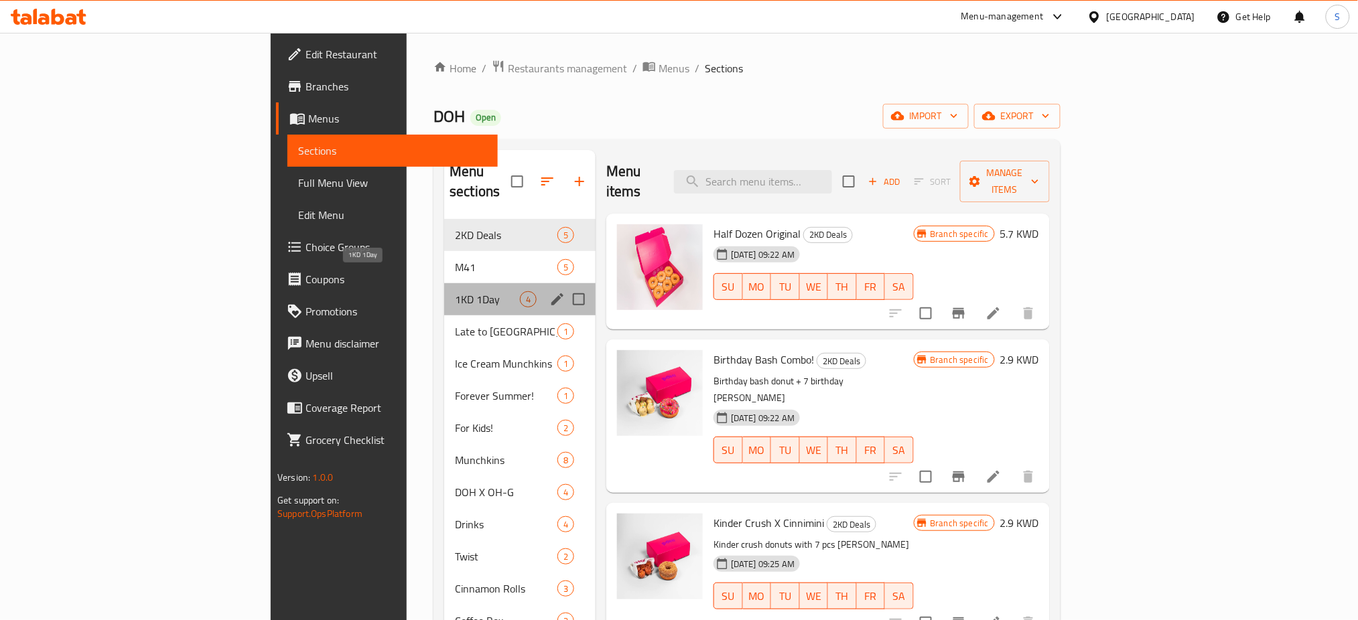
click at [455, 291] on span "1KD 1Day" at bounding box center [487, 299] width 65 height 16
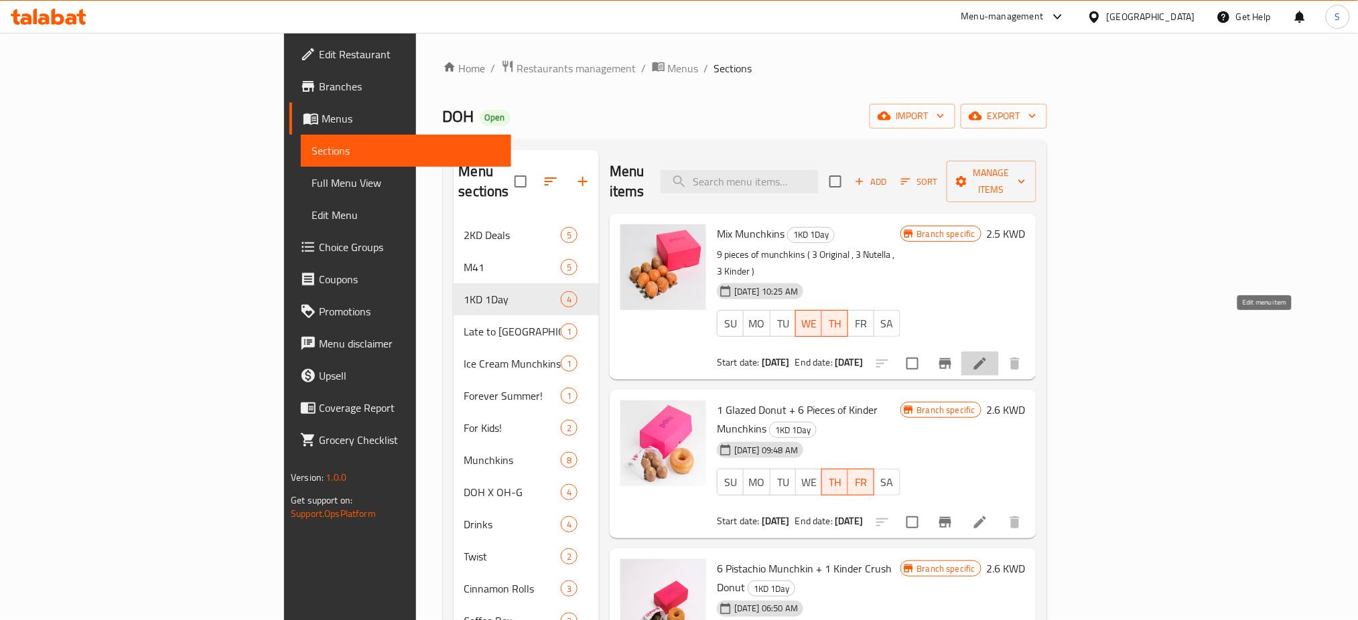
click at [986, 358] on icon at bounding box center [980, 364] width 12 height 12
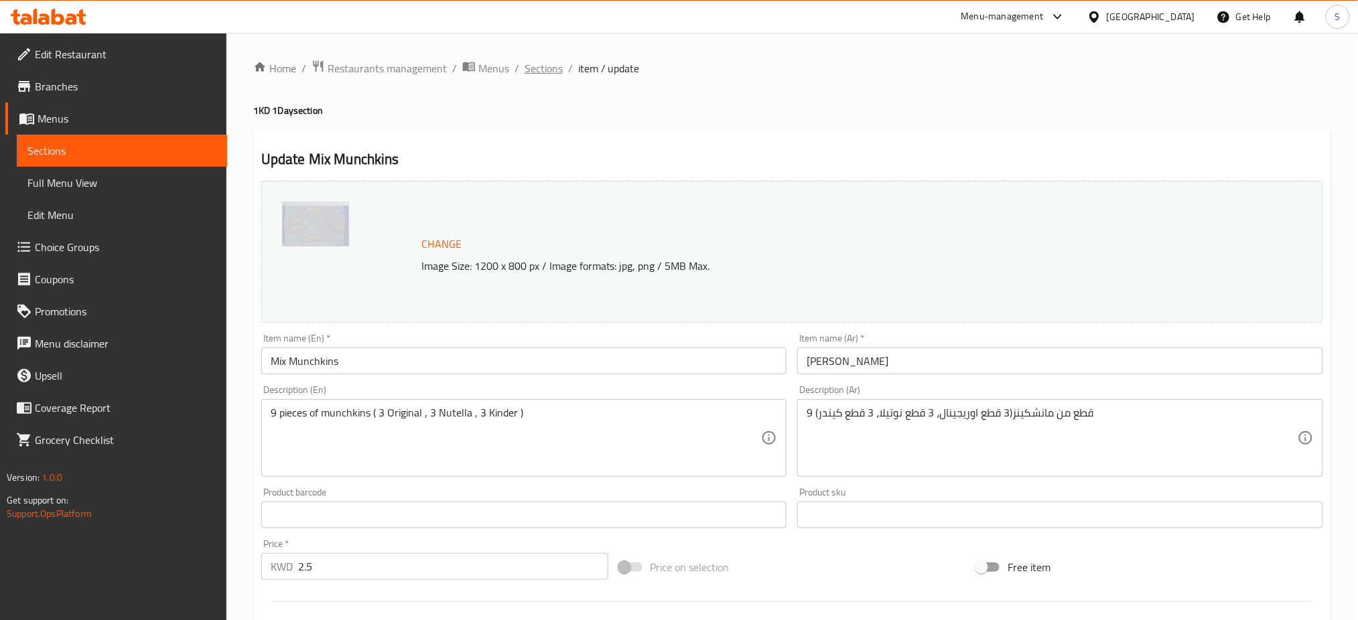
click at [541, 72] on span "Sections" at bounding box center [544, 68] width 38 height 16
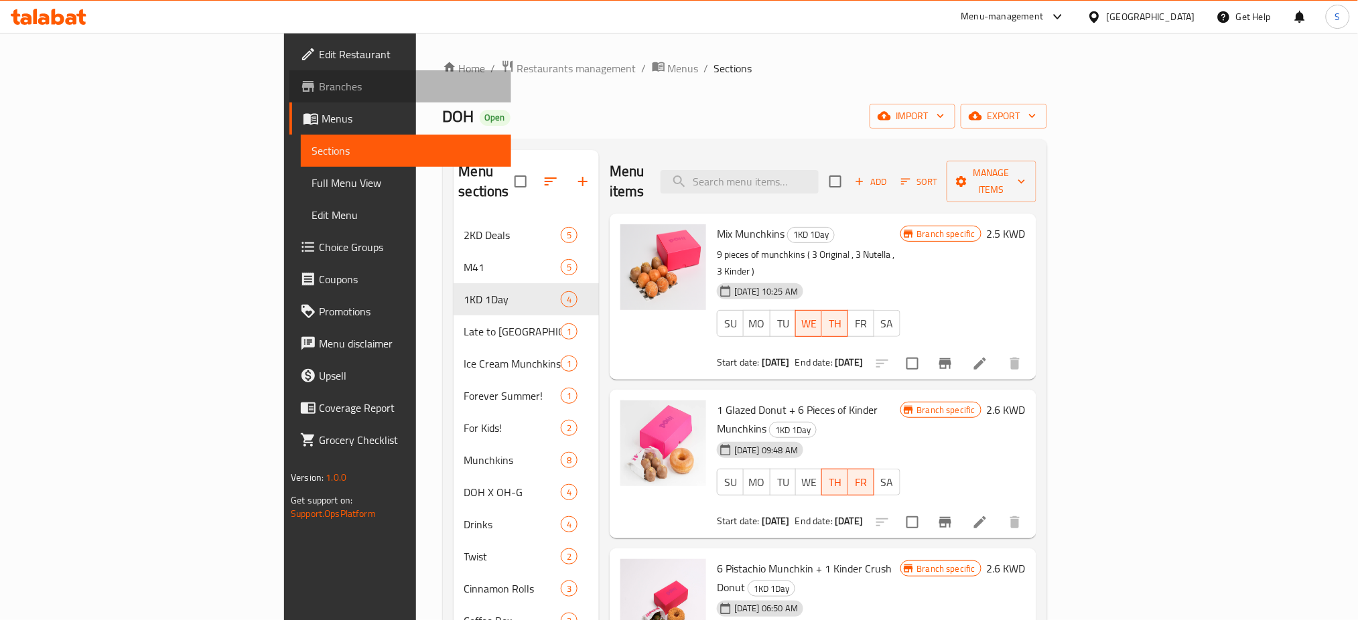
click at [319, 89] on span "Branches" at bounding box center [410, 86] width 182 height 16
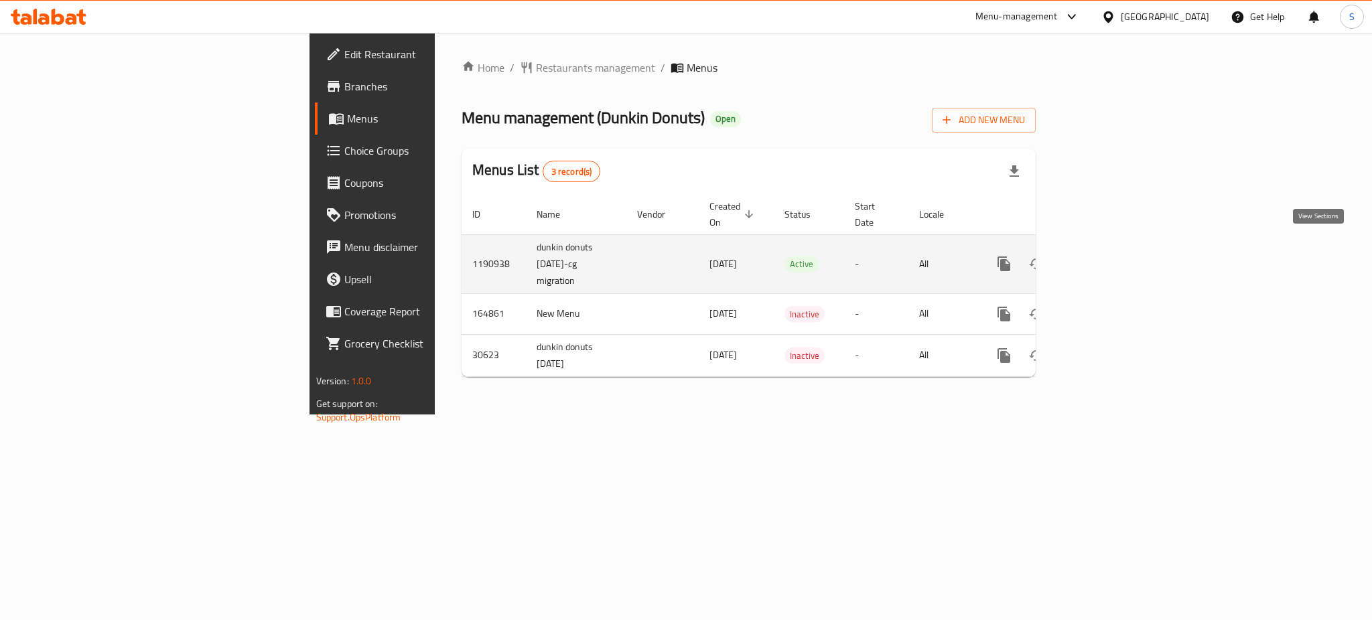
click at [1109, 256] on icon "enhanced table" at bounding box center [1101, 264] width 16 height 16
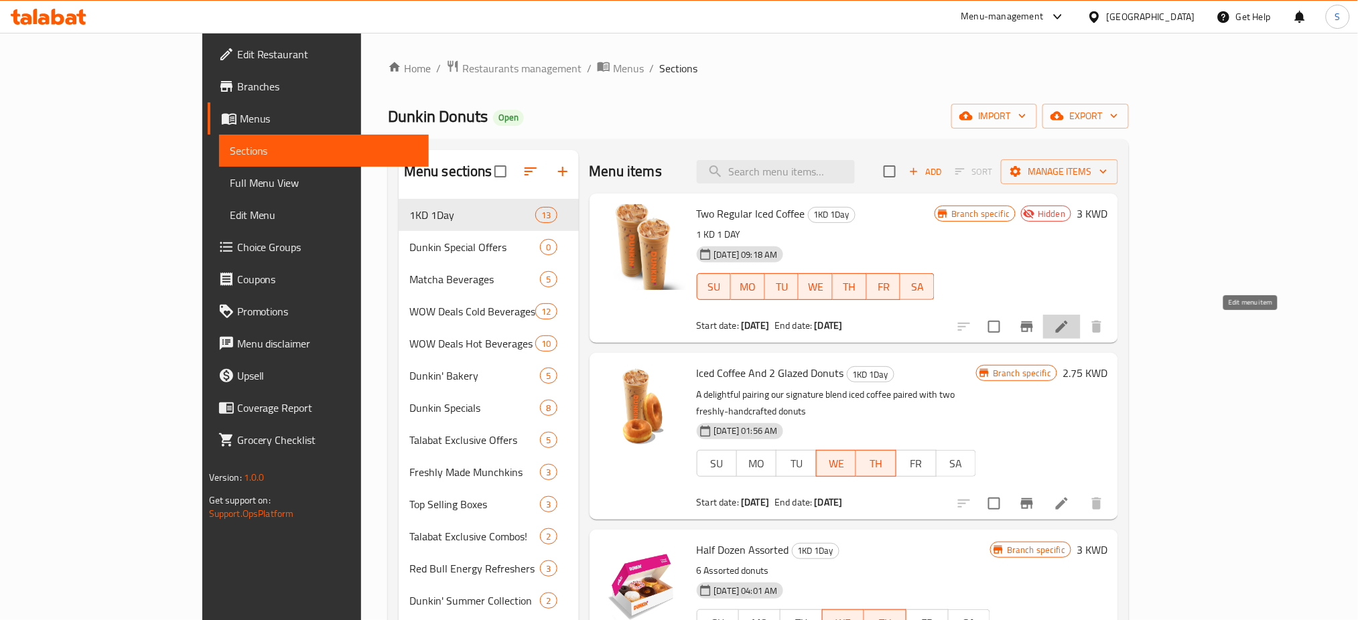
click at [1070, 335] on icon at bounding box center [1062, 327] width 16 height 16
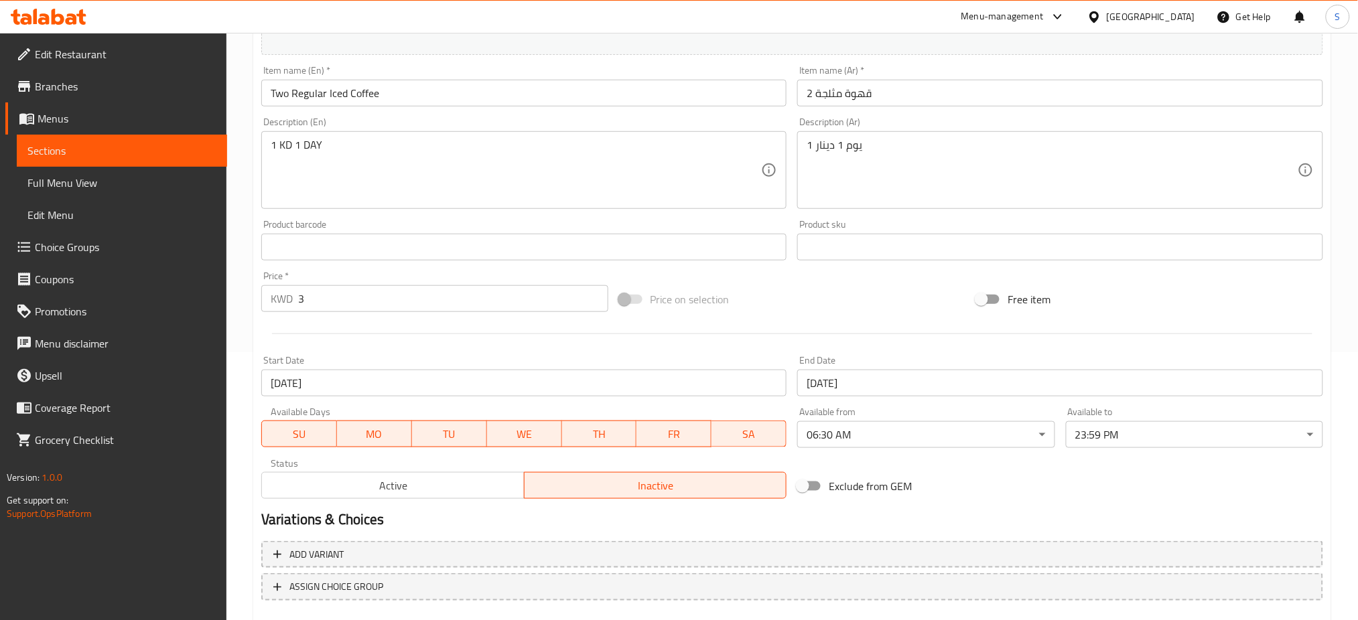
scroll to position [344, 0]
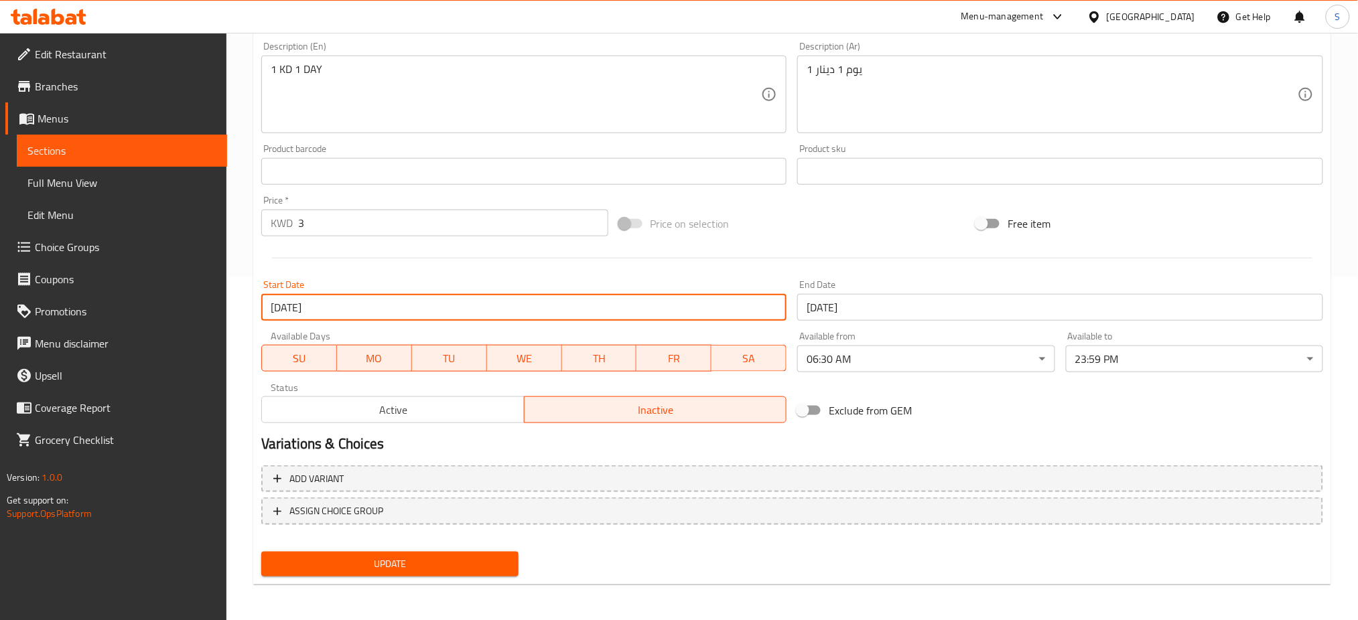
click at [437, 317] on input "[DATE]" at bounding box center [524, 307] width 526 height 27
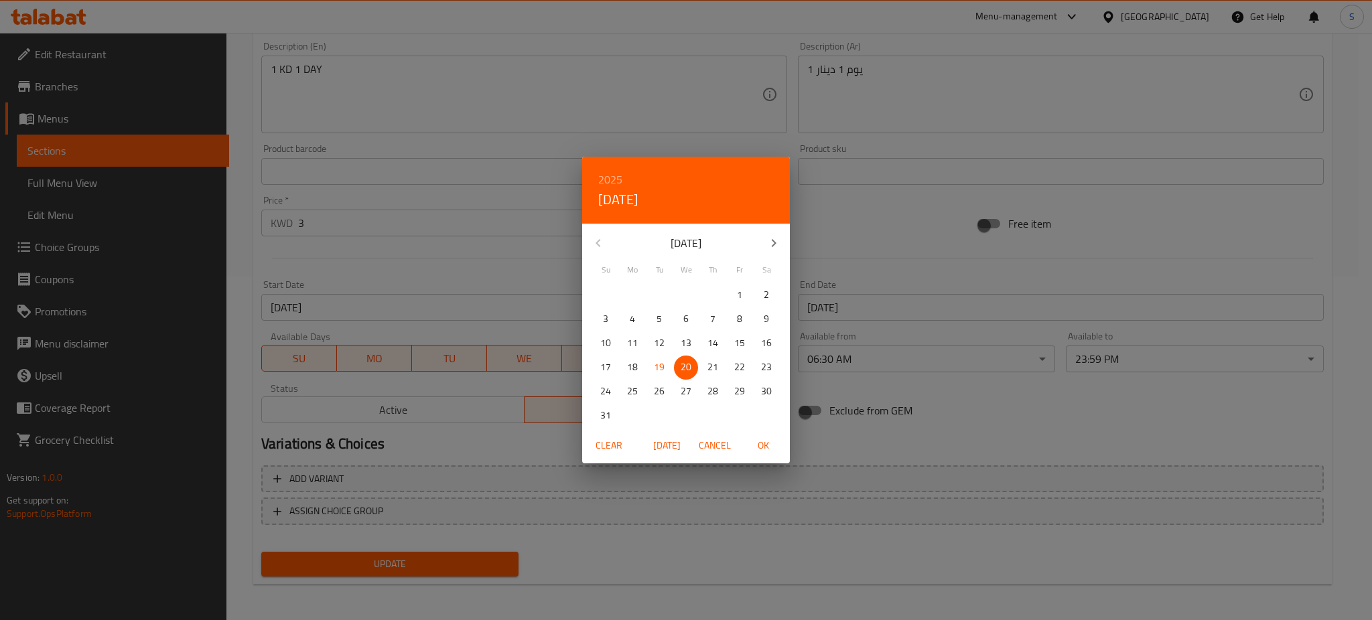
click at [604, 317] on p "3" at bounding box center [605, 319] width 5 height 17
click at [770, 446] on span "OK" at bounding box center [763, 446] width 32 height 17
type input "[DATE]"
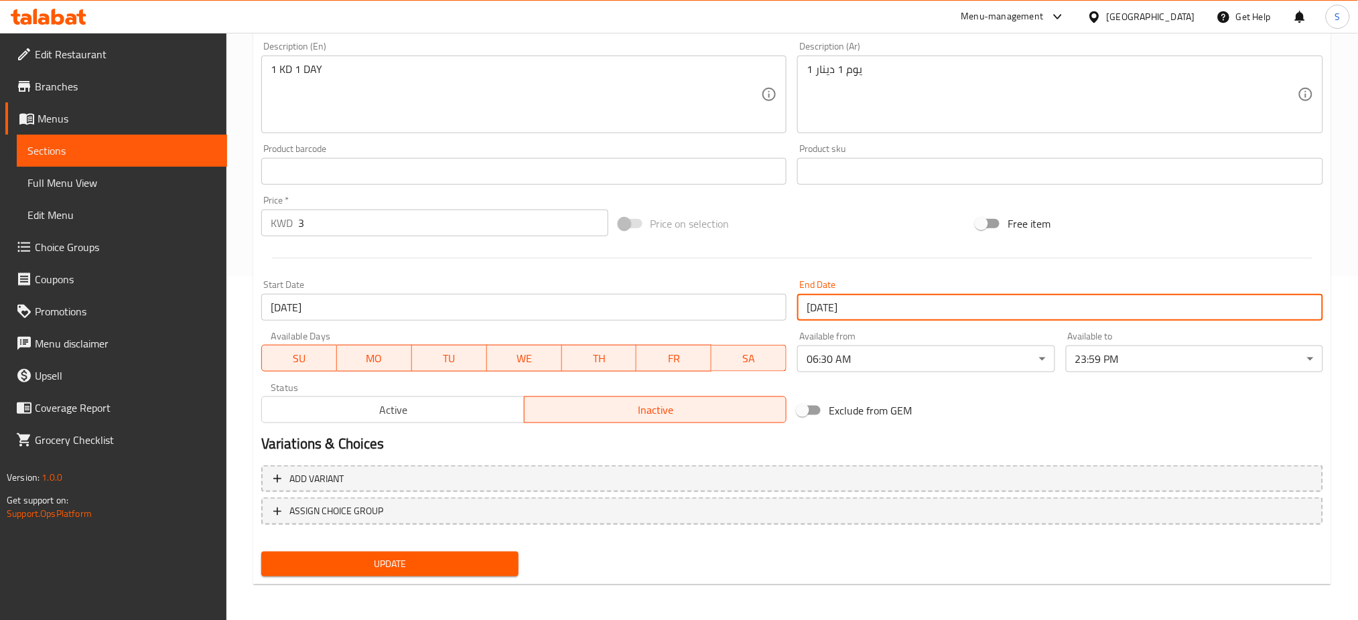
click at [872, 310] on input "[DATE]" at bounding box center [1060, 307] width 526 height 27
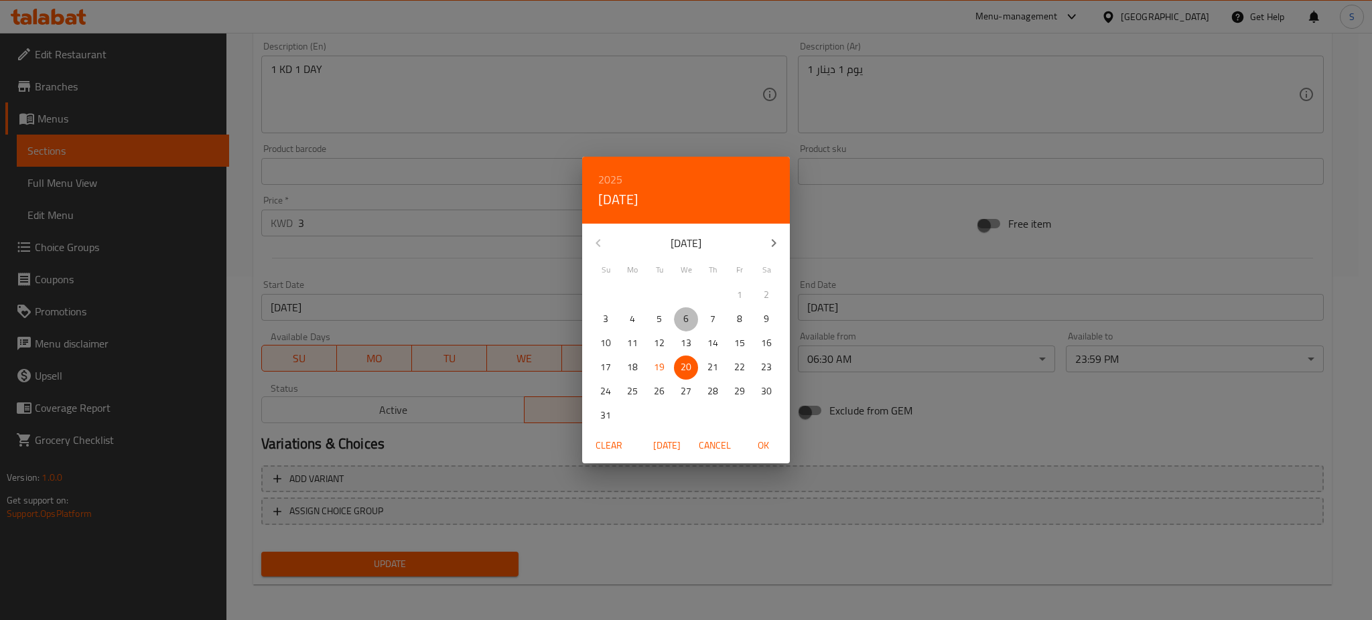
click at [689, 322] on span "6" at bounding box center [686, 319] width 24 height 17
click at [775, 441] on span "OK" at bounding box center [763, 446] width 32 height 17
type input "[DATE]"
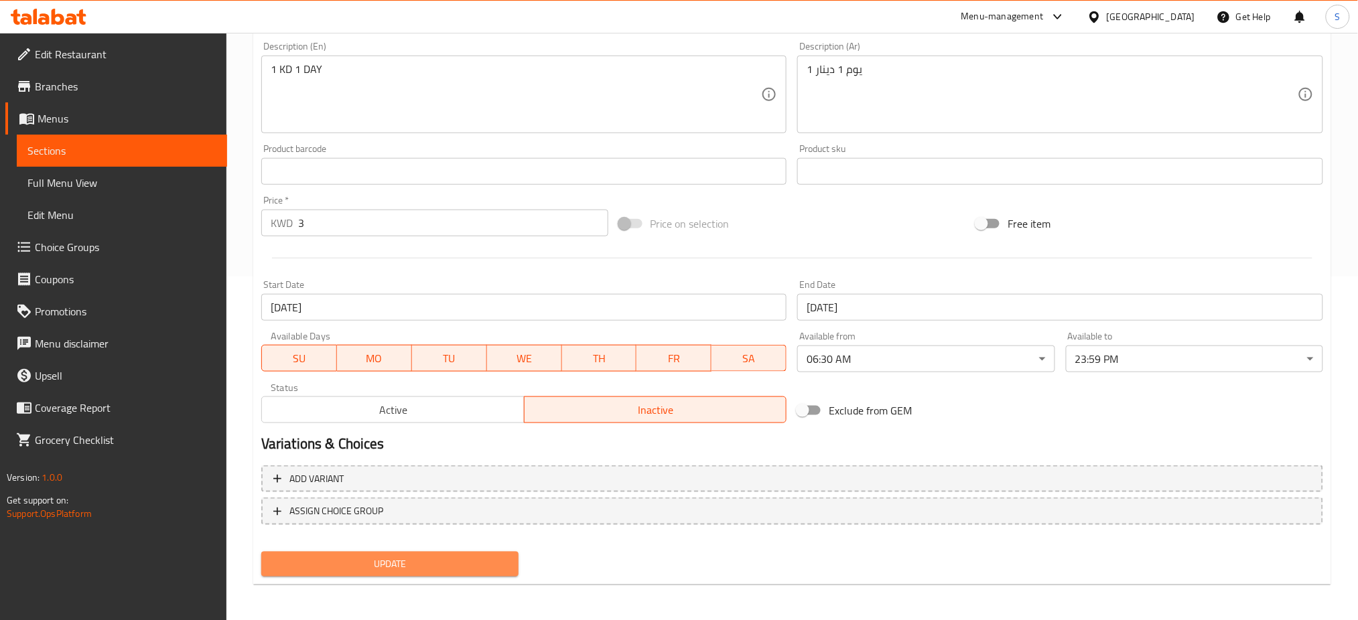
click at [504, 559] on span "Update" at bounding box center [390, 564] width 236 height 17
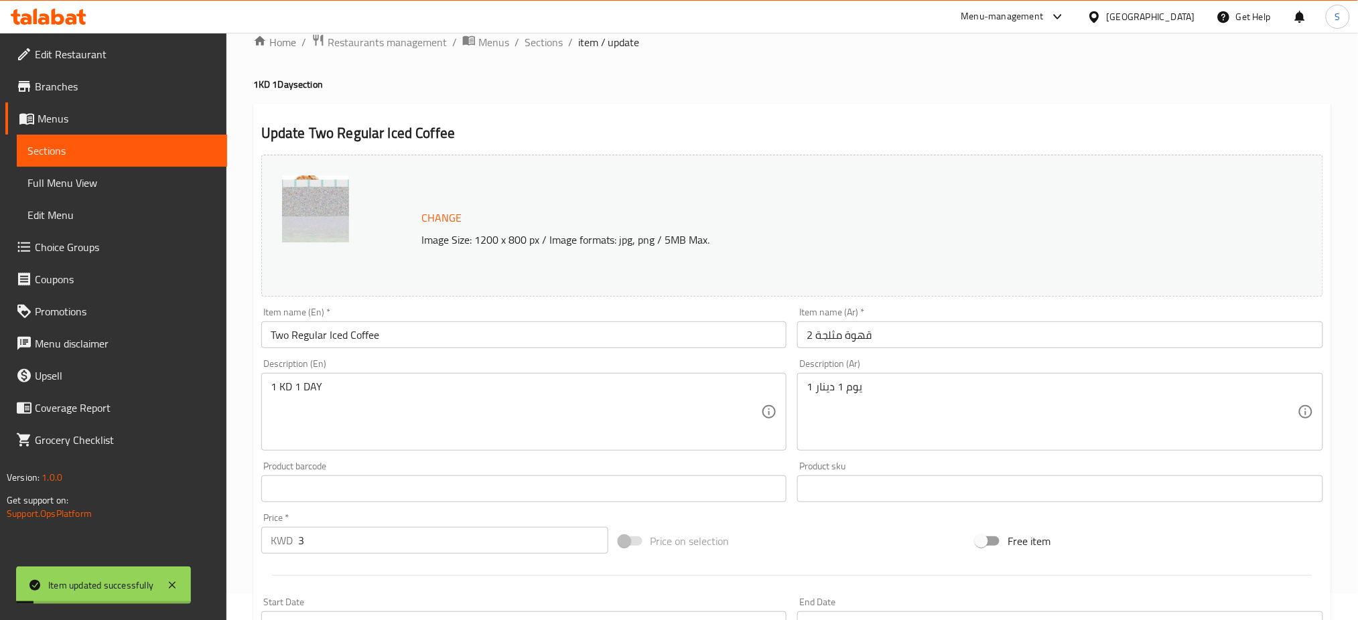
scroll to position [0, 0]
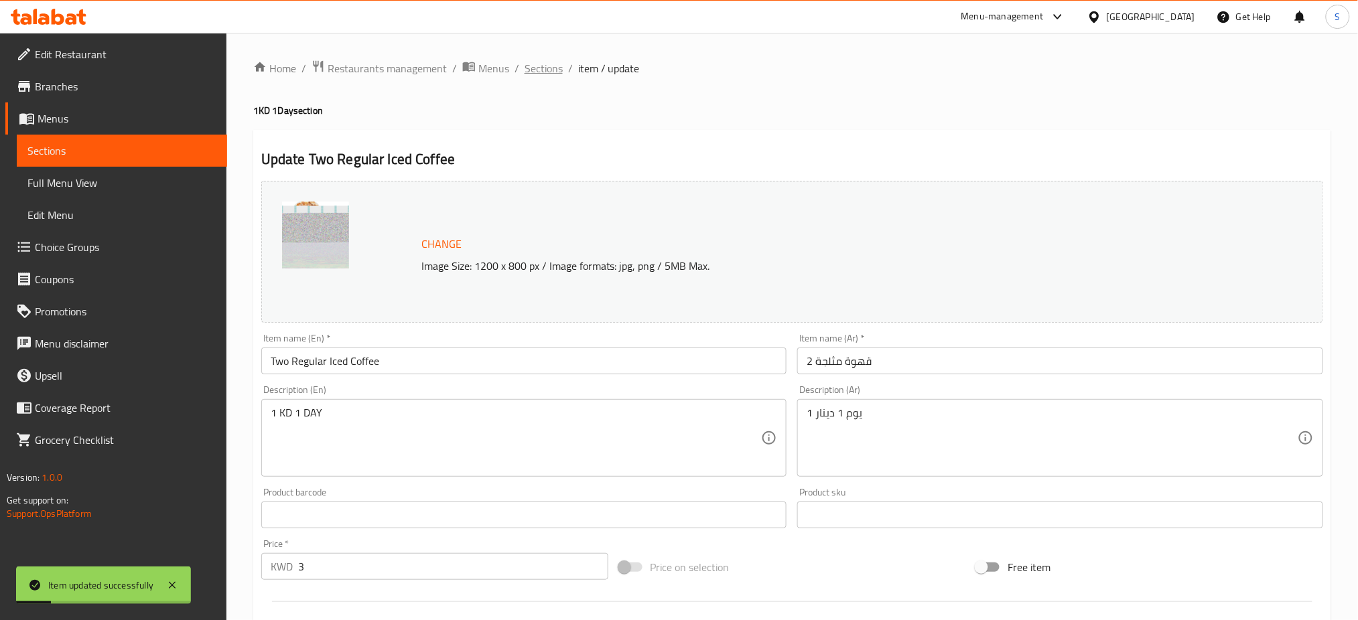
click at [555, 70] on span "Sections" at bounding box center [544, 68] width 38 height 16
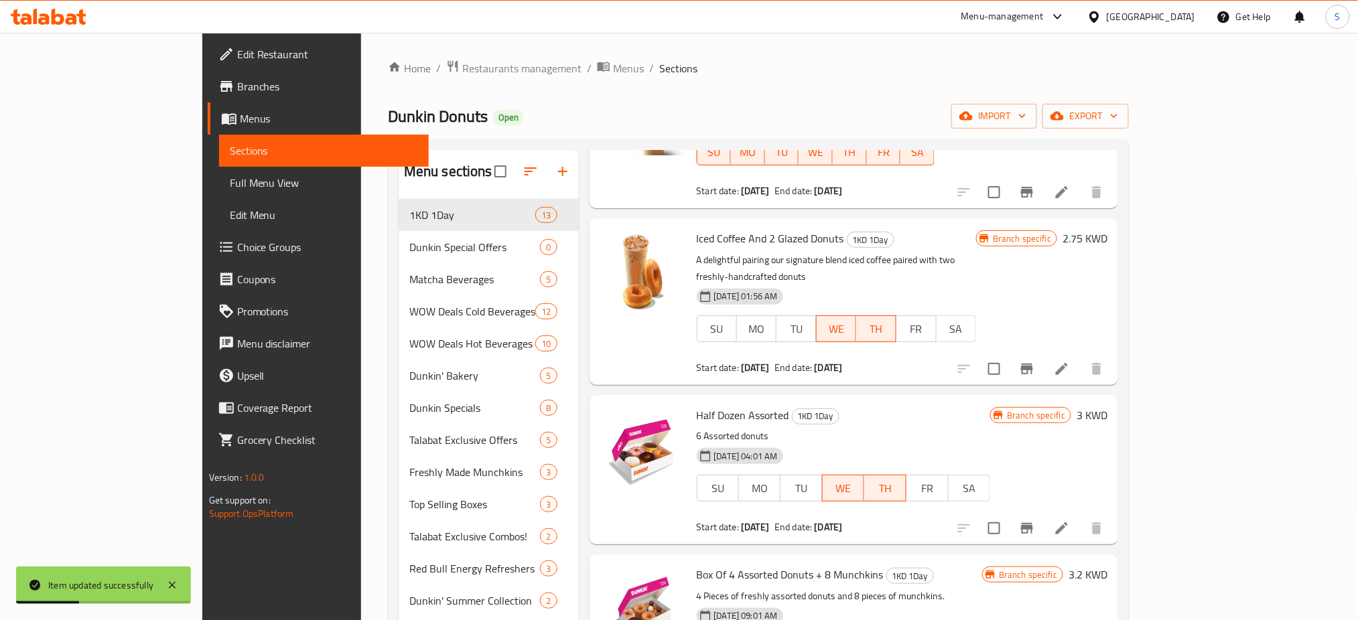
scroll to position [178, 0]
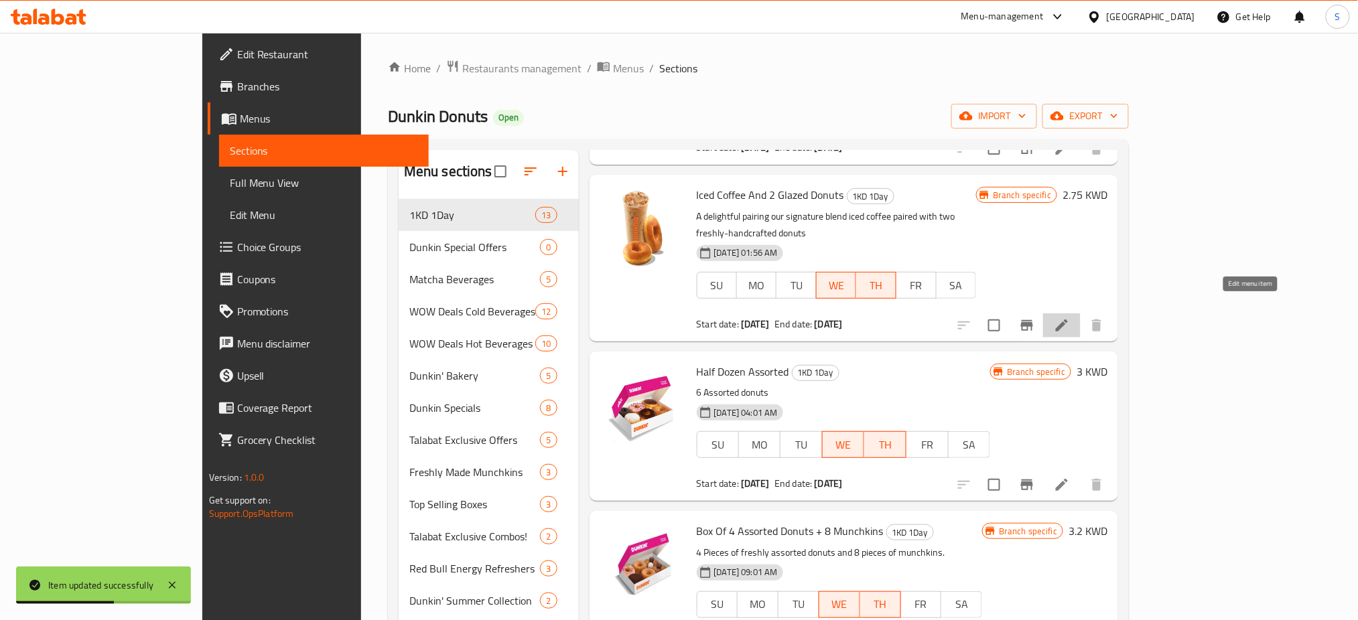
click at [1068, 320] on icon at bounding box center [1062, 326] width 12 height 12
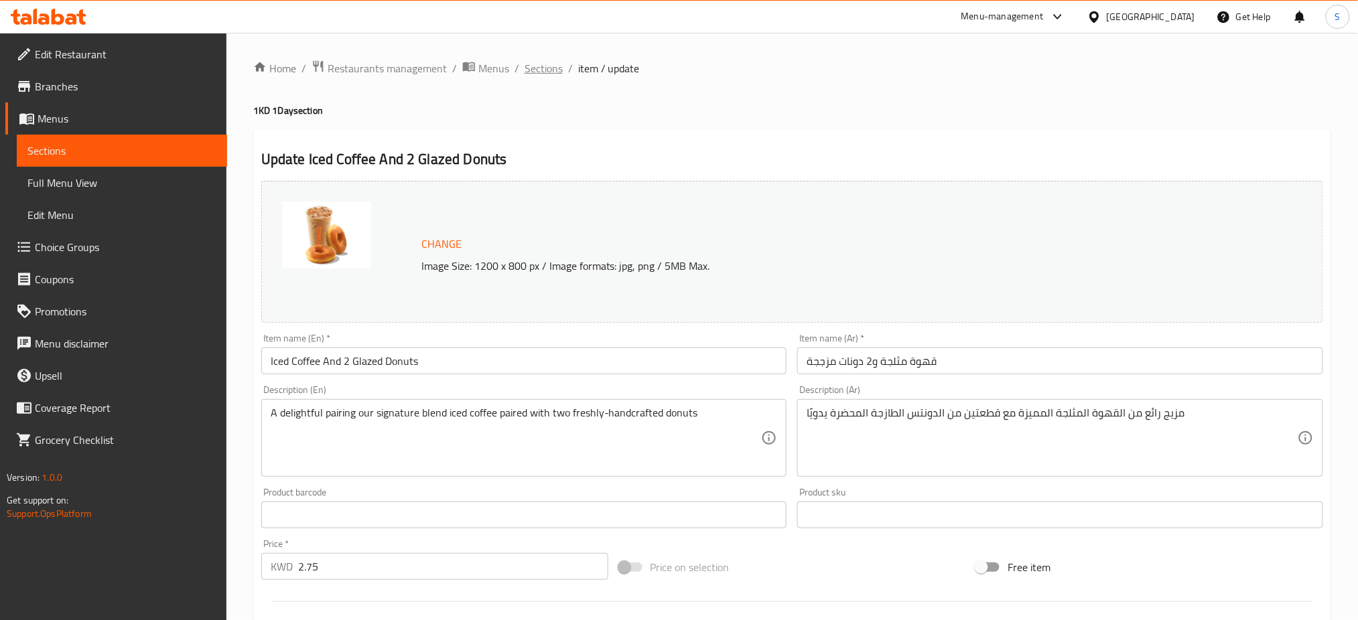
click at [543, 65] on span "Sections" at bounding box center [544, 68] width 38 height 16
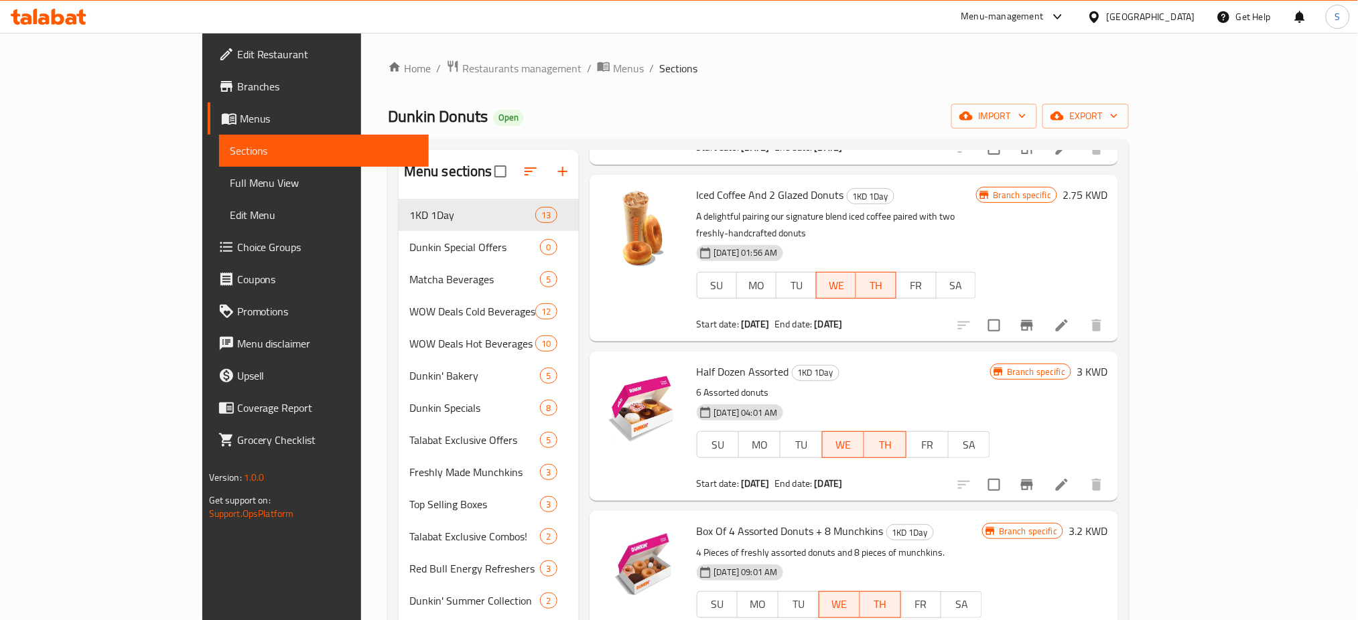
scroll to position [268, 0]
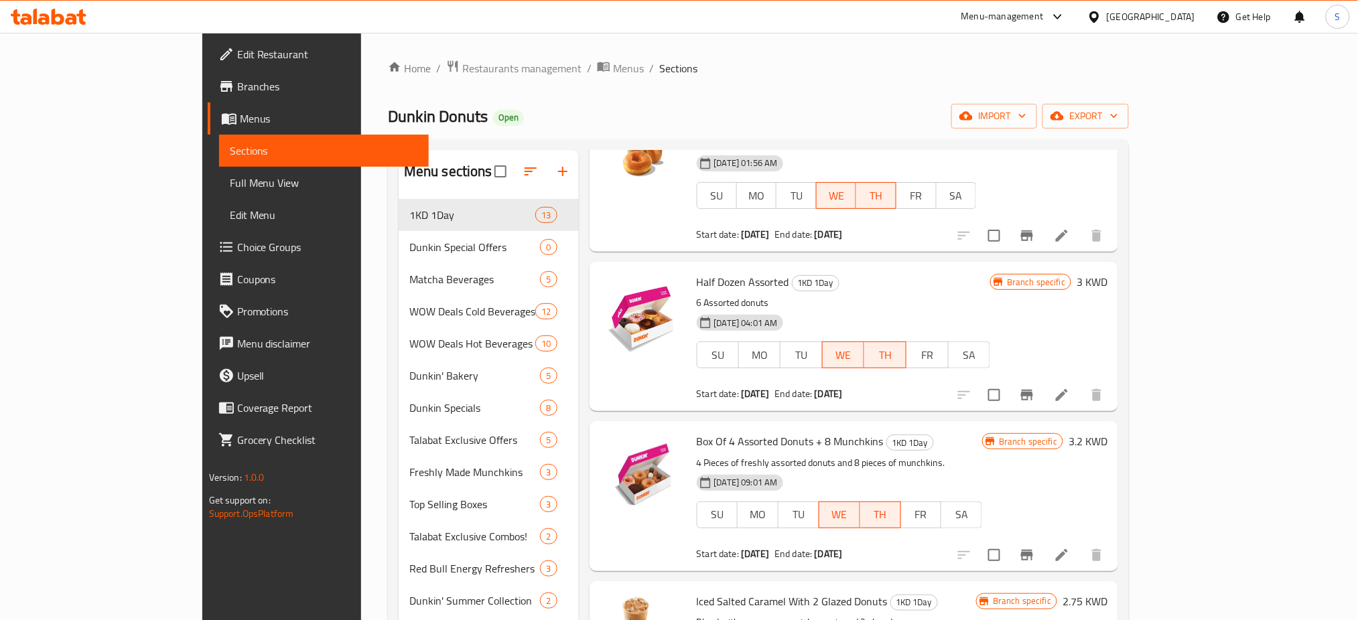
click at [1081, 387] on li at bounding box center [1062, 395] width 38 height 24
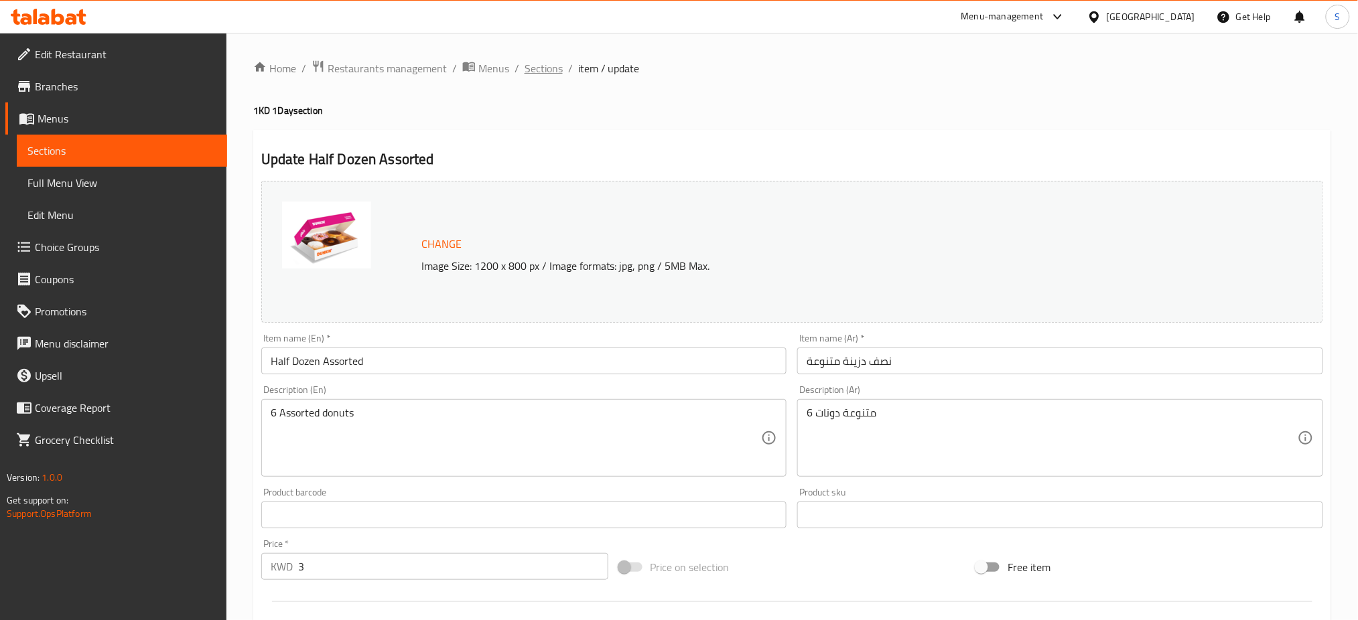
click at [551, 67] on span "Sections" at bounding box center [544, 68] width 38 height 16
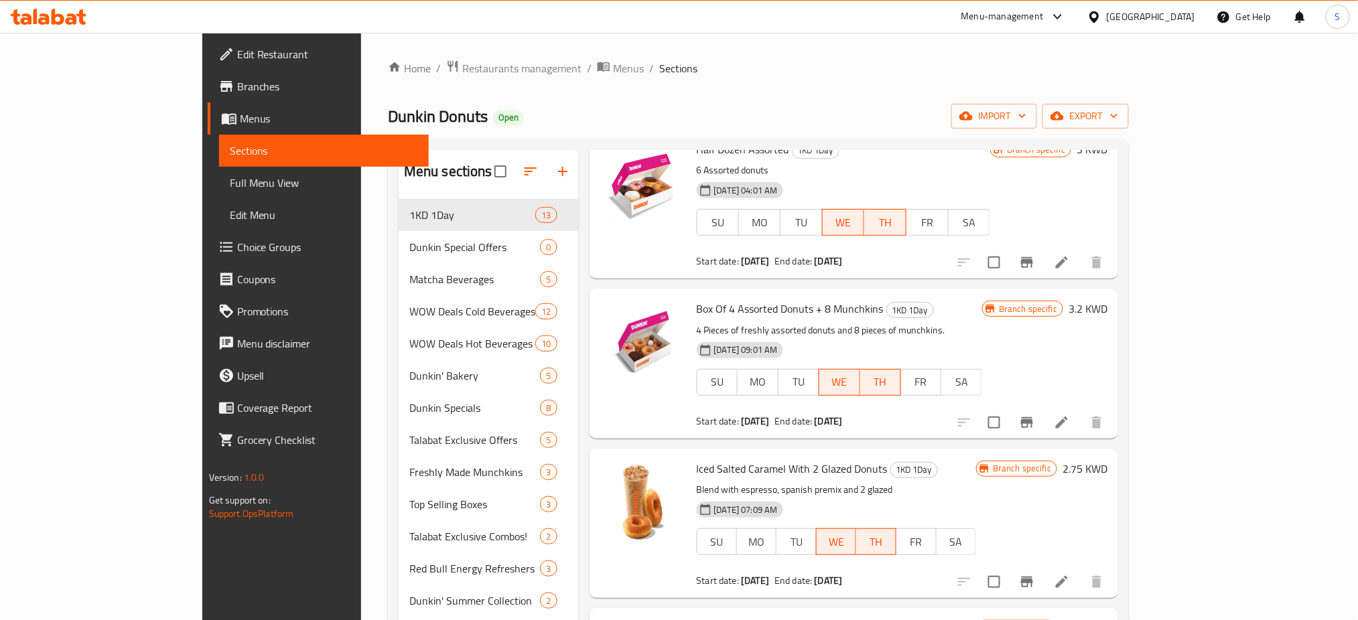
scroll to position [446, 0]
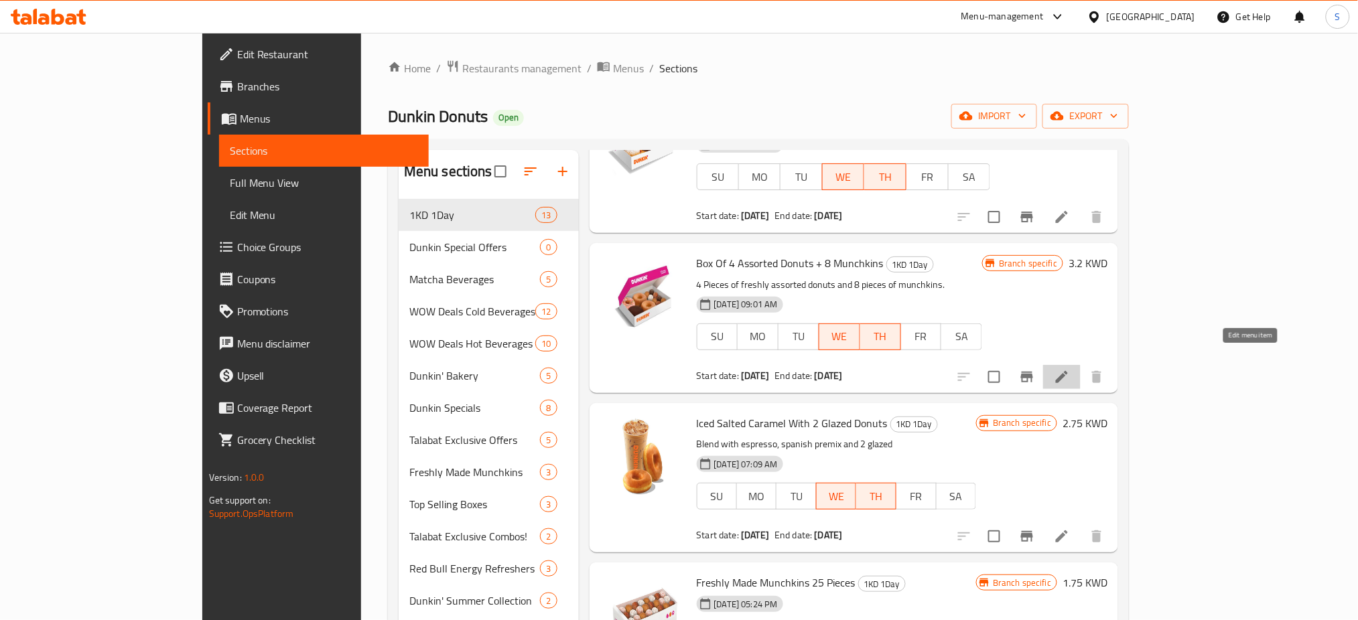
click at [1068, 371] on icon at bounding box center [1062, 377] width 12 height 12
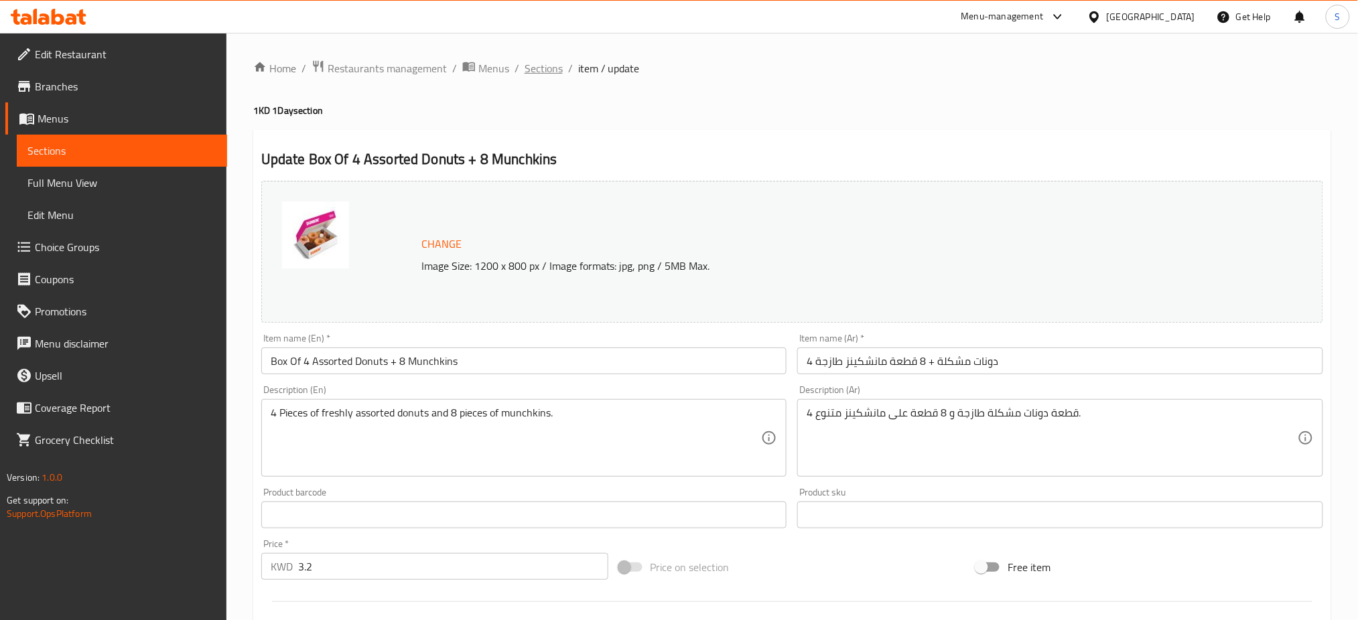
click at [543, 73] on span "Sections" at bounding box center [544, 68] width 38 height 16
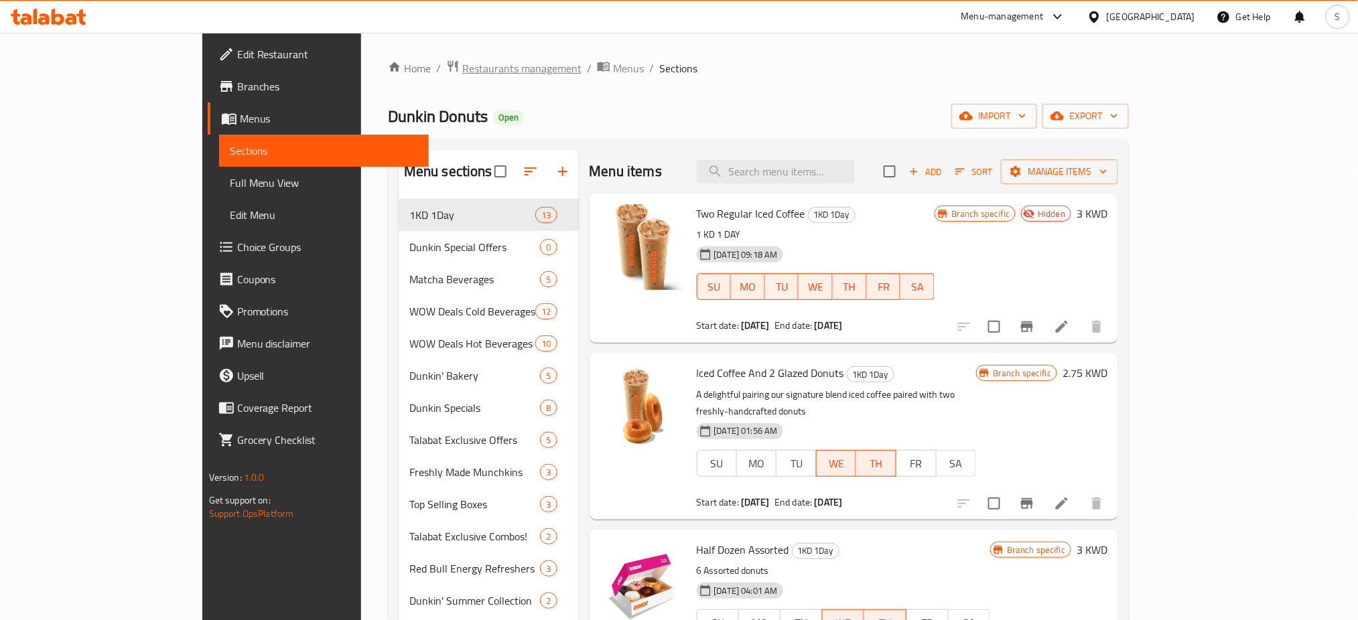
click at [462, 68] on span "Restaurants management" at bounding box center [521, 68] width 119 height 16
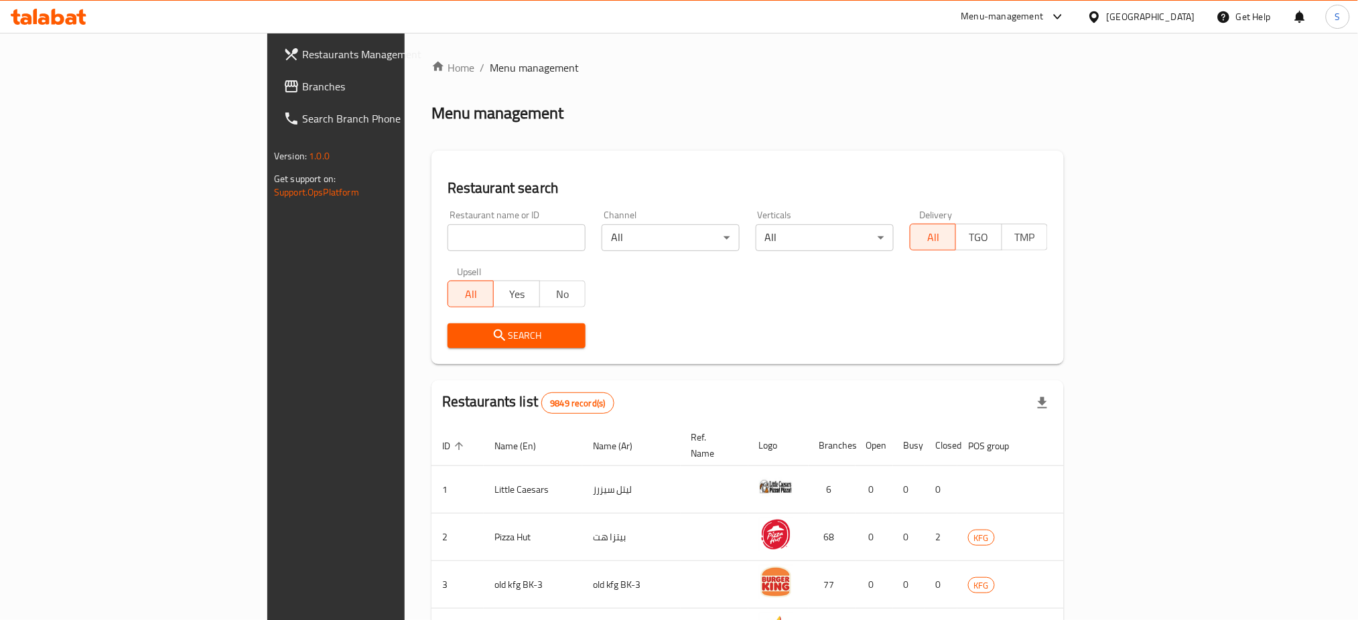
click at [448, 239] on input "search" at bounding box center [517, 237] width 138 height 27
type input "dunkin"
click button "Search" at bounding box center [517, 336] width 138 height 25
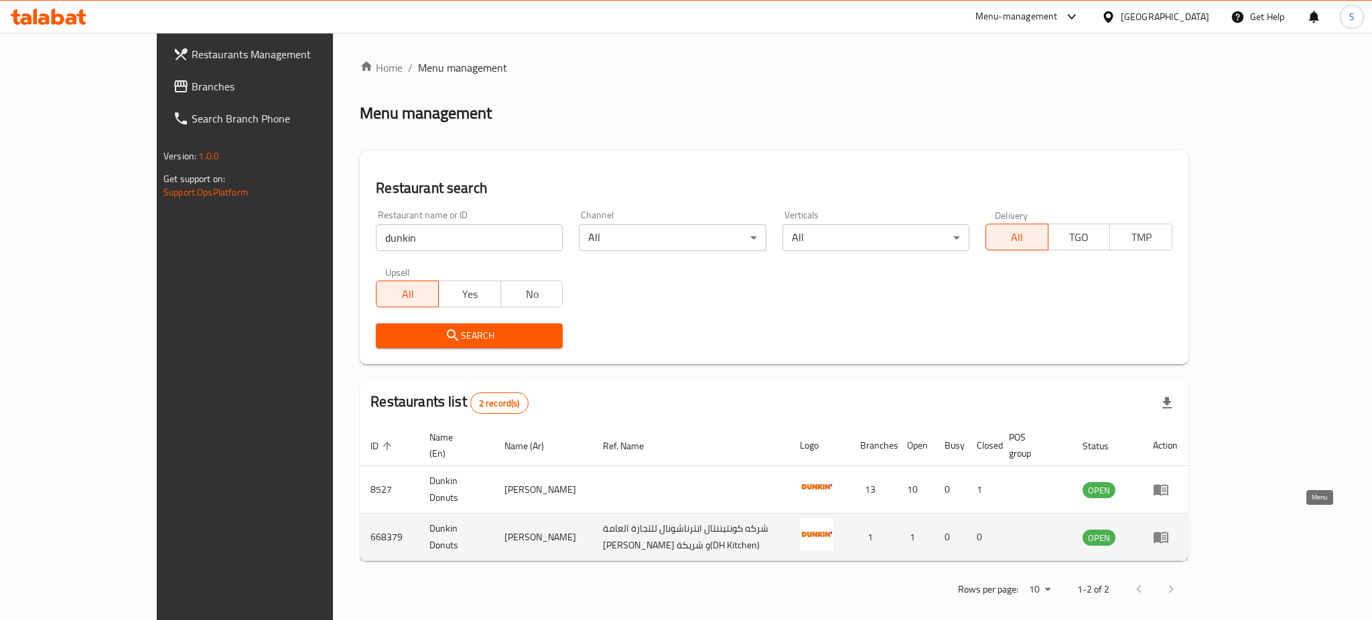
click at [1169, 533] on icon "enhanced table" at bounding box center [1161, 538] width 15 height 11
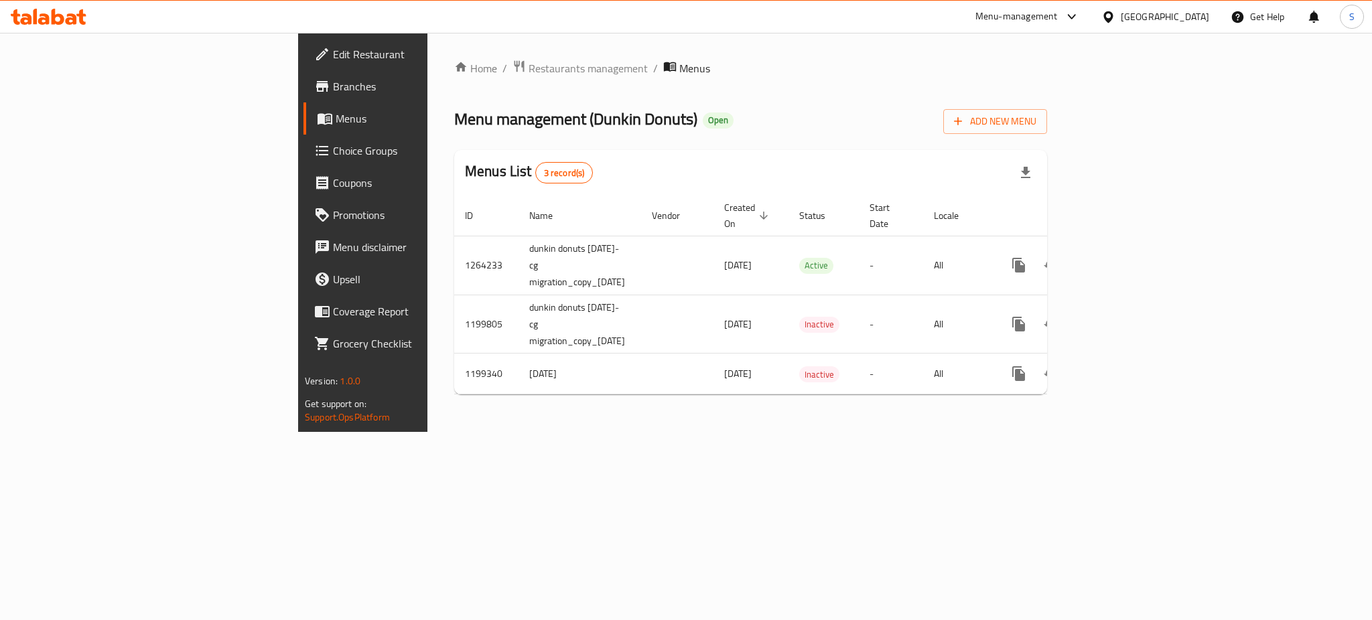
click at [333, 94] on span "Branches" at bounding box center [425, 86] width 184 height 16
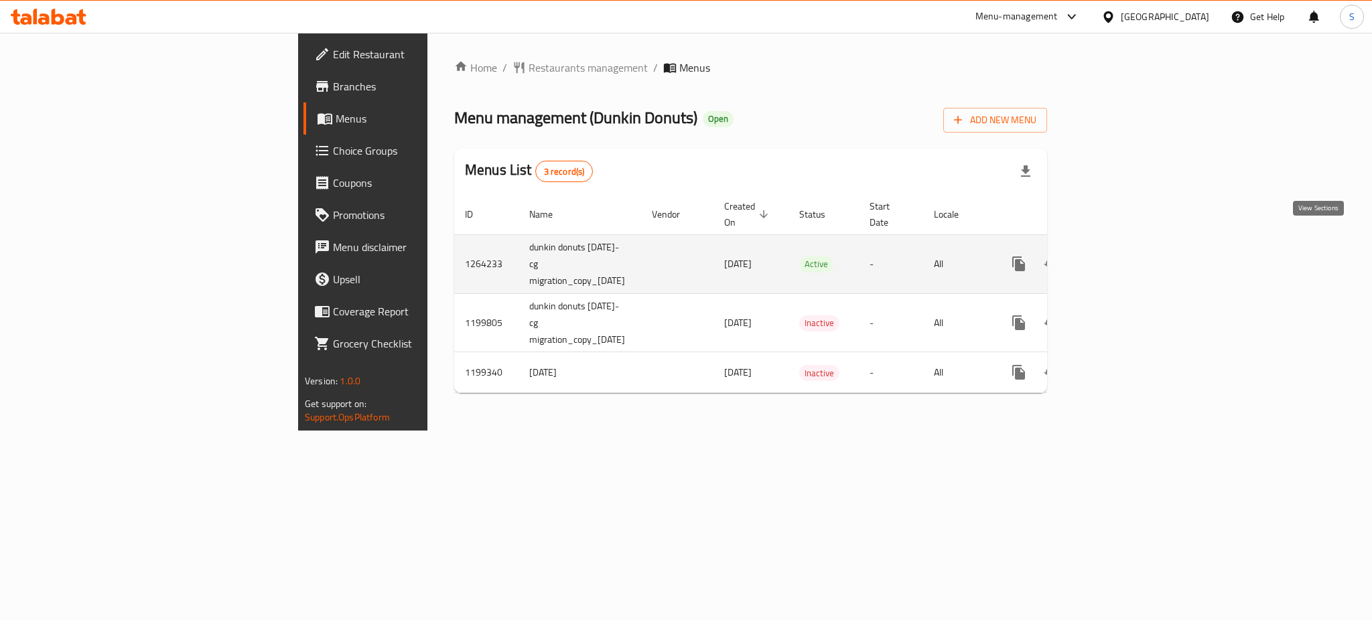
click at [1124, 256] on icon "enhanced table" at bounding box center [1116, 264] width 16 height 16
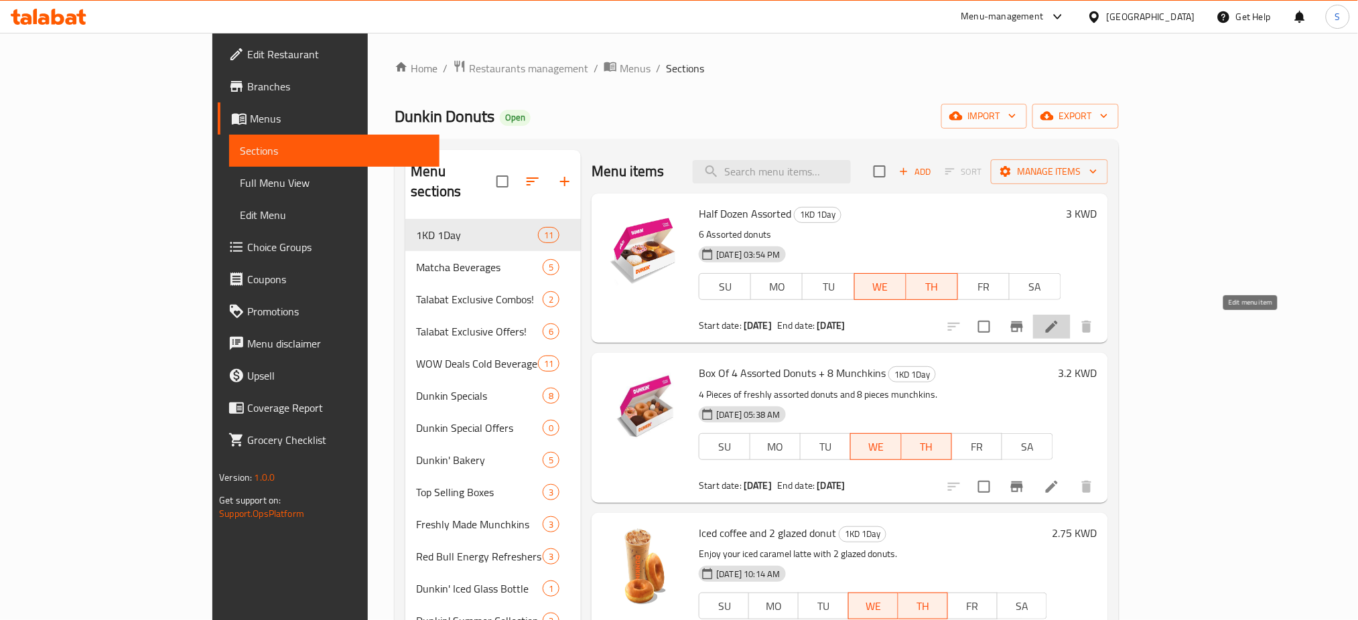
click at [1060, 330] on icon at bounding box center [1052, 327] width 16 height 16
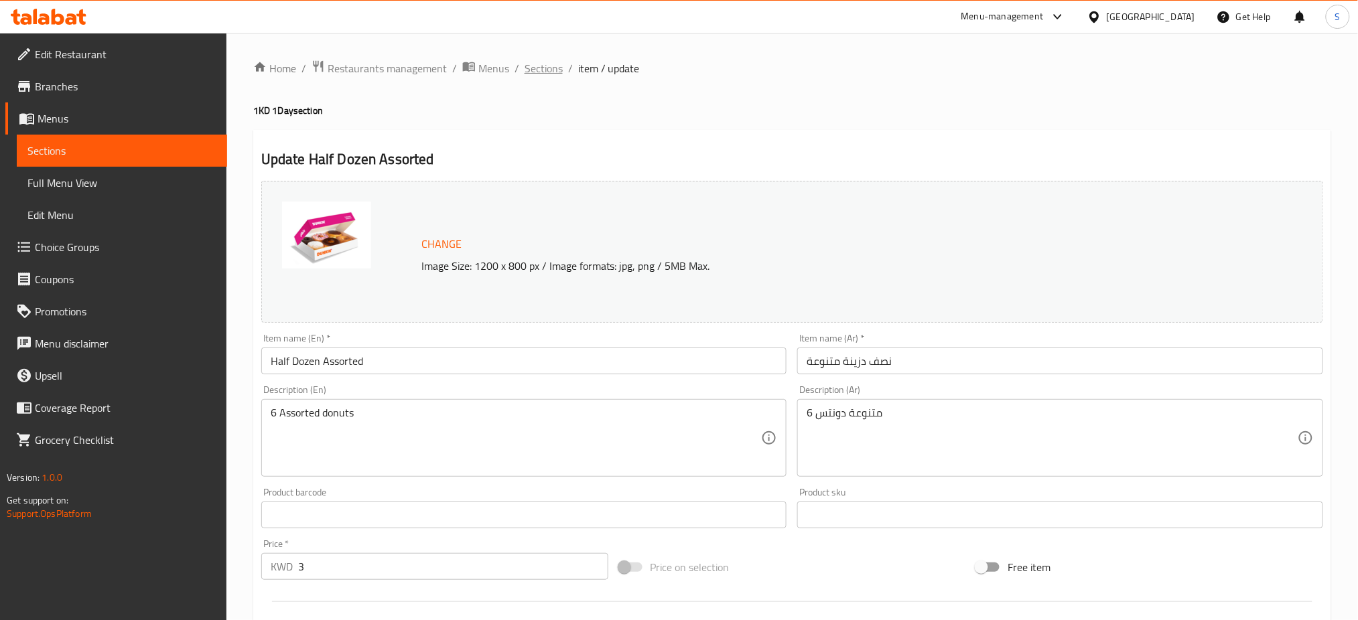
click at [537, 68] on span "Sections" at bounding box center [544, 68] width 38 height 16
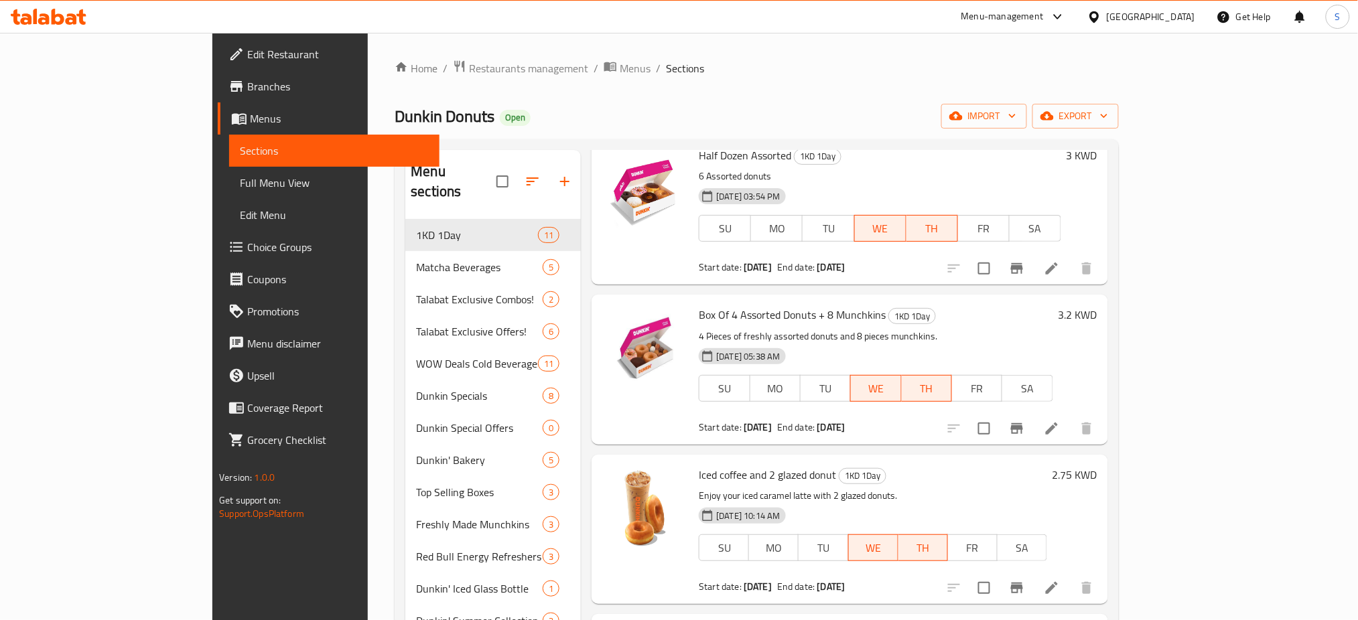
scroll to position [89, 0]
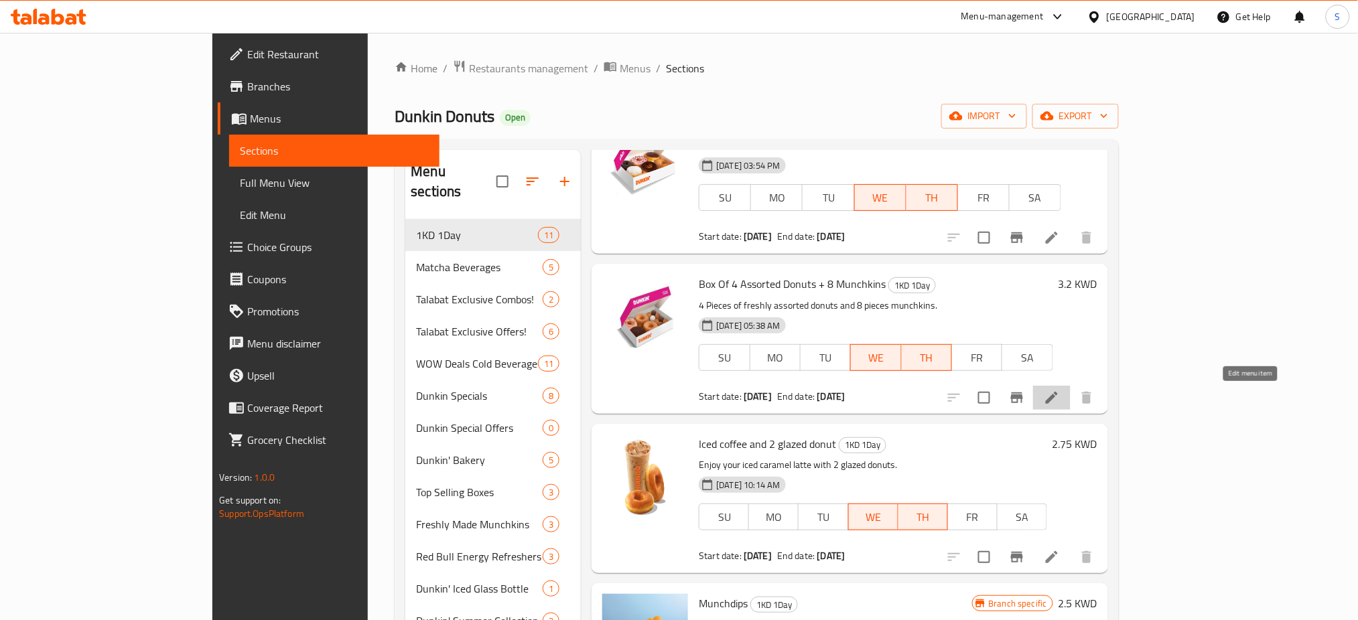
click at [1058, 403] on icon at bounding box center [1052, 398] width 12 height 12
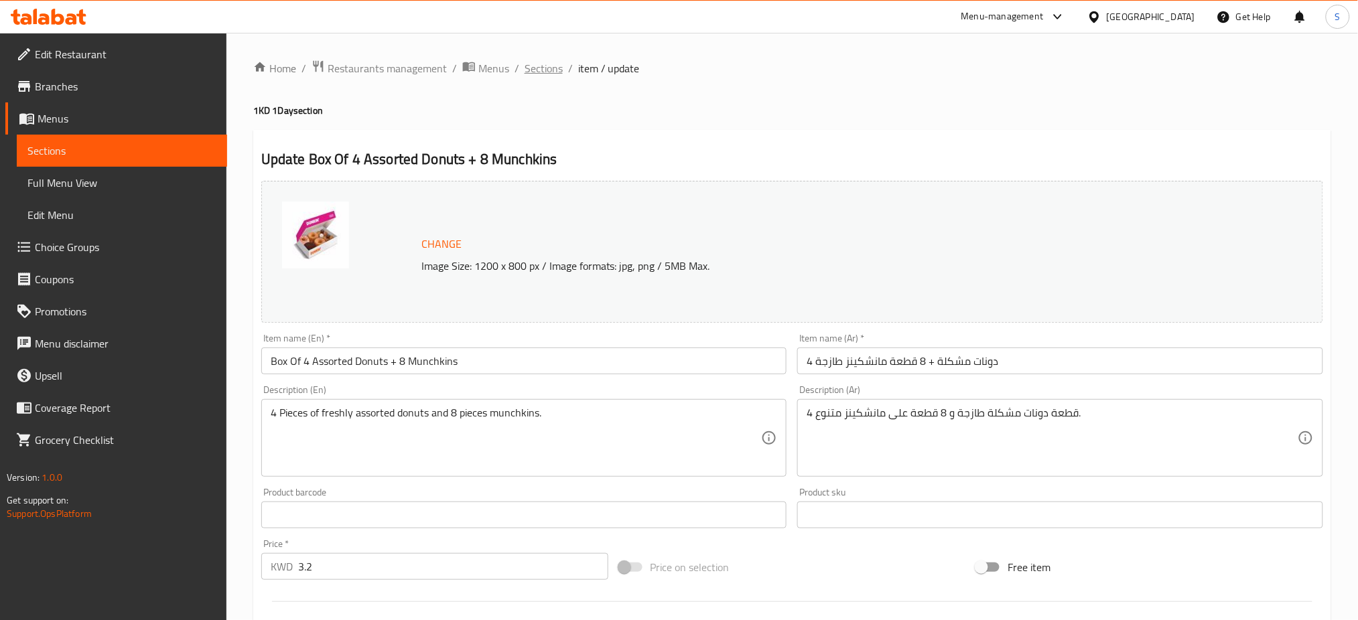
click at [534, 64] on span "Sections" at bounding box center [544, 68] width 38 height 16
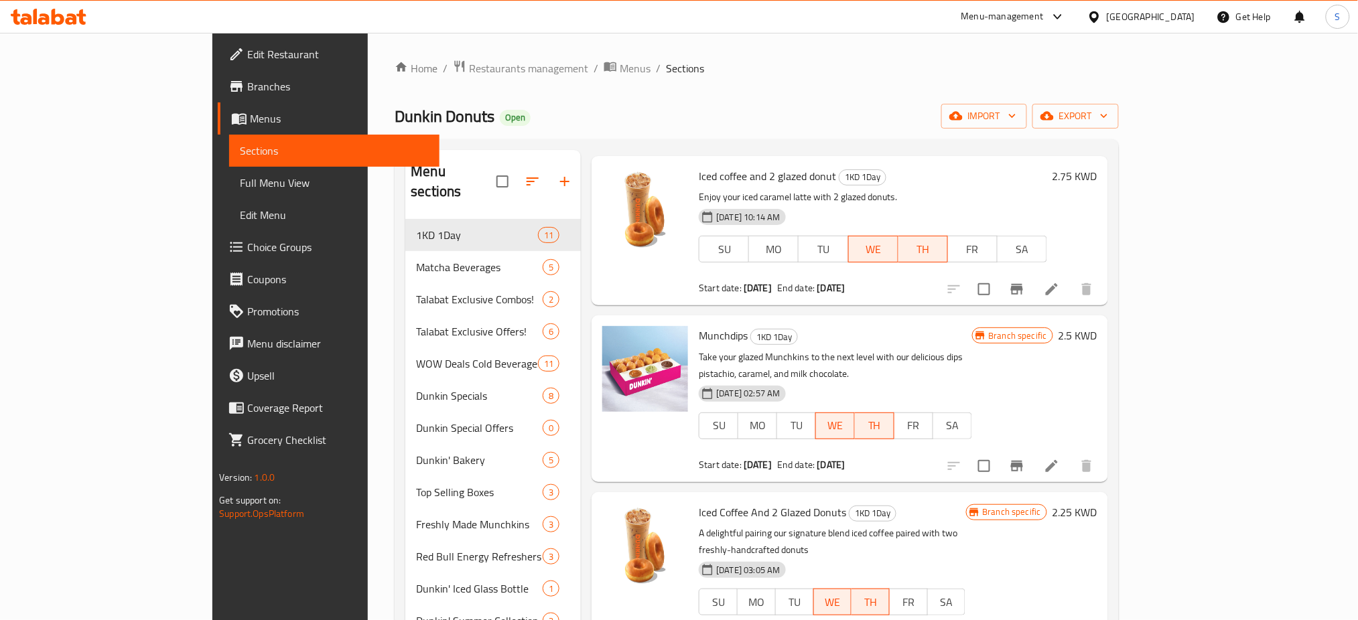
scroll to position [268, 0]
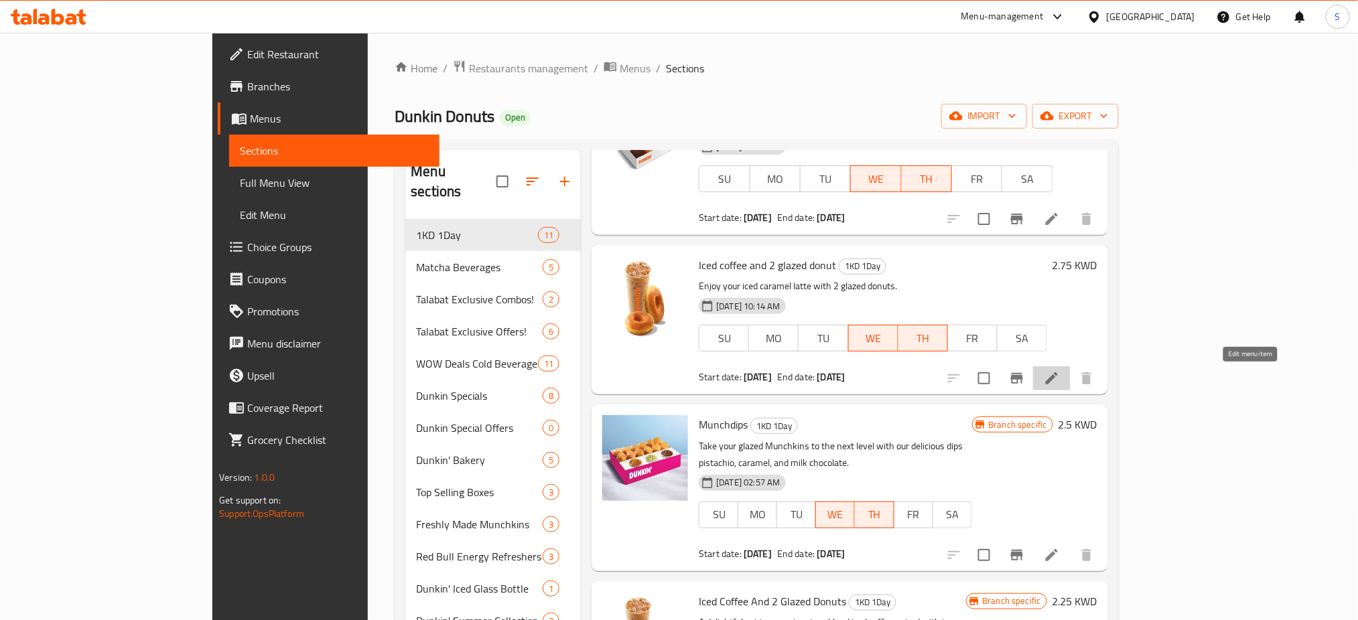
click at [1060, 385] on icon at bounding box center [1052, 379] width 16 height 16
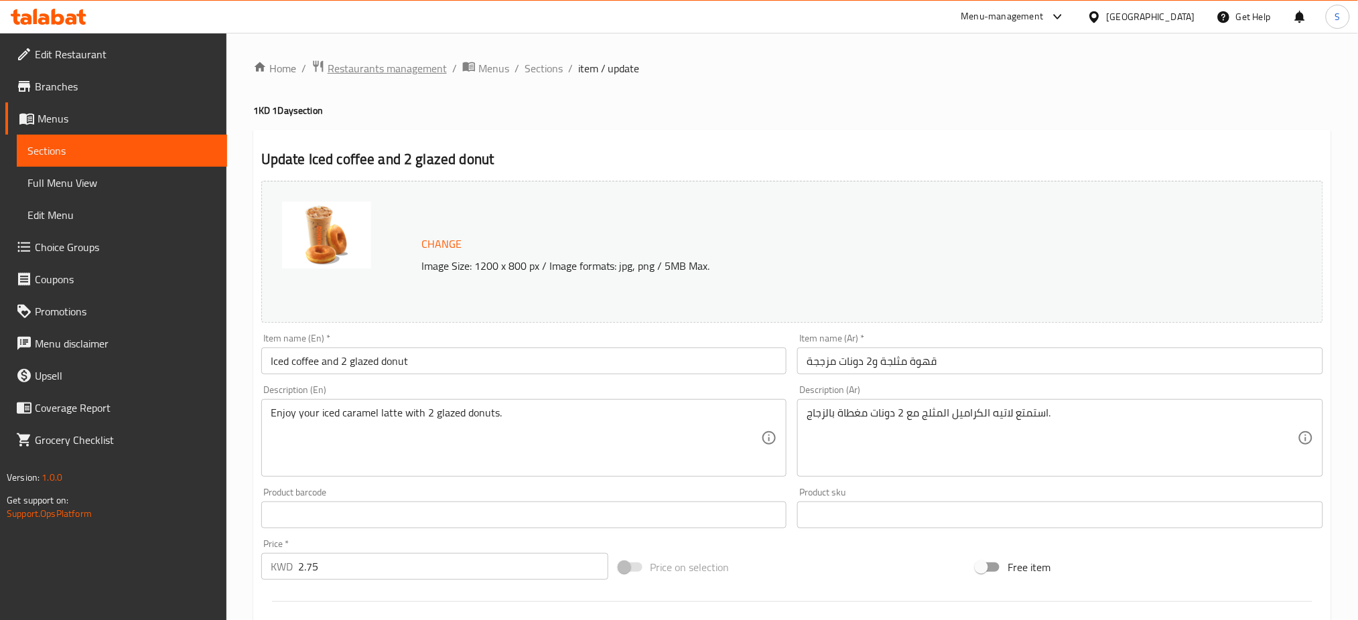
click at [401, 69] on span "Restaurants management" at bounding box center [387, 68] width 119 height 16
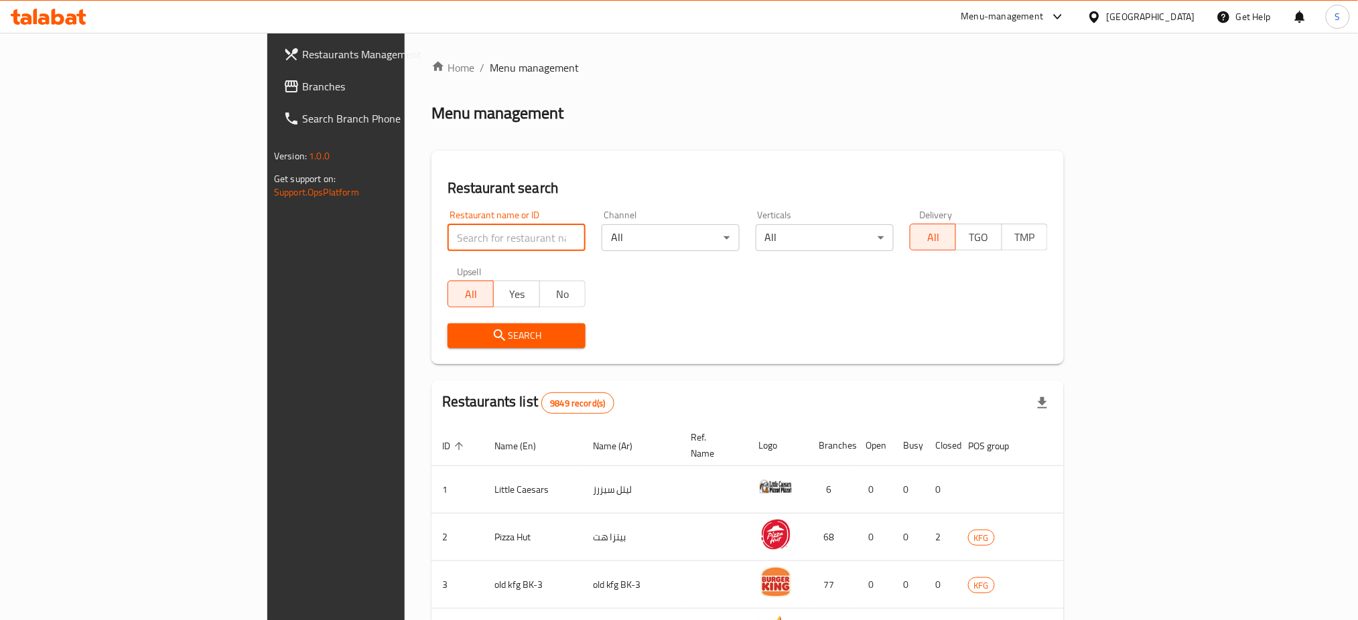
click at [448, 235] on input "search" at bounding box center [517, 237] width 138 height 27
paste input "24538"
type input "24538"
click button "Search" at bounding box center [517, 336] width 138 height 25
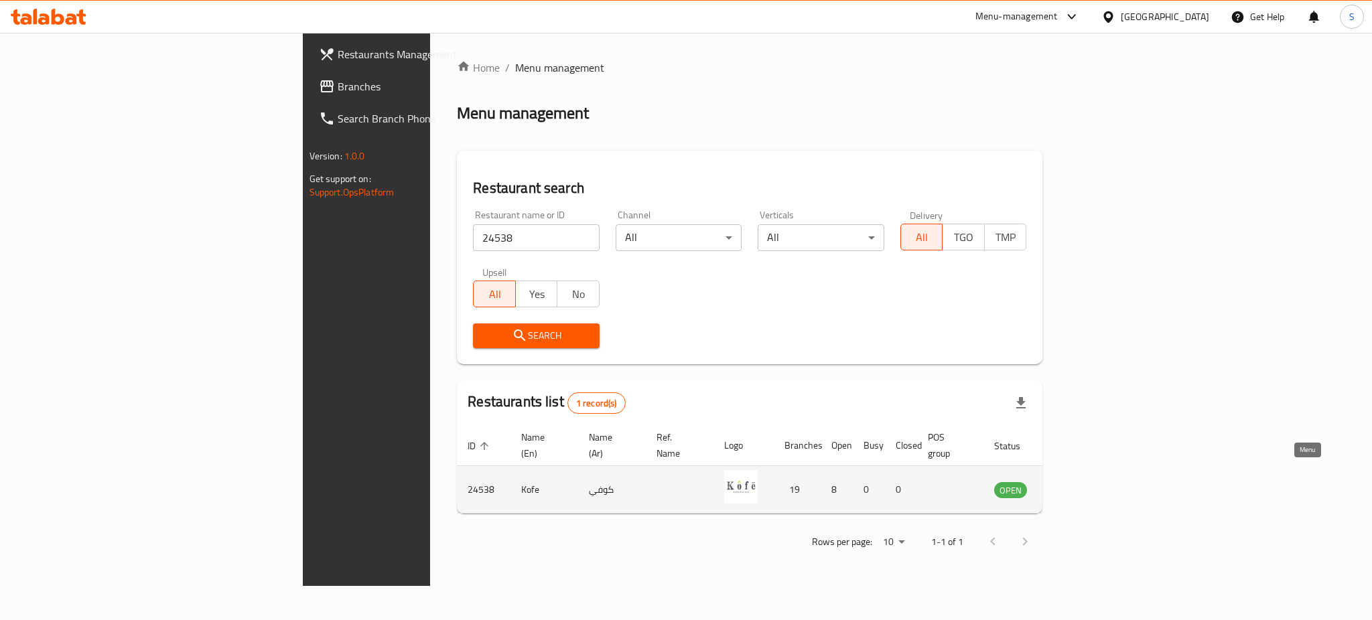
click at [1080, 485] on icon "enhanced table" at bounding box center [1072, 490] width 15 height 11
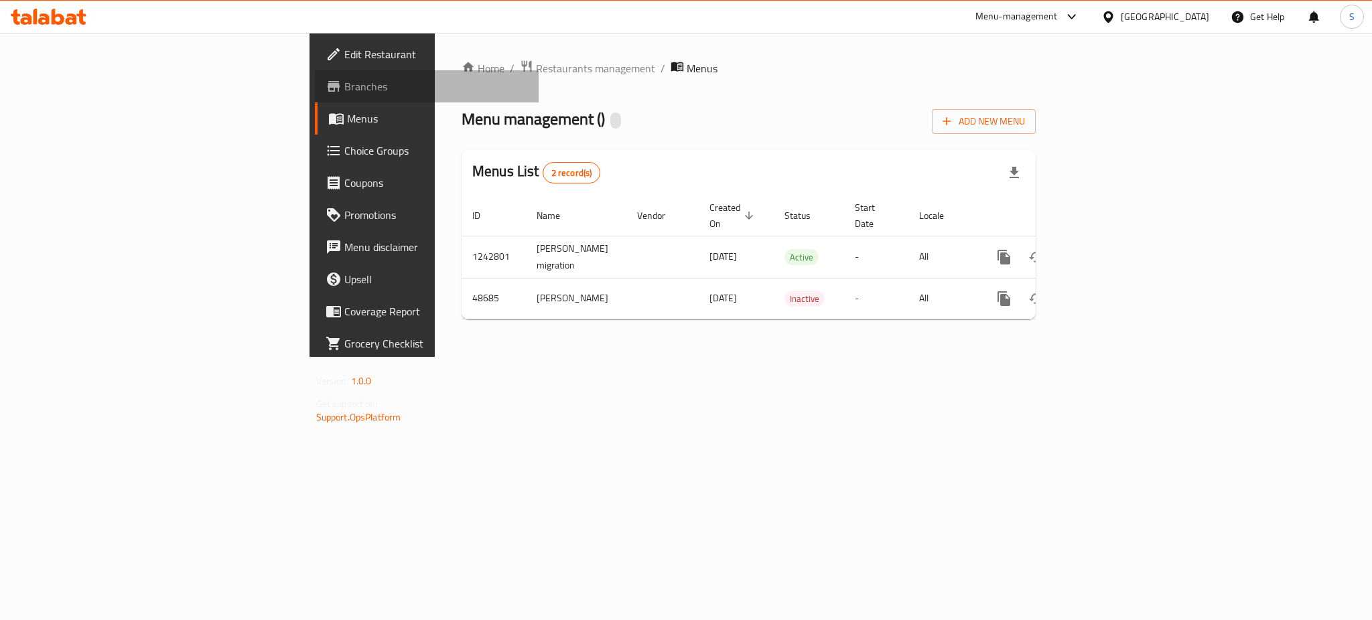
click at [315, 96] on link "Branches" at bounding box center [427, 86] width 224 height 32
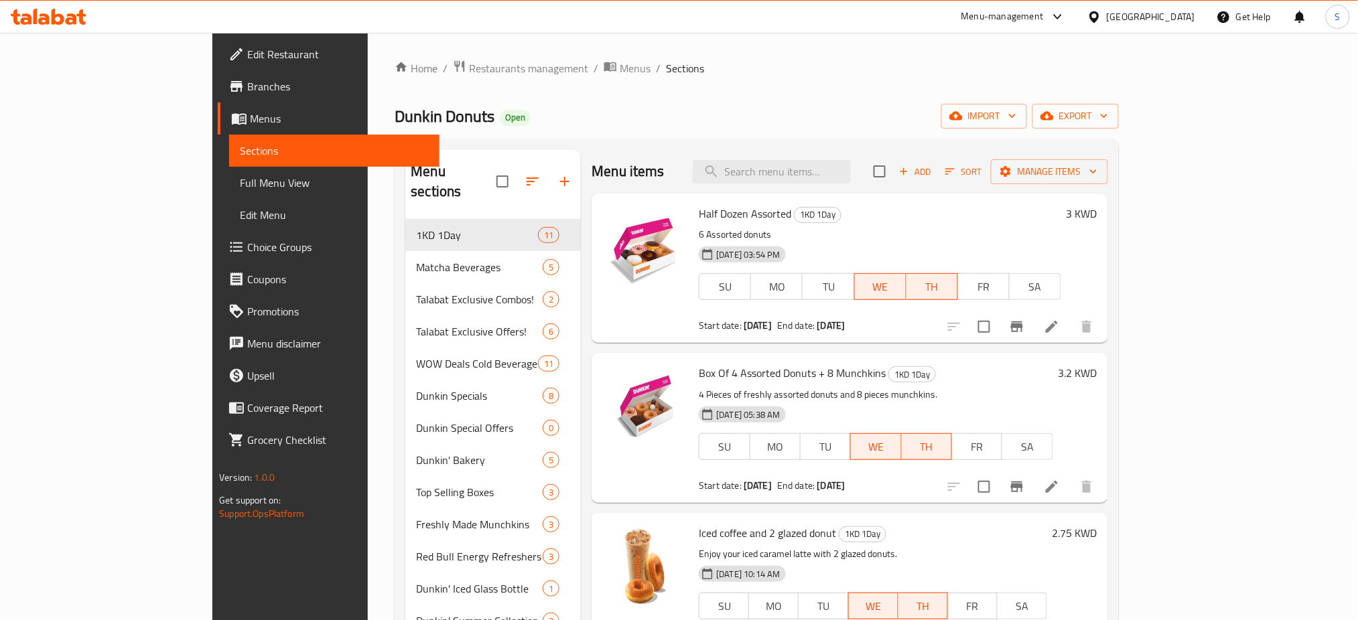
scroll to position [178, 0]
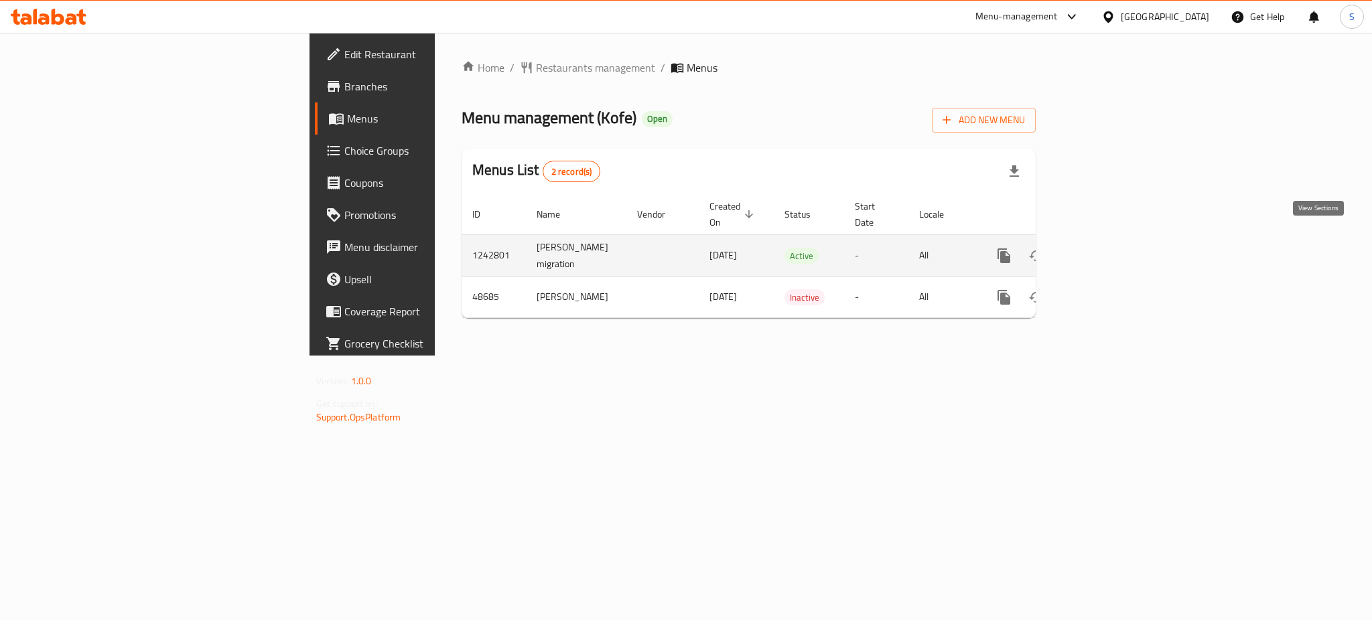
click at [1109, 248] on icon "enhanced table" at bounding box center [1101, 256] width 16 height 16
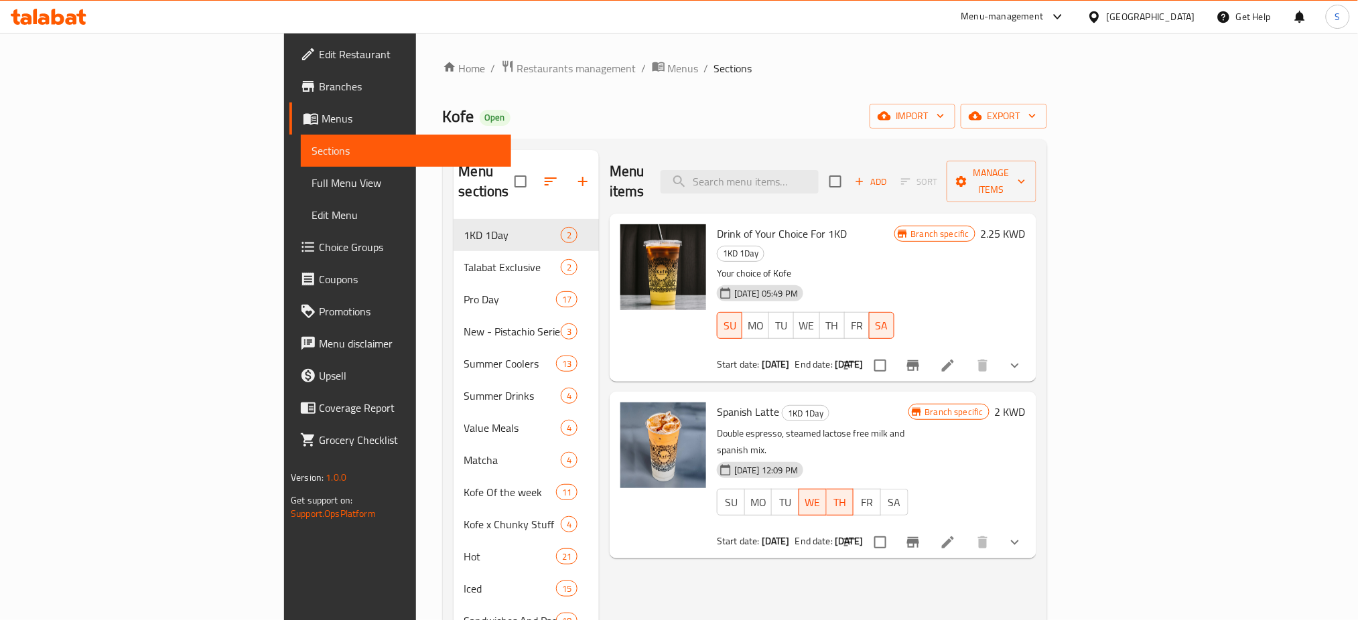
click at [252, 17] on div "Menu-management [GEOGRAPHIC_DATA] Get Help S" at bounding box center [679, 17] width 1358 height 32
click at [954, 537] on icon at bounding box center [948, 543] width 12 height 12
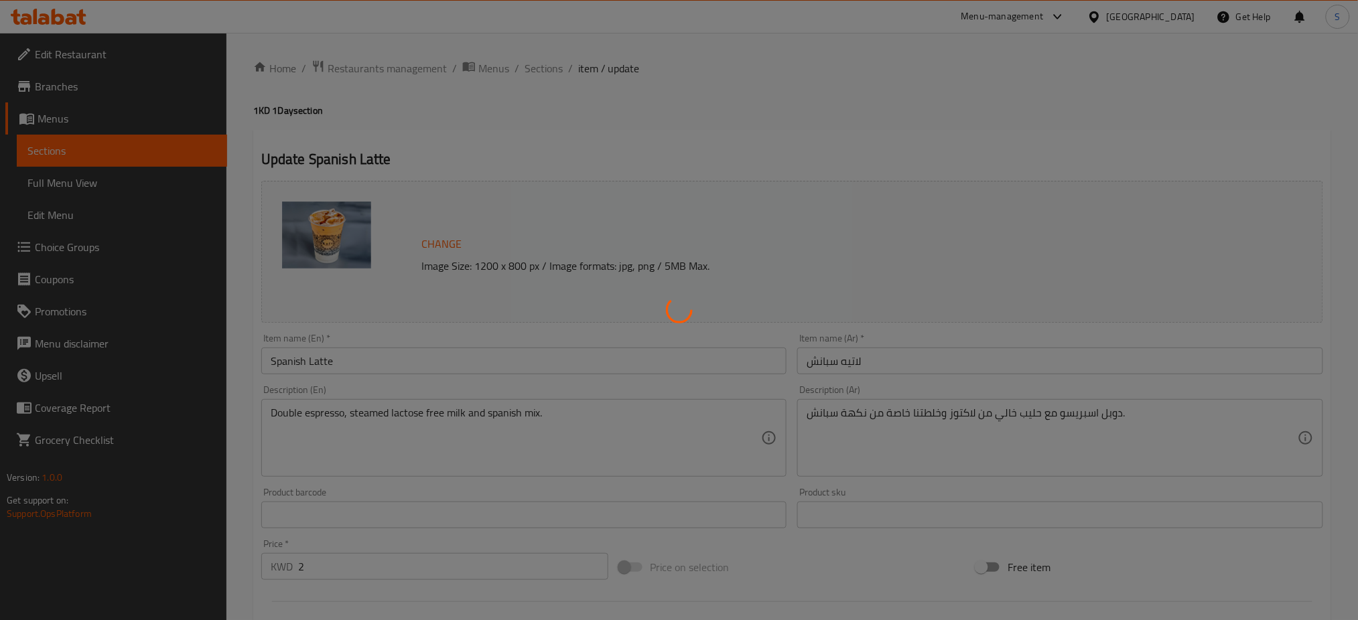
type input "إختيارك من"
type input "1"
type input "إختيارك من القهوة :"
type input "1"
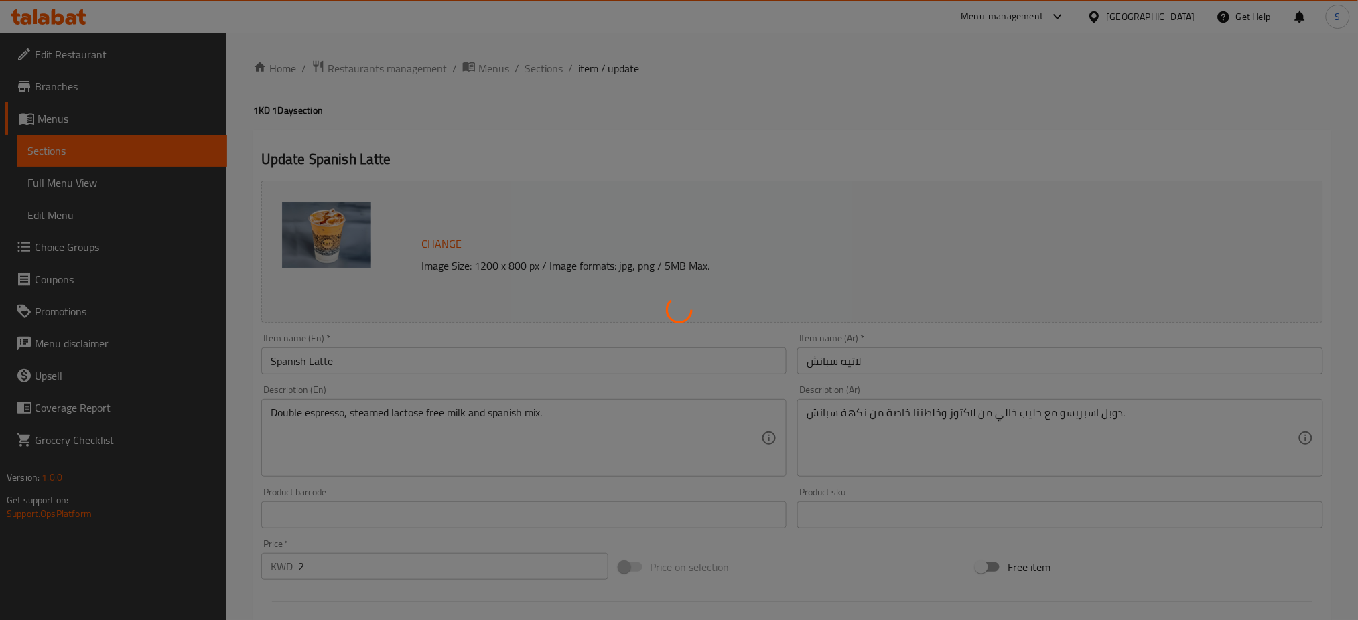
type input "1"
type input "إختيارك من الحليب:"
type input "1"
type input "الإضافات:"
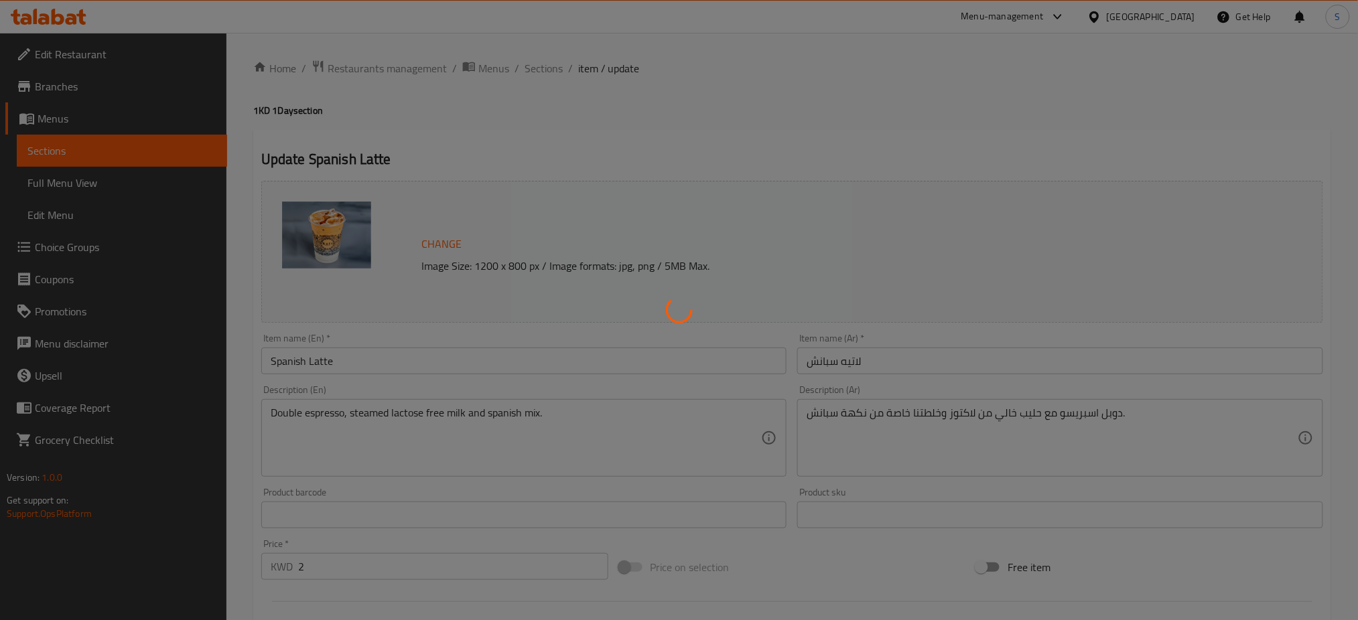
type input "0"
type input "9"
